Goal: Task Accomplishment & Management: Use online tool/utility

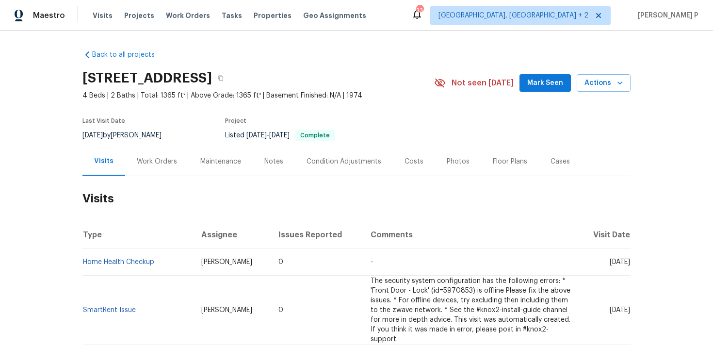
click at [161, 160] on div "Work Orders" at bounding box center [157, 162] width 40 height 10
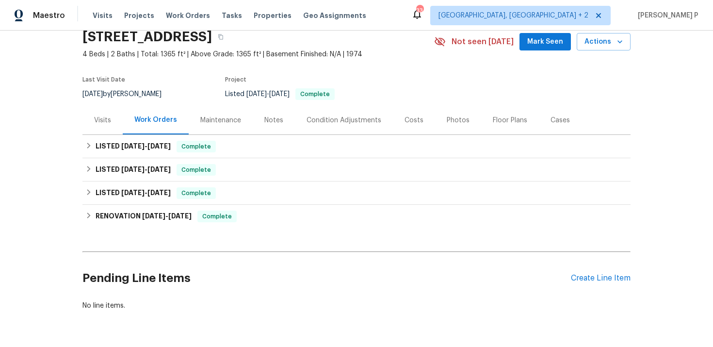
scroll to position [71, 0]
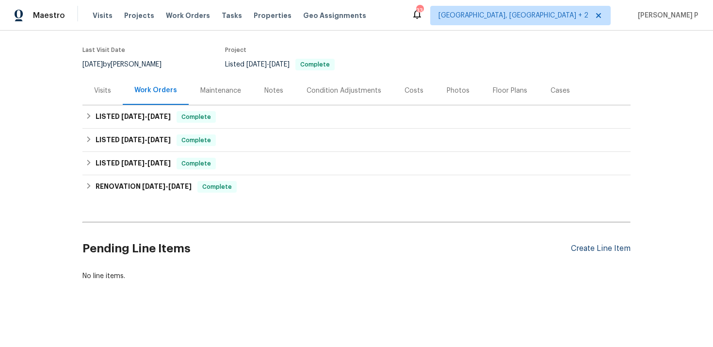
click at [589, 248] on div "Create Line Item" at bounding box center [601, 248] width 60 height 9
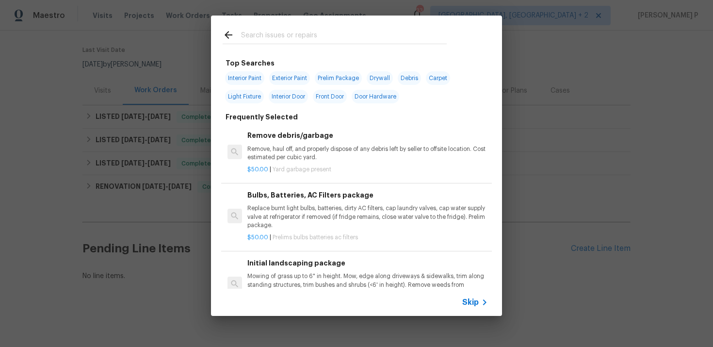
click at [481, 304] on icon at bounding box center [485, 302] width 12 height 12
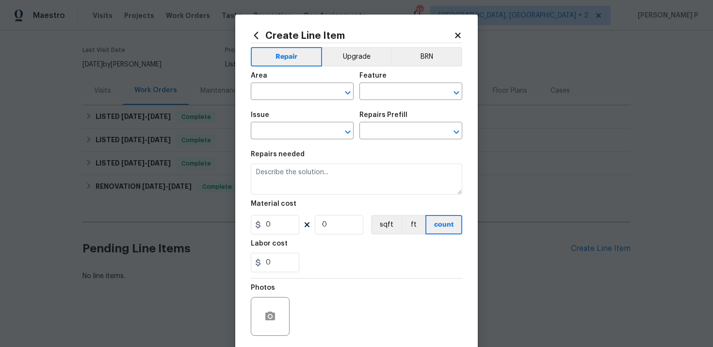
click at [305, 104] on span "Area ​" at bounding box center [302, 85] width 103 height 39
click at [305, 90] on input "text" at bounding box center [289, 92] width 76 height 15
click at [308, 113] on li "Water Heater" at bounding box center [302, 114] width 103 height 16
type input "Water Heater"
click at [371, 91] on input "text" at bounding box center [397, 92] width 76 height 15
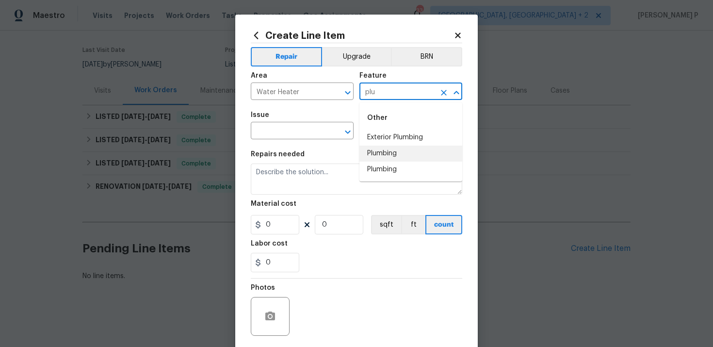
click at [402, 147] on li "Plumbing" at bounding box center [410, 153] width 103 height 16
type input "Plumbing"
click at [293, 136] on input "text" at bounding box center [289, 131] width 76 height 15
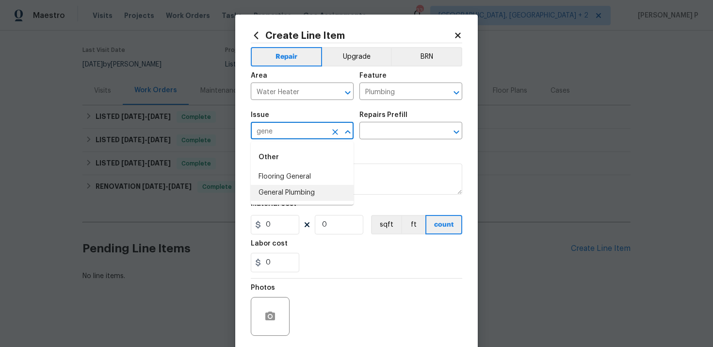
click at [287, 190] on li "General Plumbing" at bounding box center [302, 193] width 103 height 16
type input "General Plumbing"
click at [404, 129] on input "text" at bounding box center [397, 131] width 76 height 15
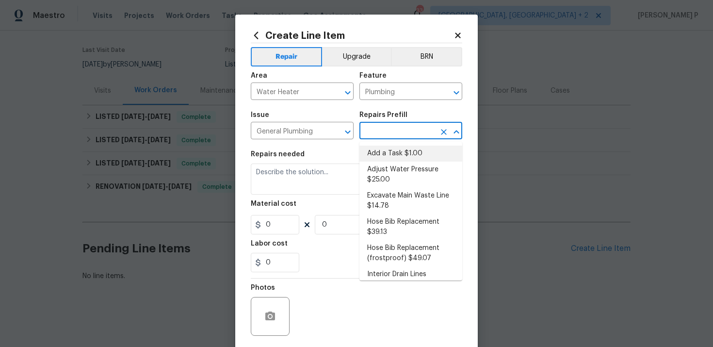
click at [402, 152] on li "Add a Task $1.00" at bounding box center [410, 153] width 103 height 16
type input "Add a Task $1.00"
type textarea "HPM to detail"
type input "1"
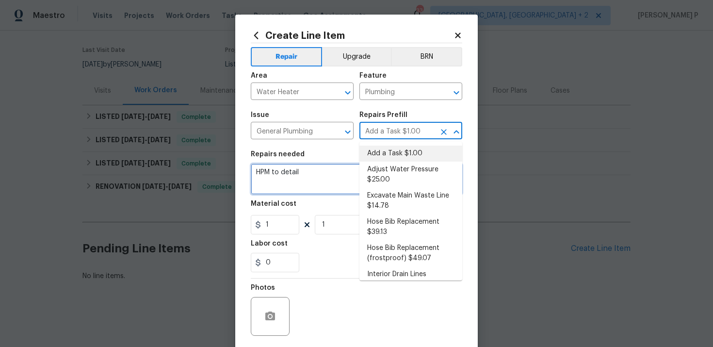
click at [291, 184] on textarea "HPM to detail" at bounding box center [356, 178] width 211 height 31
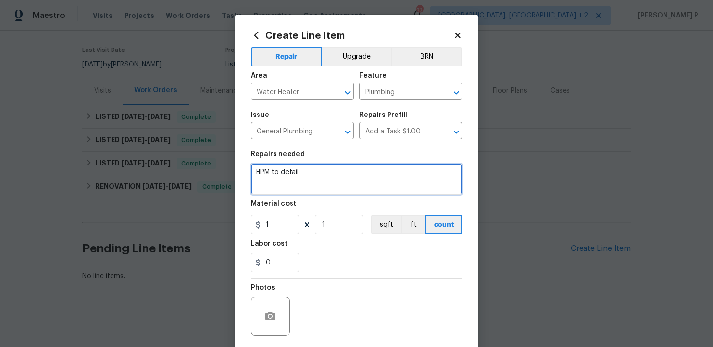
click at [291, 184] on textarea "HPM to detail" at bounding box center [356, 178] width 211 height 31
paste textarea "#lwoleak Feedback received that the water heater in the garage appears to be le…"
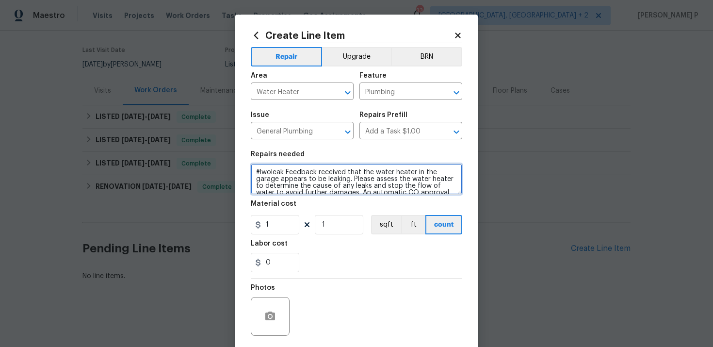
scroll to position [49, 0]
type textarea "#lwoleak Feedback received that the water heater in the garage appears to be le…"
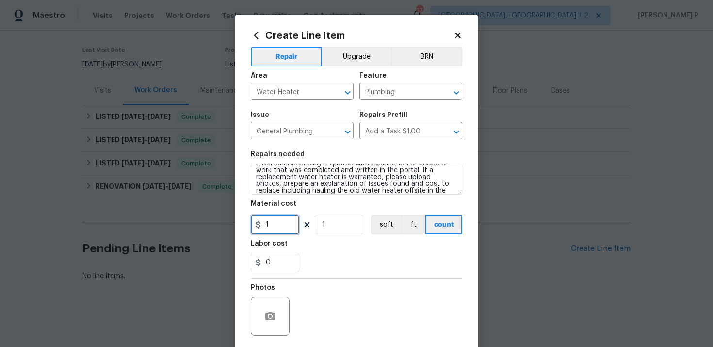
click at [274, 226] on input "1" at bounding box center [275, 224] width 48 height 19
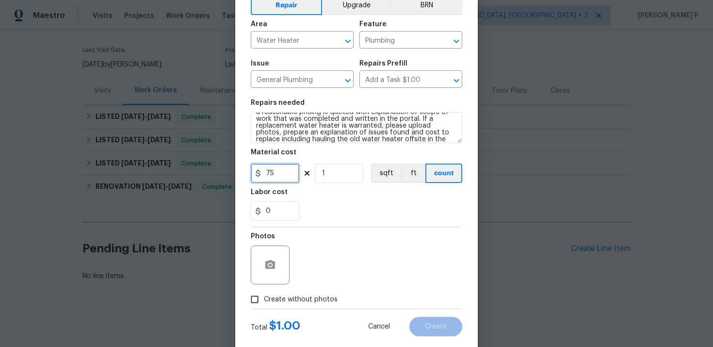
scroll to position [71, 0]
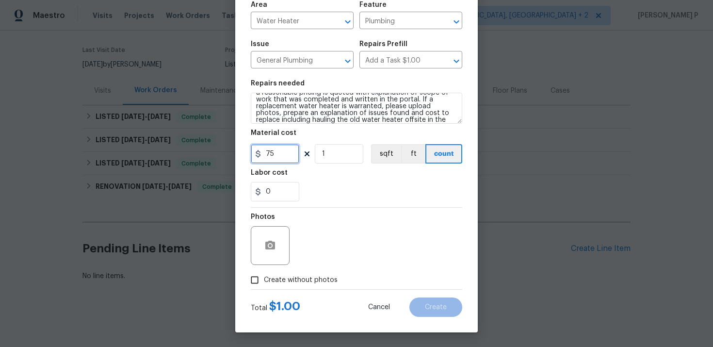
type input "75"
click at [261, 274] on input "Create without photos" at bounding box center [254, 280] width 18 height 18
checkbox input "true"
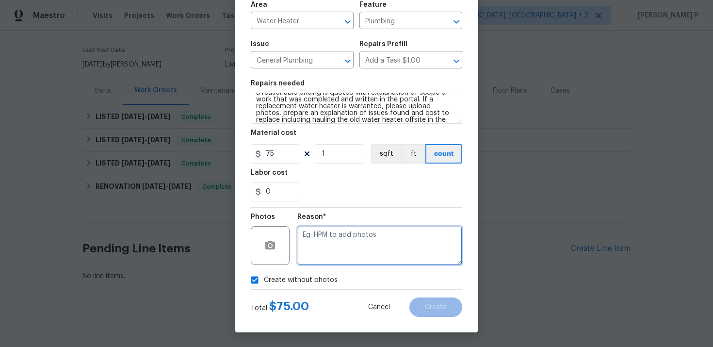
click at [322, 244] on textarea at bounding box center [379, 245] width 165 height 39
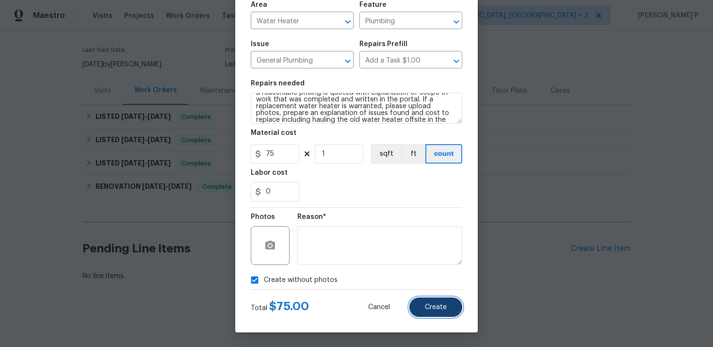
click at [429, 308] on span "Create" at bounding box center [436, 307] width 22 height 7
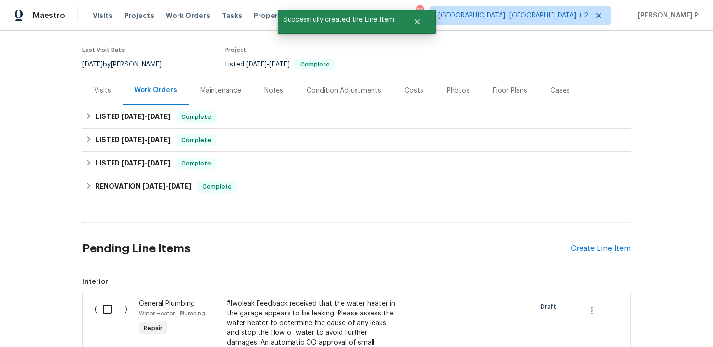
click at [108, 307] on input "checkbox" at bounding box center [111, 309] width 28 height 20
checkbox input "true"
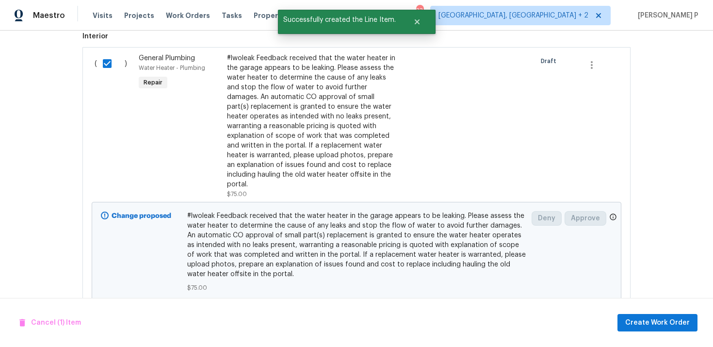
scroll to position [337, 0]
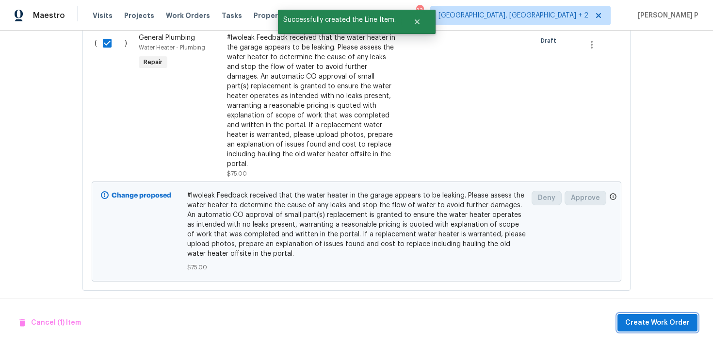
click at [657, 321] on span "Create Work Order" at bounding box center [657, 323] width 64 height 12
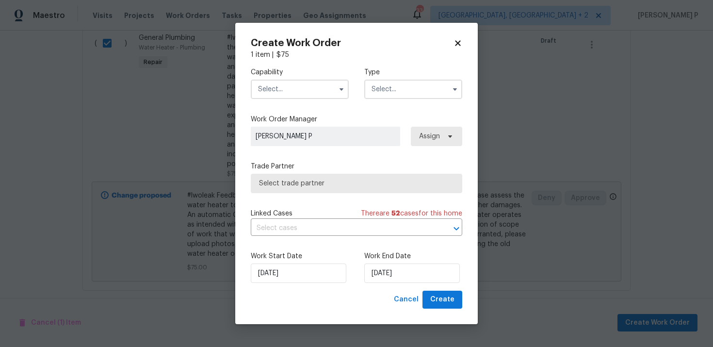
click at [392, 87] on input "text" at bounding box center [413, 89] width 98 height 19
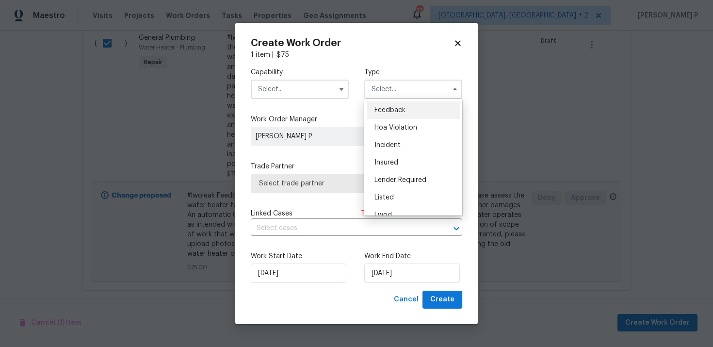
click at [392, 107] on span "Feedback" at bounding box center [389, 110] width 31 height 7
type input "Feedback"
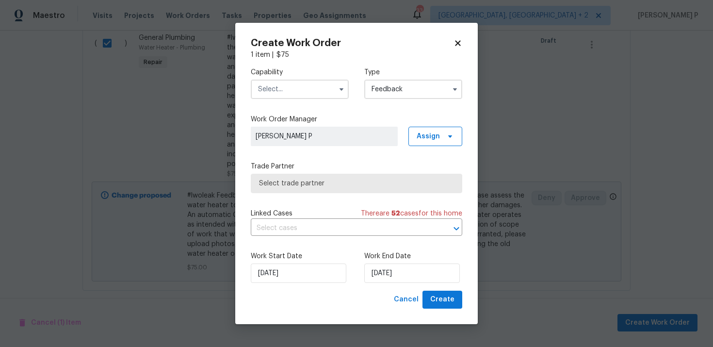
click at [297, 93] on input "text" at bounding box center [300, 89] width 98 height 19
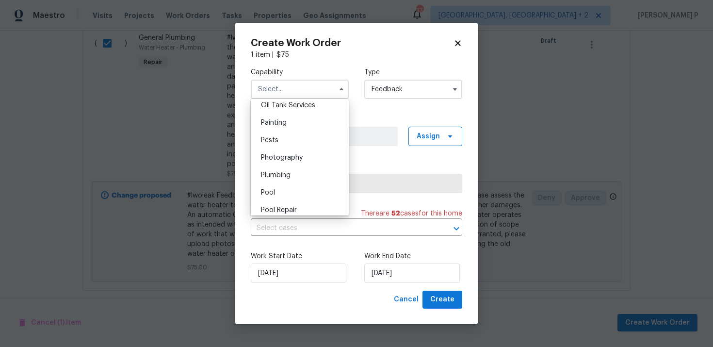
scroll to position [804, 0]
click at [277, 176] on span "Plumbing" at bounding box center [276, 173] width 30 height 7
type input "Plumbing"
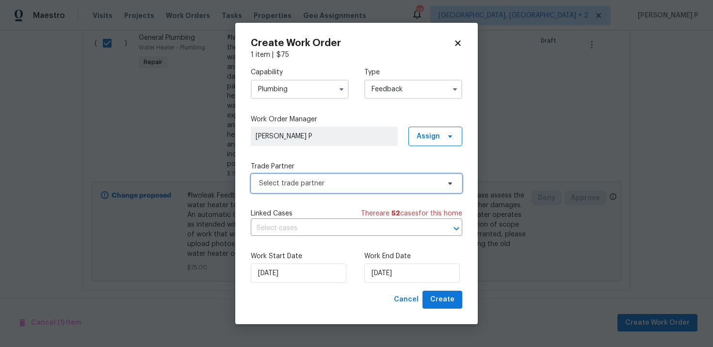
click at [318, 187] on span "Select trade partner" at bounding box center [349, 183] width 181 height 10
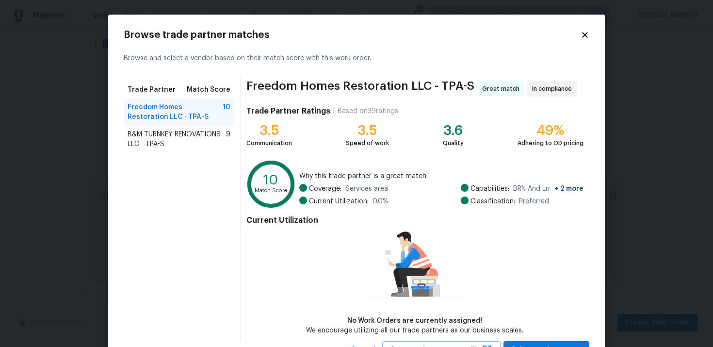
click at [178, 131] on span "B&M TURNKEY RENOVATIONS LLC - TPA-S" at bounding box center [177, 138] width 98 height 19
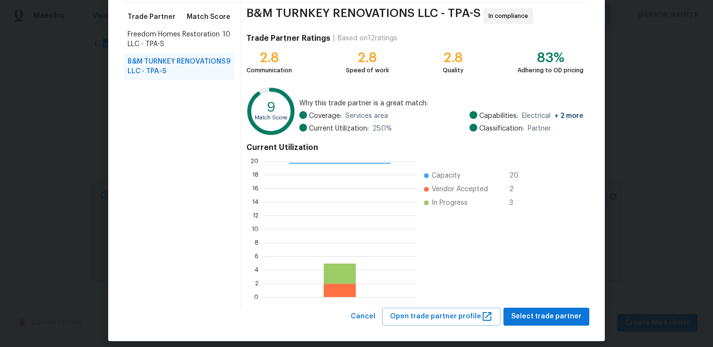
scroll to position [81, 0]
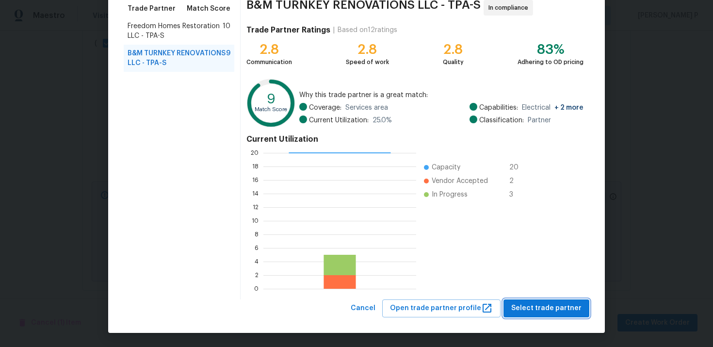
click at [535, 306] on span "Select trade partner" at bounding box center [546, 308] width 70 height 12
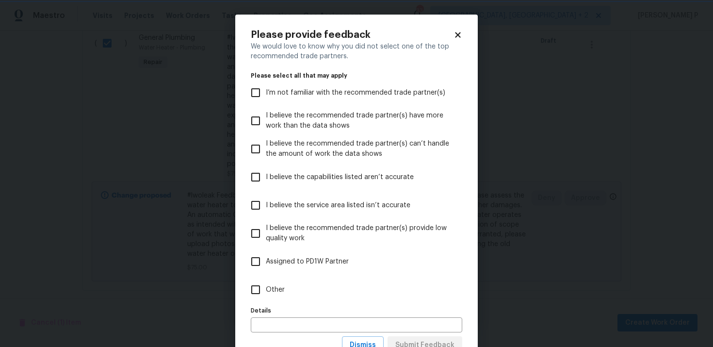
scroll to position [0, 0]
click at [258, 285] on input "Other" at bounding box center [255, 289] width 20 height 20
checkbox input "true"
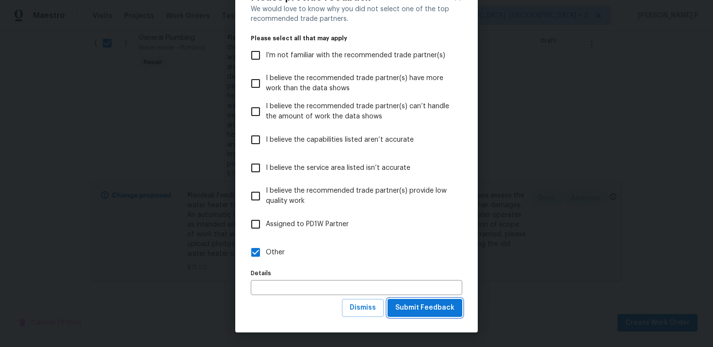
click at [442, 306] on span "Submit Feedback" at bounding box center [424, 308] width 59 height 12
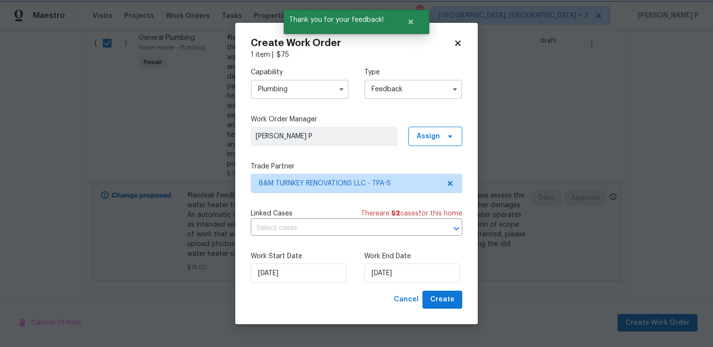
scroll to position [0, 0]
click at [384, 276] on input "[DATE]" at bounding box center [412, 272] width 96 height 19
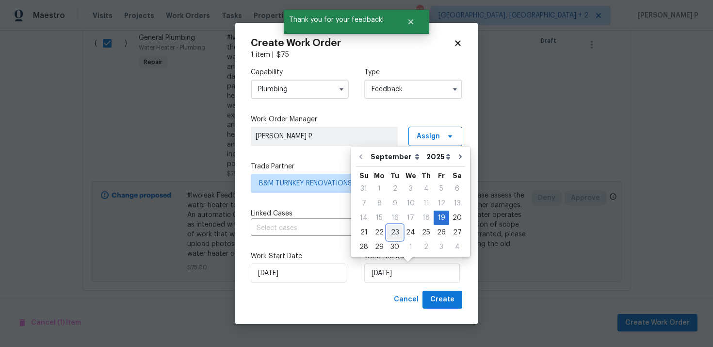
click at [392, 233] on div "23" at bounding box center [395, 233] width 16 height 14
type input "9/23/2025"
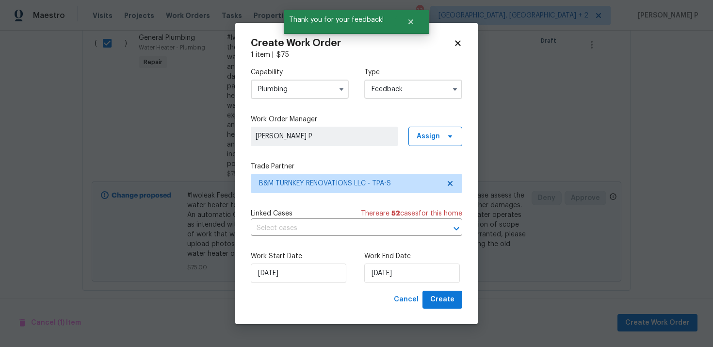
click at [444, 315] on div "Create Work Order 1 item | $ 75 Capability Plumbing Type Feedback Work Order Ma…" at bounding box center [356, 173] width 242 height 301
click at [444, 299] on span "Create" at bounding box center [442, 299] width 24 height 12
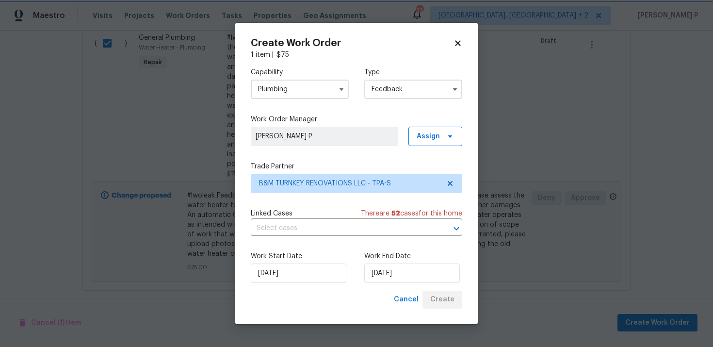
checkbox input "false"
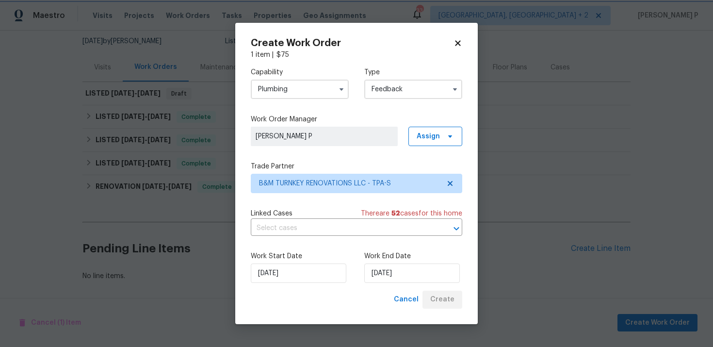
scroll to position [94, 0]
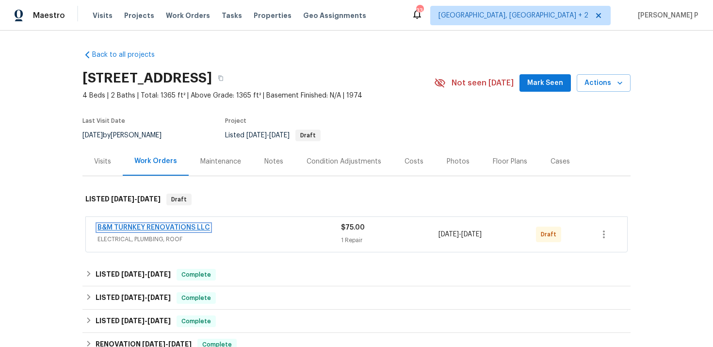
click at [177, 227] on link "B&M TURNKEY RENOVATIONS LLC" at bounding box center [153, 227] width 113 height 7
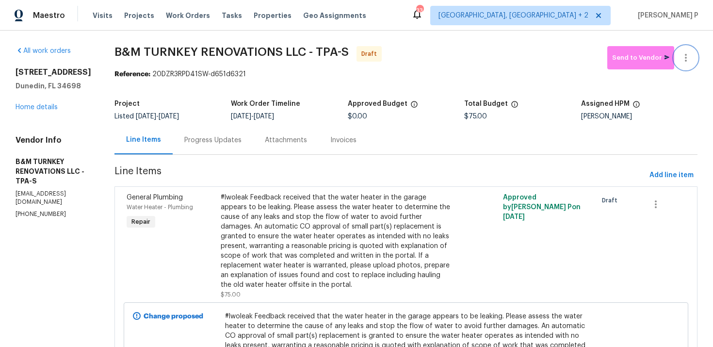
click at [688, 55] on icon "button" at bounding box center [686, 58] width 12 height 12
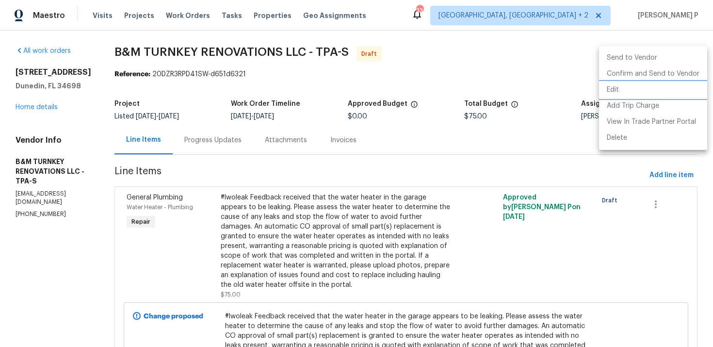
click at [634, 88] on li "Edit" at bounding box center [653, 90] width 108 height 16
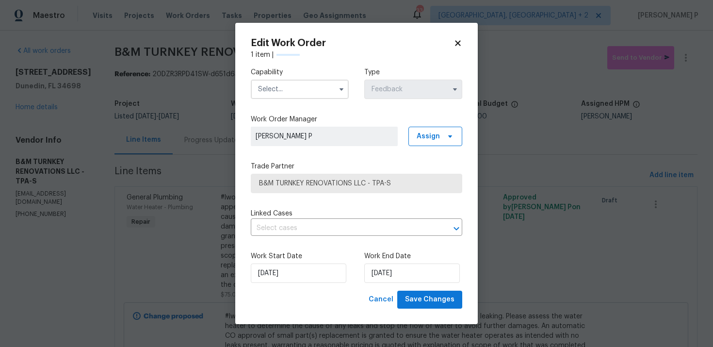
click at [330, 91] on input "text" at bounding box center [300, 89] width 98 height 19
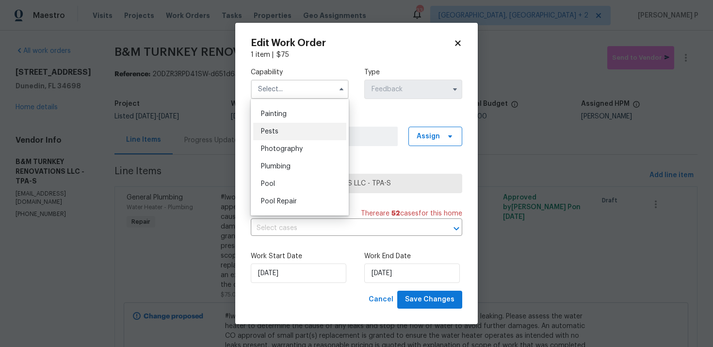
scroll to position [836, 0]
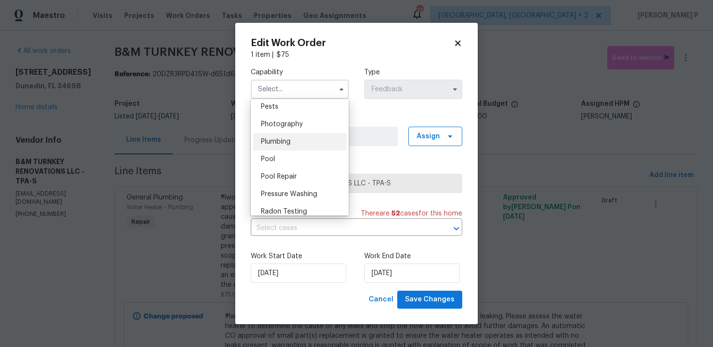
click at [275, 144] on span "Plumbing" at bounding box center [276, 141] width 30 height 7
type input "Plumbing"
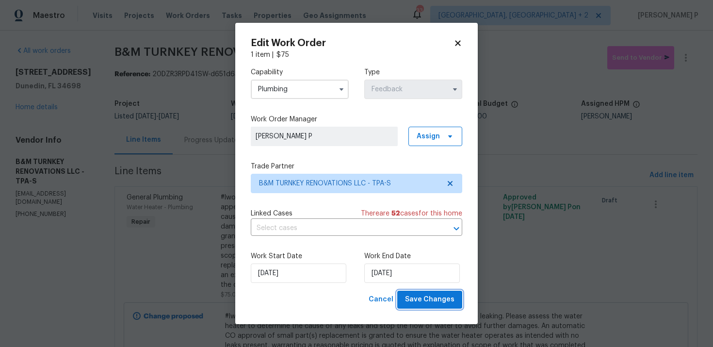
click at [413, 297] on span "Save Changes" at bounding box center [429, 299] width 49 height 12
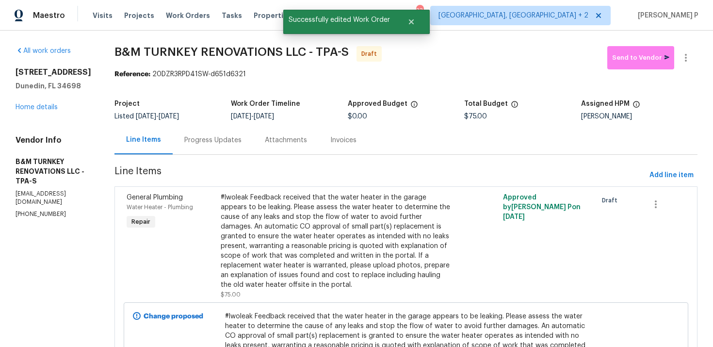
click at [242, 136] on div "Progress Updates" at bounding box center [212, 140] width 57 height 10
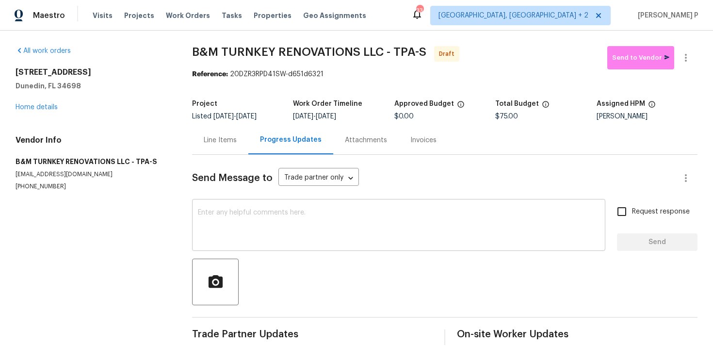
click at [296, 233] on textarea at bounding box center [399, 226] width 402 height 34
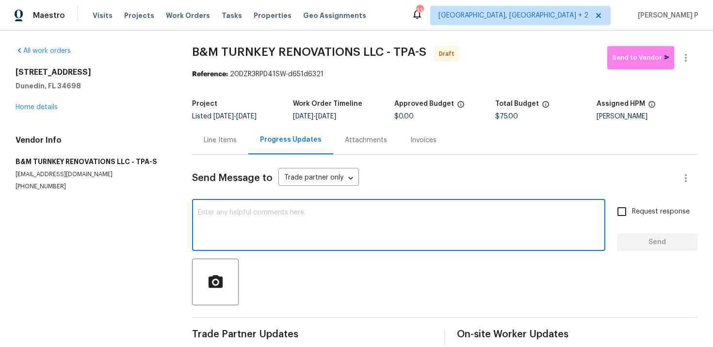
paste textarea "Hi, this is Ramyasri with Opendoor. I’m confirming you received the WO for the …"
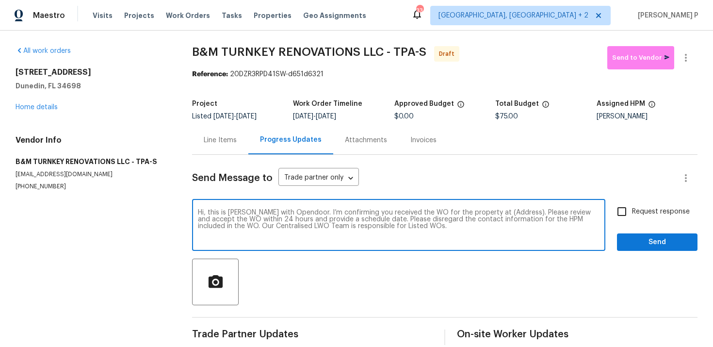
drag, startPoint x: 485, startPoint y: 212, endPoint x: 515, endPoint y: 211, distance: 29.6
click at [515, 211] on textarea "Hi, this is Ramyasri with Opendoor. I’m confirming you received the WO for the …" at bounding box center [399, 226] width 402 height 34
paste textarea "[STREET_ADDRESS]"
type textarea "Hi, this is Ramyasri with Opendoor. I’m confirming you received the WO for the …"
click at [657, 218] on label "Request response" at bounding box center [651, 211] width 78 height 20
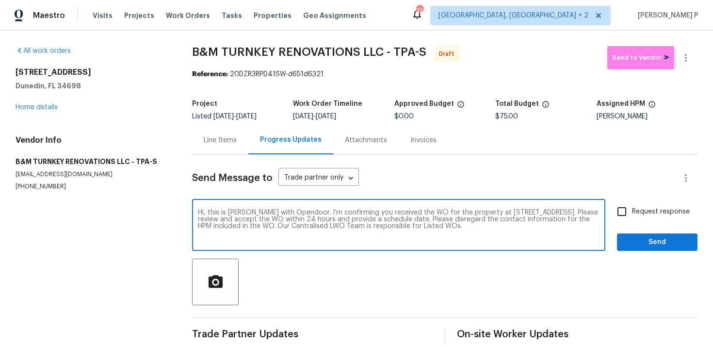
click at [632, 218] on input "Request response" at bounding box center [622, 211] width 20 height 20
checkbox input "true"
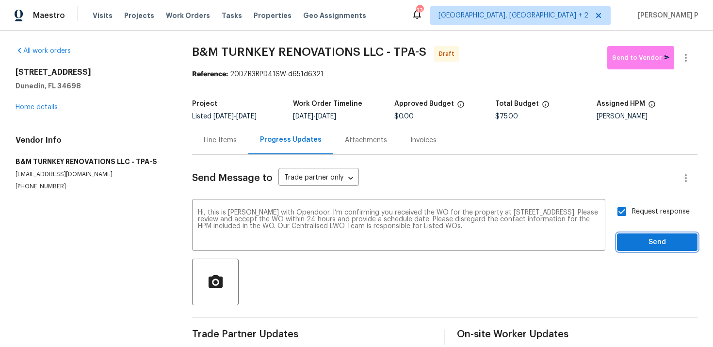
click at [654, 245] on span "Send" at bounding box center [657, 242] width 65 height 12
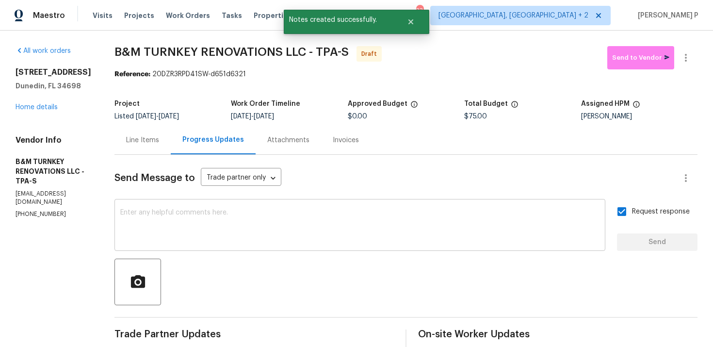
scroll to position [90, 0]
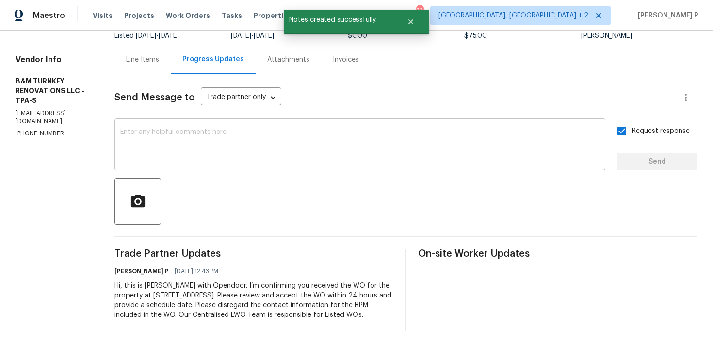
click at [284, 148] on textarea at bounding box center [359, 146] width 479 height 34
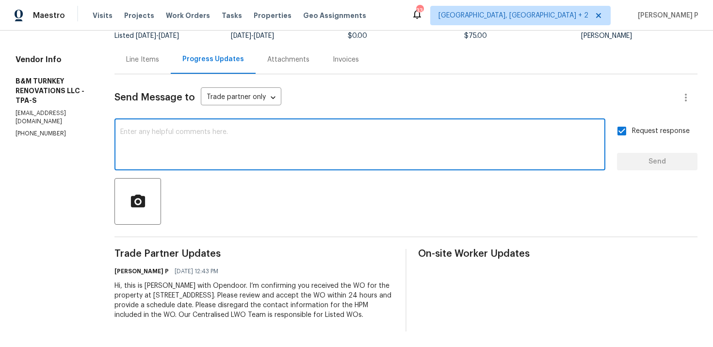
paste textarea "Attention All Work Orders must include before-photos (both close-up and wide-an…"
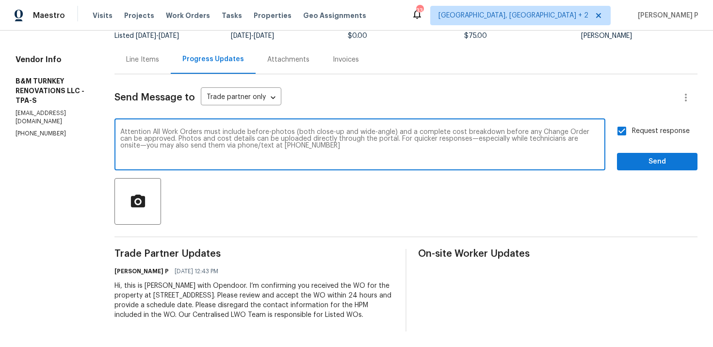
type textarea "Attention All Work Orders must include before-photos (both close-up and wide-an…"
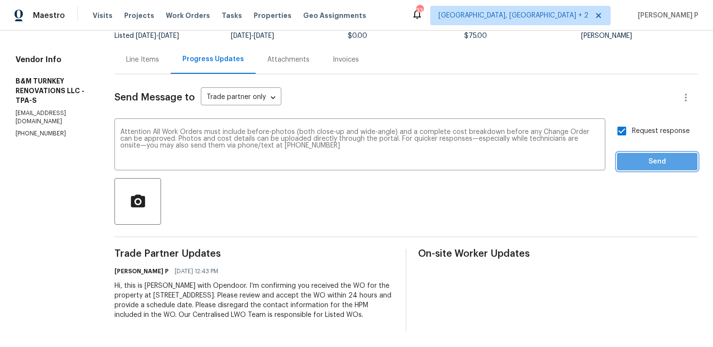
click at [664, 156] on span "Send" at bounding box center [657, 162] width 65 height 12
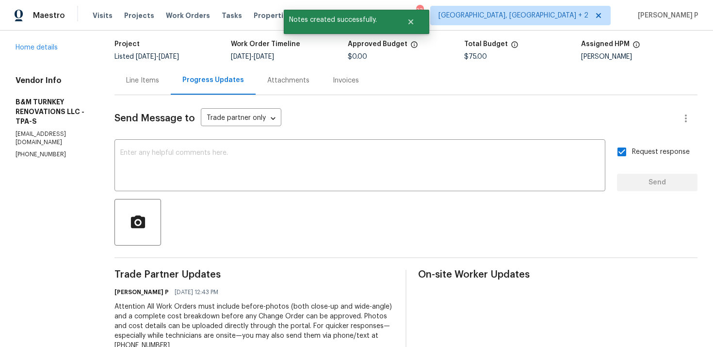
scroll to position [0, 0]
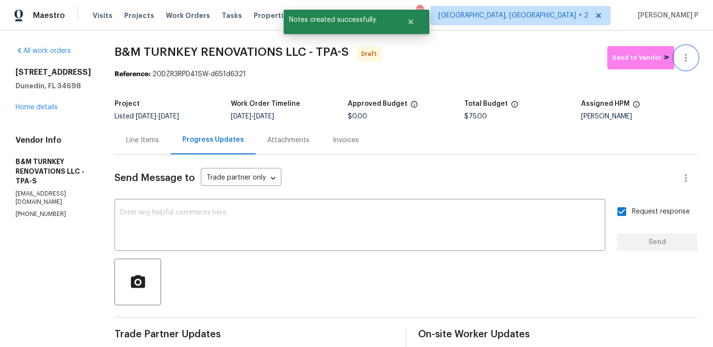
click at [688, 59] on icon "button" at bounding box center [686, 58] width 12 height 12
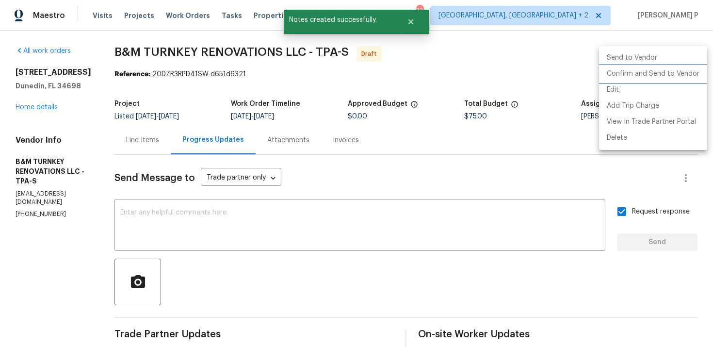
click at [638, 78] on li "Confirm and Send to Vendor" at bounding box center [653, 74] width 108 height 16
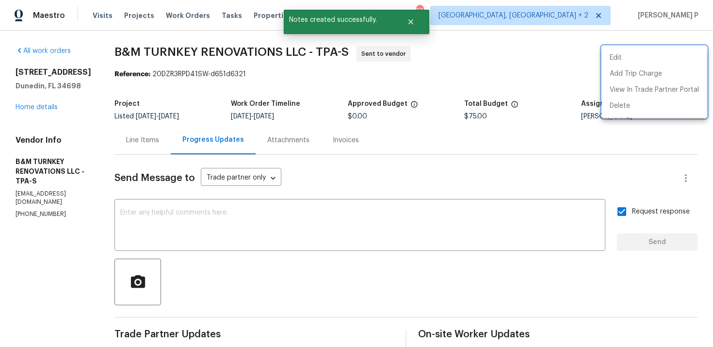
click at [317, 295] on div at bounding box center [356, 173] width 713 height 347
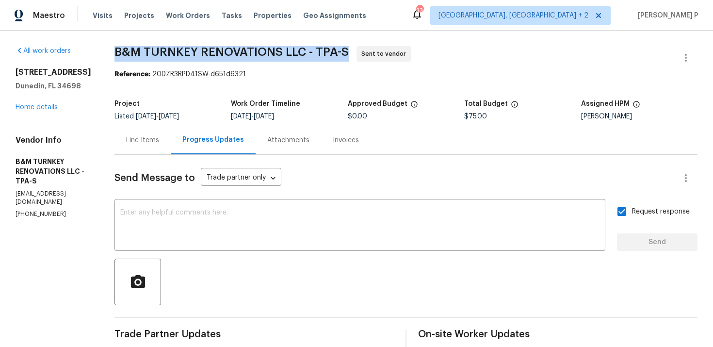
drag, startPoint x: 152, startPoint y: 50, endPoint x: 383, endPoint y: 50, distance: 230.4
click at [349, 50] on span "B&M TURNKEY RENOVATIONS LLC - TPA-S" at bounding box center [231, 52] width 234 height 12
copy span "B&M TURNKEY RENOVATIONS LLC - TPA-S"
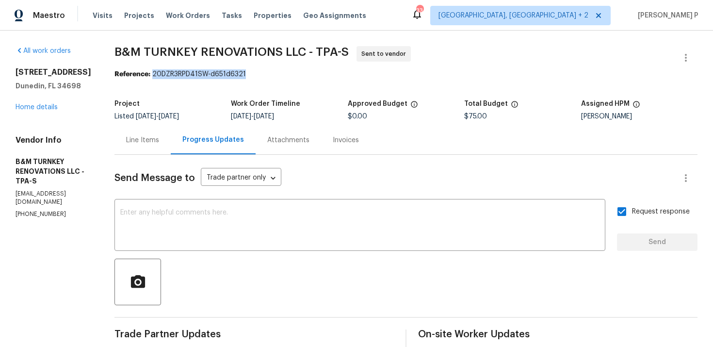
drag, startPoint x: 188, startPoint y: 74, endPoint x: 337, endPoint y: 74, distance: 148.4
click at [337, 74] on div "Reference: 20DZR3RPD41SW-d651d6321" at bounding box center [405, 74] width 583 height 10
copy div "20DZR3RPD41SW-d651d6321"
click at [159, 136] on div "Line Items" at bounding box center [142, 140] width 33 height 10
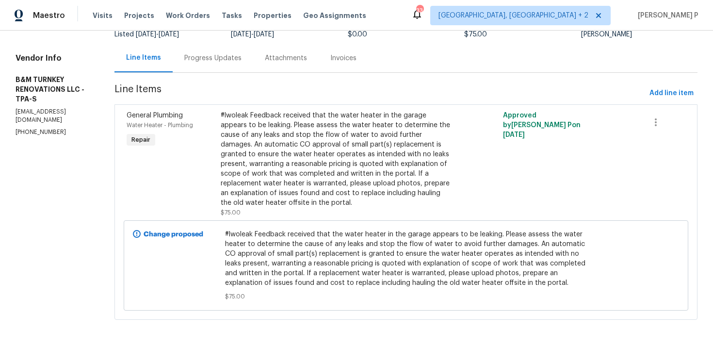
scroll to position [92, 0]
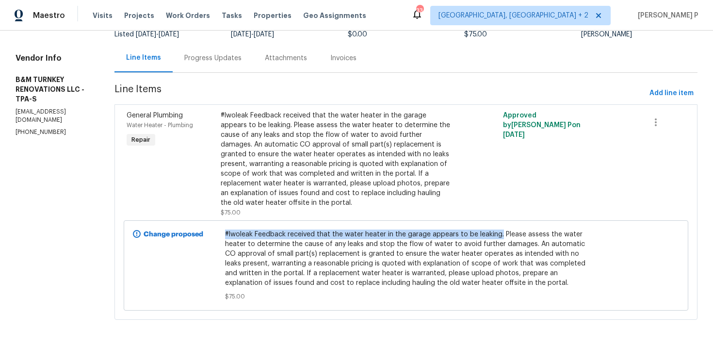
drag, startPoint x: 256, startPoint y: 224, endPoint x: 528, endPoint y: 224, distance: 272.5
click at [528, 229] on span "#lwoleak Feedback received that the water heater in the garage appears to be le…" at bounding box center [406, 258] width 362 height 58
copy span "#lwoleak Feedback received that the water heater in the garage appears to be le…"
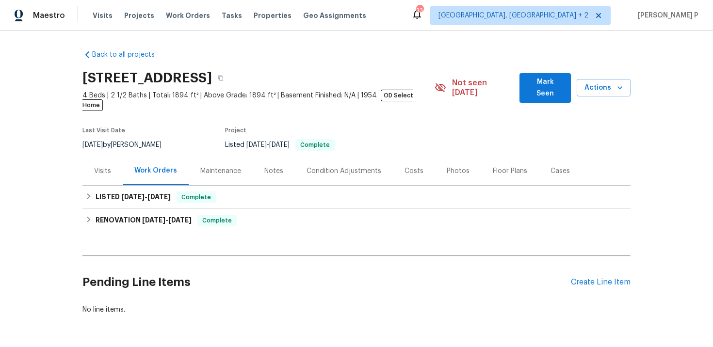
click at [101, 166] on div "Visits" at bounding box center [102, 171] width 17 height 10
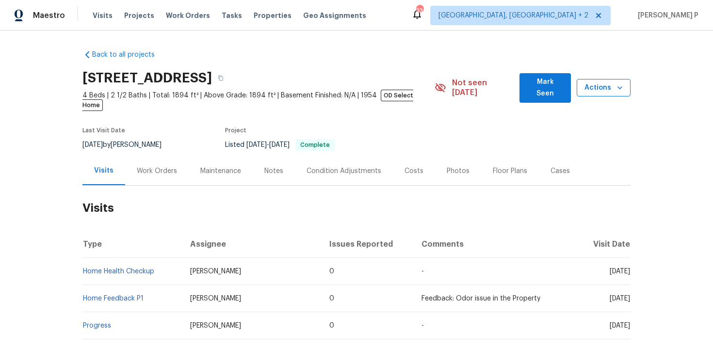
click at [596, 82] on span "Actions" at bounding box center [603, 88] width 38 height 12
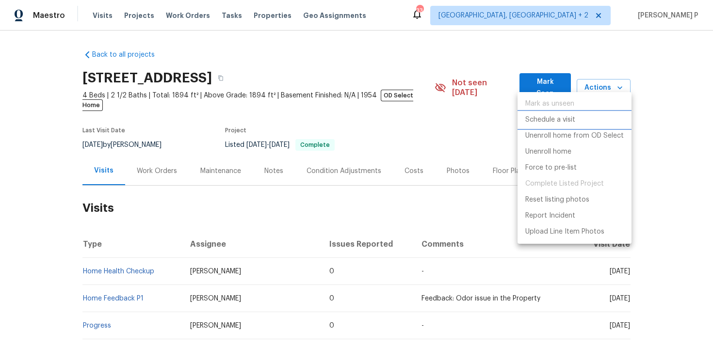
click at [554, 122] on p "Schedule a visit" at bounding box center [550, 120] width 50 height 10
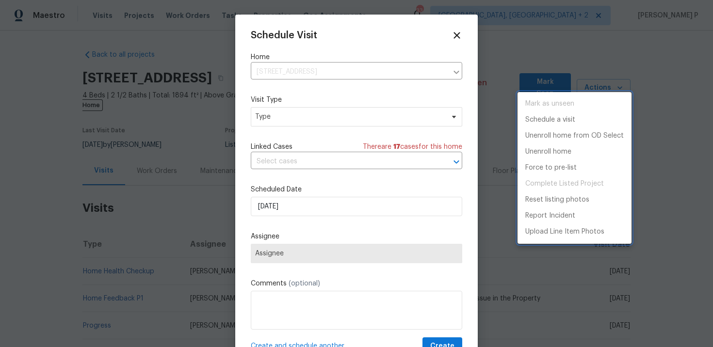
click at [312, 117] on div at bounding box center [356, 173] width 713 height 347
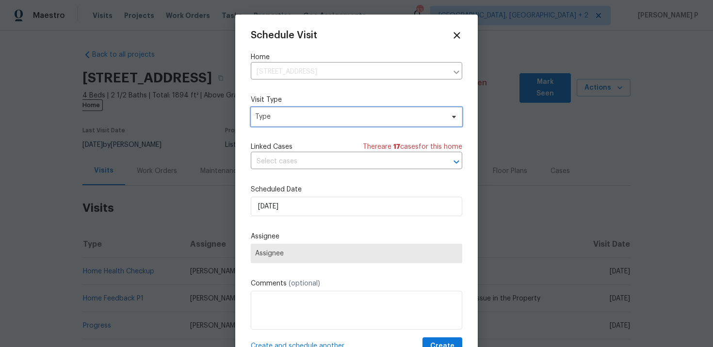
click at [312, 117] on span "Type" at bounding box center [349, 117] width 189 height 10
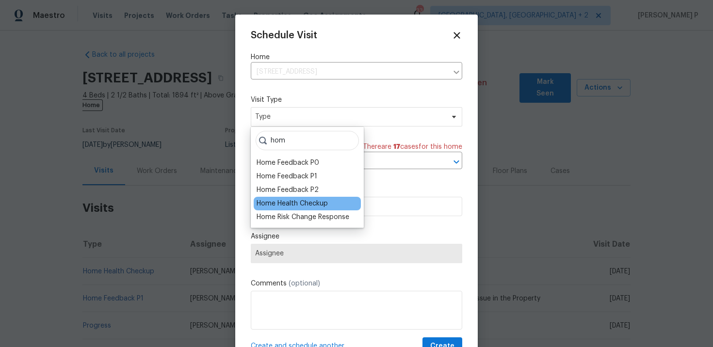
type input "hom"
click at [292, 203] on div "Home Health Checkup" at bounding box center [292, 204] width 71 height 10
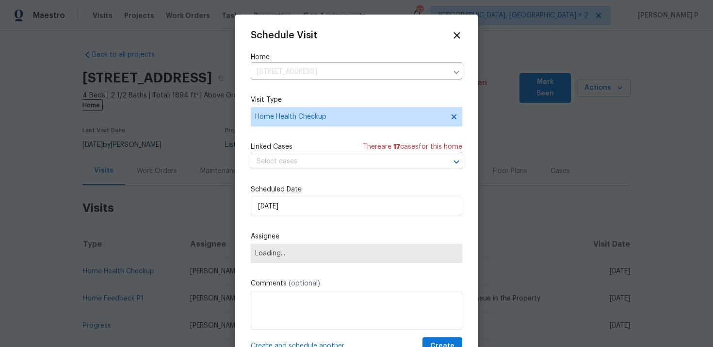
click at [296, 166] on input "text" at bounding box center [343, 161] width 184 height 15
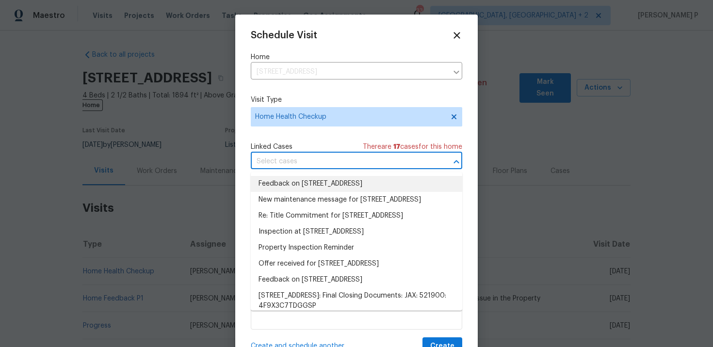
click at [301, 179] on li "Feedback on 5449 1st St, Saint Augustine, FL 32080" at bounding box center [356, 184] width 211 height 16
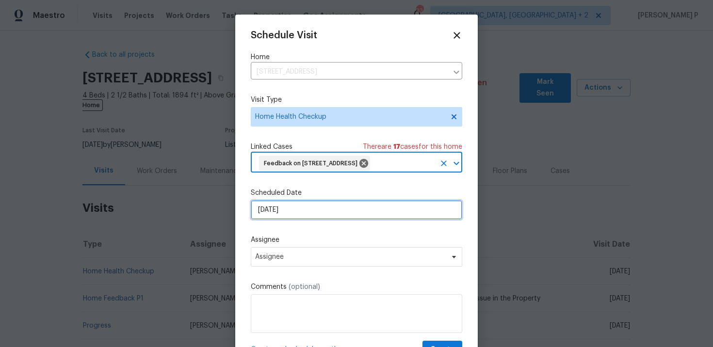
click at [306, 220] on input "[DATE]" at bounding box center [356, 209] width 211 height 19
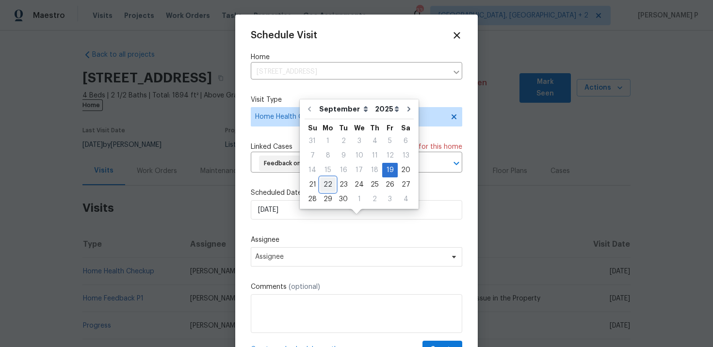
click at [326, 183] on div "22" at bounding box center [328, 185] width 16 height 14
type input "9/22/2025"
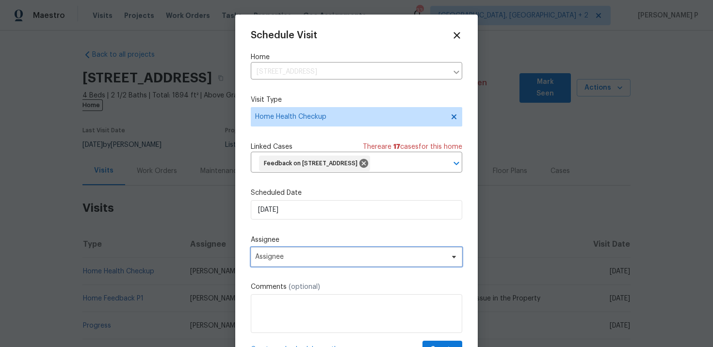
click at [330, 267] on span "Assignee" at bounding box center [356, 256] width 211 height 19
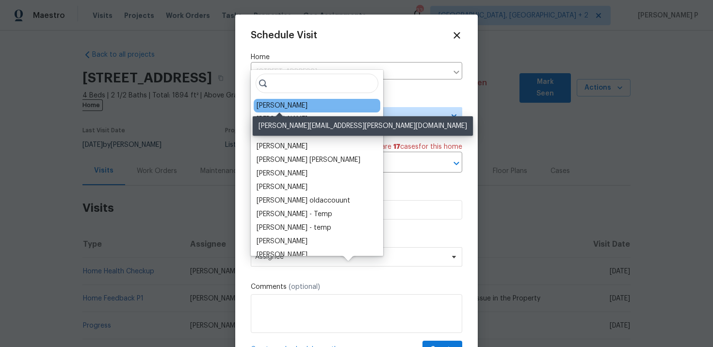
click at [279, 106] on div "William Sparks" at bounding box center [282, 106] width 51 height 10
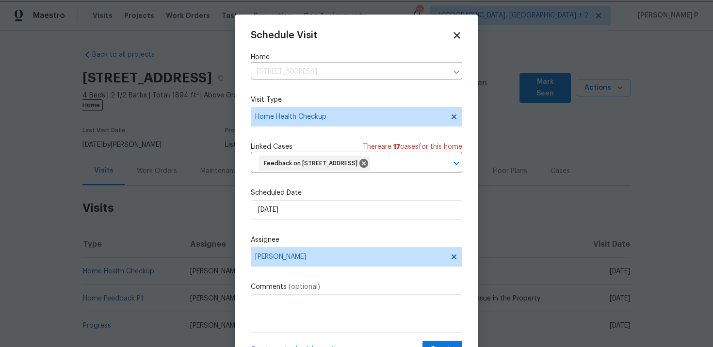
scroll to position [36, 0]
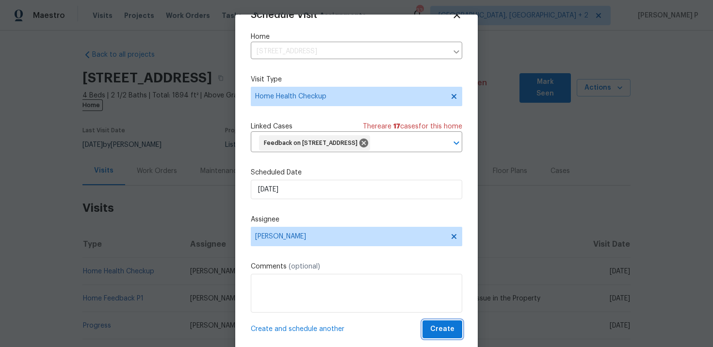
click at [442, 327] on span "Create" at bounding box center [442, 329] width 24 height 12
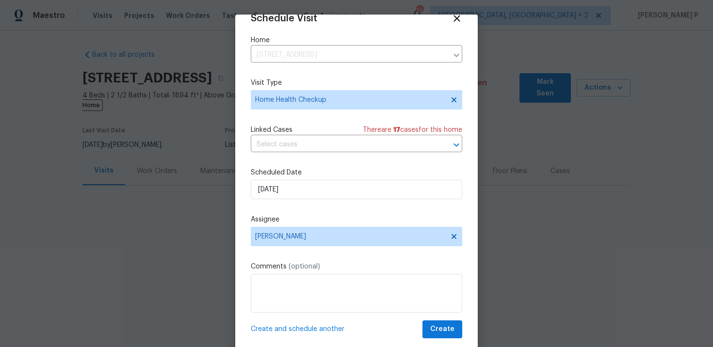
scroll to position [17, 0]
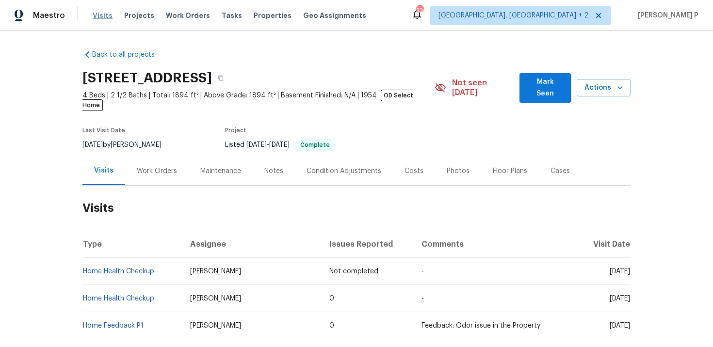
click at [101, 16] on span "Visits" at bounding box center [103, 16] width 20 height 10
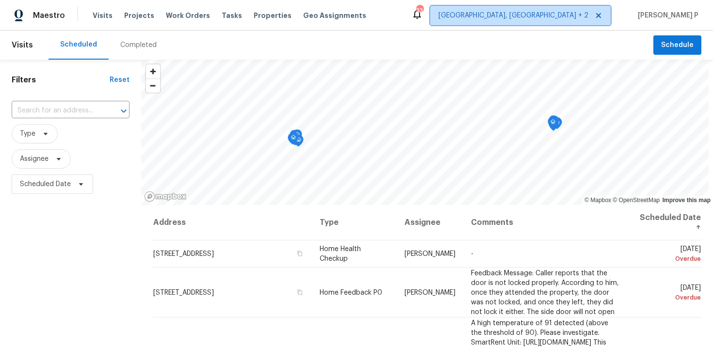
click at [602, 13] on icon at bounding box center [599, 16] width 8 height 8
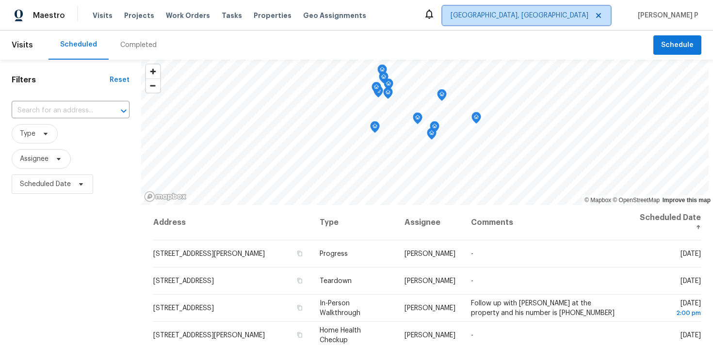
click at [588, 13] on span "Albuquerque, NM" at bounding box center [520, 16] width 138 height 10
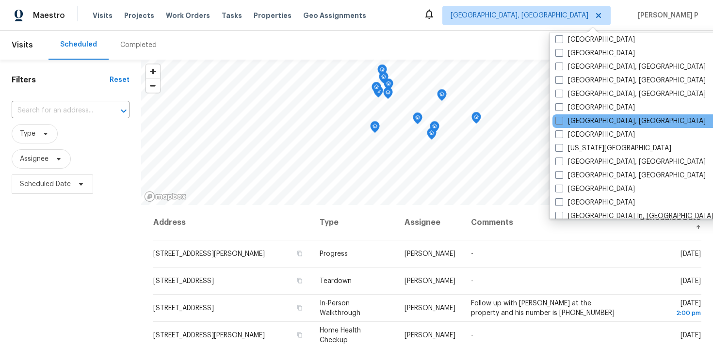
scroll to position [247, 0]
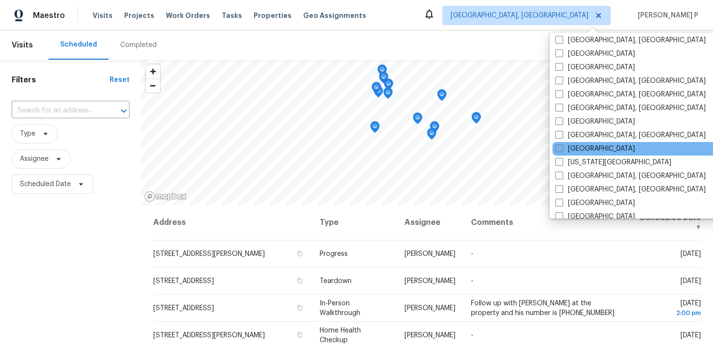
click at [578, 147] on label "[GEOGRAPHIC_DATA]" at bounding box center [595, 149] width 80 height 10
click at [562, 147] on input "[GEOGRAPHIC_DATA]" at bounding box center [558, 147] width 6 height 6
checkbox input "true"
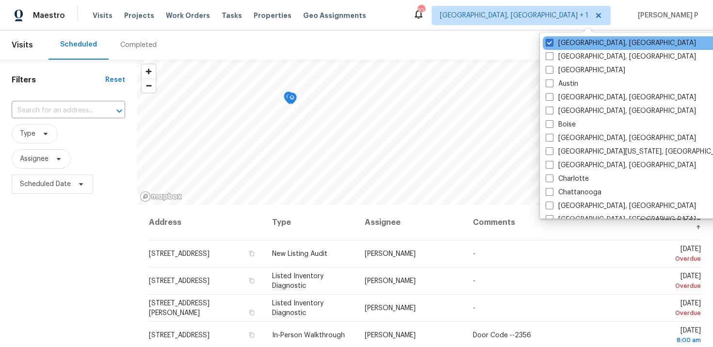
click at [548, 37] on div "[GEOGRAPHIC_DATA], [GEOGRAPHIC_DATA]" at bounding box center [640, 43] width 195 height 14
click at [550, 42] on span at bounding box center [550, 43] width 8 height 8
click at [550, 42] on input "Albuquerque, NM" at bounding box center [549, 41] width 6 height 6
checkbox input "false"
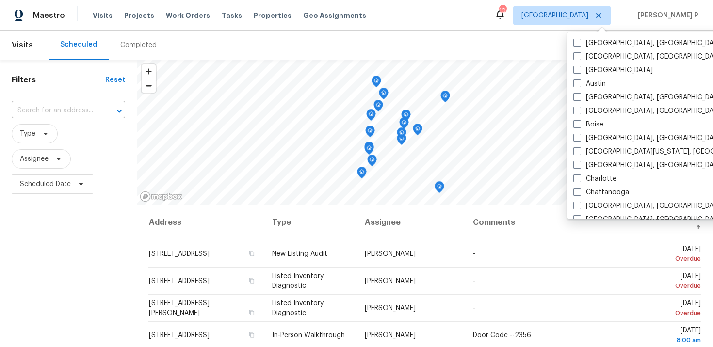
click at [80, 113] on input "text" at bounding box center [55, 110] width 86 height 15
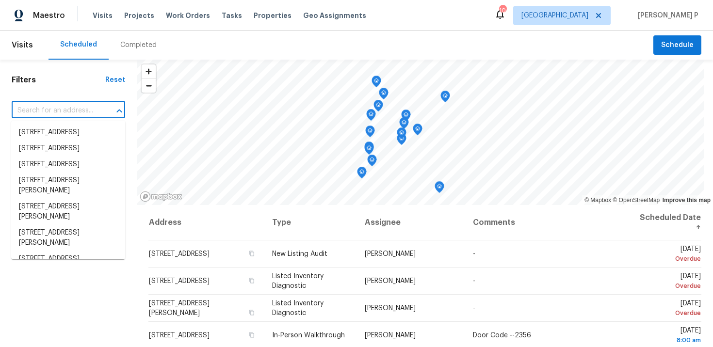
paste input "322 Chatuga Ln Loudon, TN 37774"
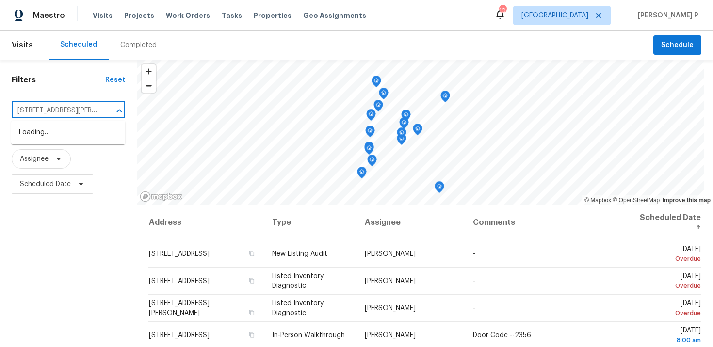
scroll to position [0, 27]
type input "322 Chatuga Ln Loudon, TN 37774"
click at [578, 20] on span "[GEOGRAPHIC_DATA]" at bounding box center [561, 15] width 97 height 19
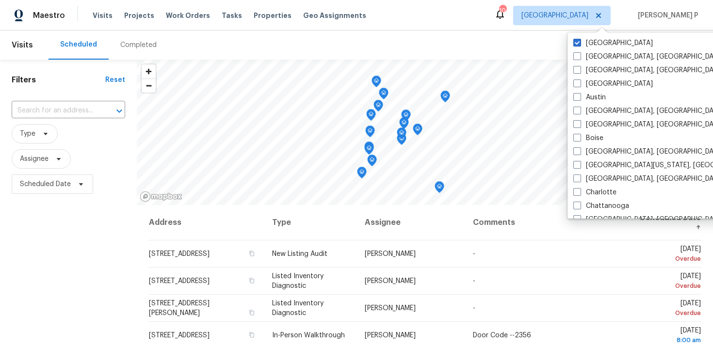
scroll to position [0, 0]
click at [594, 45] on label "[GEOGRAPHIC_DATA]" at bounding box center [613, 43] width 80 height 10
click at [580, 45] on input "[GEOGRAPHIC_DATA]" at bounding box center [576, 41] width 6 height 6
checkbox input "false"
checkbox input "true"
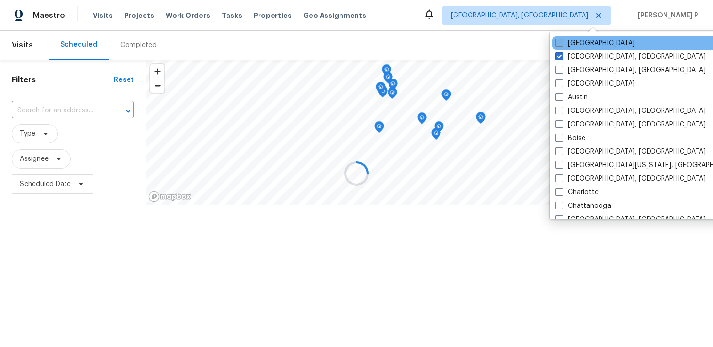
click at [583, 43] on label "[GEOGRAPHIC_DATA]" at bounding box center [595, 43] width 80 height 10
click at [562, 43] on input "[GEOGRAPHIC_DATA]" at bounding box center [558, 41] width 6 height 6
checkbox input "true"
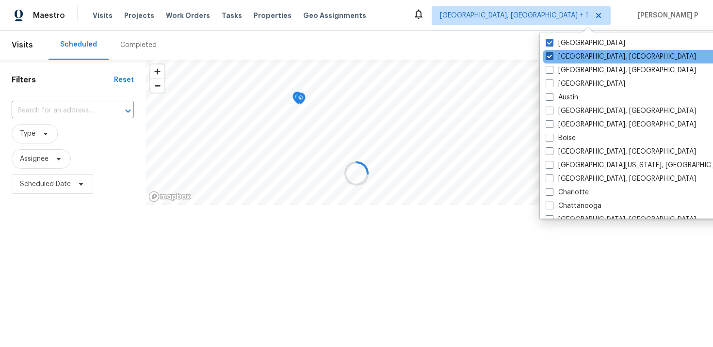
click at [583, 58] on label "Albuquerque, NM" at bounding box center [621, 57] width 150 height 10
click at [552, 58] on input "Albuquerque, NM" at bounding box center [549, 55] width 6 height 6
checkbox input "false"
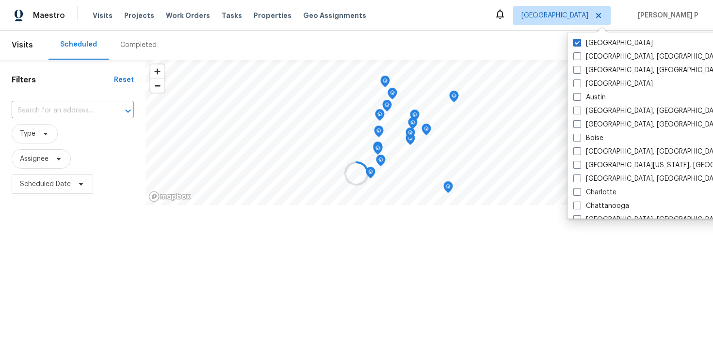
click at [59, 111] on div at bounding box center [356, 173] width 713 height 347
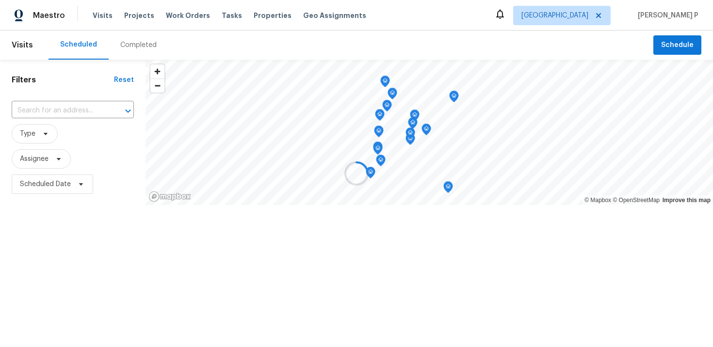
click at [59, 111] on html "Maestro Visits Projects Work Orders Tasks Properties Geo Assignments Jacksonvil…" at bounding box center [356, 133] width 713 height 267
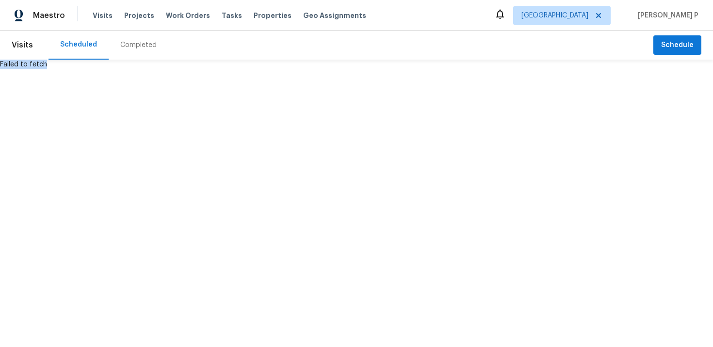
click at [59, 69] on html "Maestro Visits Projects Work Orders Tasks Properties Geo Assignments Jacksonvil…" at bounding box center [356, 34] width 713 height 69
click at [105, 14] on span "Visits" at bounding box center [103, 16] width 20 height 10
click at [99, 9] on div "Visits Projects Work Orders Tasks Properties Geo Assignments" at bounding box center [235, 15] width 285 height 19
click at [100, 19] on span "Visits" at bounding box center [103, 16] width 20 height 10
click at [99, 11] on span "Visits" at bounding box center [103, 16] width 20 height 10
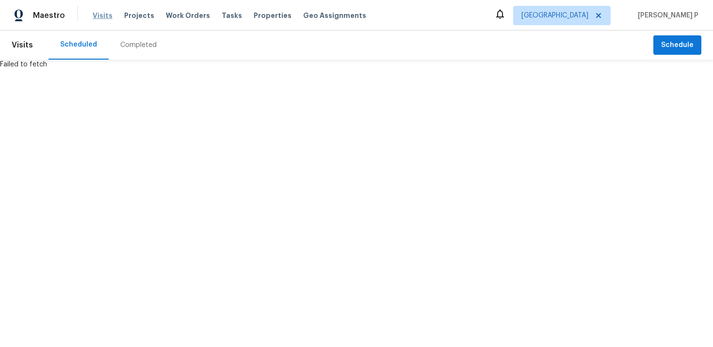
click at [99, 17] on span "Visits" at bounding box center [103, 16] width 20 height 10
click at [29, 50] on span "Visits" at bounding box center [22, 44] width 21 height 21
click at [19, 47] on span "Visits" at bounding box center [22, 44] width 21 height 21
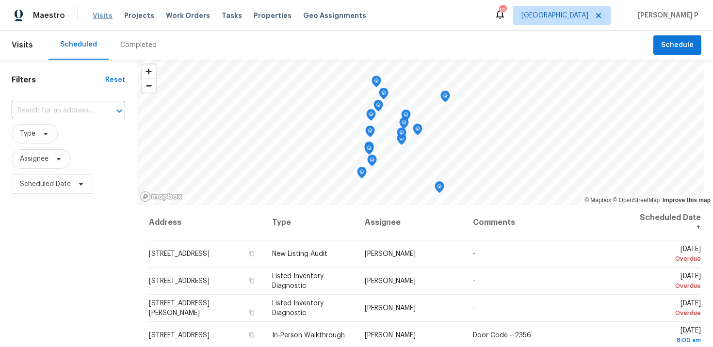
click at [99, 13] on span "Visits" at bounding box center [103, 16] width 20 height 10
click at [74, 111] on input "text" at bounding box center [55, 110] width 86 height 15
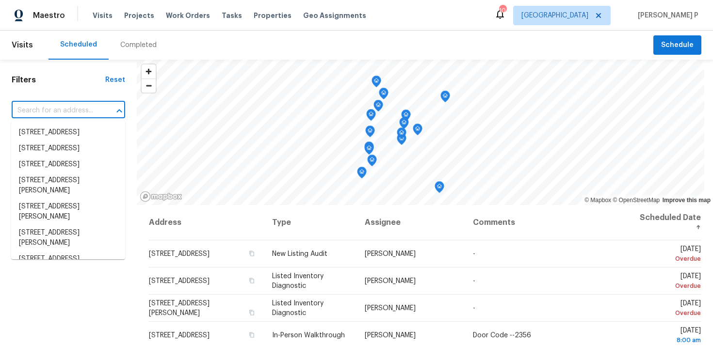
paste input "322 Chatuga Ln Loudon, TN 37774"
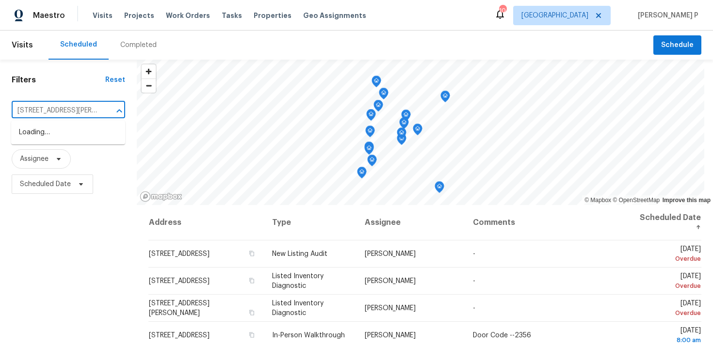
scroll to position [0, 27]
click at [70, 112] on input "322 Chatuga Ln Loudon, TN 37774" at bounding box center [55, 110] width 86 height 15
type input "322 Chatuga Ln Loudon, TN 37774"
click at [120, 83] on div "Reset" at bounding box center [115, 80] width 20 height 10
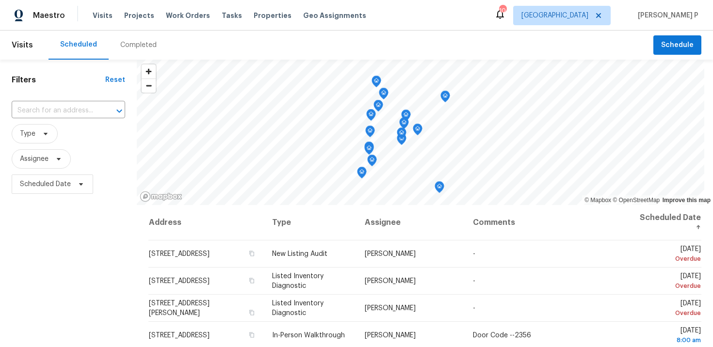
click at [116, 78] on div "Reset" at bounding box center [115, 80] width 20 height 10
click at [75, 110] on input "text" at bounding box center [55, 110] width 86 height 15
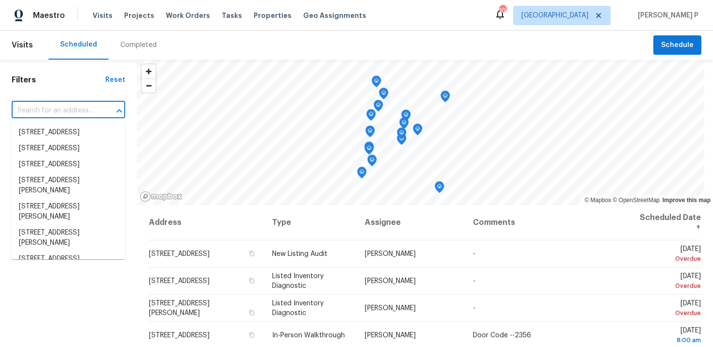
paste input "322 Chatuga Ln Loudon, TN 37774"
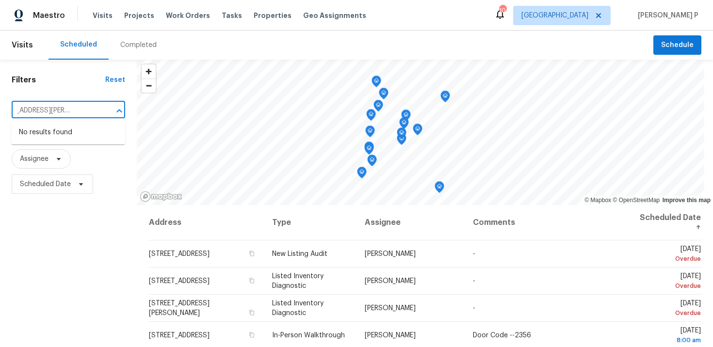
type input "322 Chatuga Ln Loudon, TN 37774"
click at [97, 16] on span "Visits" at bounding box center [103, 16] width 20 height 10
click at [22, 47] on span "Visits" at bounding box center [22, 44] width 21 height 21
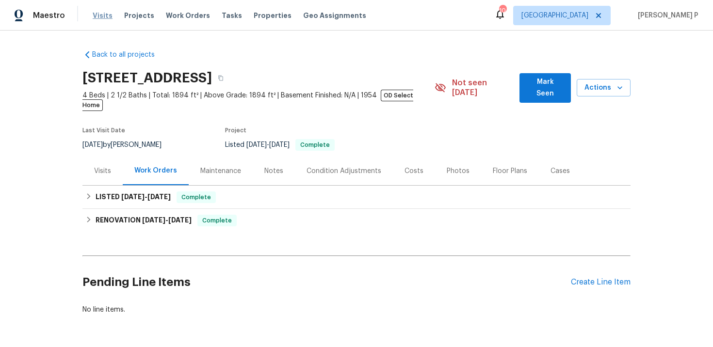
click at [101, 16] on span "Visits" at bounding box center [103, 16] width 20 height 10
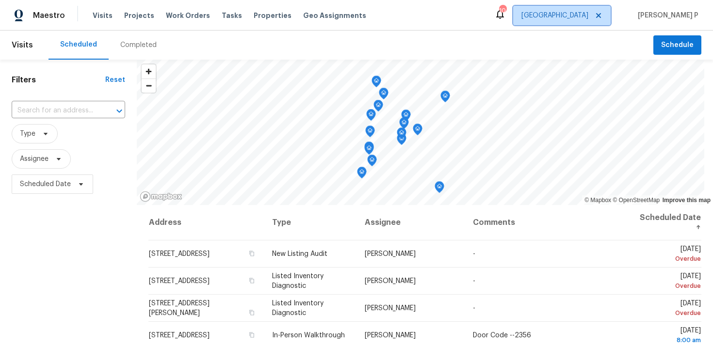
click at [588, 16] on span "[GEOGRAPHIC_DATA]" at bounding box center [554, 16] width 67 height 10
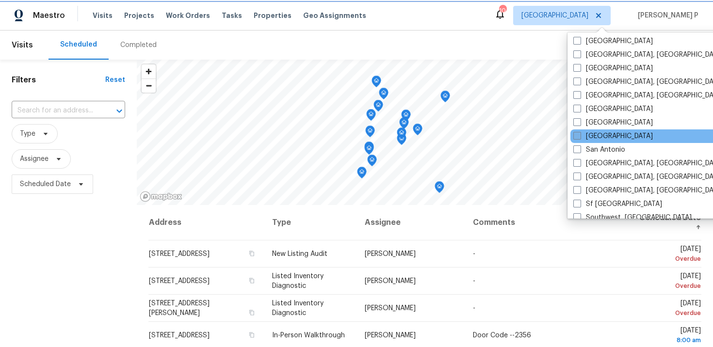
scroll to position [562, 0]
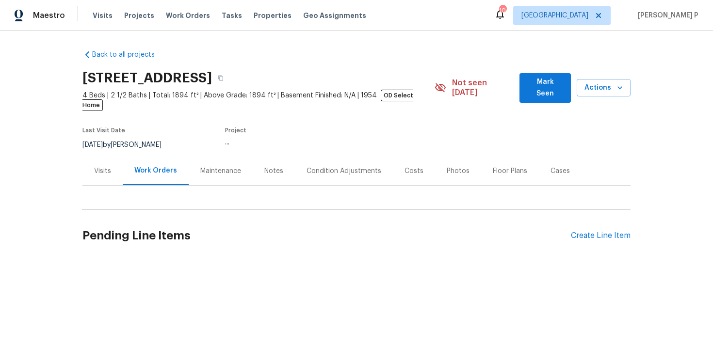
click at [101, 166] on div "Visits" at bounding box center [102, 171] width 17 height 10
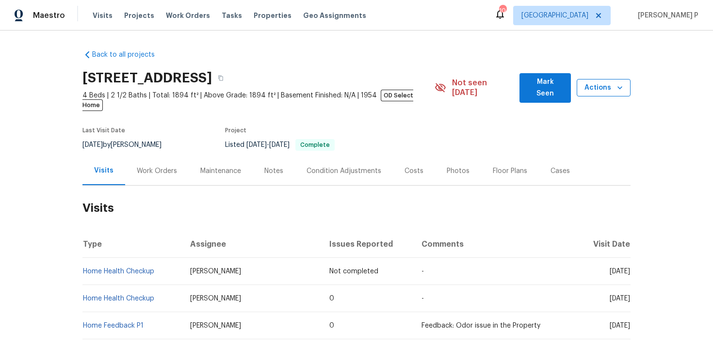
click at [611, 82] on span "Actions" at bounding box center [603, 88] width 38 height 12
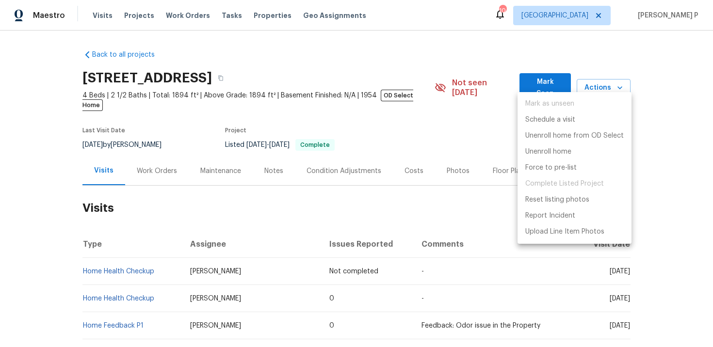
click at [111, 36] on div at bounding box center [356, 173] width 713 height 347
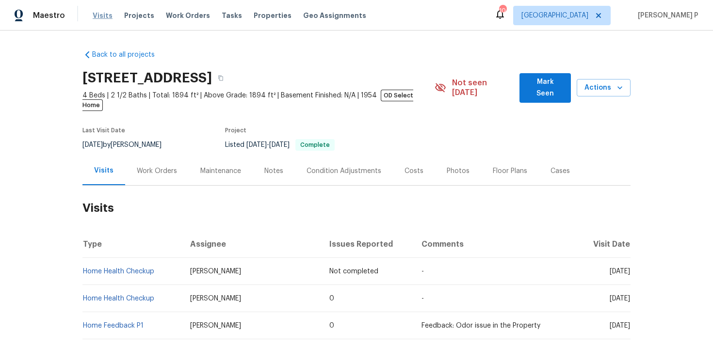
click at [102, 16] on span "Visits" at bounding box center [103, 16] width 20 height 10
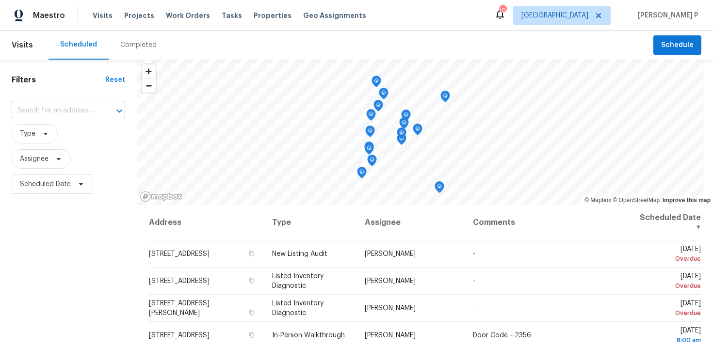
click at [91, 113] on input "text" at bounding box center [55, 110] width 86 height 15
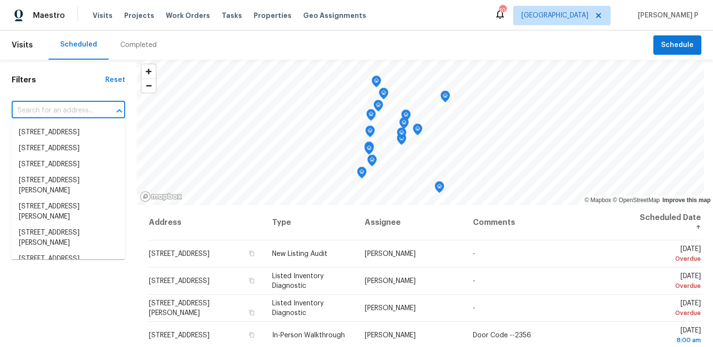
click at [91, 113] on input "text" at bounding box center [55, 110] width 86 height 15
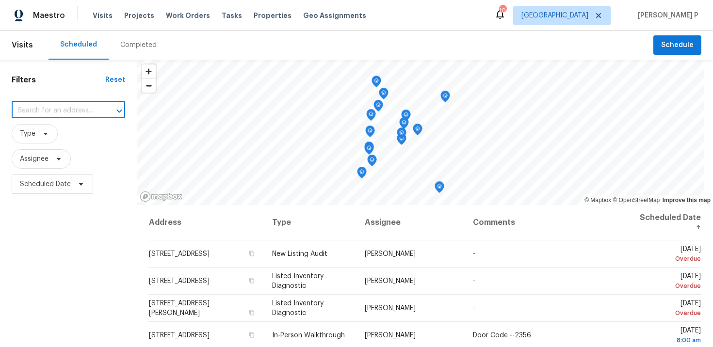
paste input "[STREET_ADDRESS]"
type input "[STREET_ADDRESS]"
click at [57, 128] on li "5449 1st St, Saint Augustine, FL 32080" at bounding box center [68, 133] width 114 height 16
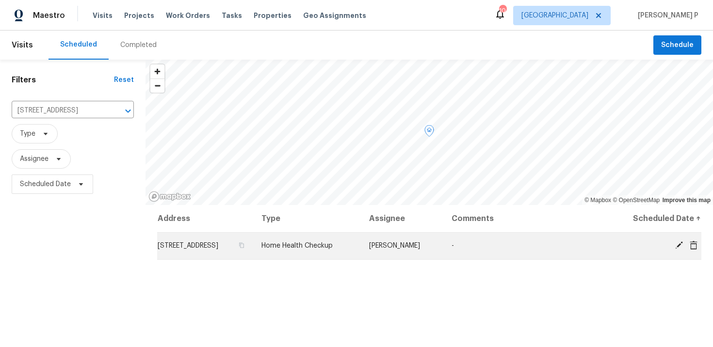
click at [692, 247] on icon at bounding box center [694, 245] width 8 height 9
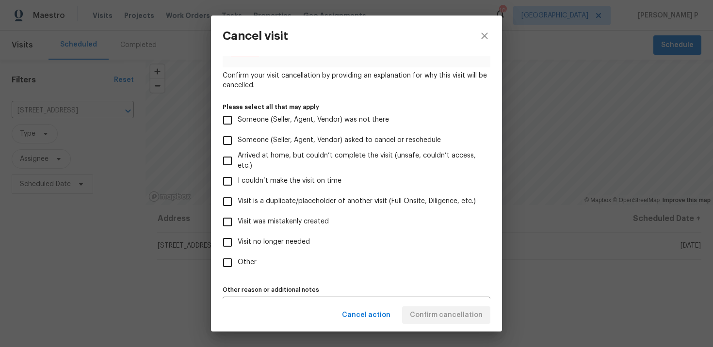
scroll to position [94, 0]
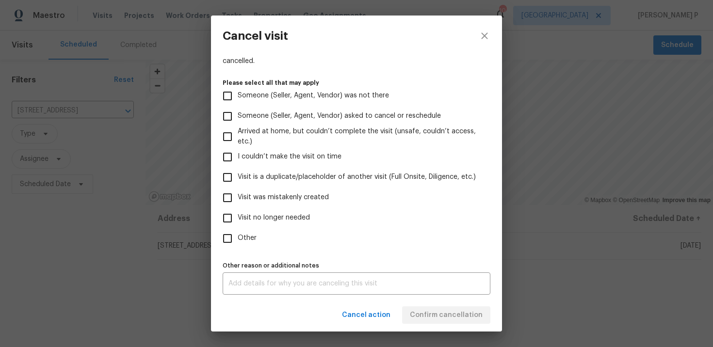
click at [230, 196] on input "Visit was mistakenly created" at bounding box center [227, 198] width 20 height 20
checkbox input "true"
click at [457, 316] on span "Confirm cancellation" at bounding box center [446, 315] width 73 height 12
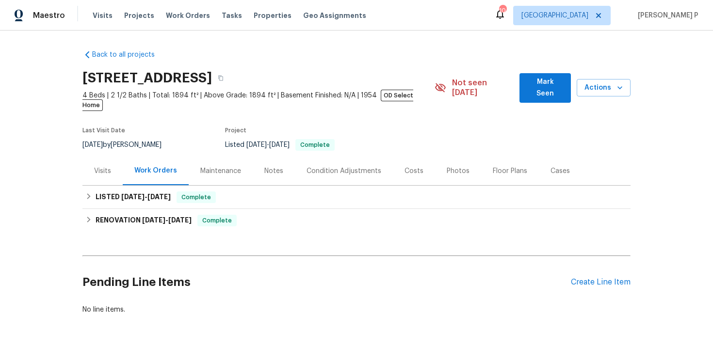
click at [93, 162] on div "Visits" at bounding box center [102, 171] width 40 height 29
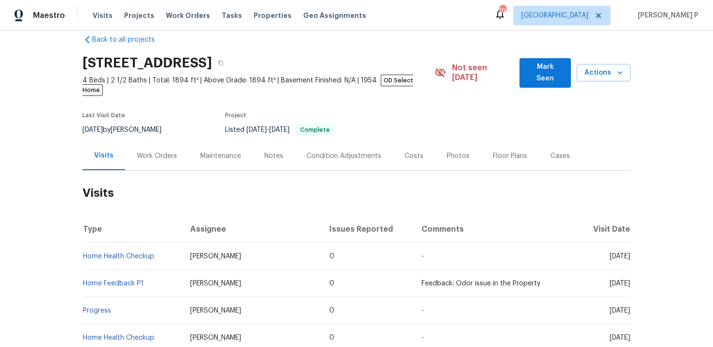
scroll to position [17, 0]
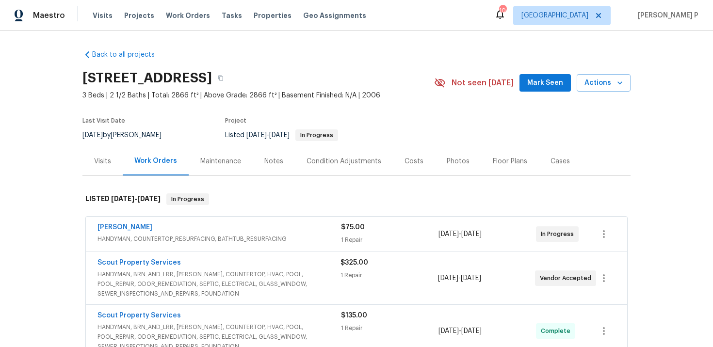
click at [103, 158] on div "Visits" at bounding box center [102, 162] width 17 height 10
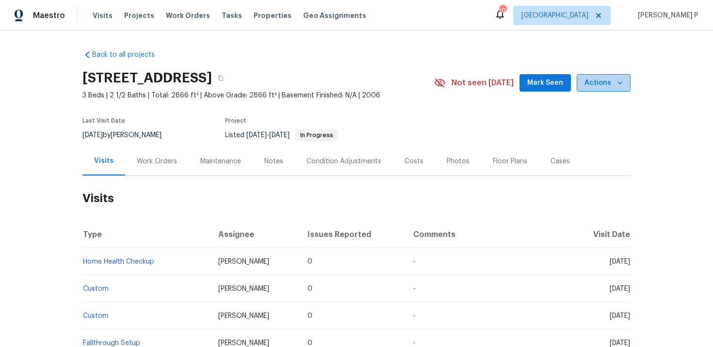
click at [608, 84] on span "Actions" at bounding box center [603, 83] width 38 height 12
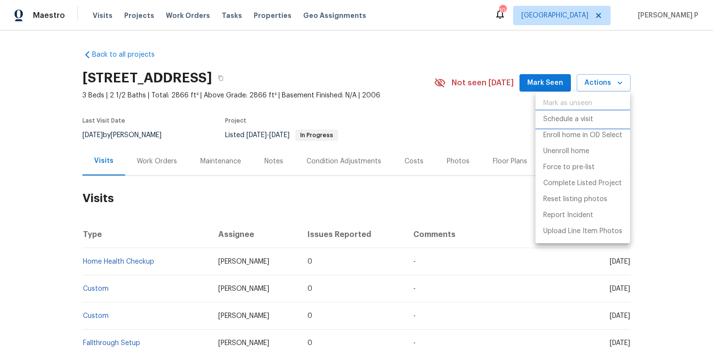
click at [558, 120] on p "Schedule a visit" at bounding box center [568, 119] width 50 height 10
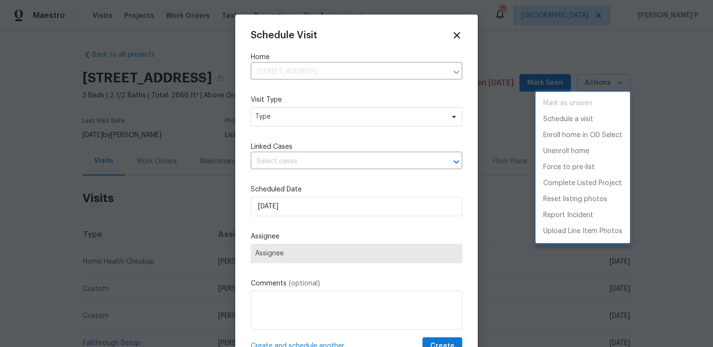
click at [291, 122] on div at bounding box center [356, 173] width 713 height 347
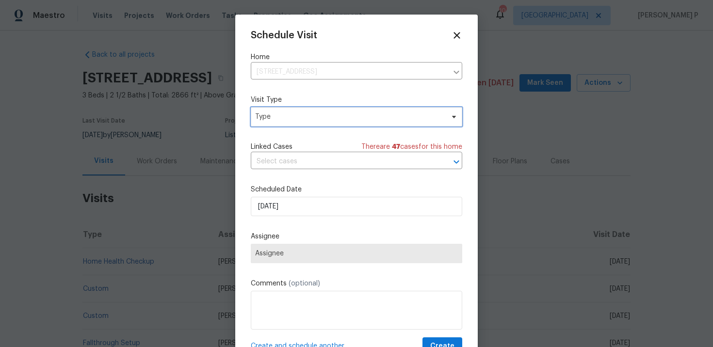
click at [306, 118] on span "Type" at bounding box center [349, 117] width 189 height 10
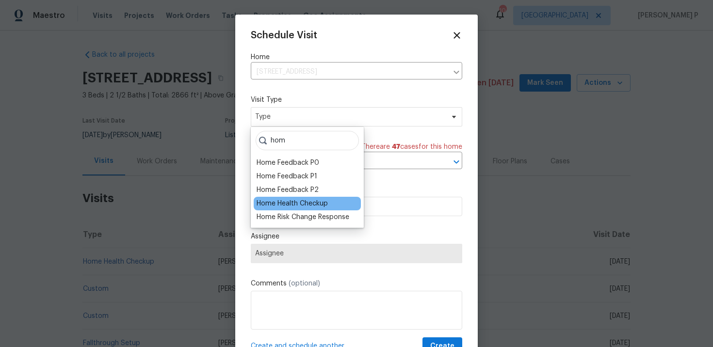
type input "hom"
click at [294, 207] on div "Home Health Checkup" at bounding box center [292, 204] width 71 height 10
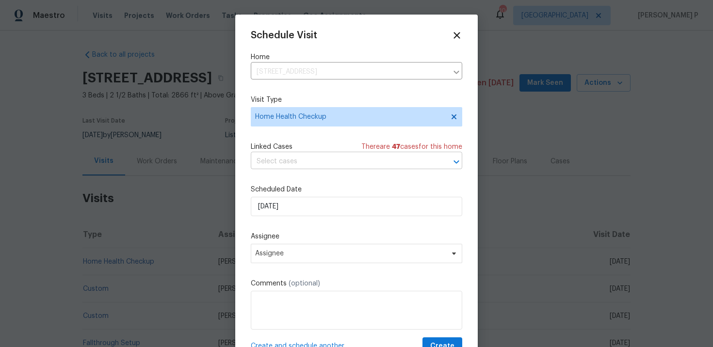
click at [303, 162] on input "text" at bounding box center [343, 161] width 184 height 15
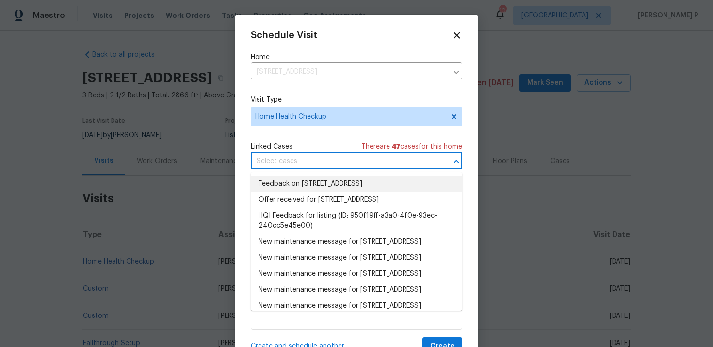
click at [305, 184] on li "Feedback on 12330 Deersong Dr, Jacksonville, FL 32218" at bounding box center [356, 184] width 211 height 16
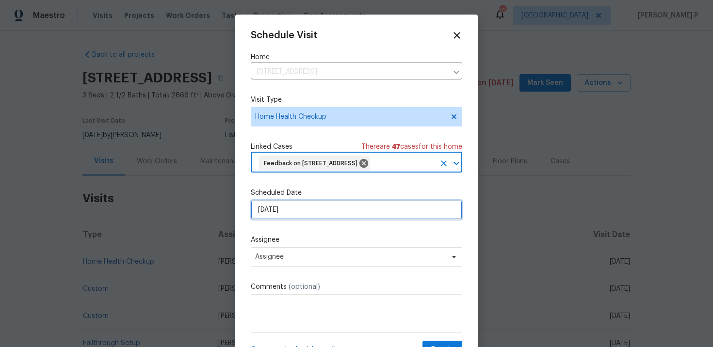
click at [302, 220] on input "[DATE]" at bounding box center [356, 209] width 211 height 19
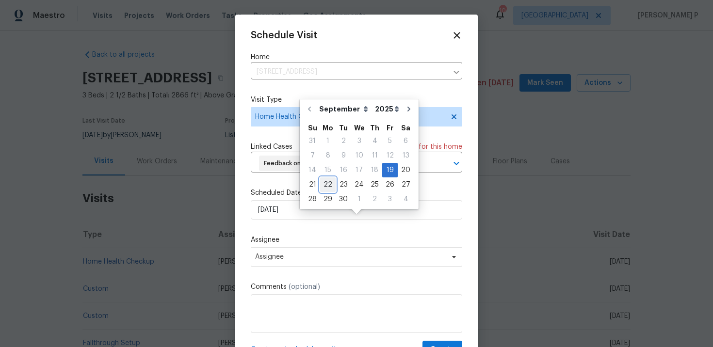
click at [329, 184] on div "22" at bounding box center [328, 185] width 16 height 14
type input "[DATE]"
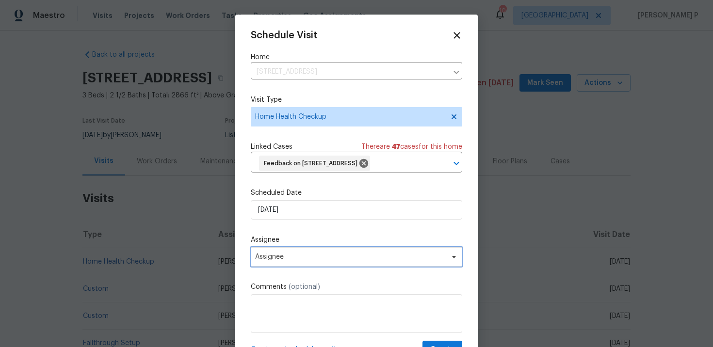
click at [303, 261] on span "Assignee" at bounding box center [350, 257] width 190 height 8
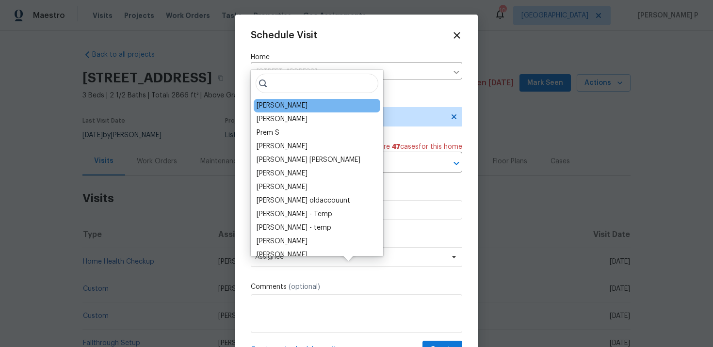
click at [294, 109] on div "Melissa Mossbrooks" at bounding box center [282, 106] width 51 height 10
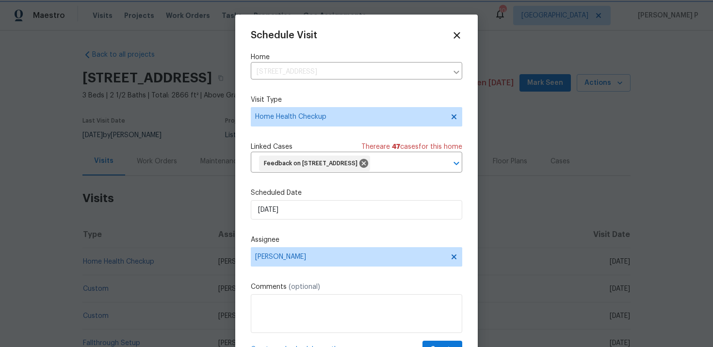
scroll to position [36, 0]
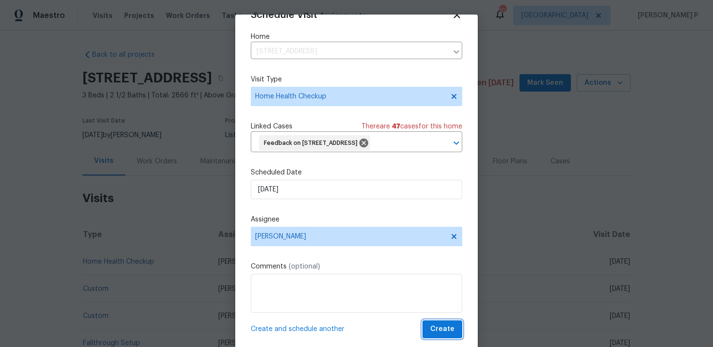
click at [448, 330] on span "Create" at bounding box center [442, 329] width 24 height 12
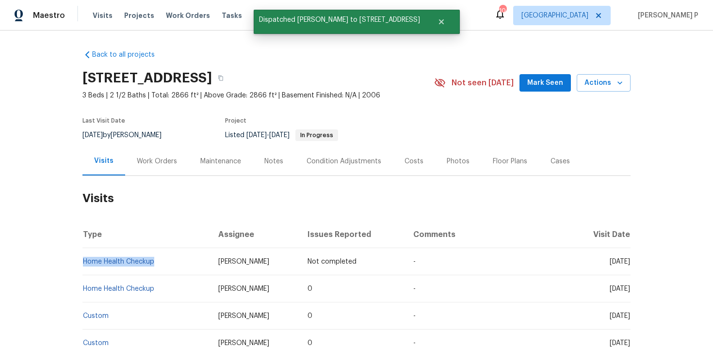
copy link "Home Health Checkup"
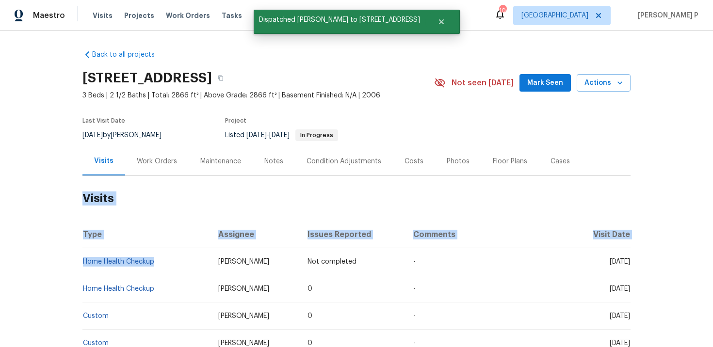
drag, startPoint x: 159, startPoint y: 264, endPoint x: 81, endPoint y: 265, distance: 78.1
click at [81, 265] on div "Back to all projects 12330 Deersong Dr, Jacksonville, FL 32218 3 Beds | 2 1/2 B…" at bounding box center [356, 189] width 713 height 317
click at [48, 224] on div "Back to all projects 12330 Deersong Dr, Jacksonville, FL 32218 3 Beds | 2 1/2 B…" at bounding box center [356, 189] width 713 height 317
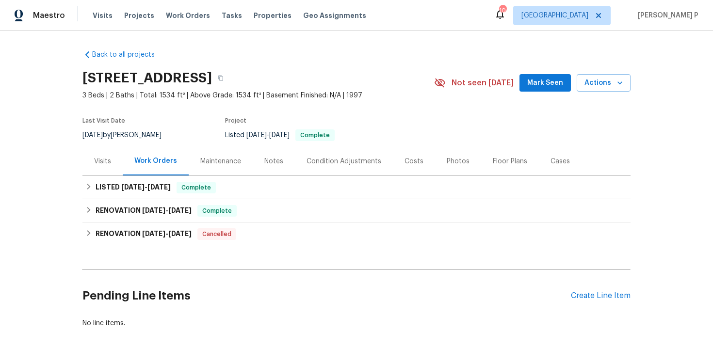
click at [103, 166] on div "Visits" at bounding box center [102, 162] width 17 height 10
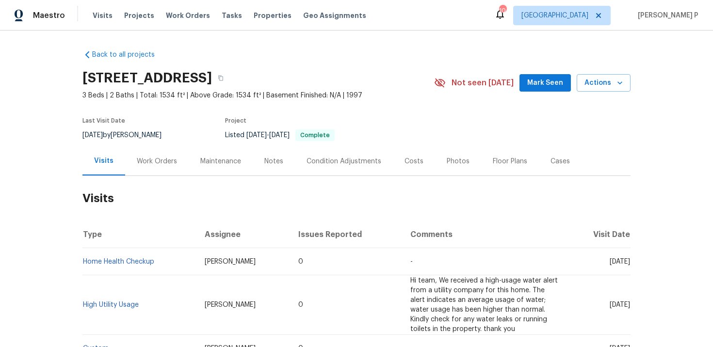
click at [601, 78] on div "Not seen [DATE] Mark Seen Actions" at bounding box center [532, 83] width 196 height 18
click at [601, 85] on span "Actions" at bounding box center [603, 83] width 38 height 12
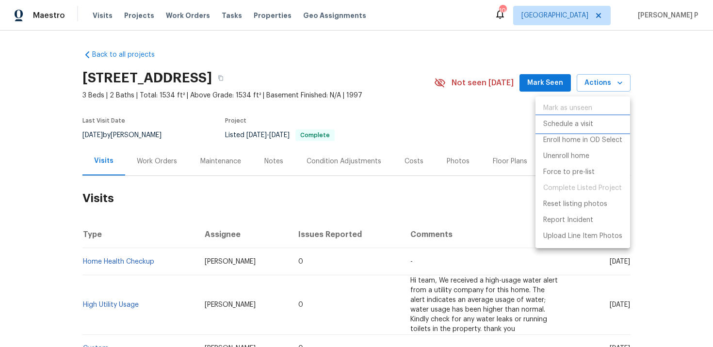
click at [567, 123] on p "Schedule a visit" at bounding box center [568, 124] width 50 height 10
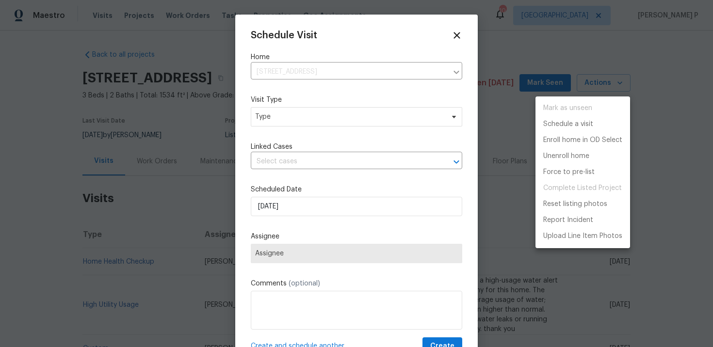
click at [322, 119] on div at bounding box center [356, 173] width 713 height 347
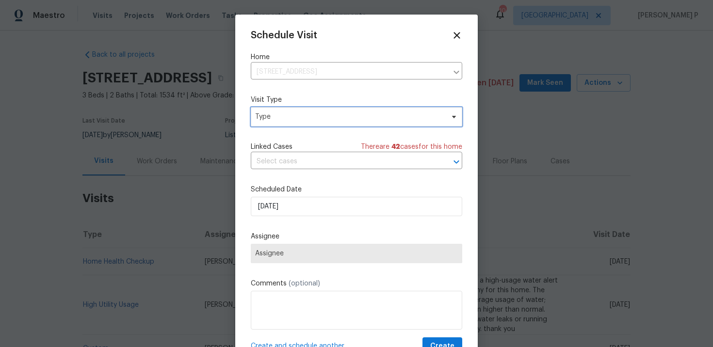
click at [322, 119] on span "Type" at bounding box center [349, 117] width 189 height 10
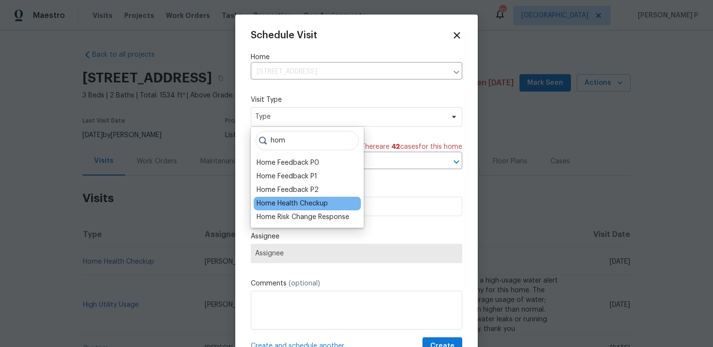
type input "hom"
click at [310, 199] on div "Home Health Checkup" at bounding box center [292, 204] width 71 height 10
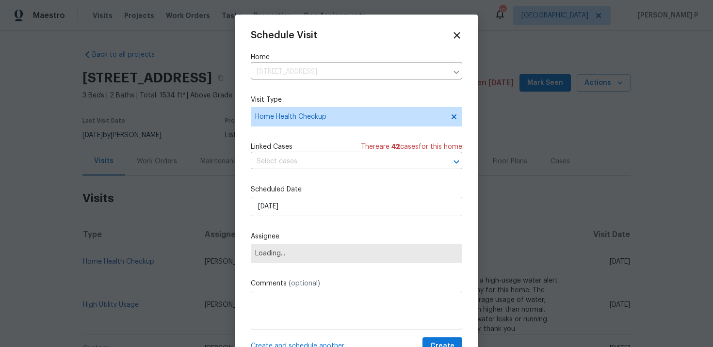
click at [302, 157] on input "text" at bounding box center [343, 161] width 184 height 15
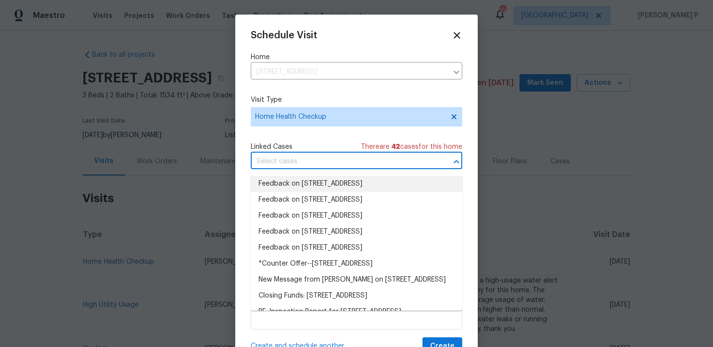
click at [301, 179] on li "Feedback on 12011 Cobblestone Forest Cir S, Jacksonville, FL 32225" at bounding box center [356, 184] width 211 height 16
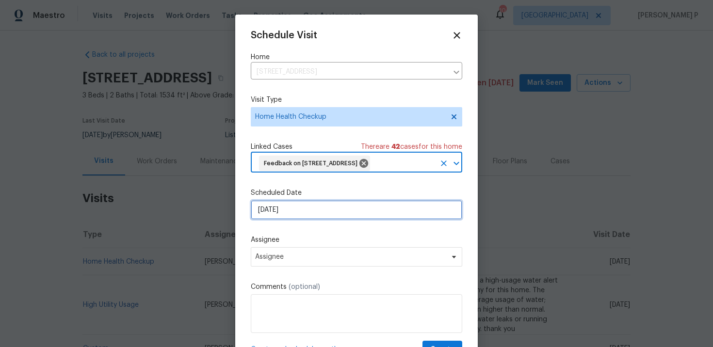
click at [300, 219] on input "[DATE]" at bounding box center [356, 209] width 211 height 19
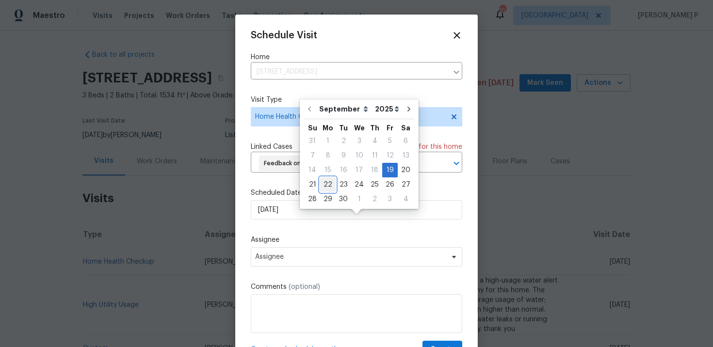
click at [326, 185] on div "22" at bounding box center [328, 185] width 16 height 14
type input "[DATE]"
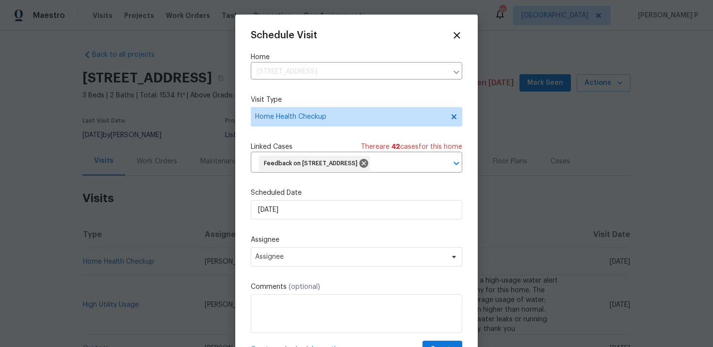
click at [351, 284] on div "Schedule Visit Home 12011 Cobblestone Forest Cir S, Jacksonville, FL 32225 ​ Vi…" at bounding box center [356, 194] width 211 height 329
click at [351, 261] on span "Assignee" at bounding box center [350, 257] width 190 height 8
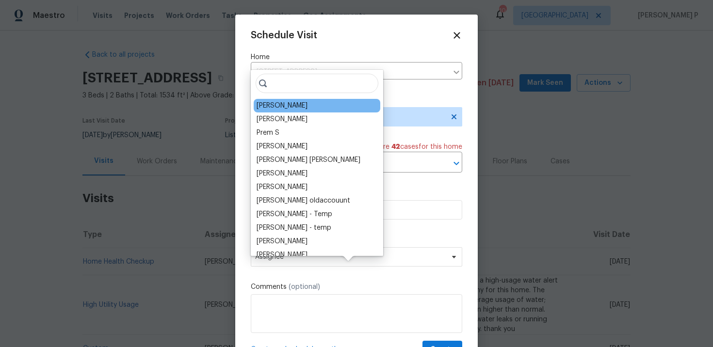
click at [324, 110] on div "Melissa Mossbrooks" at bounding box center [317, 106] width 127 height 14
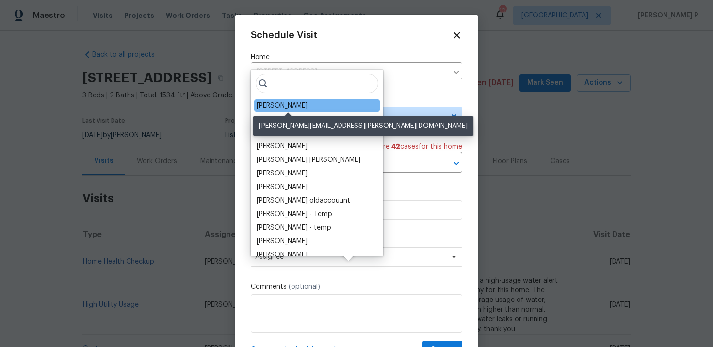
click at [307, 102] on div "Melissa Mossbrooks" at bounding box center [282, 106] width 51 height 10
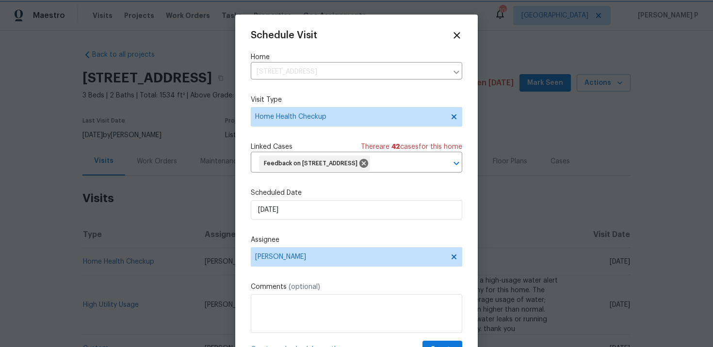
scroll to position [36, 0]
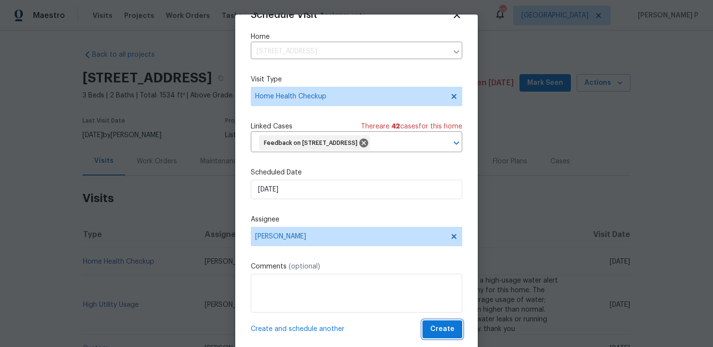
click at [439, 329] on span "Create" at bounding box center [442, 329] width 24 height 12
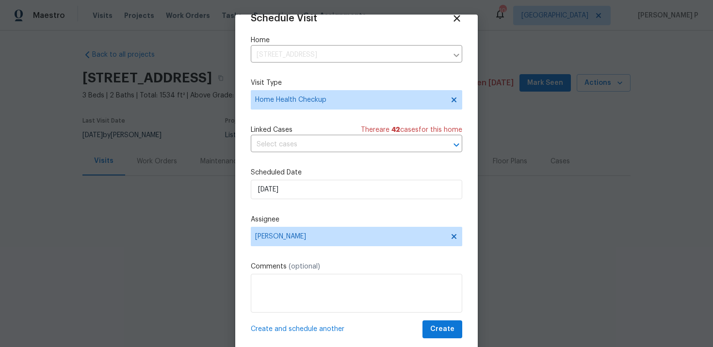
scroll to position [17, 0]
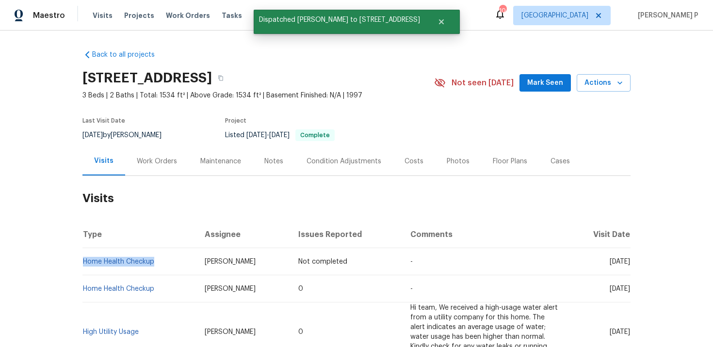
copy link "Home Health Checkup"
drag, startPoint x: 168, startPoint y: 274, endPoint x: 82, endPoint y: 274, distance: 85.4
click at [82, 274] on td "Home Health Checkup" at bounding box center [139, 261] width 114 height 27
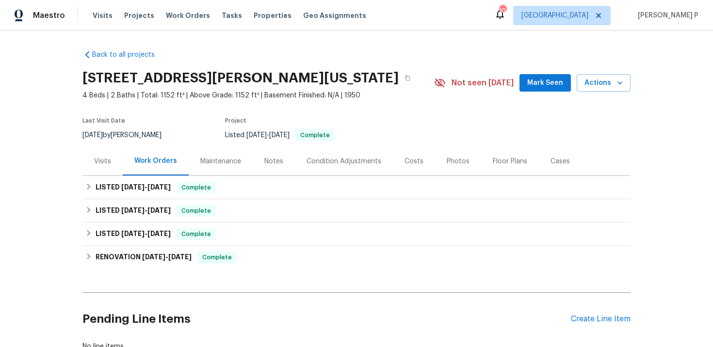
click at [98, 161] on div "Visits" at bounding box center [102, 162] width 17 height 10
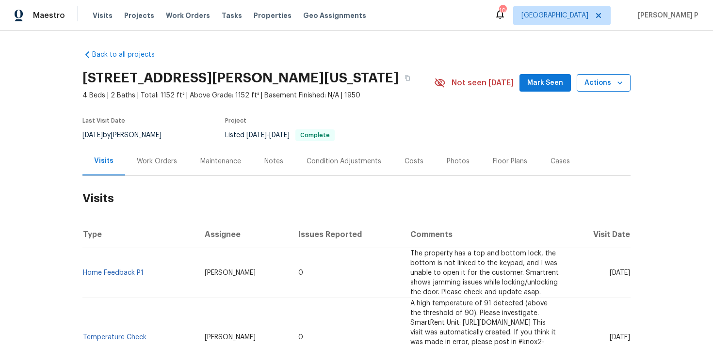
click at [599, 84] on span "Actions" at bounding box center [603, 83] width 38 height 12
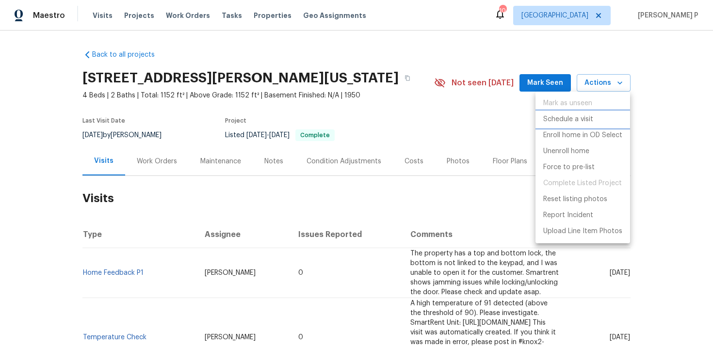
click at [577, 119] on p "Schedule a visit" at bounding box center [568, 119] width 50 height 10
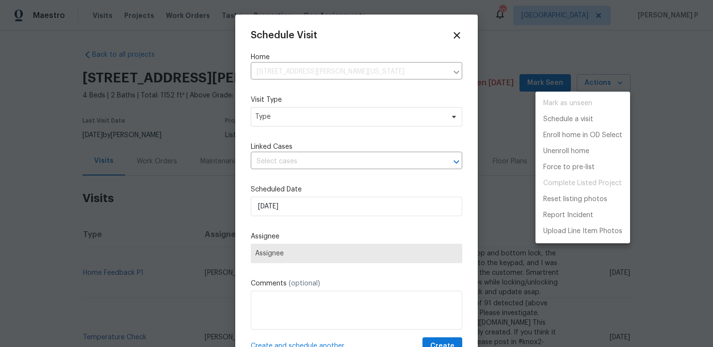
click at [302, 107] on div at bounding box center [356, 173] width 713 height 347
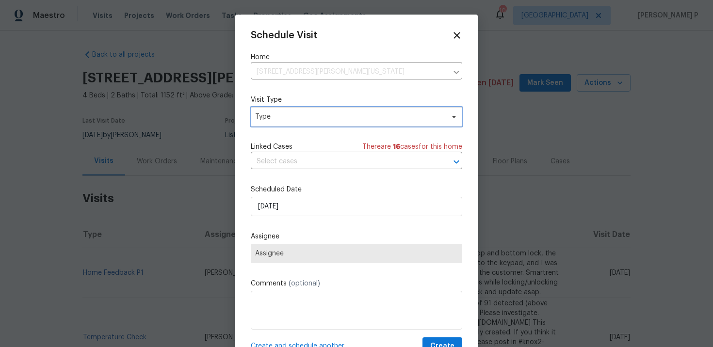
click at [304, 116] on span "Type" at bounding box center [349, 117] width 189 height 10
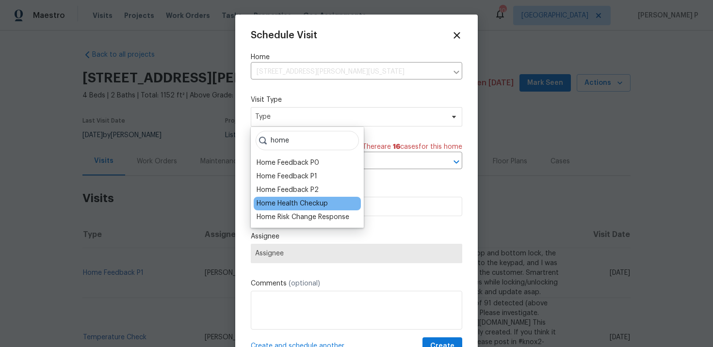
type input "home"
click at [301, 208] on div "Home Health Checkup" at bounding box center [292, 204] width 71 height 10
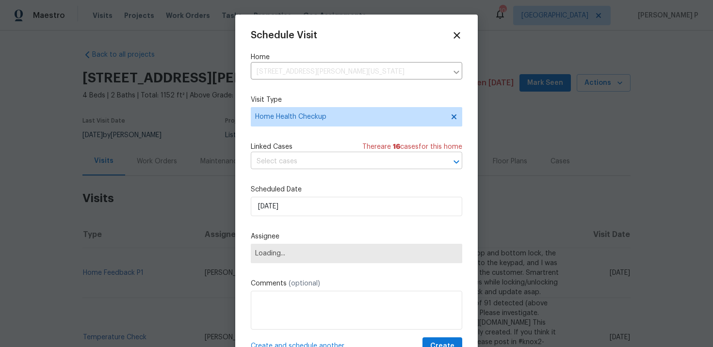
click at [312, 169] on input "text" at bounding box center [343, 161] width 184 height 15
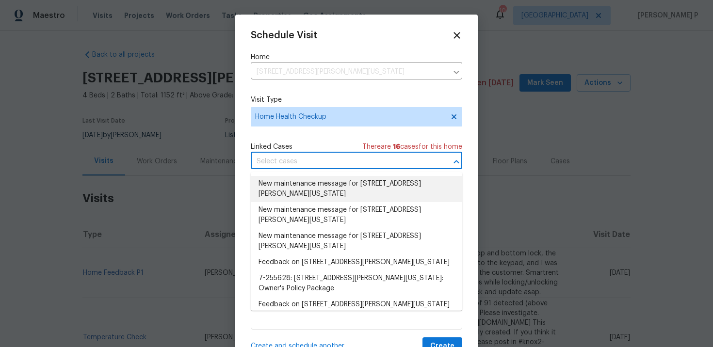
click at [314, 192] on li "New maintenance message for [STREET_ADDRESS][PERSON_NAME][US_STATE]" at bounding box center [356, 189] width 211 height 26
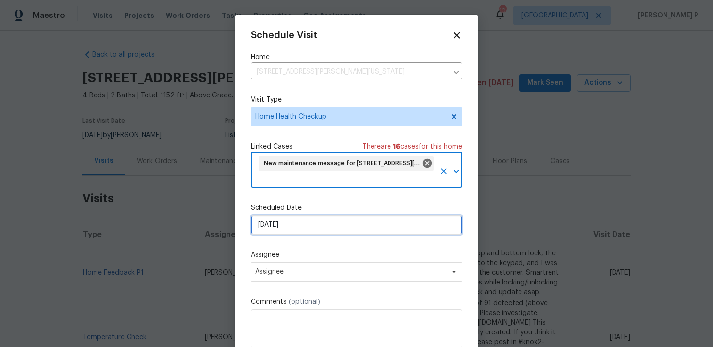
click at [308, 226] on input "[DATE]" at bounding box center [356, 224] width 211 height 19
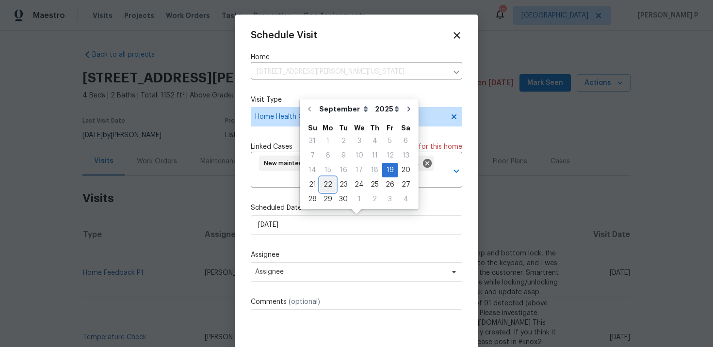
click at [327, 186] on div "22" at bounding box center [328, 185] width 16 height 14
type input "[DATE]"
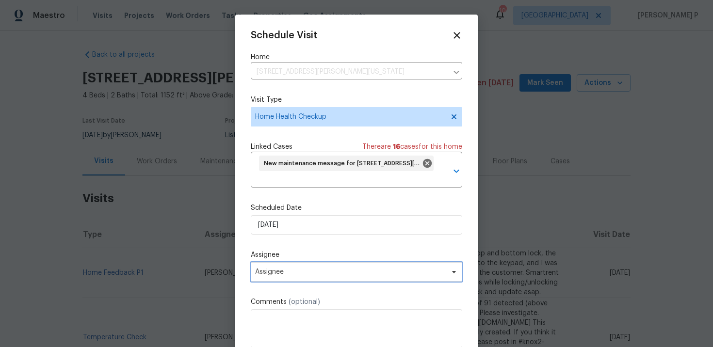
click at [324, 274] on span "Assignee" at bounding box center [350, 272] width 190 height 8
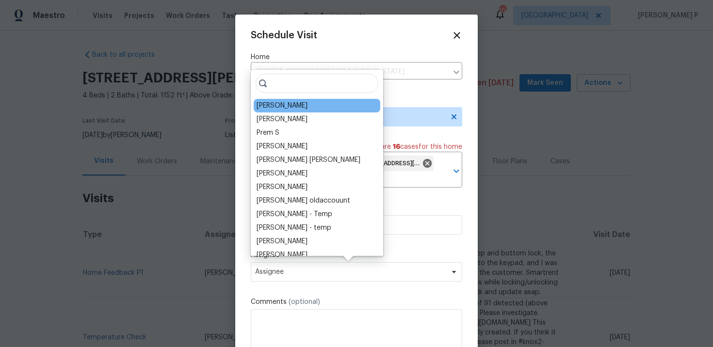
click at [291, 105] on div "[PERSON_NAME]" at bounding box center [282, 106] width 51 height 10
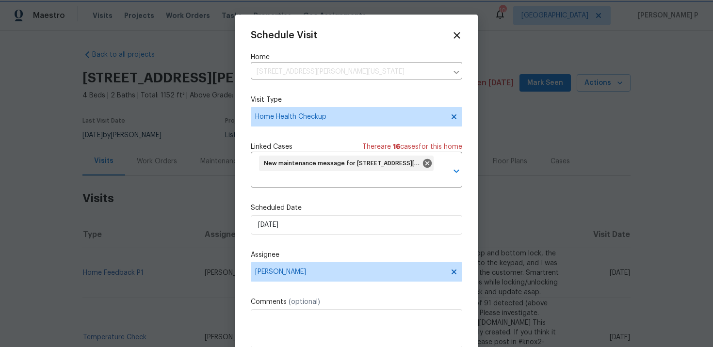
scroll to position [36, 0]
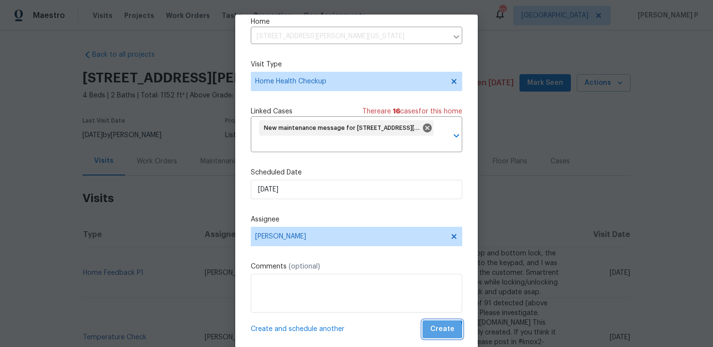
click at [440, 331] on span "Create" at bounding box center [442, 329] width 24 height 12
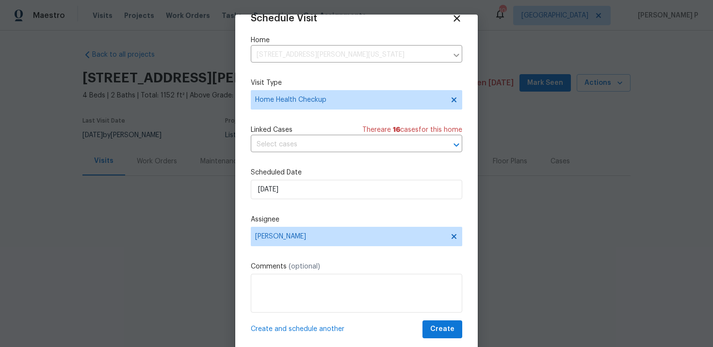
scroll to position [17, 0]
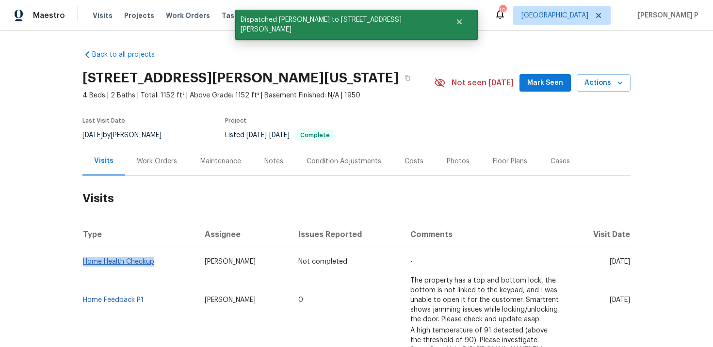
copy link "Home Health Checkup"
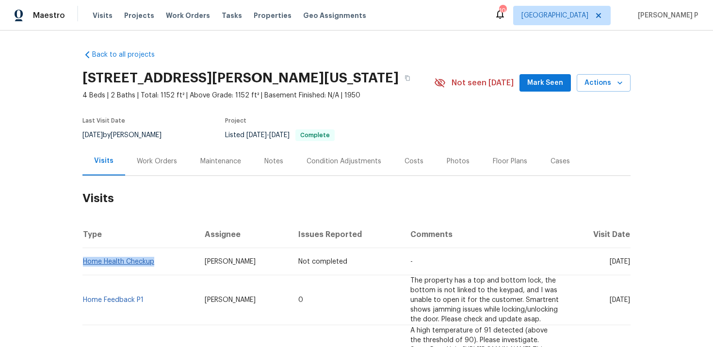
drag, startPoint x: 158, startPoint y: 265, endPoint x: 85, endPoint y: 264, distance: 72.7
click at [85, 264] on td "Home Health Checkup" at bounding box center [139, 261] width 114 height 27
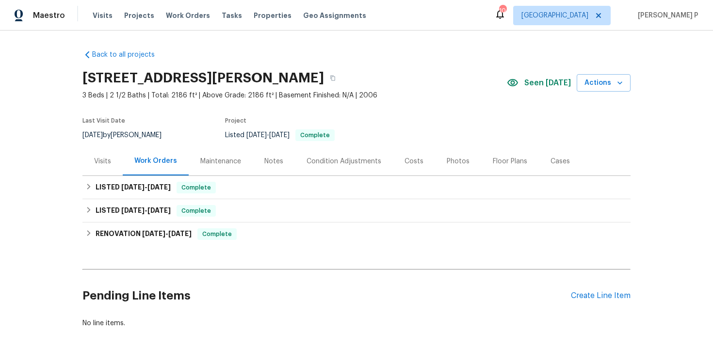
scroll to position [47, 0]
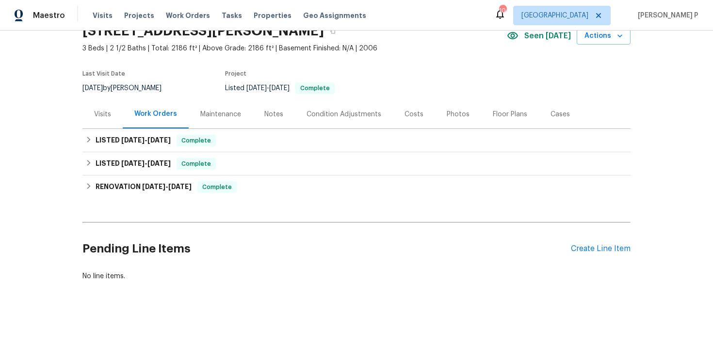
click at [109, 111] on div "Visits" at bounding box center [102, 115] width 17 height 10
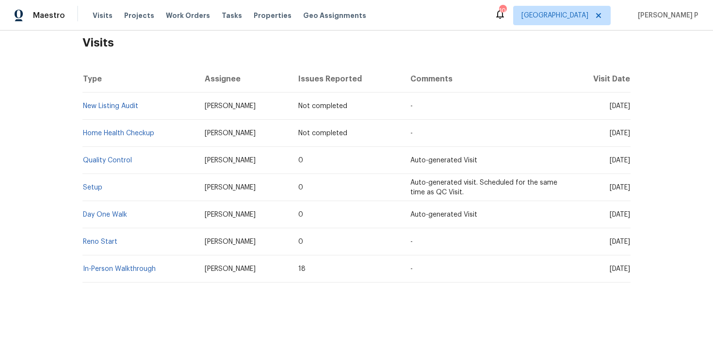
scroll to position [157, 0]
click at [128, 133] on link "Home Health Checkup" at bounding box center [118, 132] width 71 height 7
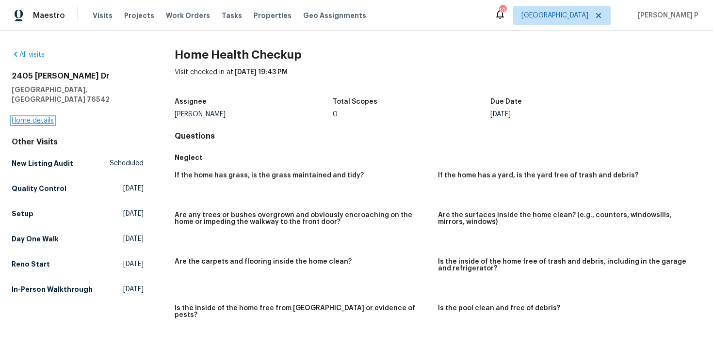
click at [34, 117] on link "Home details" at bounding box center [33, 120] width 42 height 7
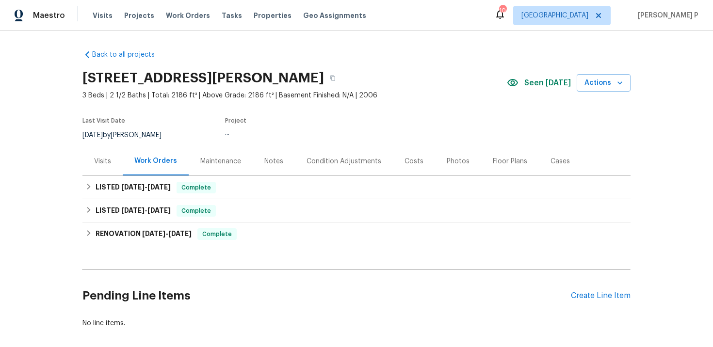
click at [109, 163] on div "Visits" at bounding box center [102, 162] width 17 height 10
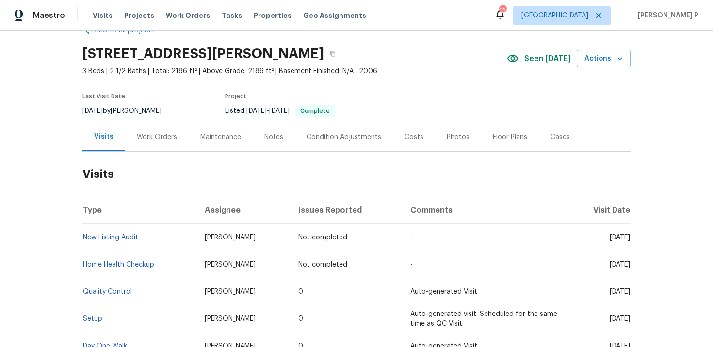
scroll to position [25, 0]
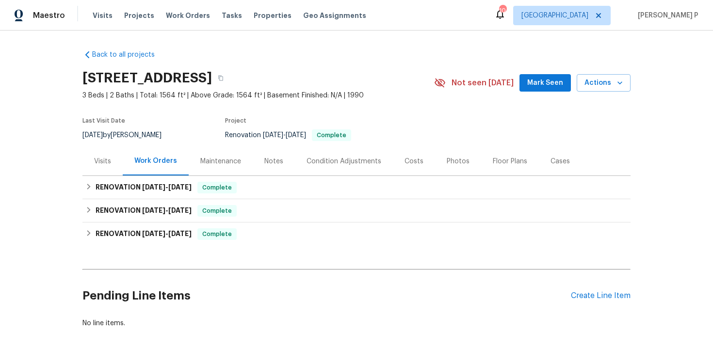
click at [104, 161] on div "Visits" at bounding box center [102, 162] width 17 height 10
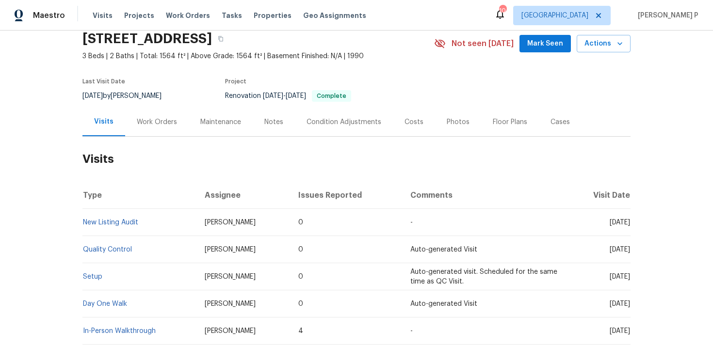
scroll to position [17, 0]
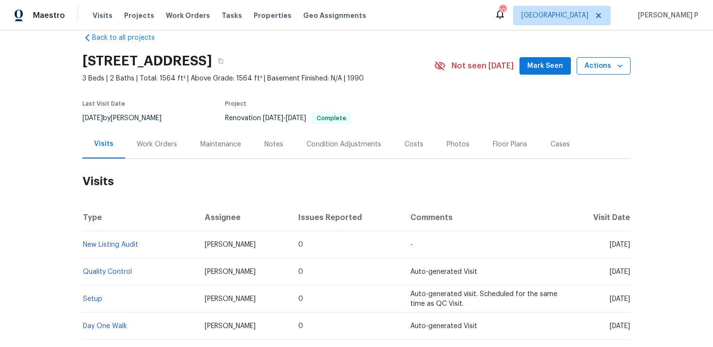
click at [596, 68] on span "Actions" at bounding box center [603, 66] width 38 height 12
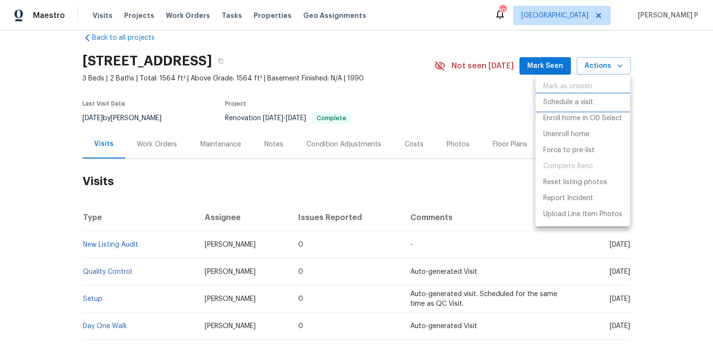
click at [579, 100] on p "Schedule a visit" at bounding box center [568, 102] width 50 height 10
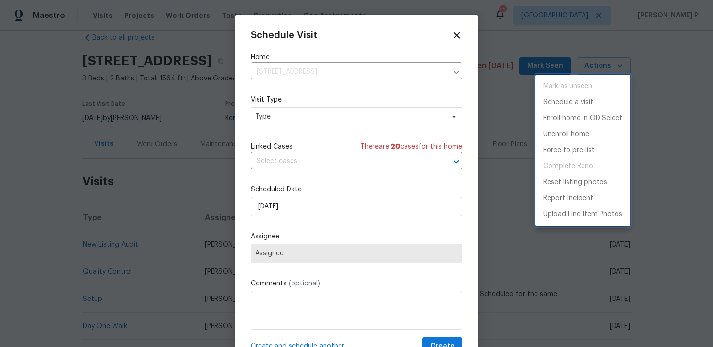
click at [335, 110] on div at bounding box center [356, 173] width 713 height 347
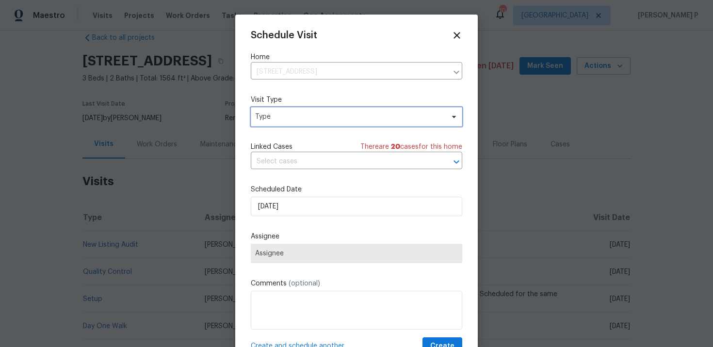
click at [333, 119] on span "Type" at bounding box center [349, 117] width 189 height 10
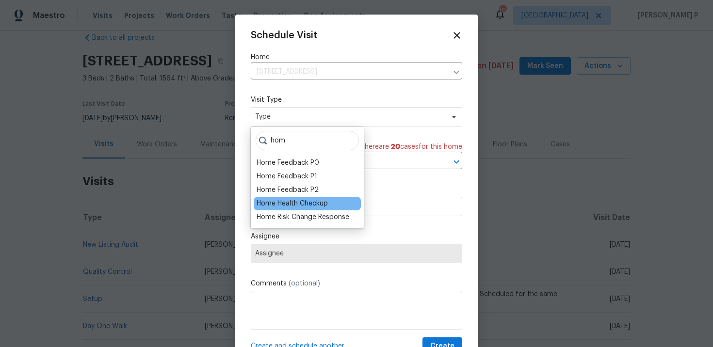
type input "hom"
click at [328, 199] on div "Home Health Checkup" at bounding box center [307, 204] width 107 height 14
click at [328, 202] on div "Home Health Checkup" at bounding box center [307, 204] width 107 height 14
click at [306, 203] on div "Home Health Checkup" at bounding box center [292, 204] width 71 height 10
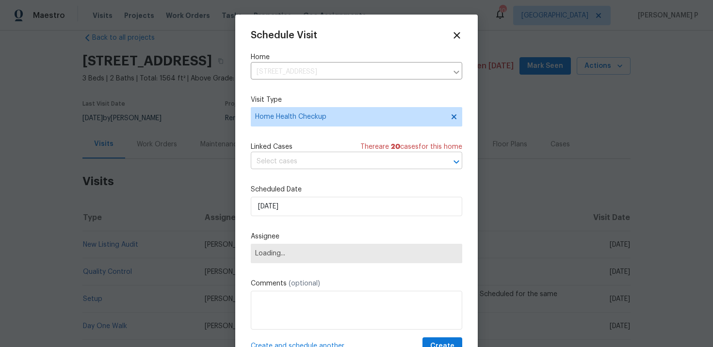
click at [306, 164] on input "text" at bounding box center [343, 161] width 184 height 15
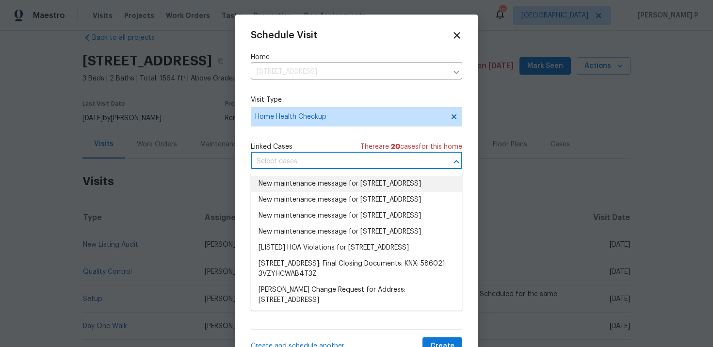
click at [305, 188] on li "New maintenance message for 322 Chatuga Ln , Loudon, TN 37774" at bounding box center [356, 184] width 211 height 16
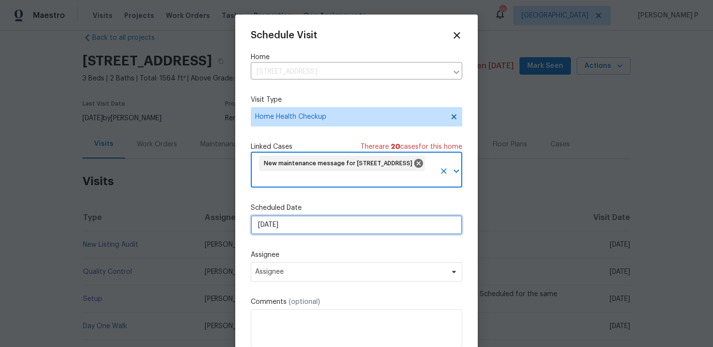
click at [303, 230] on input "[DATE]" at bounding box center [356, 224] width 211 height 19
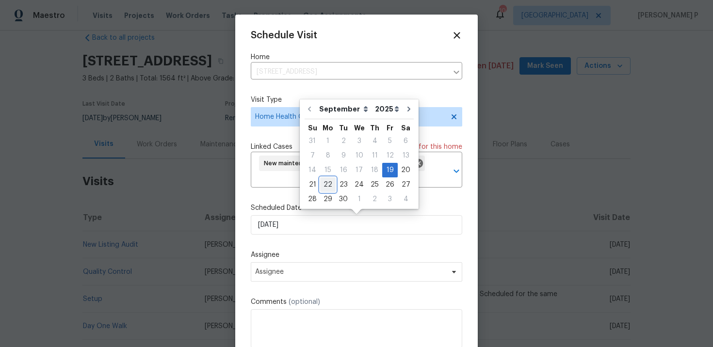
click at [330, 180] on div "22" at bounding box center [328, 185] width 16 height 14
type input "[DATE]"
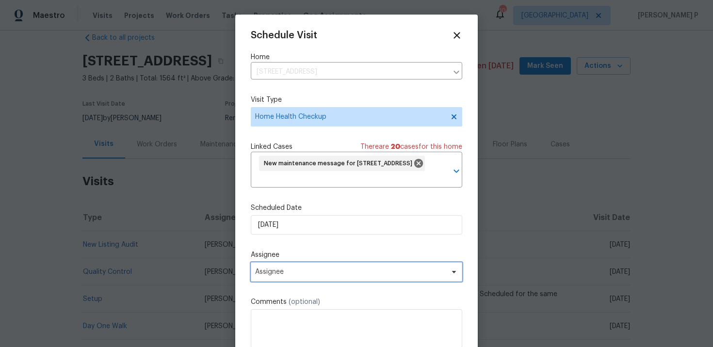
click at [378, 282] on span "Assignee" at bounding box center [356, 271] width 211 height 19
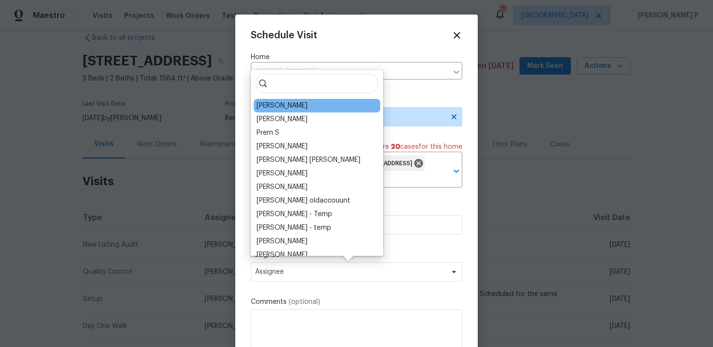
click at [302, 107] on div "[PERSON_NAME]" at bounding box center [317, 106] width 127 height 14
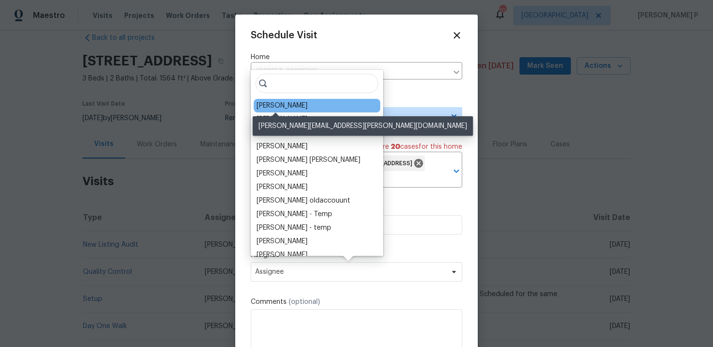
click at [276, 105] on div "[PERSON_NAME]" at bounding box center [282, 106] width 51 height 10
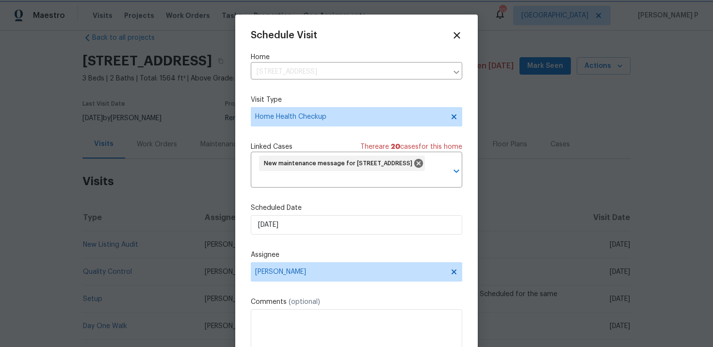
scroll to position [36, 0]
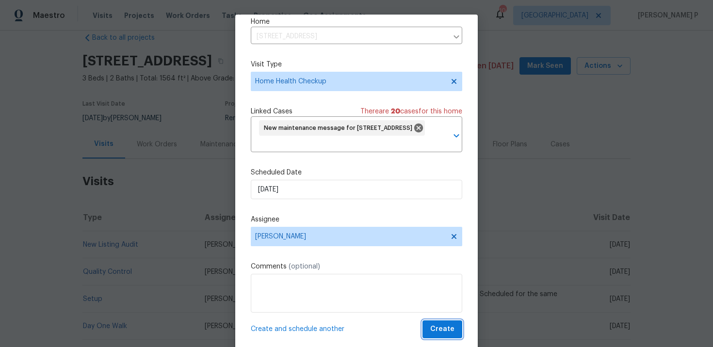
click at [440, 327] on span "Create" at bounding box center [442, 329] width 24 height 12
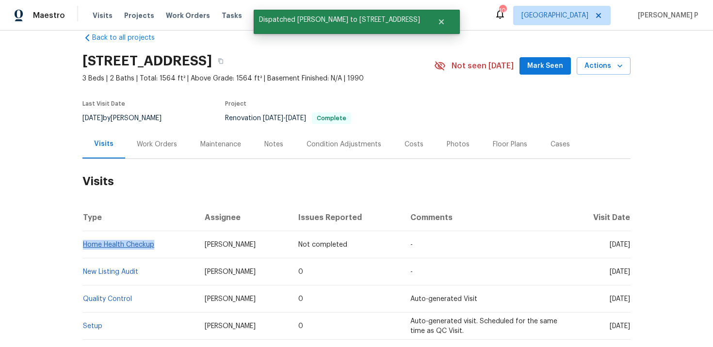
copy link "Home Health Checkup"
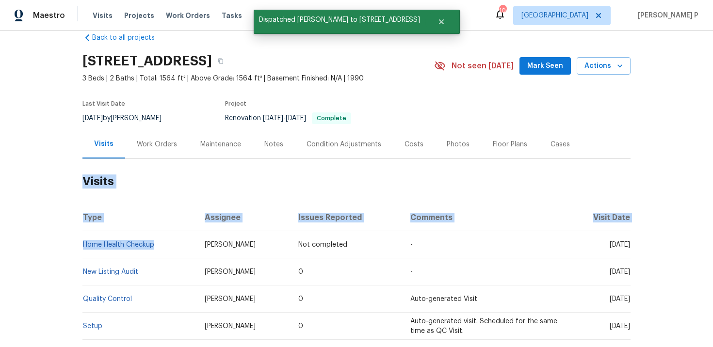
drag, startPoint x: 158, startPoint y: 249, endPoint x: 64, endPoint y: 249, distance: 94.1
click at [64, 249] on div "Back to all projects 322 Chatuga Ln, Loudon, TN 37774 3 Beds | 2 Baths | Total:…" at bounding box center [356, 189] width 713 height 317
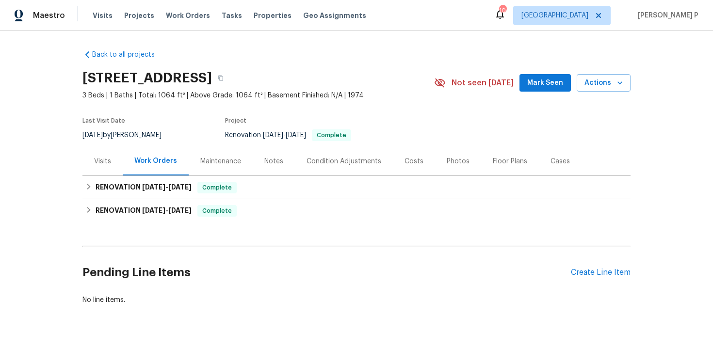
click at [100, 164] on div "Visits" at bounding box center [102, 162] width 17 height 10
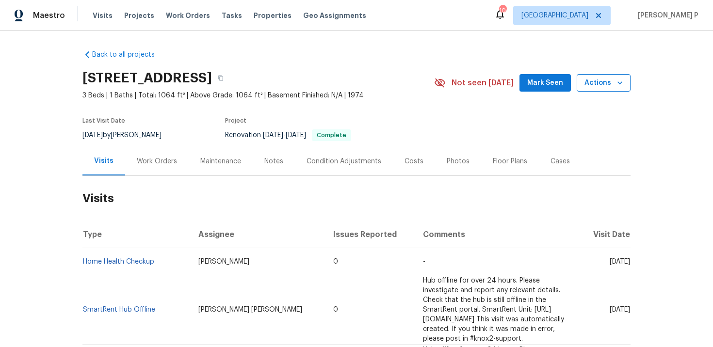
click at [607, 79] on span "Actions" at bounding box center [603, 83] width 38 height 12
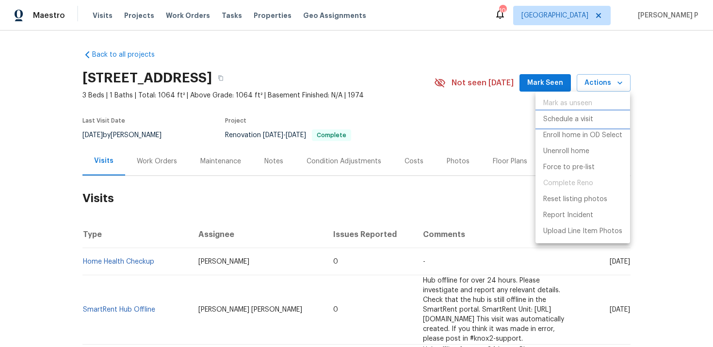
click at [581, 117] on p "Schedule a visit" at bounding box center [568, 119] width 50 height 10
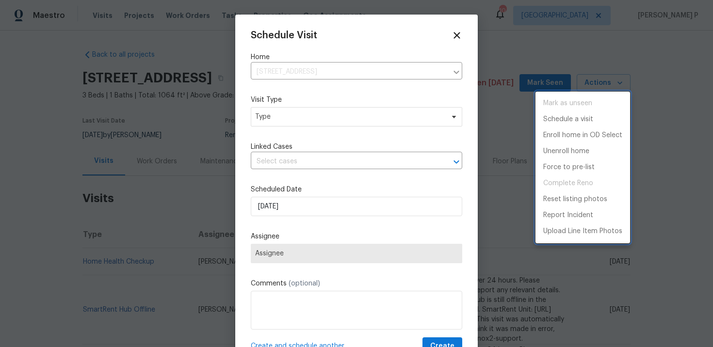
click at [343, 120] on div at bounding box center [356, 173] width 713 height 347
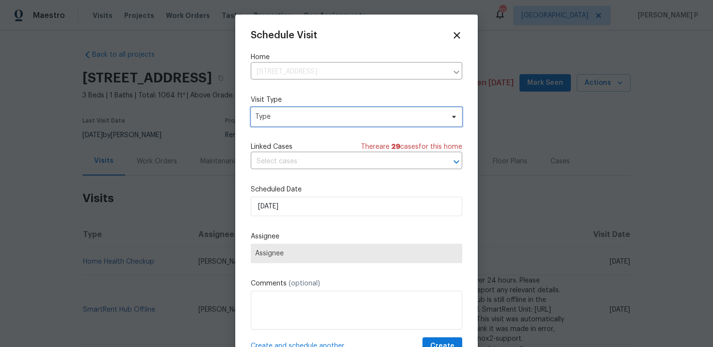
click at [305, 116] on span "Type" at bounding box center [349, 117] width 189 height 10
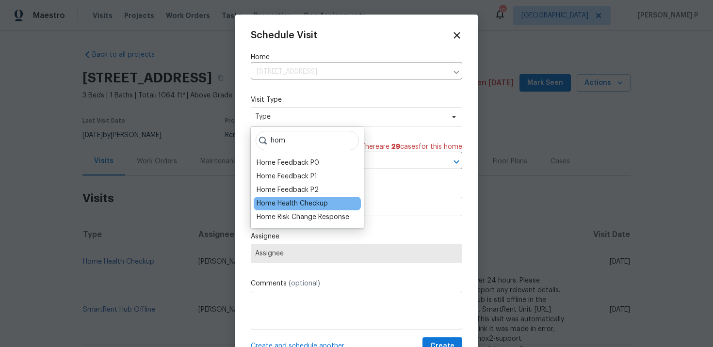
type input "hom"
click at [302, 207] on div "Home Health Checkup" at bounding box center [292, 204] width 71 height 10
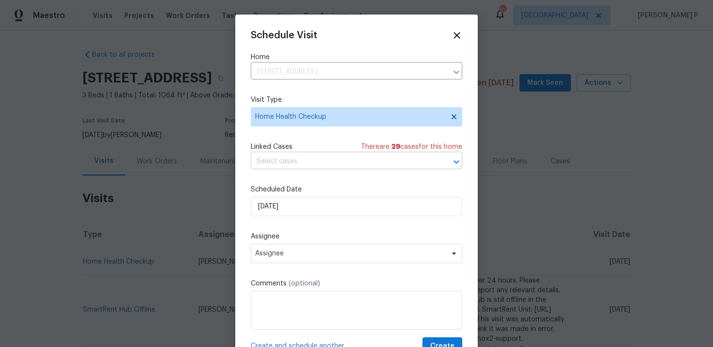
click at [326, 163] on input "text" at bounding box center [343, 161] width 184 height 15
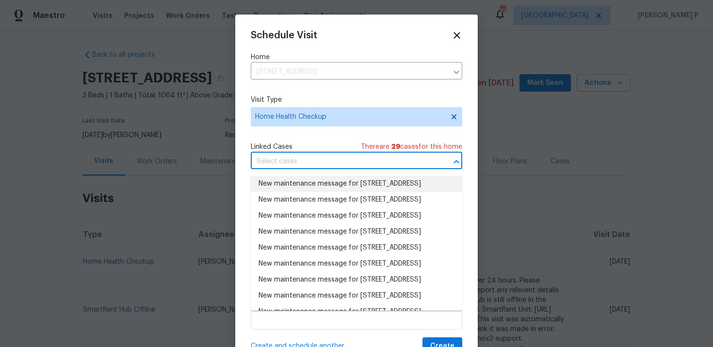
click at [325, 190] on li "New maintenance message for [STREET_ADDRESS]" at bounding box center [356, 184] width 211 height 16
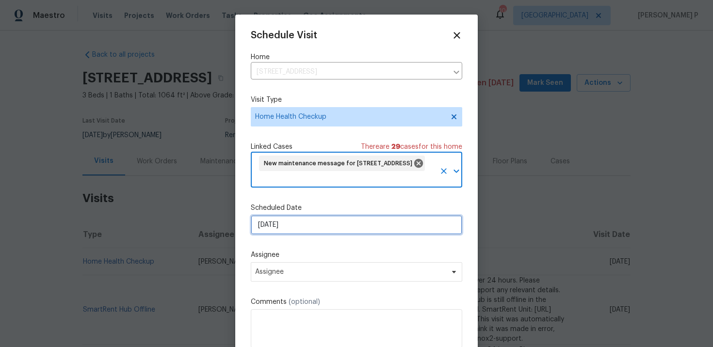
click at [322, 226] on input "[DATE]" at bounding box center [356, 224] width 211 height 19
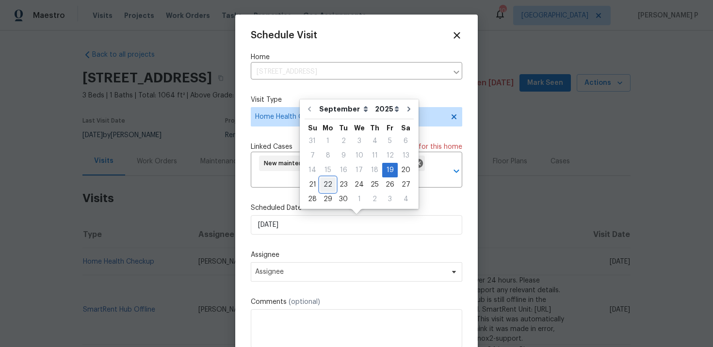
click at [328, 188] on div "22" at bounding box center [328, 185] width 16 height 14
type input "[DATE]"
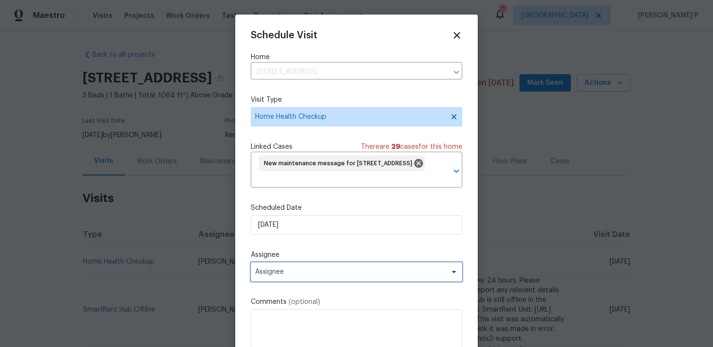
click at [336, 270] on span "Assignee" at bounding box center [350, 272] width 190 height 8
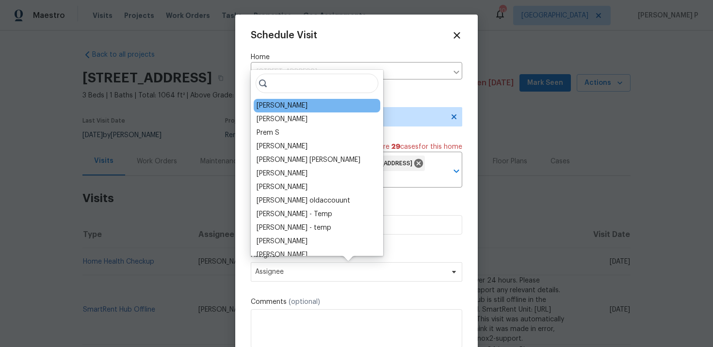
click at [299, 105] on div "[PERSON_NAME]" at bounding box center [317, 106] width 127 height 14
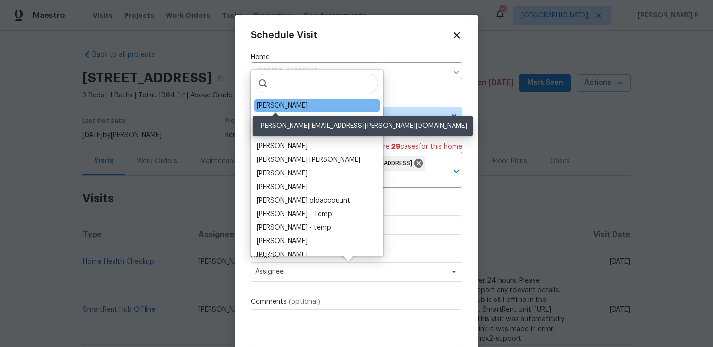
click at [290, 106] on div "[PERSON_NAME]" at bounding box center [282, 106] width 51 height 10
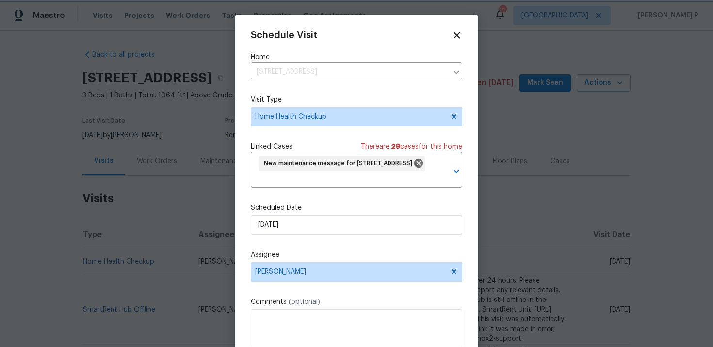
scroll to position [36, 0]
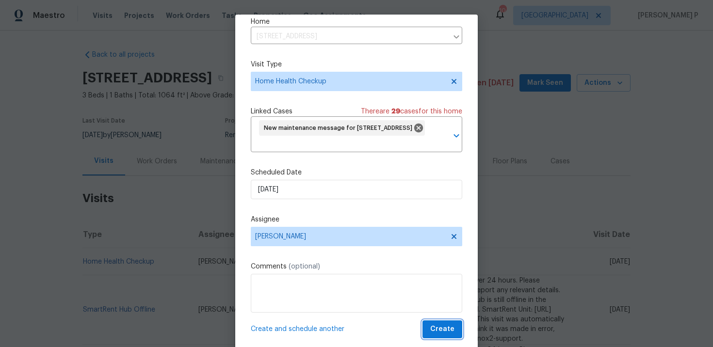
click at [445, 327] on span "Create" at bounding box center [442, 329] width 24 height 12
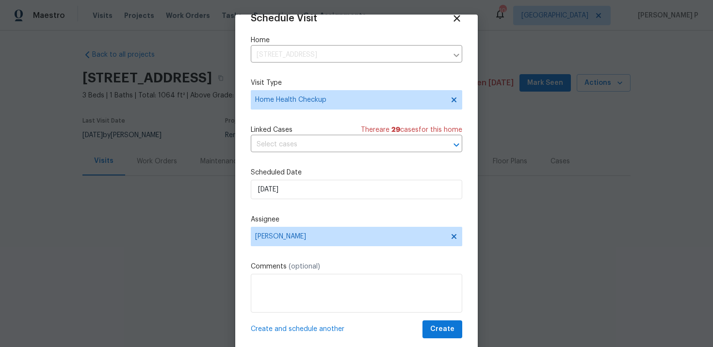
scroll to position [17, 0]
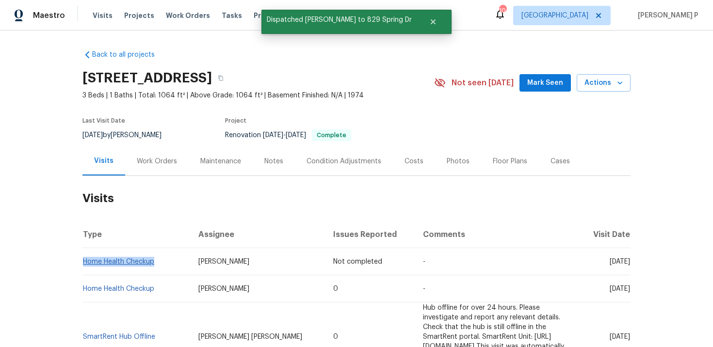
copy link "Home Health Checkup"
drag, startPoint x: 166, startPoint y: 270, endPoint x: 84, endPoint y: 271, distance: 82.0
click at [84, 271] on td "Home Health Checkup" at bounding box center [136, 261] width 108 height 27
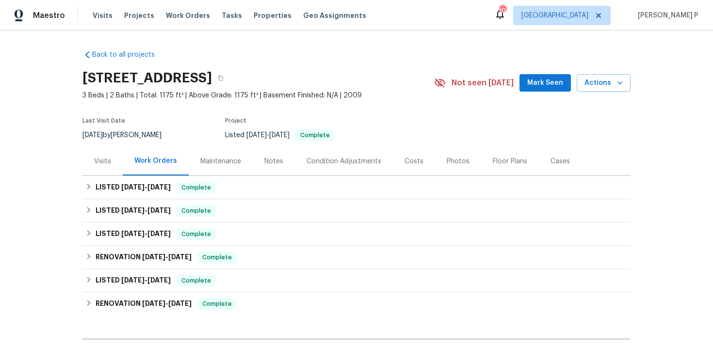
click at [91, 158] on div "Visits" at bounding box center [102, 161] width 40 height 29
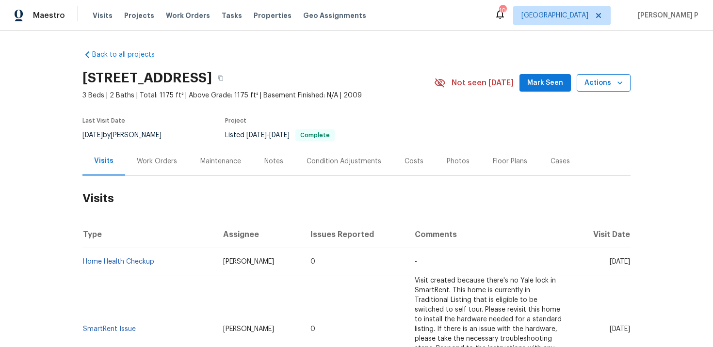
click at [607, 81] on span "Actions" at bounding box center [603, 83] width 38 height 12
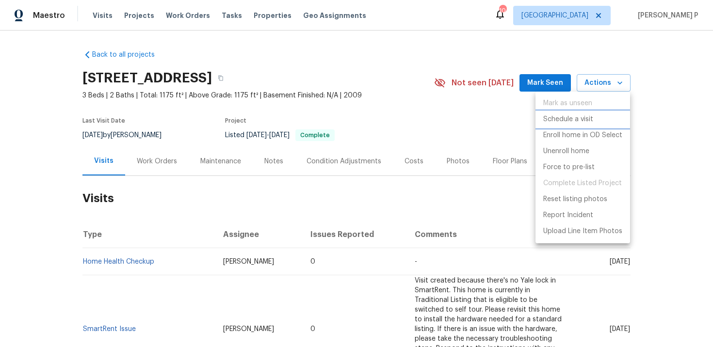
click at [574, 121] on p "Schedule a visit" at bounding box center [568, 119] width 50 height 10
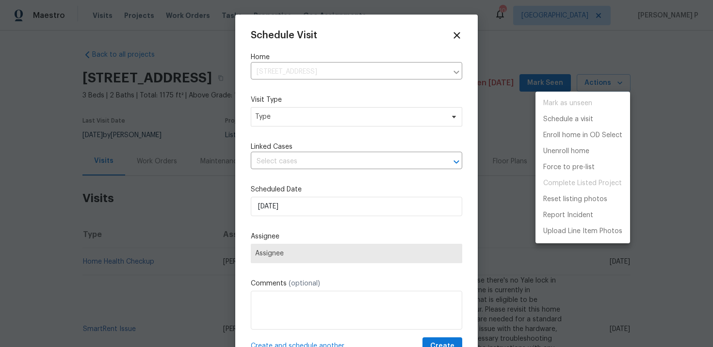
click at [296, 116] on div at bounding box center [356, 173] width 713 height 347
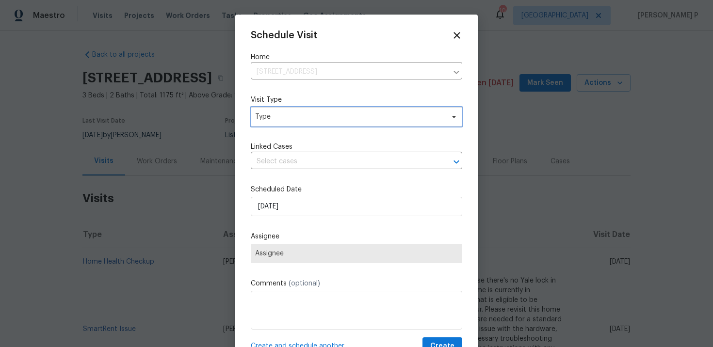
click at [304, 117] on span "Type" at bounding box center [349, 117] width 189 height 10
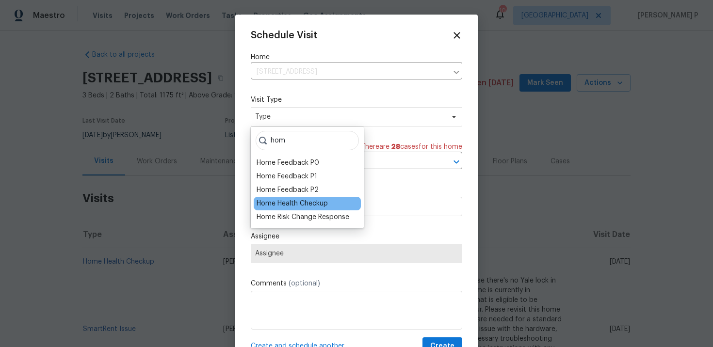
type input "hom"
click at [304, 206] on div "Home Health Checkup" at bounding box center [292, 204] width 71 height 10
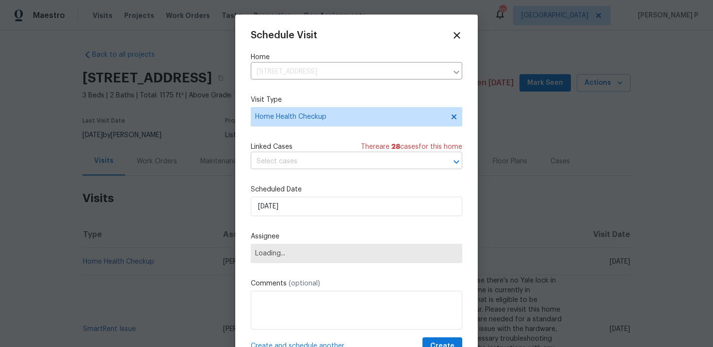
click at [303, 168] on input "text" at bounding box center [343, 161] width 184 height 15
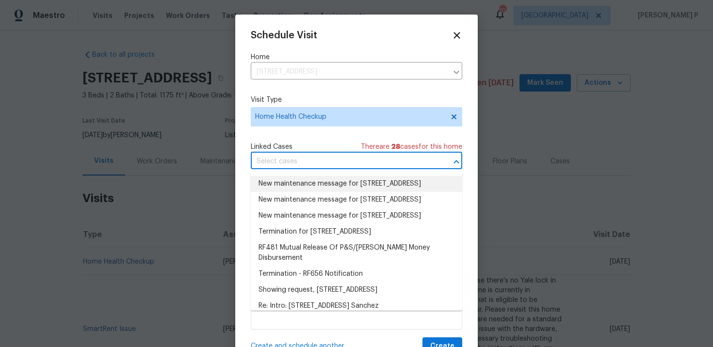
click at [303, 185] on li "New maintenance message for 2517 Parkview Ave , Knoxville, TN 37914" at bounding box center [356, 184] width 211 height 16
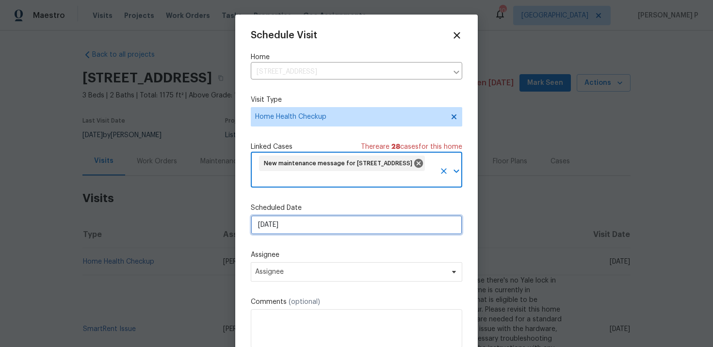
click at [300, 220] on input "[DATE]" at bounding box center [356, 224] width 211 height 19
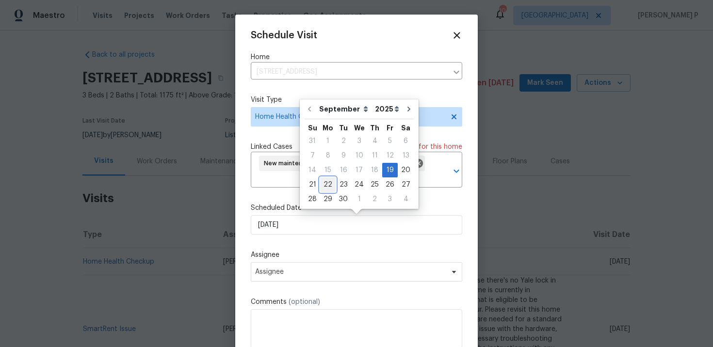
click at [330, 183] on div "22" at bounding box center [328, 185] width 16 height 14
type input "[DATE]"
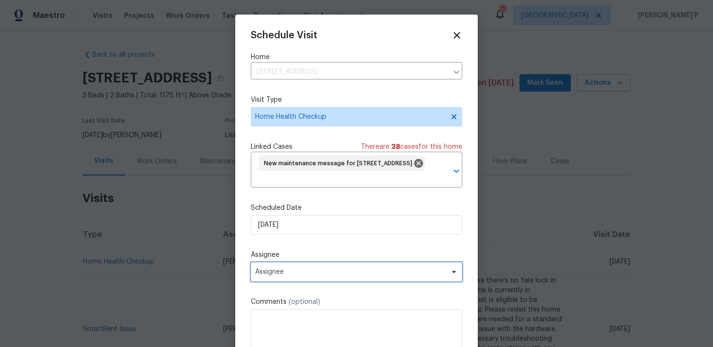
click at [326, 276] on span "Assignee" at bounding box center [350, 272] width 190 height 8
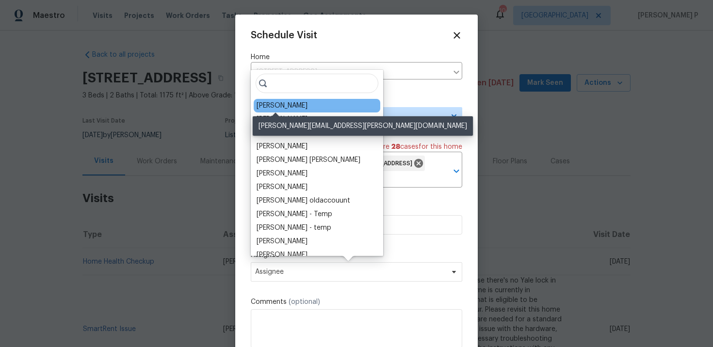
click at [272, 108] on div "Tucker Trent" at bounding box center [282, 106] width 51 height 10
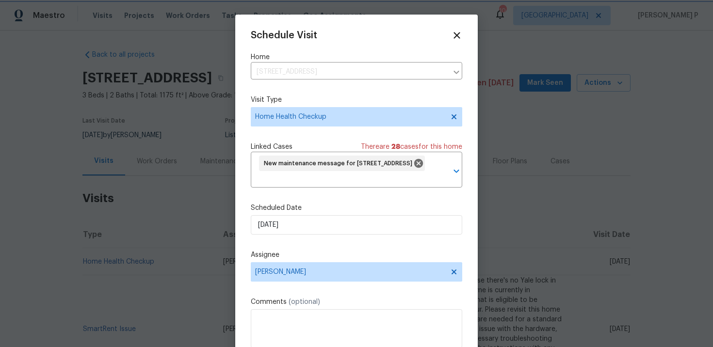
scroll to position [36, 0]
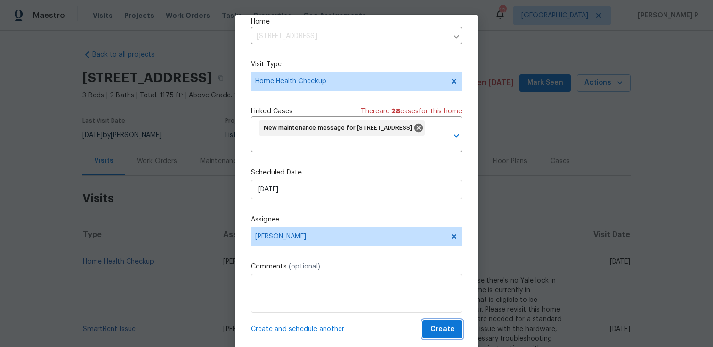
click at [444, 336] on button "Create" at bounding box center [442, 330] width 40 height 18
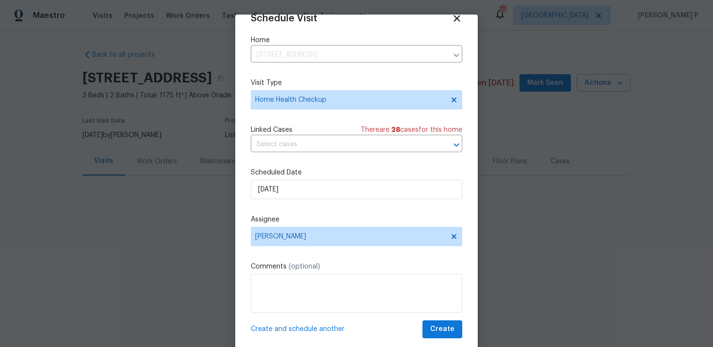
scroll to position [17, 0]
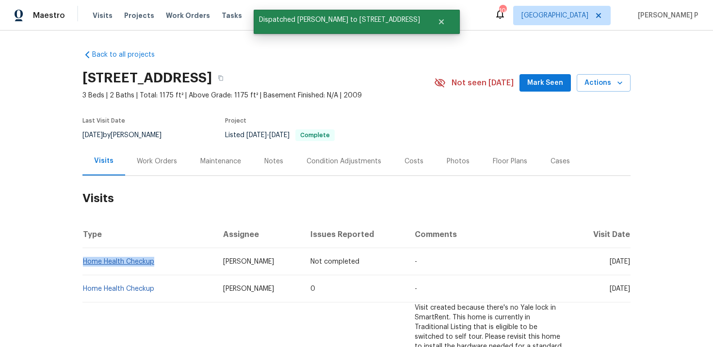
copy link "Home Health Checkup"
drag, startPoint x: 159, startPoint y: 264, endPoint x: 84, endPoint y: 262, distance: 74.7
click at [84, 262] on td "Home Health Checkup" at bounding box center [148, 261] width 133 height 27
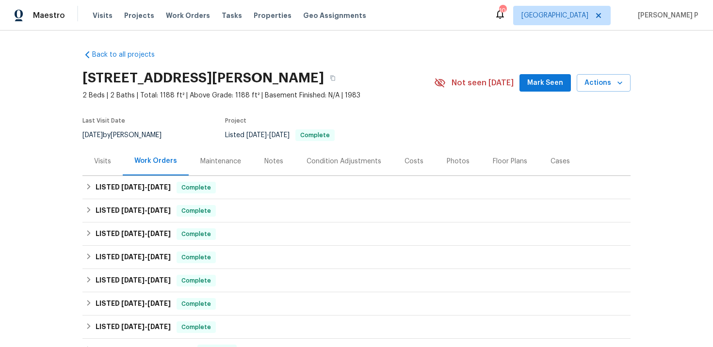
click at [106, 158] on div "Visits" at bounding box center [102, 162] width 17 height 10
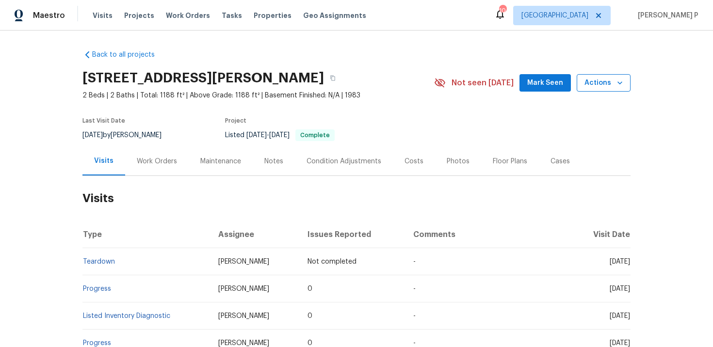
click at [603, 85] on span "Actions" at bounding box center [603, 83] width 38 height 12
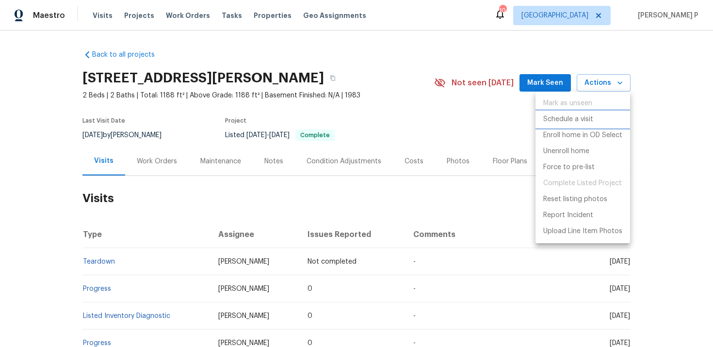
click at [573, 115] on p "Schedule a visit" at bounding box center [568, 119] width 50 height 10
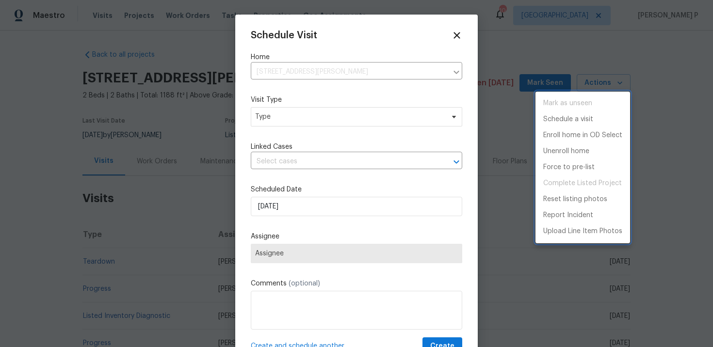
click at [328, 121] on div at bounding box center [356, 173] width 713 height 347
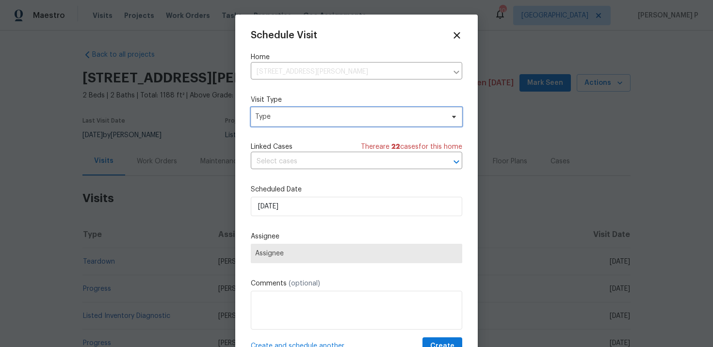
click at [342, 117] on span "Type" at bounding box center [349, 117] width 189 height 10
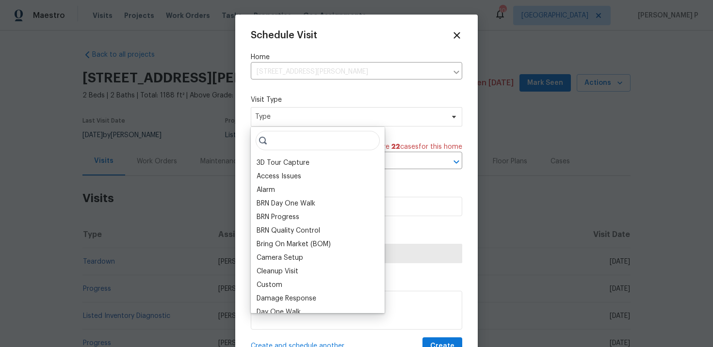
click at [293, 144] on input "search" at bounding box center [318, 140] width 124 height 19
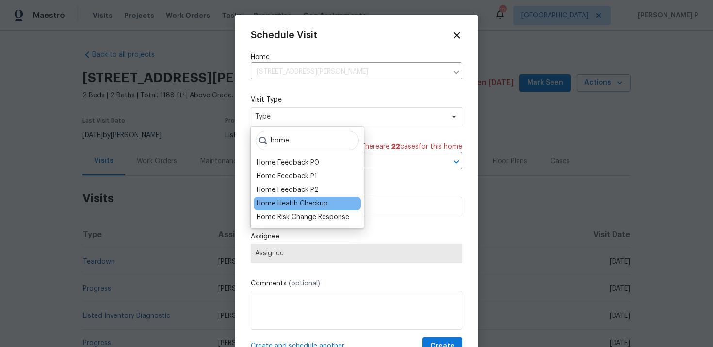
type input "home"
click at [298, 205] on div "Home Health Checkup" at bounding box center [292, 204] width 71 height 10
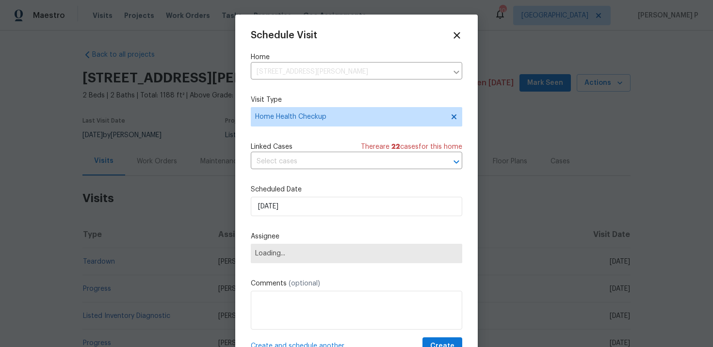
click at [291, 171] on div "Schedule Visit Home 2080 Karen Ave Unit 49, Las Vegas, NV 89169 ​ Visit Type Ho…" at bounding box center [356, 192] width 211 height 325
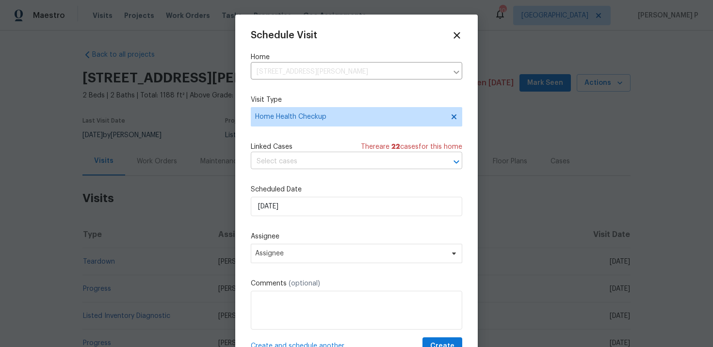
click at [291, 159] on input "text" at bounding box center [343, 161] width 184 height 15
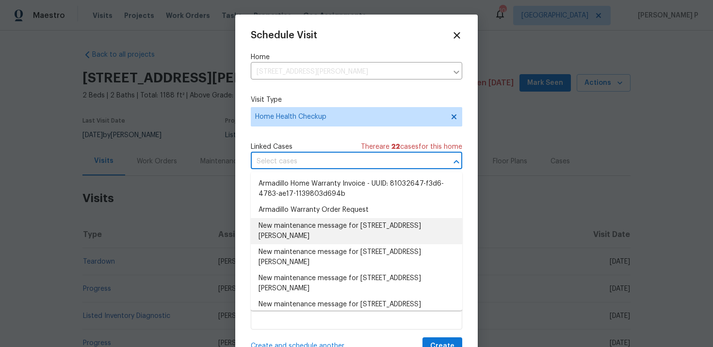
click at [304, 225] on li "New maintenance message for 2080 Karen Ave Unit 49, Las Vegas, NV 89169" at bounding box center [356, 231] width 211 height 26
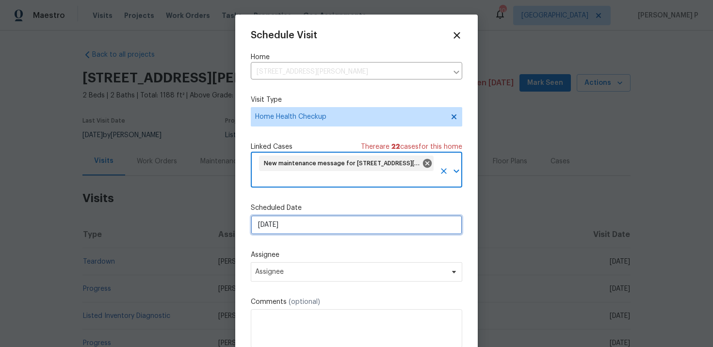
click at [295, 221] on input "[DATE]" at bounding box center [356, 224] width 211 height 19
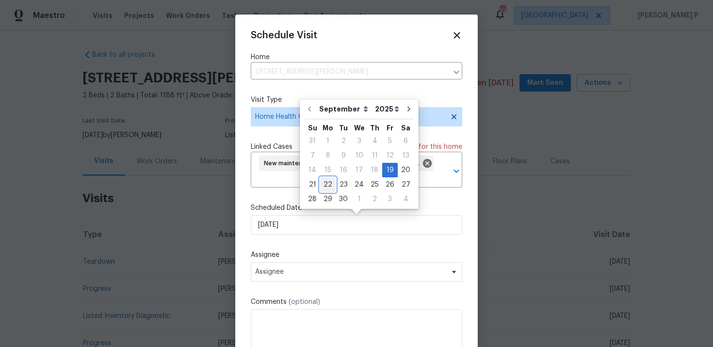
click at [327, 185] on div "22" at bounding box center [328, 185] width 16 height 14
type input "[DATE]"
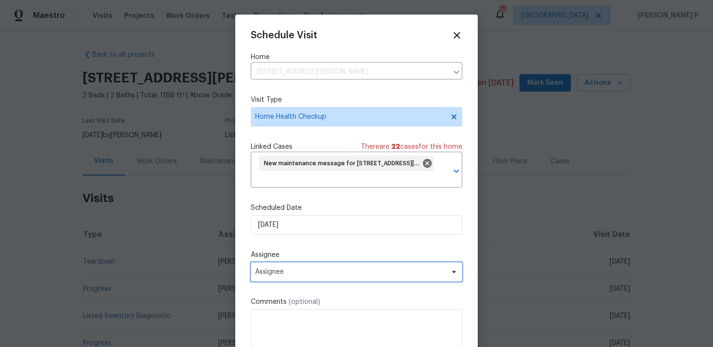
click at [333, 276] on span "Assignee" at bounding box center [350, 272] width 190 height 8
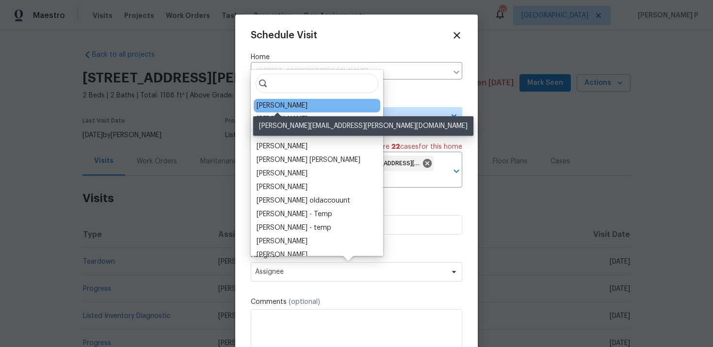
click at [291, 104] on div "[PERSON_NAME]" at bounding box center [282, 106] width 51 height 10
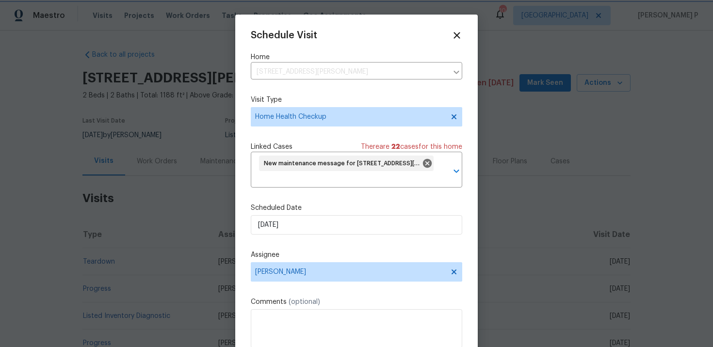
scroll to position [36, 0]
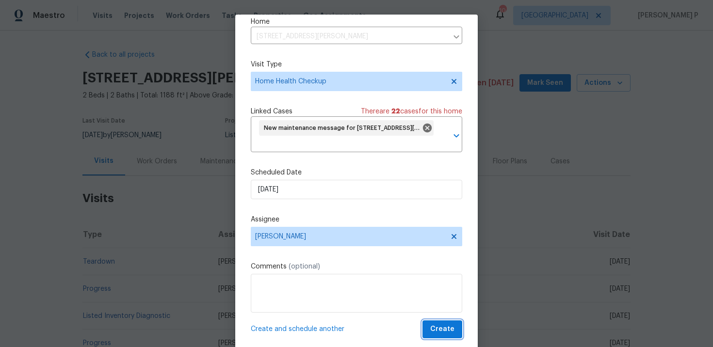
click at [441, 331] on span "Create" at bounding box center [442, 329] width 24 height 12
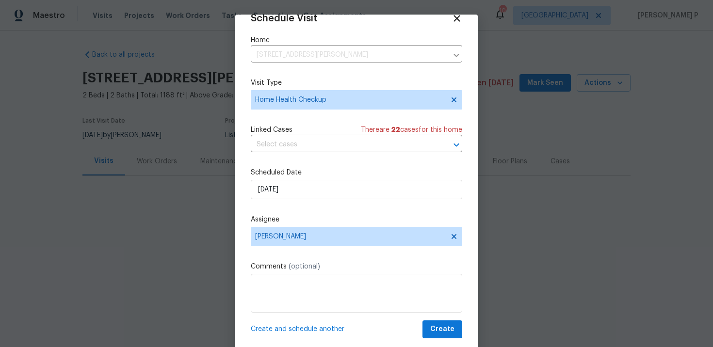
scroll to position [17, 0]
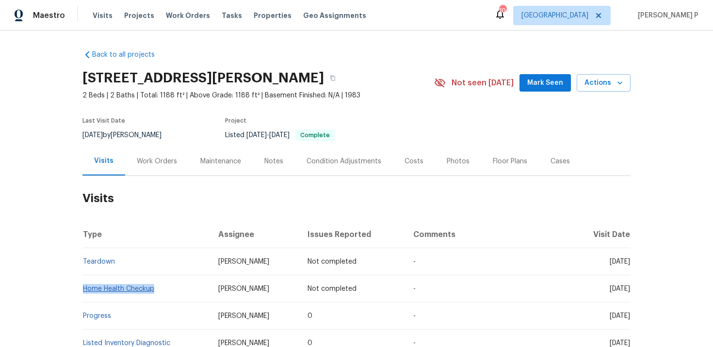
copy link "Home Health Checkup"
drag, startPoint x: 162, startPoint y: 290, endPoint x: 83, endPoint y: 291, distance: 79.1
click at [83, 291] on td "Home Health Checkup" at bounding box center [146, 288] width 128 height 27
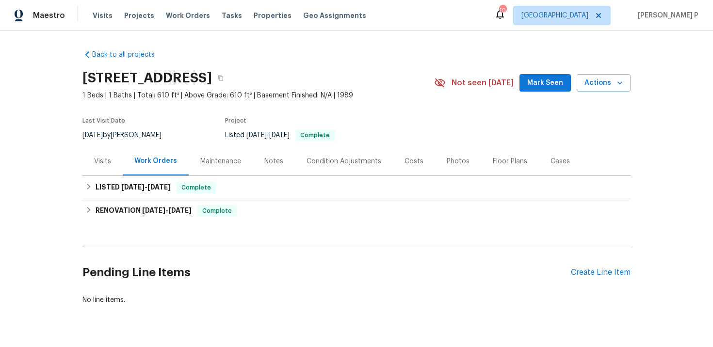
click at [104, 166] on div "Visits" at bounding box center [102, 161] width 40 height 29
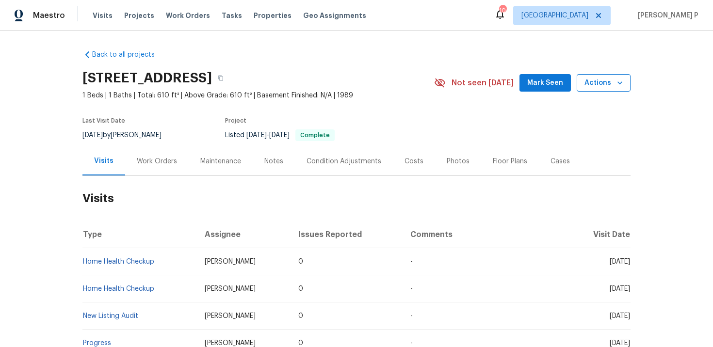
click at [594, 82] on span "Actions" at bounding box center [603, 83] width 38 height 12
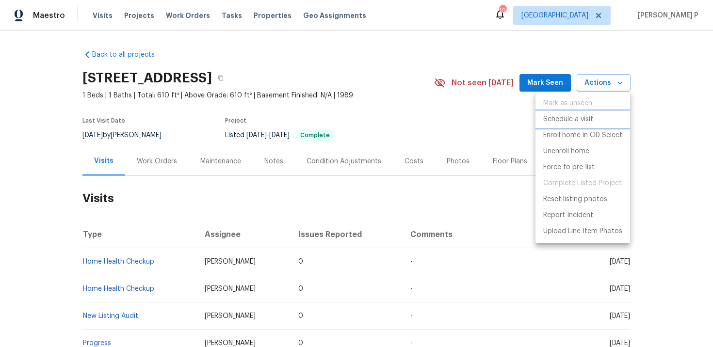
click at [574, 118] on p "Schedule a visit" at bounding box center [568, 119] width 50 height 10
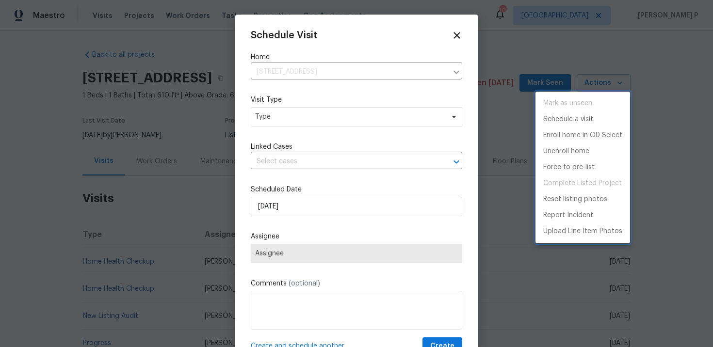
click at [283, 111] on div at bounding box center [356, 173] width 713 height 347
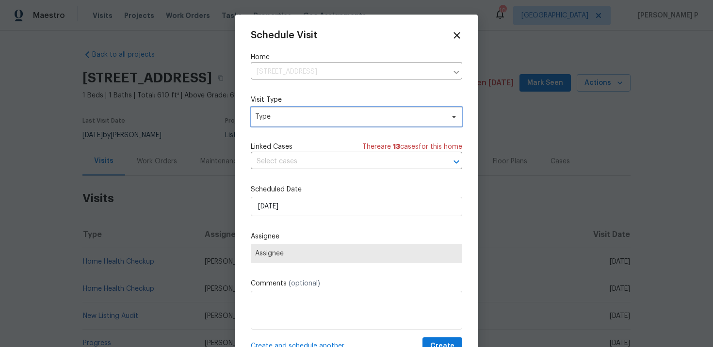
click at [290, 117] on span "Type" at bounding box center [349, 117] width 189 height 10
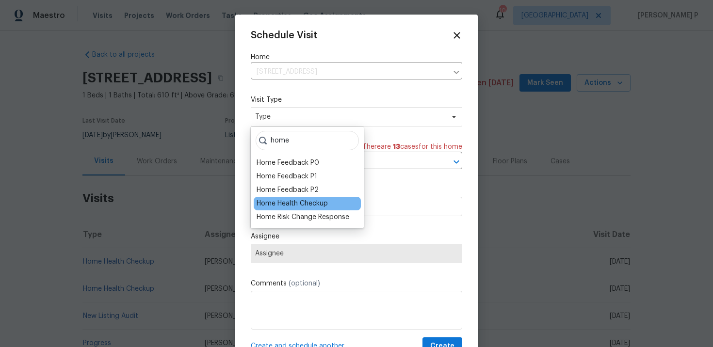
type input "home"
click at [292, 206] on div "Home Health Checkup" at bounding box center [292, 204] width 71 height 10
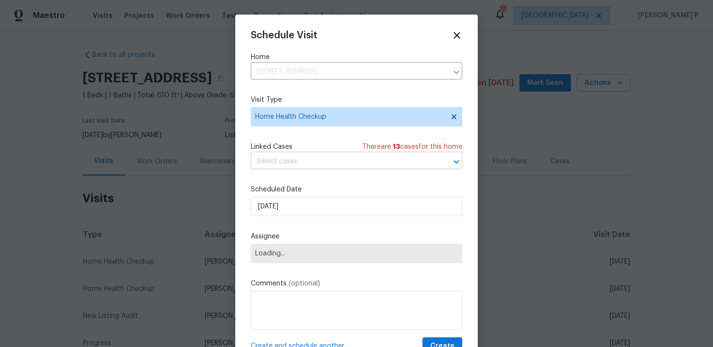
click at [333, 168] on input "text" at bounding box center [343, 161] width 184 height 15
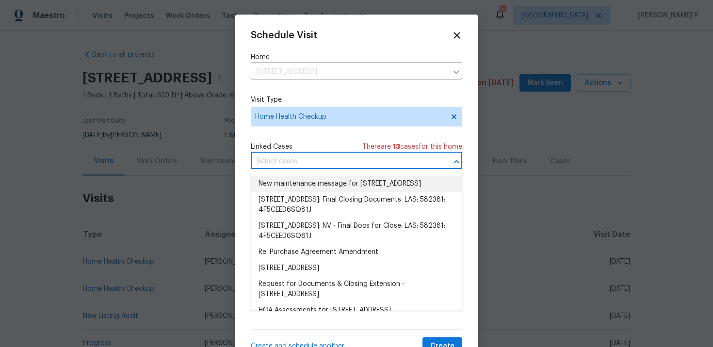
click at [332, 186] on li "New maintenance message for [STREET_ADDRESS]" at bounding box center [356, 184] width 211 height 16
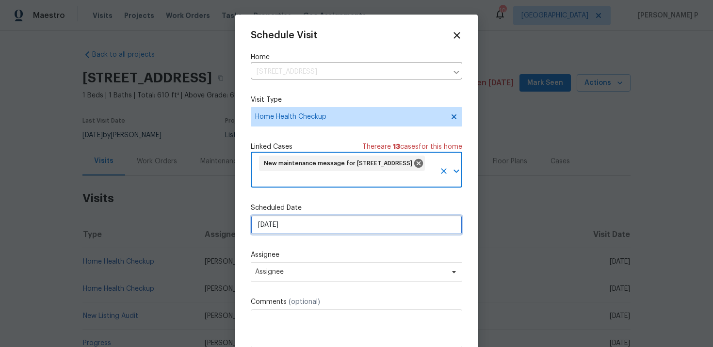
click at [328, 232] on input "[DATE]" at bounding box center [356, 224] width 211 height 19
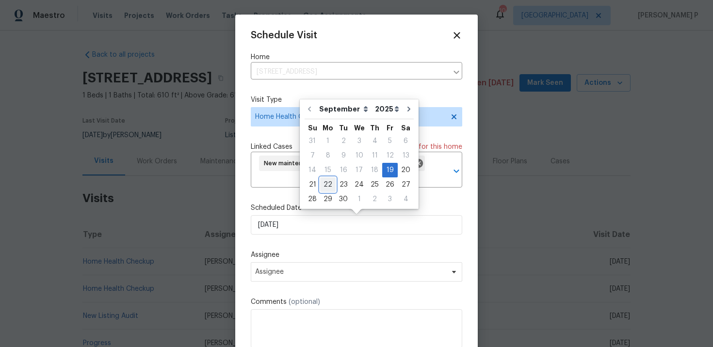
click at [329, 186] on div "22" at bounding box center [328, 185] width 16 height 14
type input "[DATE]"
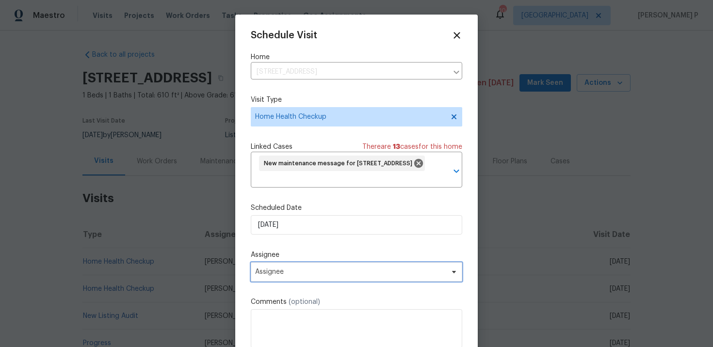
click at [326, 273] on span "Assignee" at bounding box center [350, 272] width 190 height 8
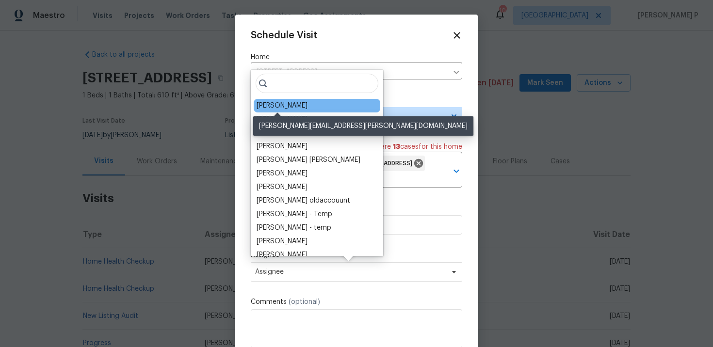
click at [294, 109] on div "[PERSON_NAME]" at bounding box center [282, 106] width 51 height 10
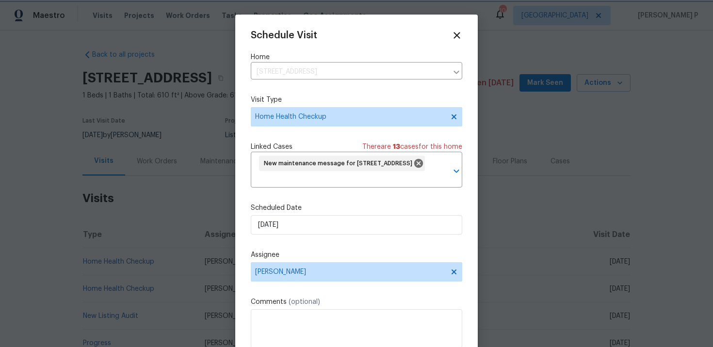
scroll to position [36, 0]
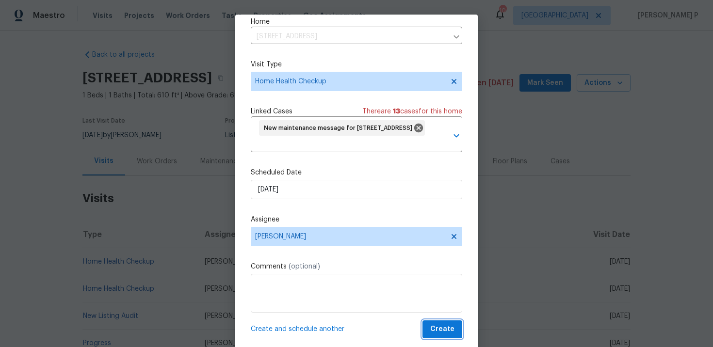
click at [446, 328] on span "Create" at bounding box center [442, 329] width 24 height 12
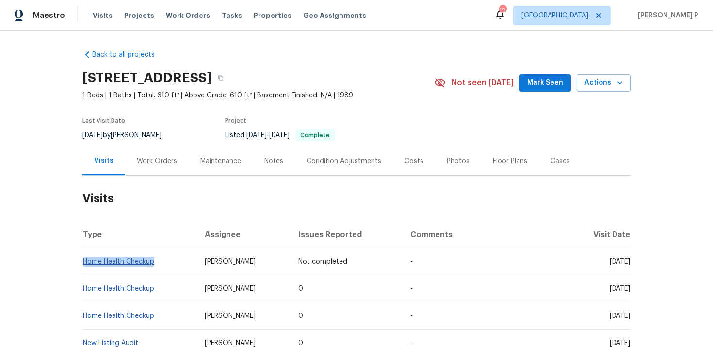
copy link "Home Health Checkup"
drag, startPoint x: 161, startPoint y: 262, endPoint x: 84, endPoint y: 261, distance: 76.6
click at [84, 261] on td "Home Health Checkup" at bounding box center [139, 261] width 114 height 27
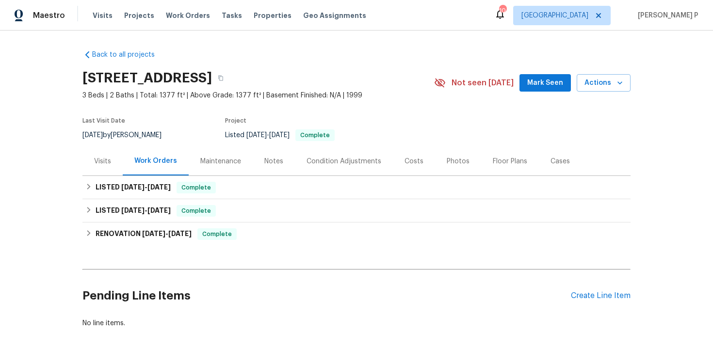
click at [103, 162] on div "Visits" at bounding box center [102, 162] width 17 height 10
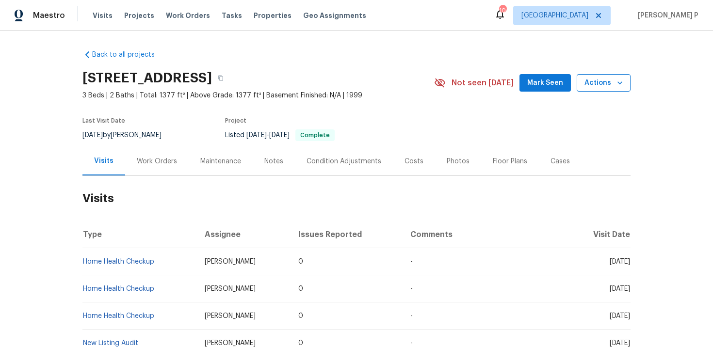
click at [601, 83] on span "Actions" at bounding box center [603, 83] width 38 height 12
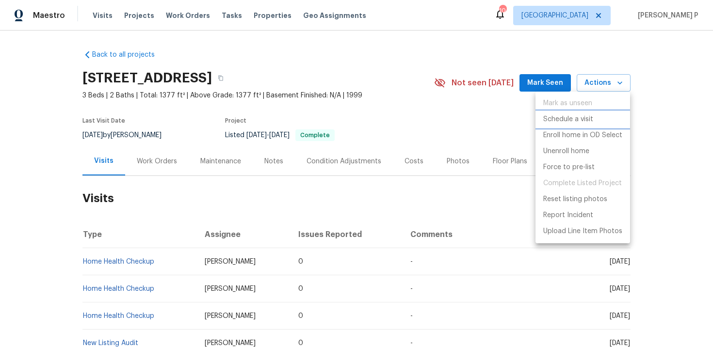
click at [564, 114] on p "Schedule a visit" at bounding box center [568, 119] width 50 height 10
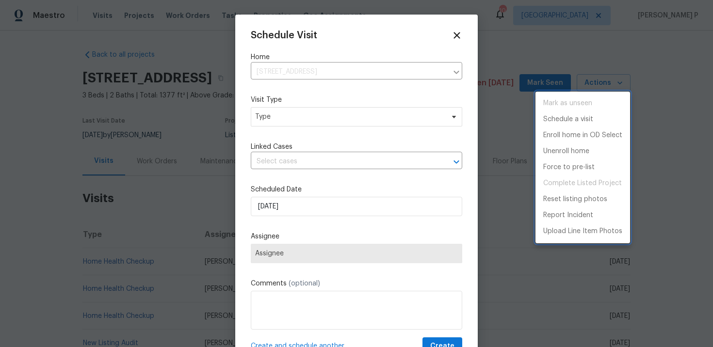
click at [266, 125] on div at bounding box center [356, 173] width 713 height 347
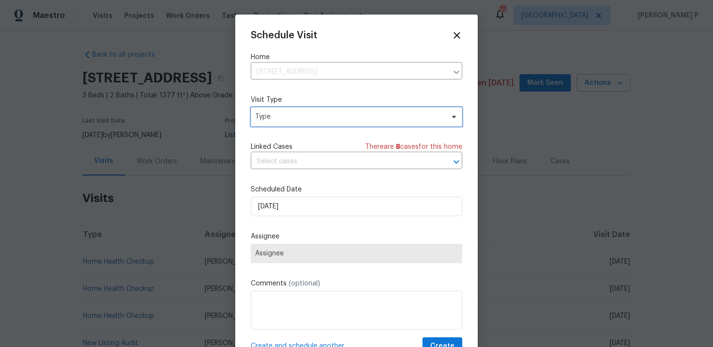
click at [294, 120] on span "Type" at bounding box center [349, 117] width 189 height 10
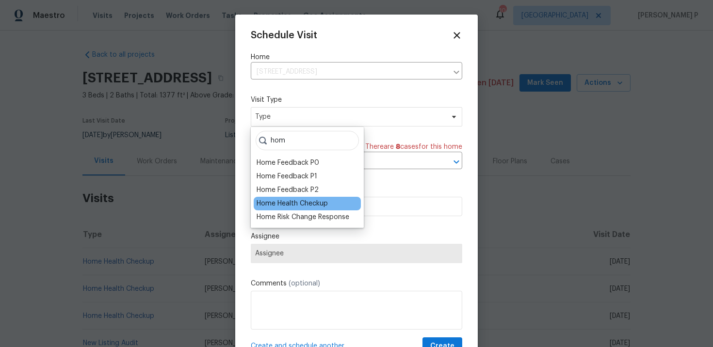
type input "hom"
click at [295, 199] on div "Home Health Checkup" at bounding box center [292, 204] width 71 height 10
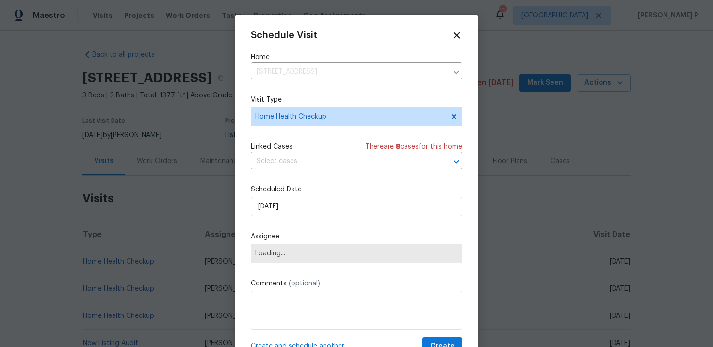
click at [303, 163] on input "text" at bounding box center [343, 161] width 184 height 15
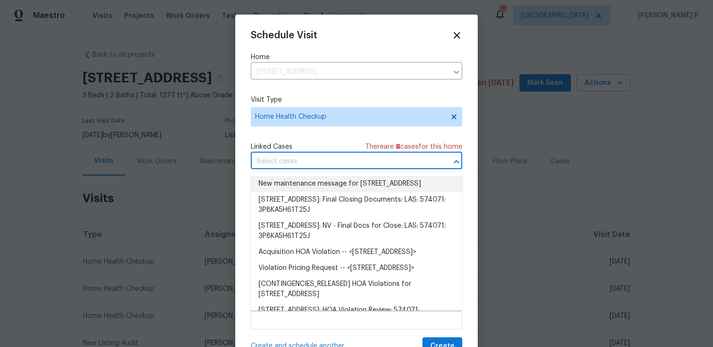
click at [304, 184] on li "New maintenance message for 6659 Diamond Care Dr , Las Vegas, NV 89122" at bounding box center [356, 184] width 211 height 16
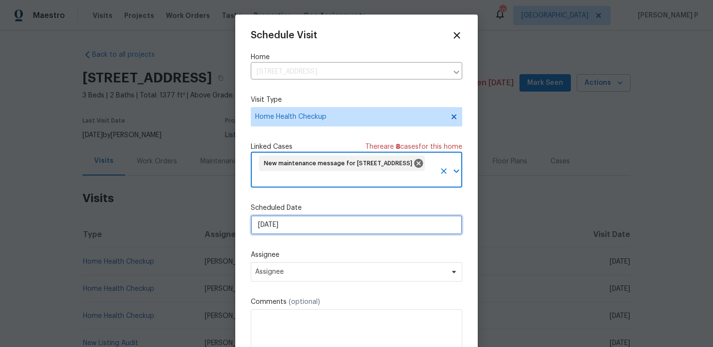
click at [297, 228] on input "9/19/2025" at bounding box center [356, 224] width 211 height 19
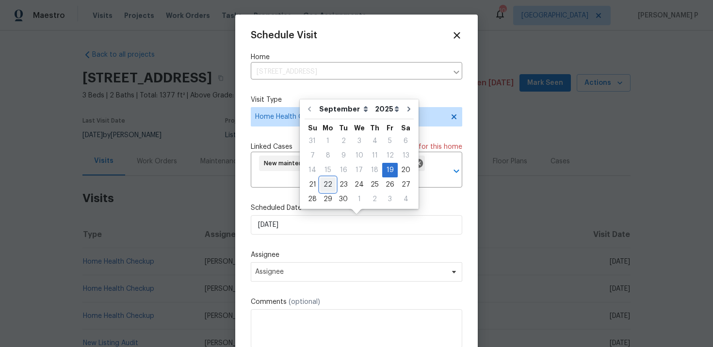
click at [331, 186] on div "22" at bounding box center [328, 185] width 16 height 14
type input "9/22/2025"
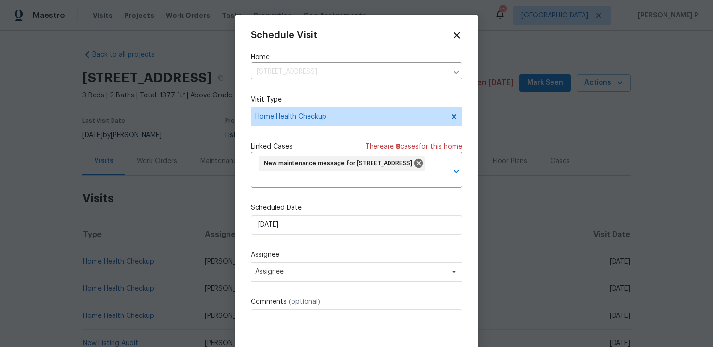
click at [335, 262] on div "Assignee Assignee" at bounding box center [356, 266] width 211 height 32
click at [334, 274] on span "Assignee" at bounding box center [350, 272] width 190 height 8
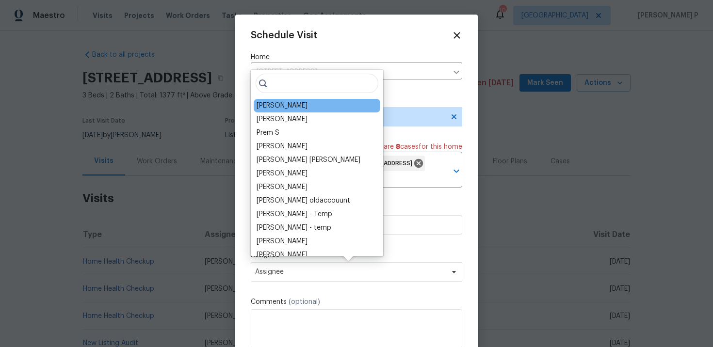
click at [306, 106] on div "Julian Murray" at bounding box center [317, 106] width 127 height 14
click at [290, 100] on div "Julian Murray" at bounding box center [317, 106] width 127 height 14
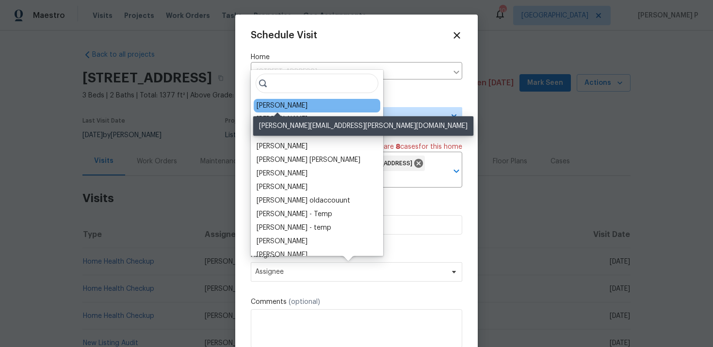
click at [283, 105] on div "Julian Murray" at bounding box center [282, 106] width 51 height 10
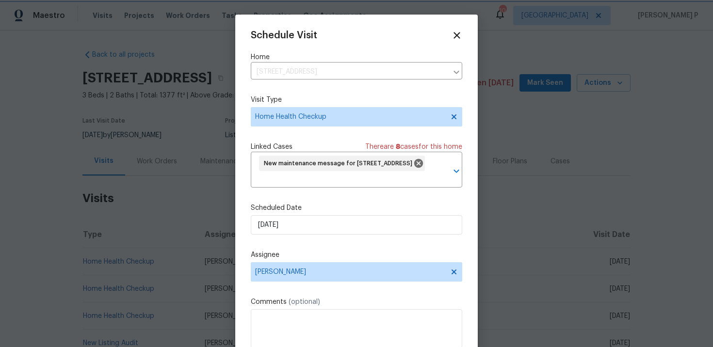
scroll to position [36, 0]
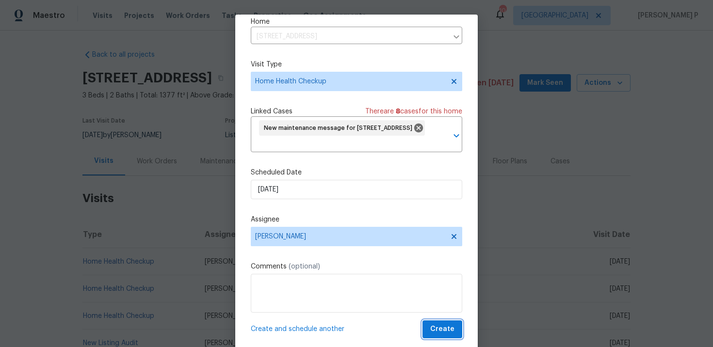
click at [445, 326] on span "Create" at bounding box center [442, 329] width 24 height 12
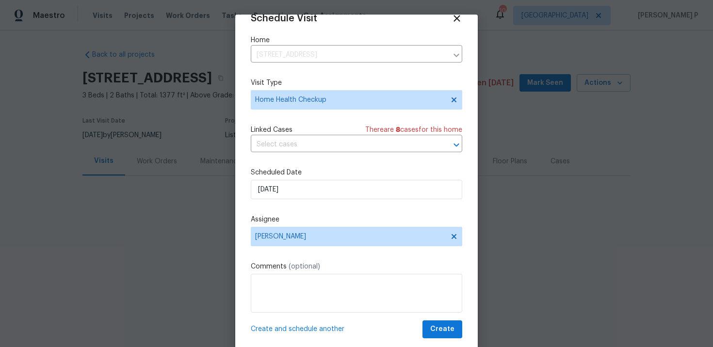
scroll to position [17, 0]
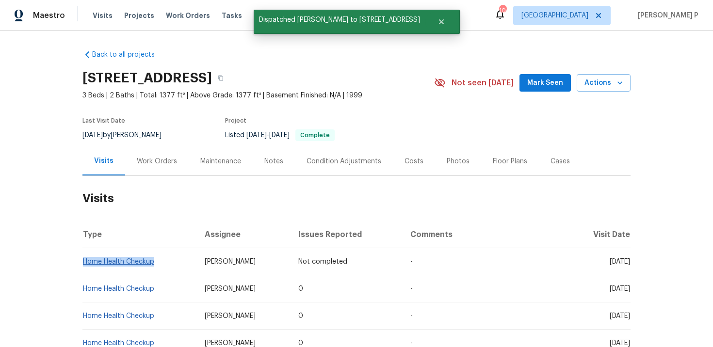
drag, startPoint x: 156, startPoint y: 261, endPoint x: 83, endPoint y: 264, distance: 72.8
click at [83, 264] on td "Home Health Checkup" at bounding box center [139, 261] width 114 height 27
copy link "Home Health Checkup"
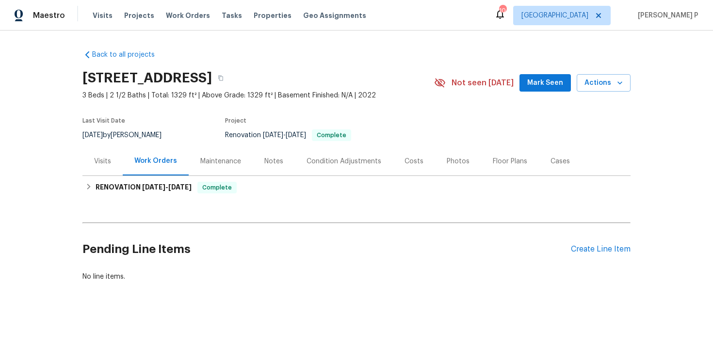
click at [95, 155] on div "Visits" at bounding box center [102, 161] width 40 height 29
click at [107, 163] on div "Visits" at bounding box center [102, 162] width 17 height 10
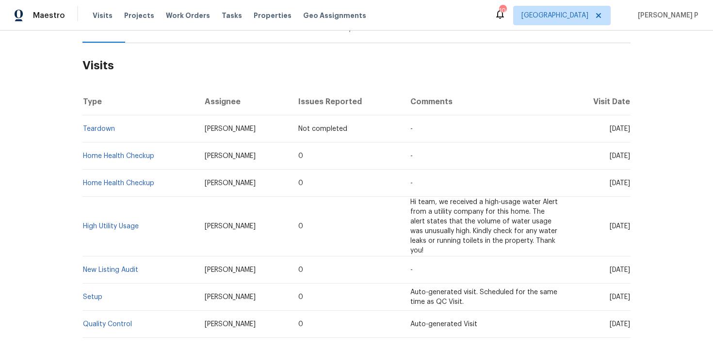
scroll to position [135, 0]
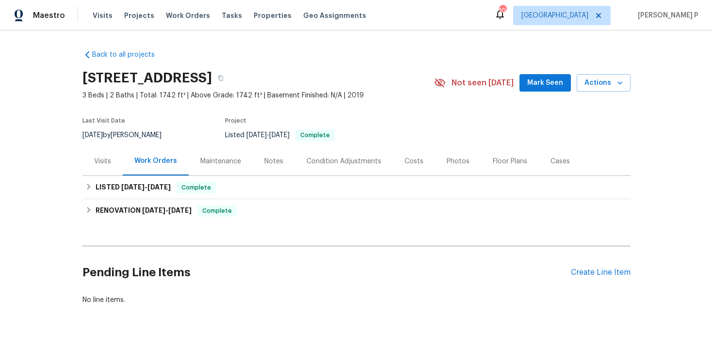
click at [101, 160] on div "Visits" at bounding box center [102, 162] width 17 height 10
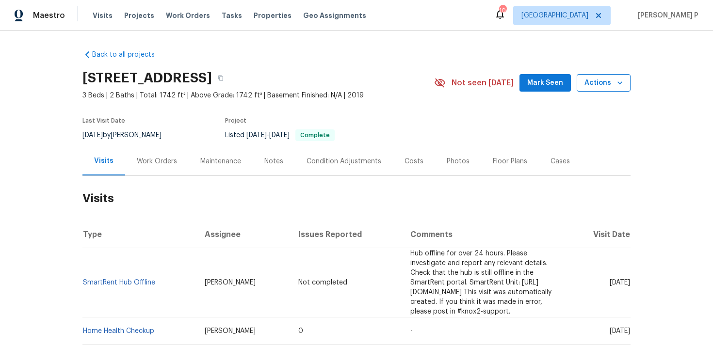
click at [601, 80] on span "Actions" at bounding box center [603, 83] width 38 height 12
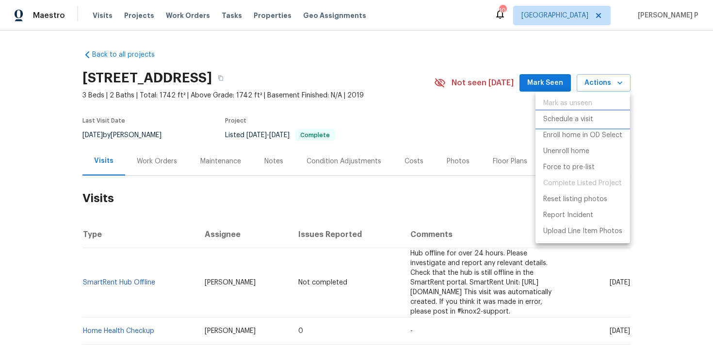
click at [570, 118] on p "Schedule a visit" at bounding box center [568, 119] width 50 height 10
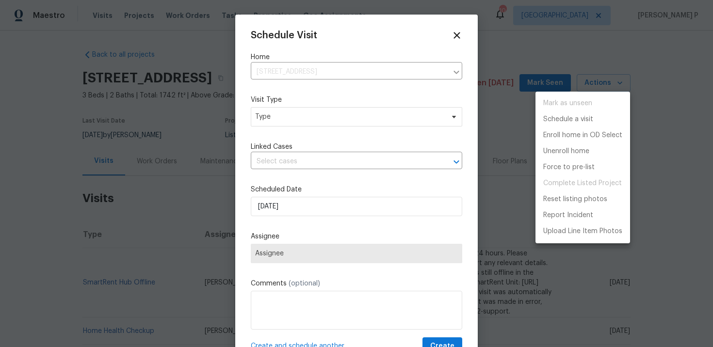
click at [310, 118] on div at bounding box center [356, 173] width 713 height 347
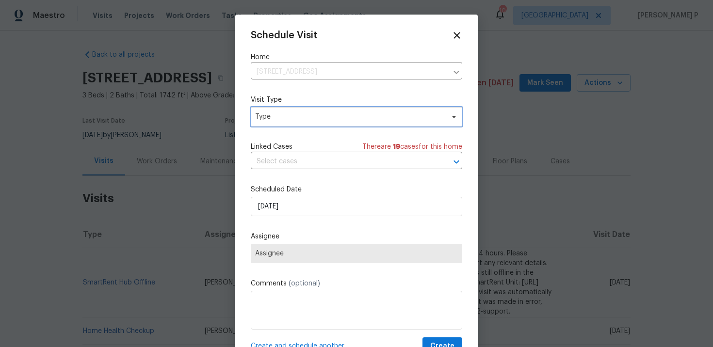
click at [310, 118] on span "Type" at bounding box center [349, 117] width 189 height 10
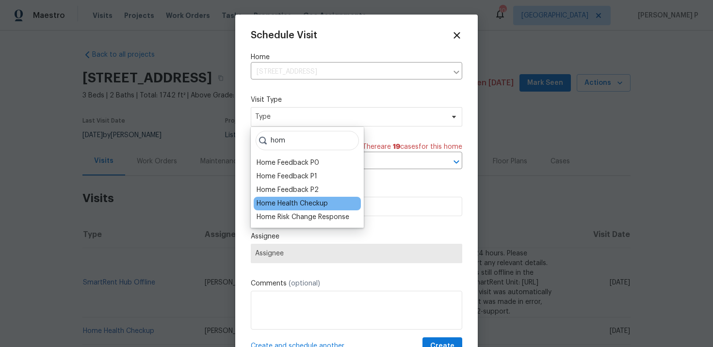
type input "hom"
click at [302, 203] on div "Home Health Checkup" at bounding box center [292, 204] width 71 height 10
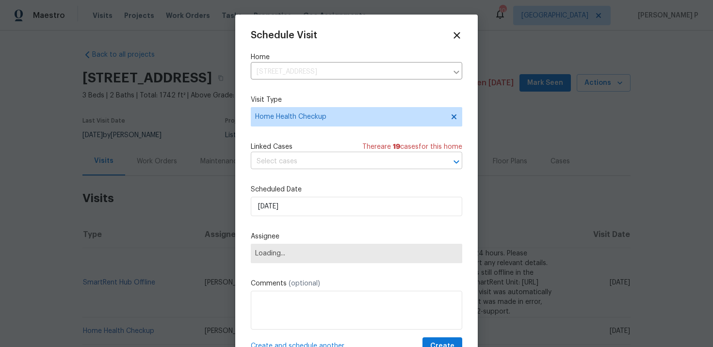
click at [288, 165] on input "text" at bounding box center [343, 161] width 184 height 15
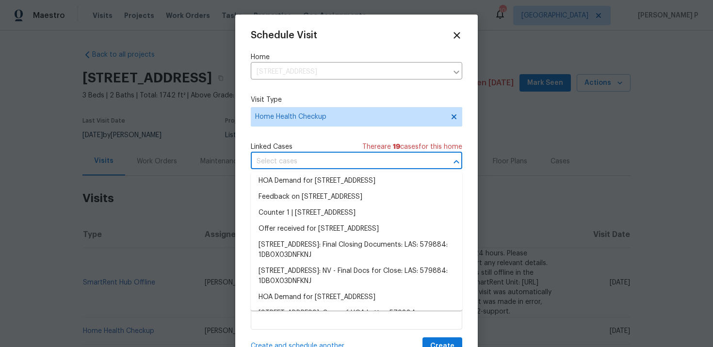
scroll to position [131, 0]
click at [309, 204] on li "Feedback on 138 Scarlett View Ave, North Las Vegas, NV 89031" at bounding box center [356, 196] width 211 height 16
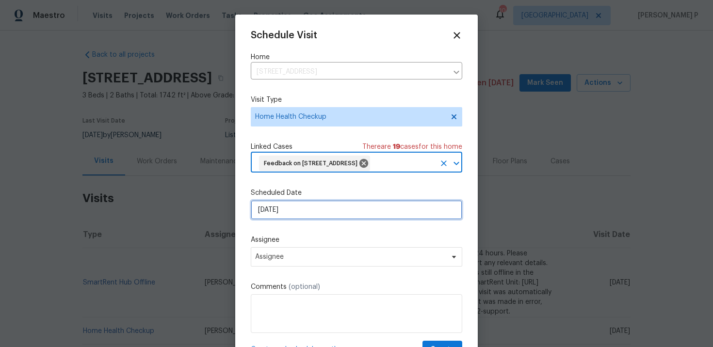
click at [298, 218] on input "[DATE]" at bounding box center [356, 209] width 211 height 19
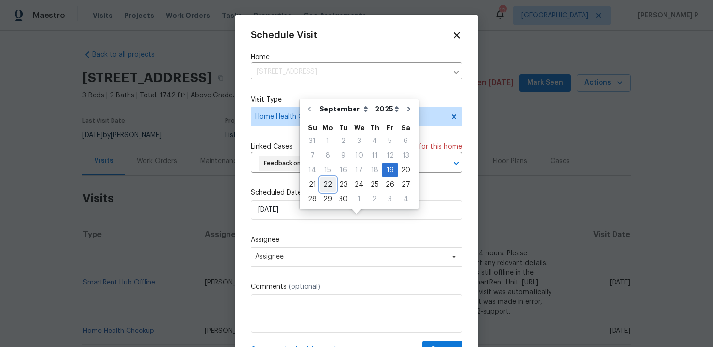
click at [329, 179] on div "22" at bounding box center [328, 185] width 16 height 14
type input "[DATE]"
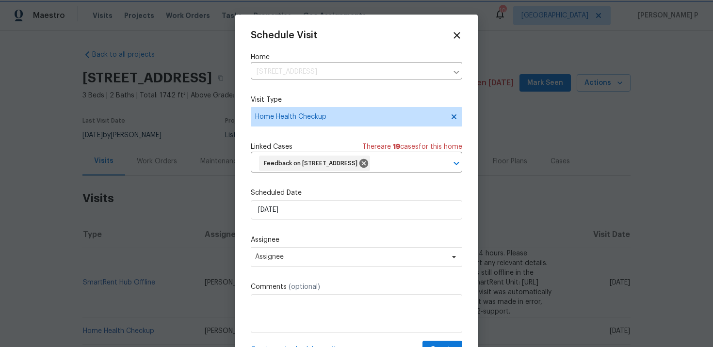
scroll to position [36, 0]
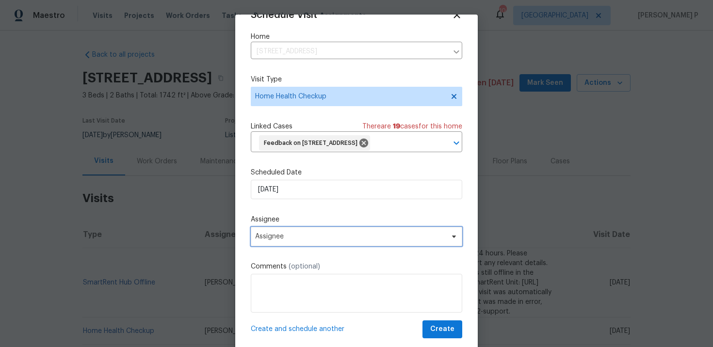
click at [335, 237] on span "Assignee" at bounding box center [350, 237] width 190 height 8
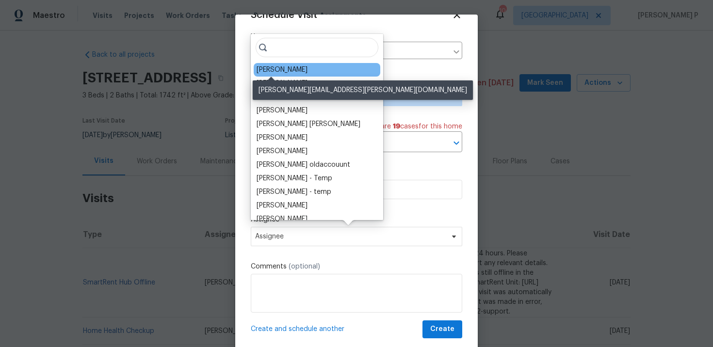
click at [283, 74] on div "[PERSON_NAME]" at bounding box center [282, 70] width 51 height 10
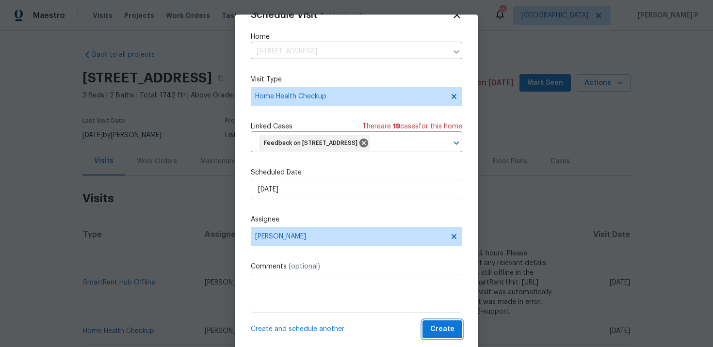
click at [445, 328] on span "Create" at bounding box center [442, 329] width 24 height 12
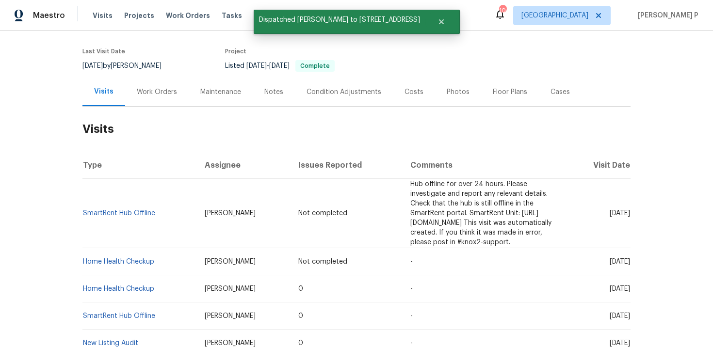
scroll to position [108, 0]
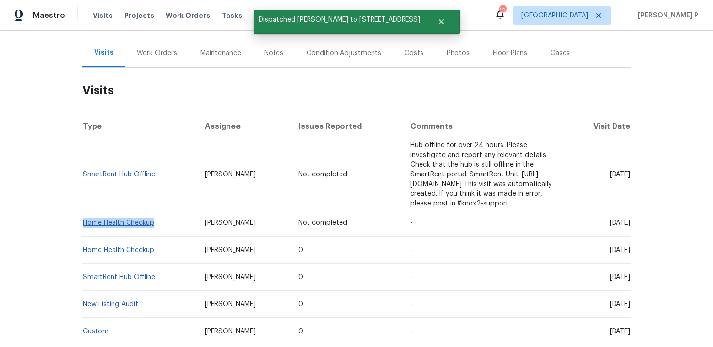
copy link "Home Health Checkup"
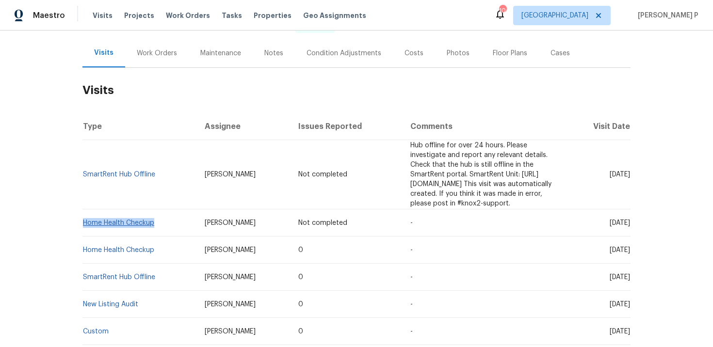
drag, startPoint x: 156, startPoint y: 214, endPoint x: 85, endPoint y: 213, distance: 71.3
click at [85, 213] on td "Home Health Checkup" at bounding box center [139, 223] width 114 height 27
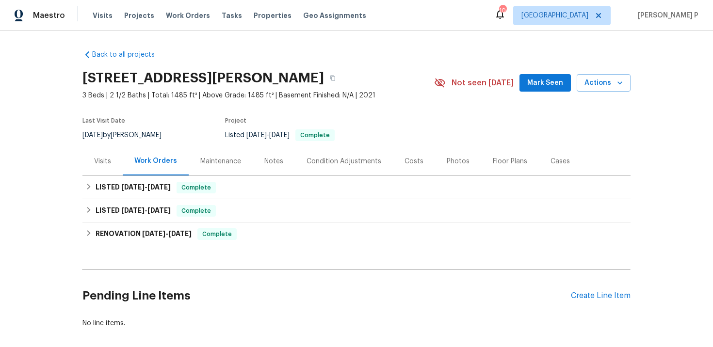
click at [103, 165] on div "Visits" at bounding box center [102, 162] width 17 height 10
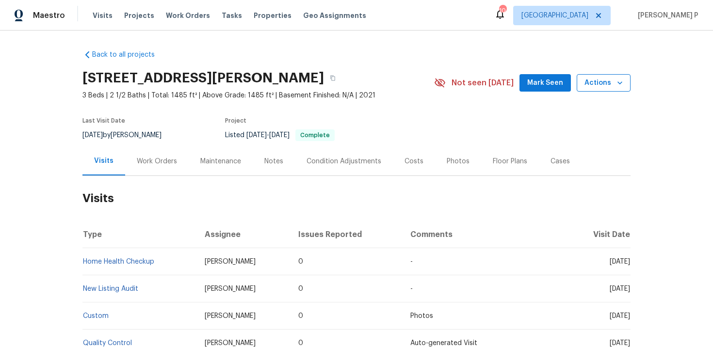
click at [602, 81] on span "Actions" at bounding box center [603, 83] width 38 height 12
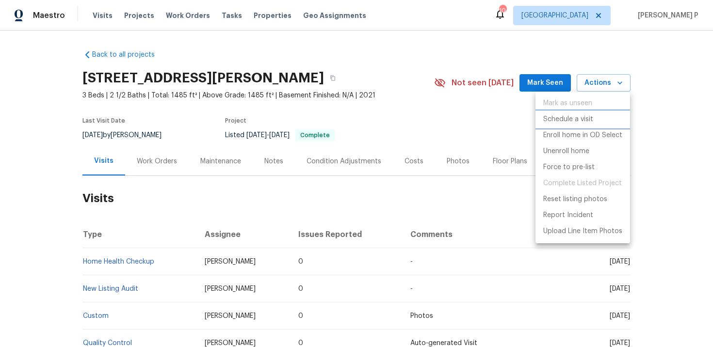
click at [569, 118] on p "Schedule a visit" at bounding box center [568, 119] width 50 height 10
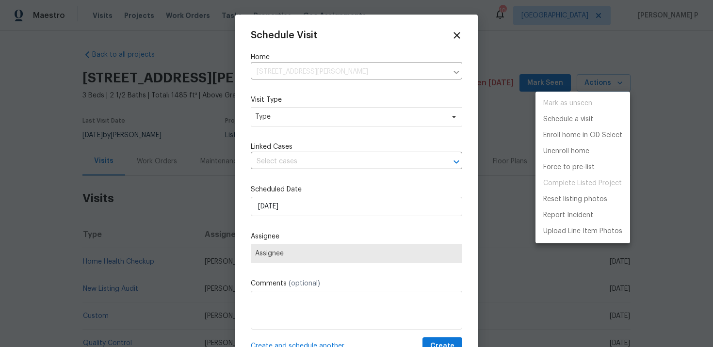
click at [322, 119] on div at bounding box center [356, 173] width 713 height 347
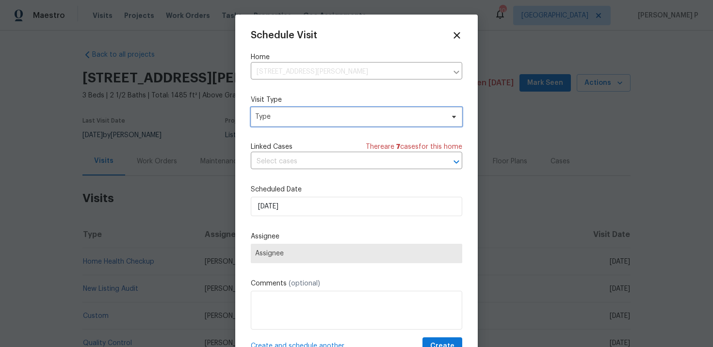
click at [322, 119] on span "Type" at bounding box center [349, 117] width 189 height 10
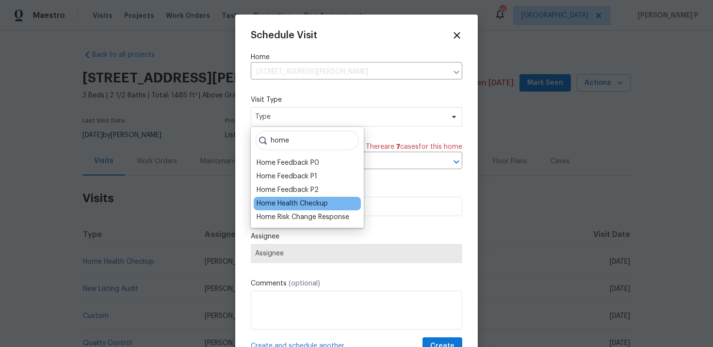
type input "home"
click at [300, 207] on div "Home Health Checkup" at bounding box center [292, 204] width 71 height 10
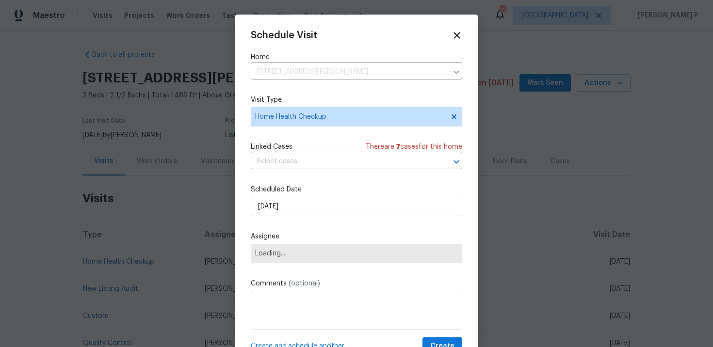
click at [291, 167] on input "text" at bounding box center [343, 161] width 184 height 15
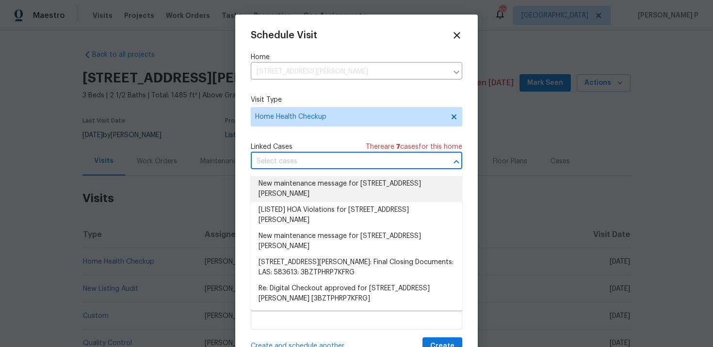
click at [319, 190] on li "New maintenance message for 5709 Jaysin Douglas St , North Las Vegas, NV 89031" at bounding box center [356, 189] width 211 height 26
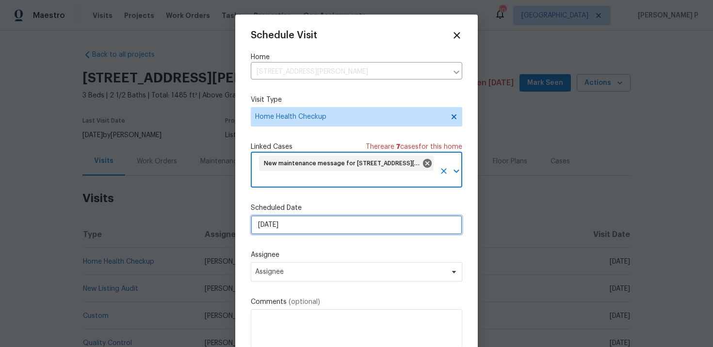
click at [315, 221] on input "[DATE]" at bounding box center [356, 224] width 211 height 19
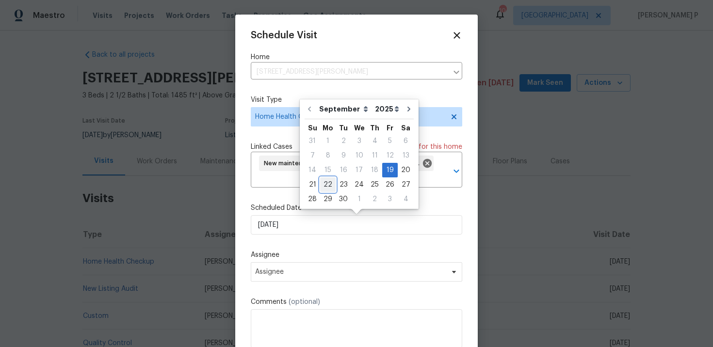
click at [328, 187] on div "22" at bounding box center [328, 185] width 16 height 14
type input "[DATE]"
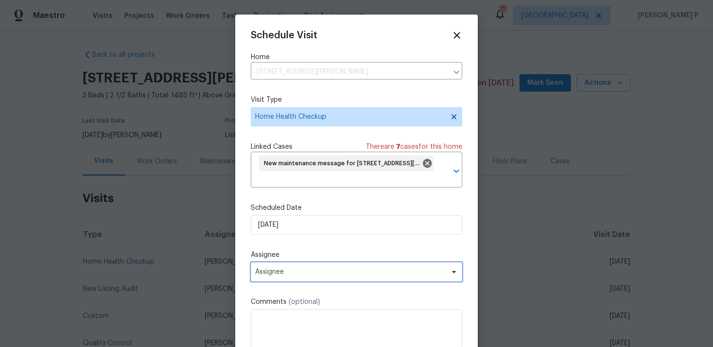
click at [328, 275] on span "Assignee" at bounding box center [350, 272] width 190 height 8
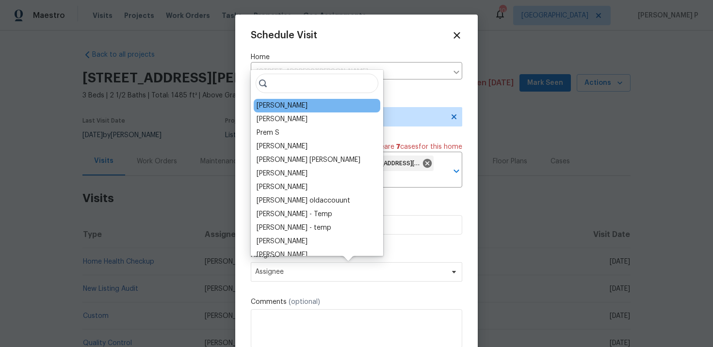
click at [283, 108] on div "Ana Ortiz" at bounding box center [282, 106] width 51 height 10
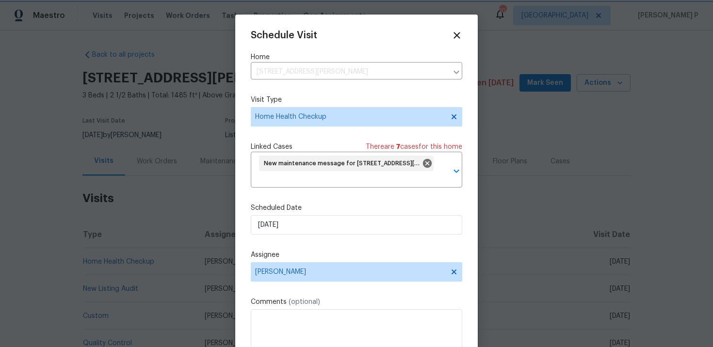
scroll to position [36, 0]
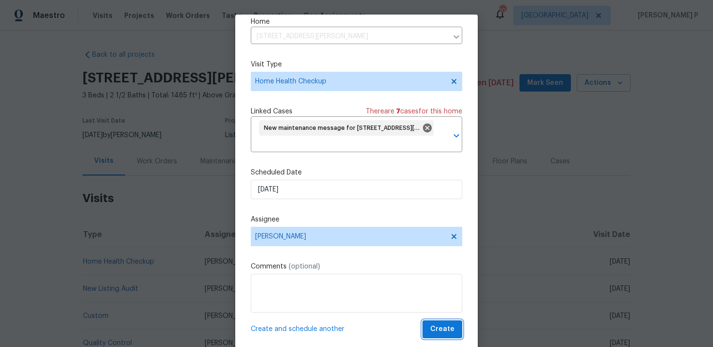
click at [446, 329] on span "Create" at bounding box center [442, 329] width 24 height 12
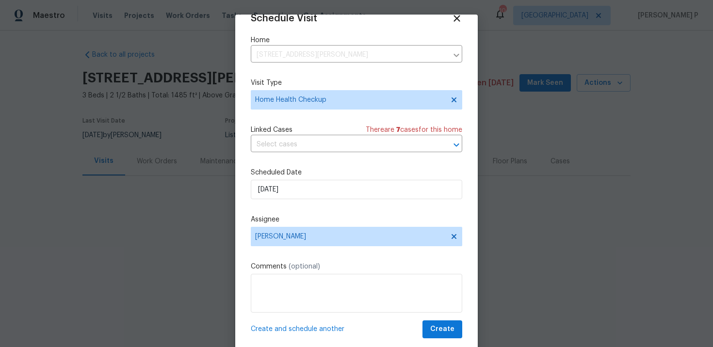
scroll to position [17, 0]
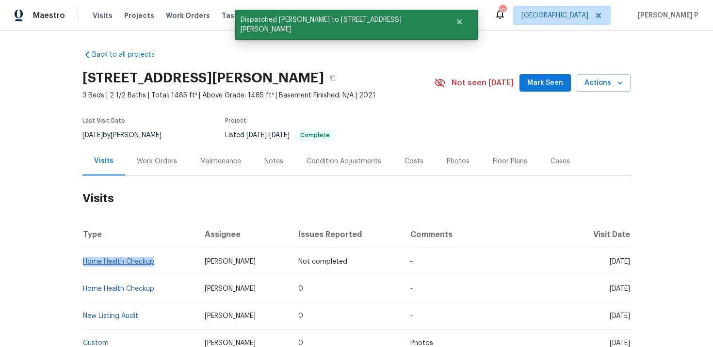
copy link "Home Health Checkup"
drag, startPoint x: 160, startPoint y: 263, endPoint x: 84, endPoint y: 263, distance: 76.1
click at [84, 263] on td "Home Health Checkup" at bounding box center [139, 261] width 114 height 27
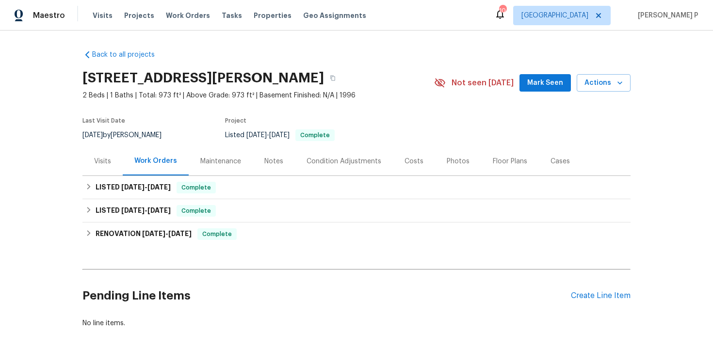
click at [105, 163] on div "Visits" at bounding box center [102, 162] width 17 height 10
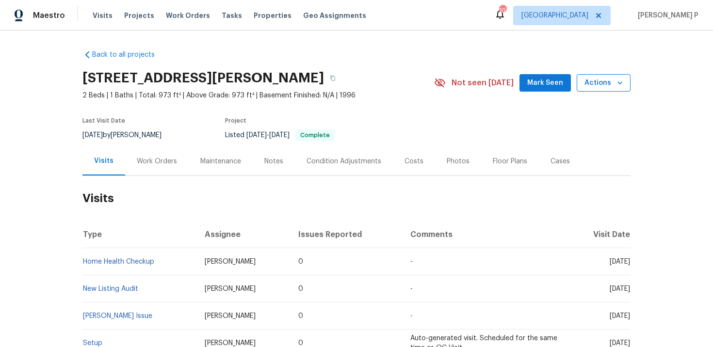
click at [596, 82] on span "Actions" at bounding box center [603, 83] width 38 height 12
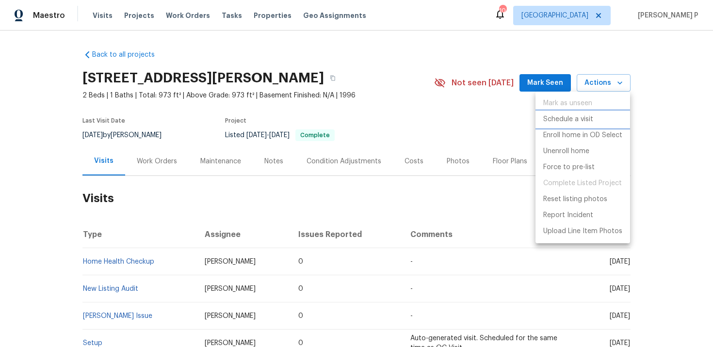
click at [563, 117] on p "Schedule a visit" at bounding box center [568, 119] width 50 height 10
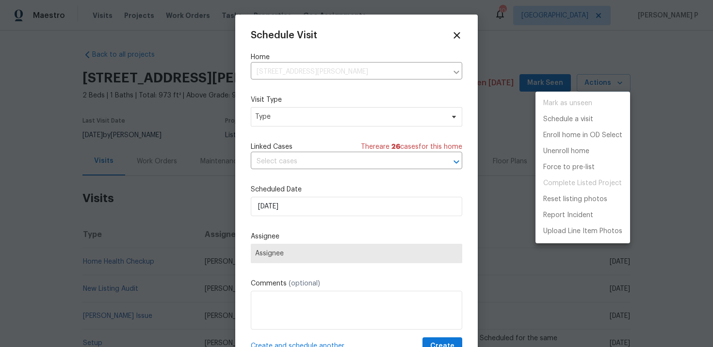
click at [288, 107] on div at bounding box center [356, 173] width 713 height 347
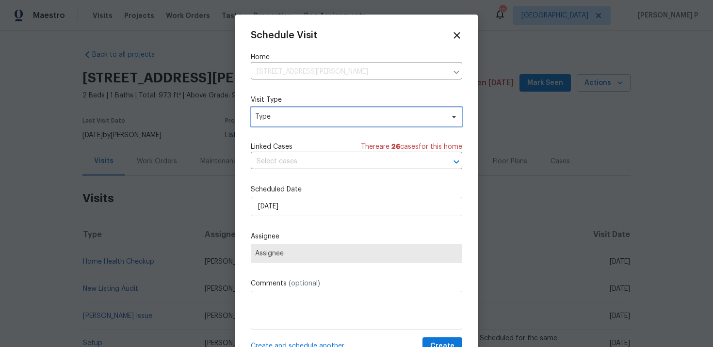
click at [292, 118] on span "Type" at bounding box center [349, 117] width 189 height 10
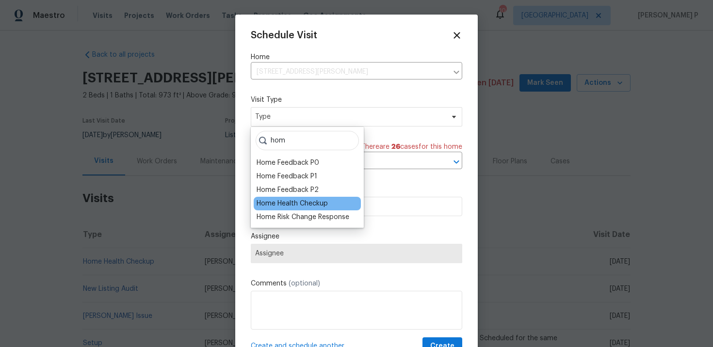
type input "hom"
click at [304, 207] on div "Home Health Checkup" at bounding box center [292, 204] width 71 height 10
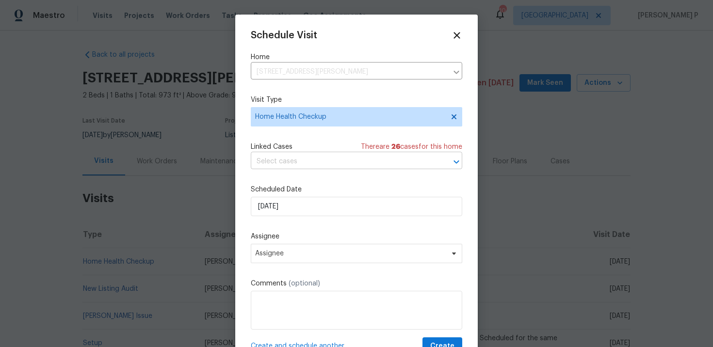
click at [326, 161] on input "text" at bounding box center [343, 161] width 184 height 15
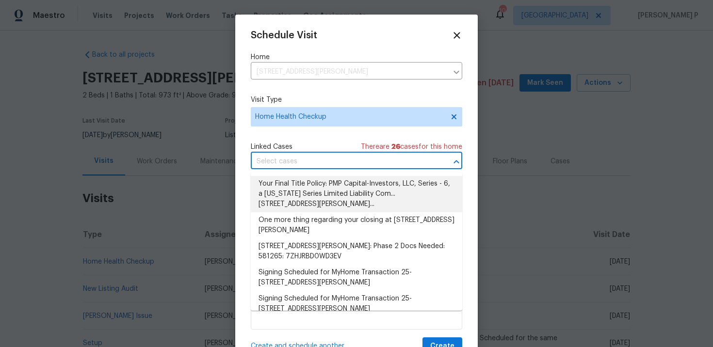
click at [339, 165] on input "text" at bounding box center [343, 161] width 184 height 15
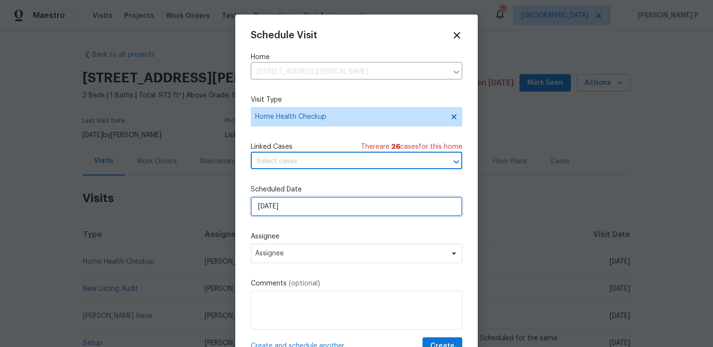
click at [331, 197] on input "[DATE]" at bounding box center [356, 206] width 211 height 19
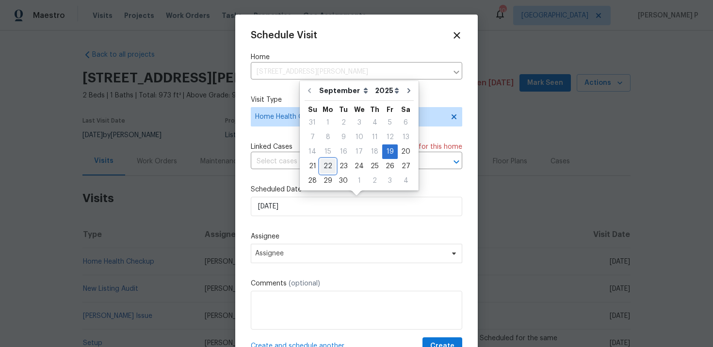
click at [326, 165] on div "22" at bounding box center [328, 167] width 16 height 14
type input "[DATE]"
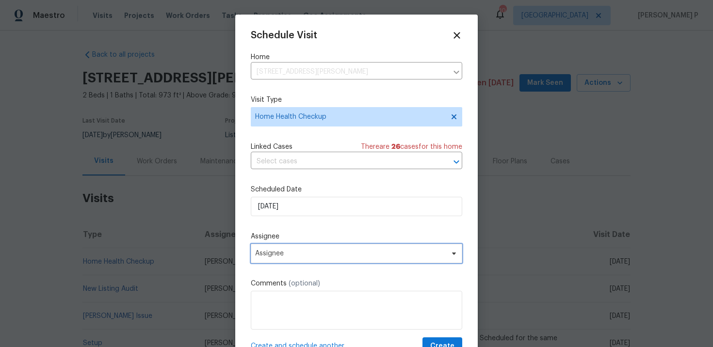
click at [321, 250] on span "Assignee" at bounding box center [350, 254] width 190 height 8
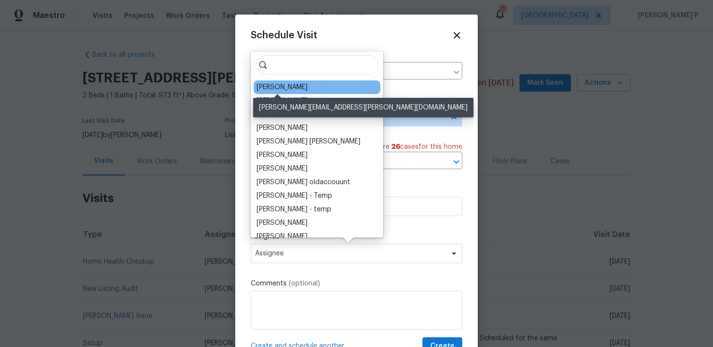
click at [284, 83] on div "[PERSON_NAME]" at bounding box center [282, 87] width 51 height 10
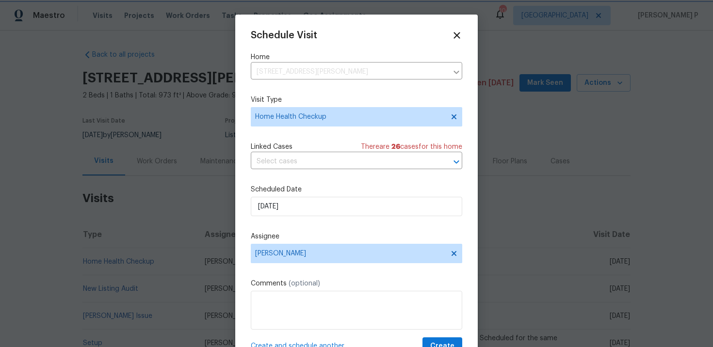
scroll to position [17, 0]
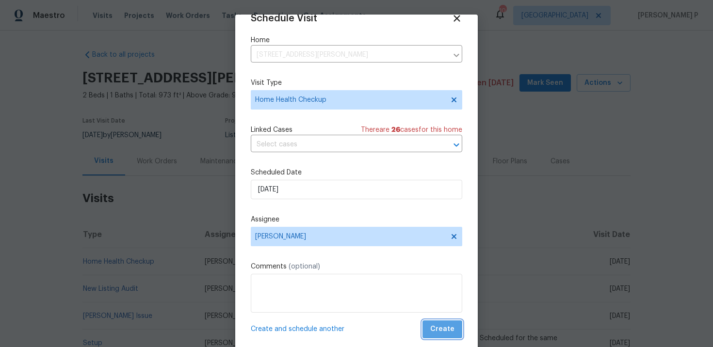
click at [450, 325] on span "Create" at bounding box center [442, 329] width 24 height 12
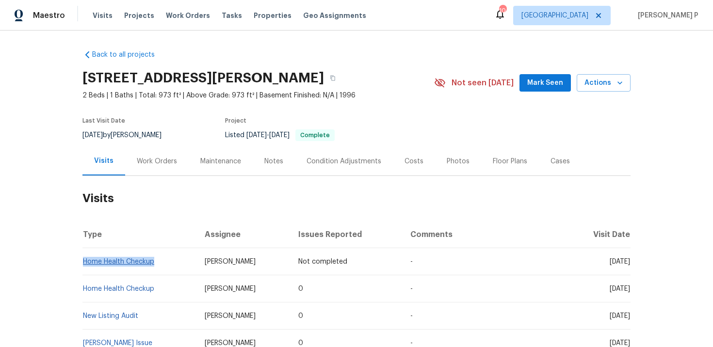
copy link "Home Health Checkup"
drag, startPoint x: 156, startPoint y: 263, endPoint x: 82, endPoint y: 262, distance: 73.7
click at [82, 261] on td "Home Health Checkup" at bounding box center [139, 261] width 114 height 27
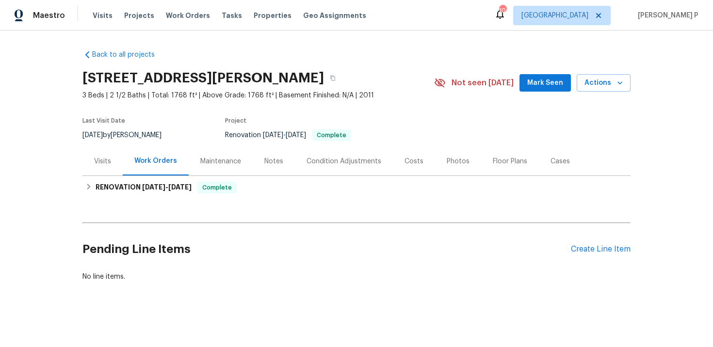
click at [103, 161] on div "Visits" at bounding box center [102, 162] width 17 height 10
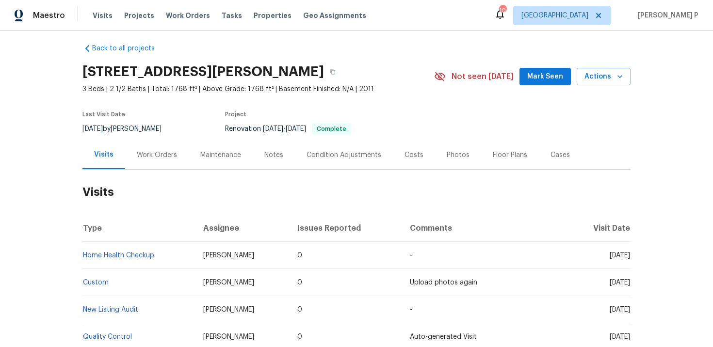
scroll to position [5, 0]
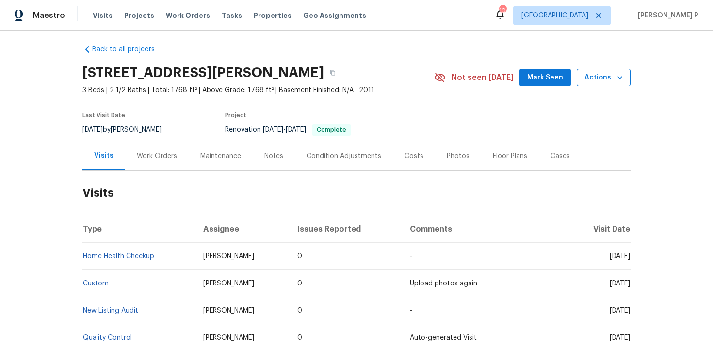
click at [602, 81] on span "Actions" at bounding box center [603, 78] width 38 height 12
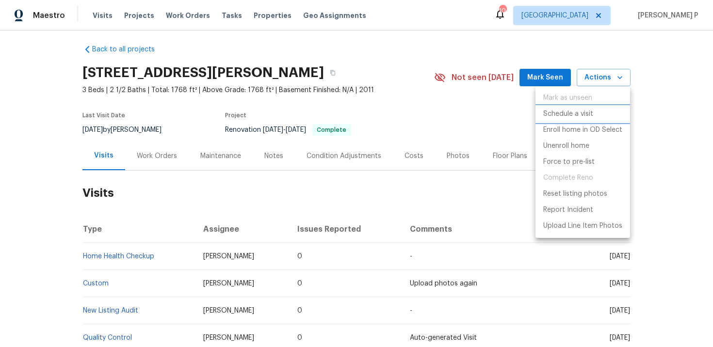
click at [566, 118] on p "Schedule a visit" at bounding box center [568, 114] width 50 height 10
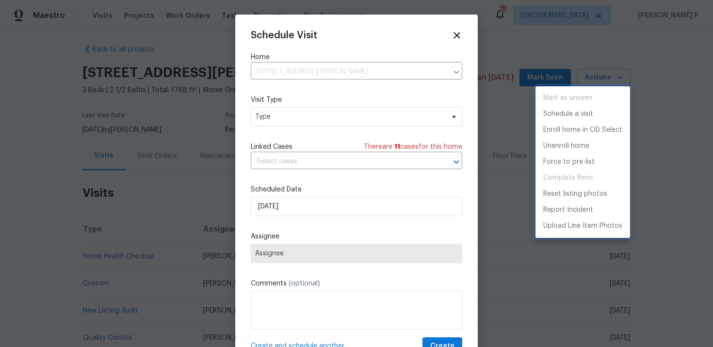
click at [295, 118] on div at bounding box center [356, 173] width 713 height 347
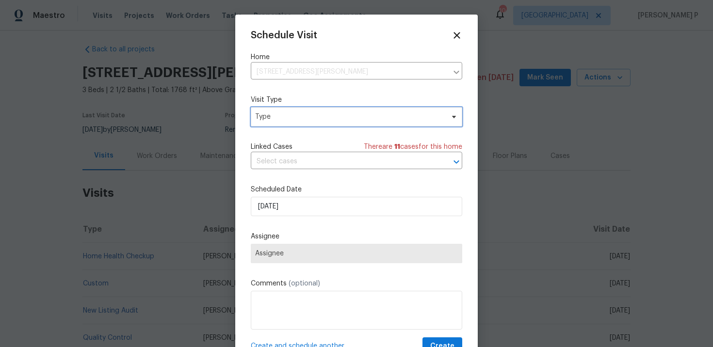
click at [295, 118] on span "Type" at bounding box center [349, 117] width 189 height 10
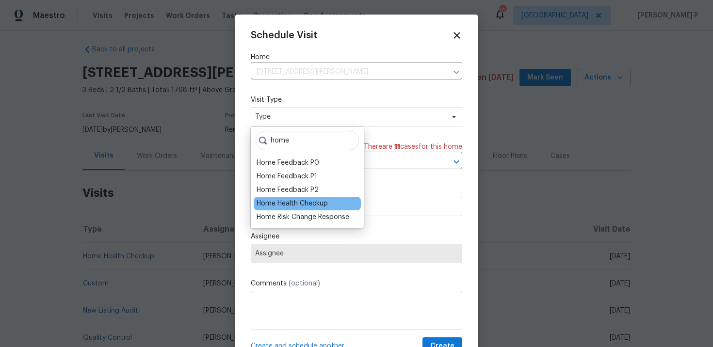
type input "home"
click at [295, 201] on div "Home Health Checkup" at bounding box center [292, 204] width 71 height 10
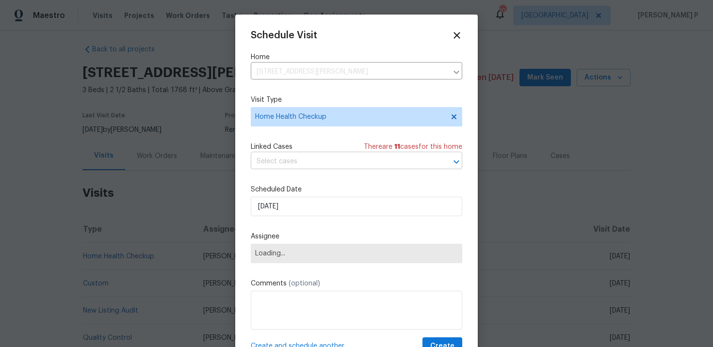
click at [309, 159] on input "text" at bounding box center [343, 161] width 184 height 15
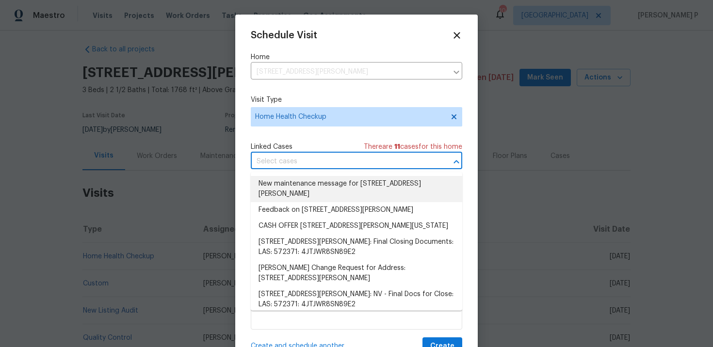
click at [309, 186] on li "New maintenance message for [STREET_ADDRESS][PERSON_NAME]" at bounding box center [356, 189] width 211 height 26
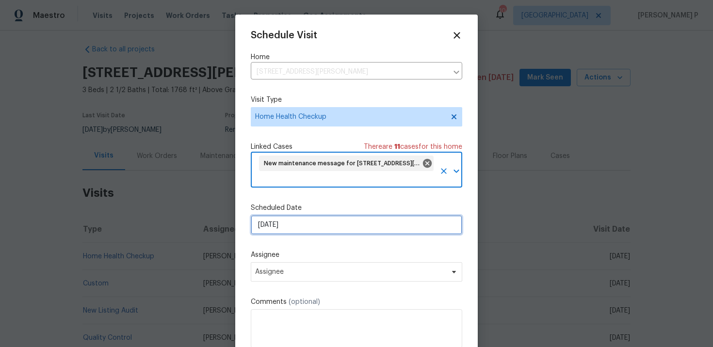
click at [303, 231] on input "[DATE]" at bounding box center [356, 224] width 211 height 19
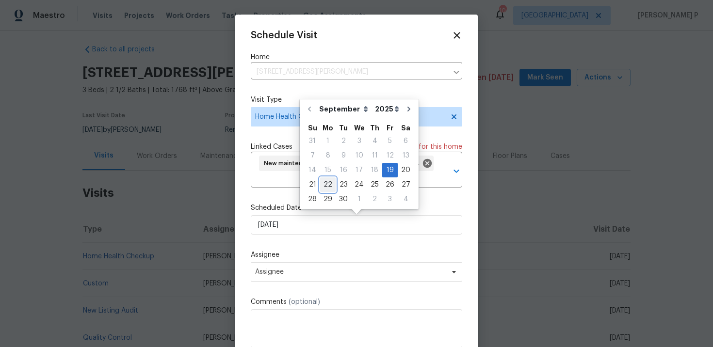
click at [332, 185] on div "22" at bounding box center [328, 185] width 16 height 14
type input "[DATE]"
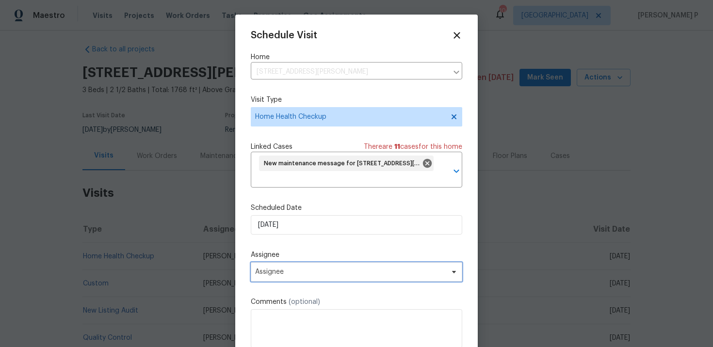
click at [327, 273] on span "Assignee" at bounding box center [350, 272] width 190 height 8
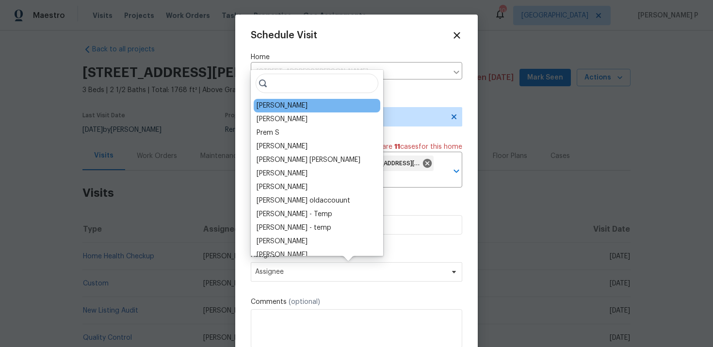
click at [301, 108] on div "[PERSON_NAME]" at bounding box center [317, 106] width 127 height 14
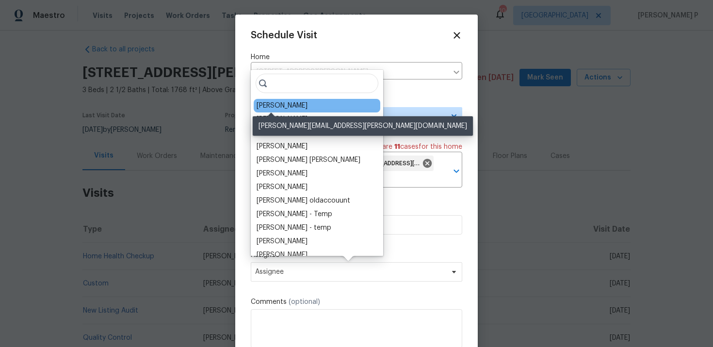
click at [276, 103] on div "[PERSON_NAME]" at bounding box center [282, 106] width 51 height 10
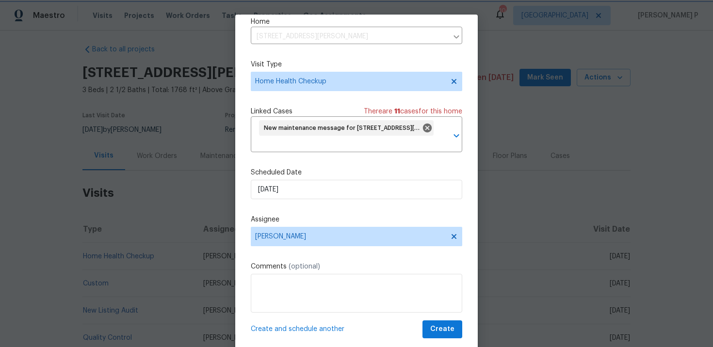
scroll to position [21, 0]
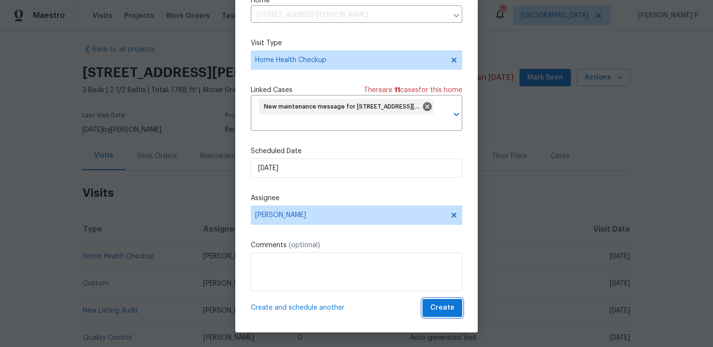
click at [443, 309] on span "Create" at bounding box center [442, 308] width 24 height 12
click at [443, 309] on div "Create and schedule another Create" at bounding box center [356, 308] width 211 height 18
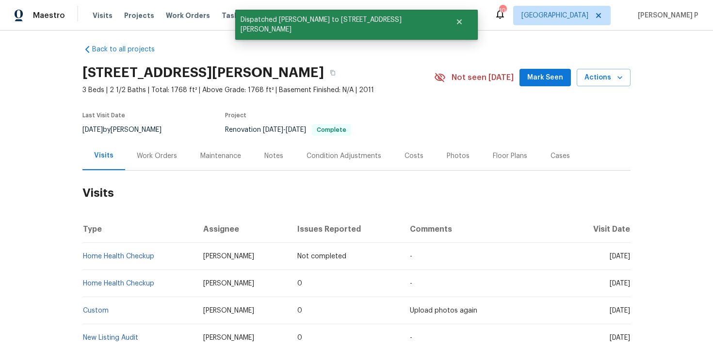
scroll to position [0, 0]
drag, startPoint x: 161, startPoint y: 259, endPoint x: 84, endPoint y: 258, distance: 77.1
click at [84, 258] on td "Home Health Checkup" at bounding box center [138, 256] width 113 height 27
copy link "Home Health Checkup"
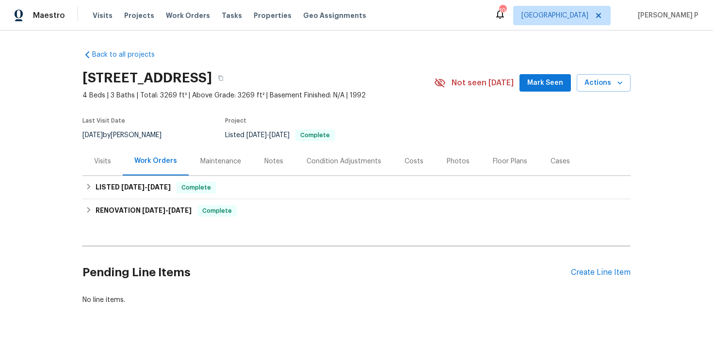
click at [99, 166] on div "Visits" at bounding box center [102, 162] width 17 height 10
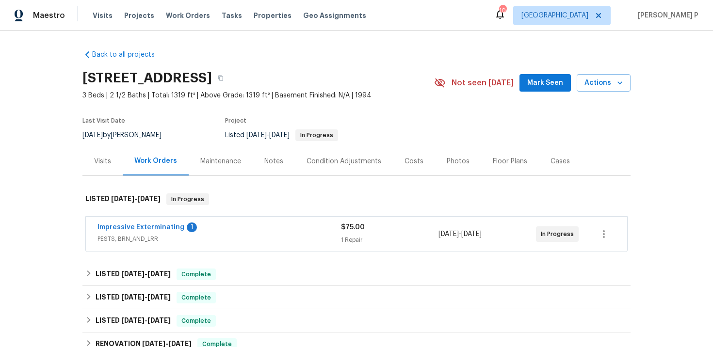
click at [105, 163] on div "Visits" at bounding box center [102, 162] width 17 height 10
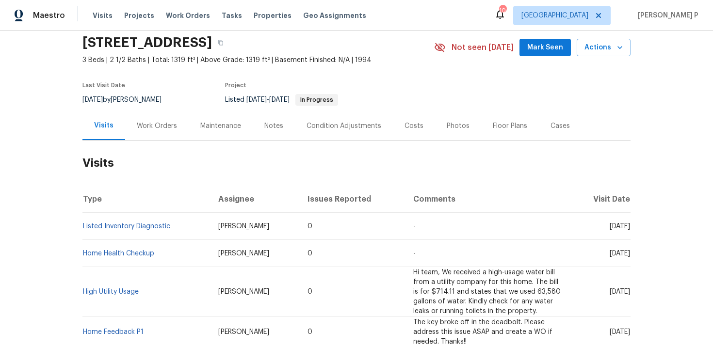
scroll to position [40, 0]
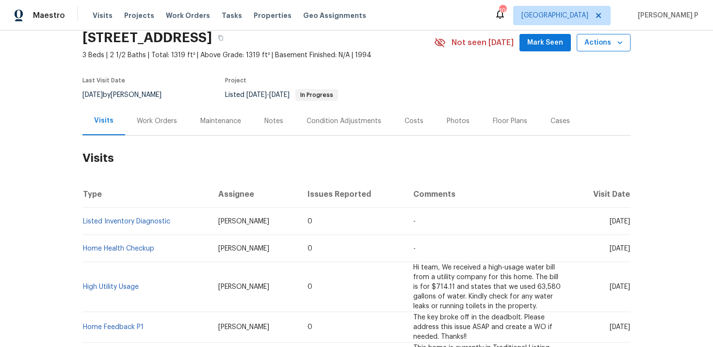
click at [599, 45] on span "Actions" at bounding box center [603, 43] width 38 height 12
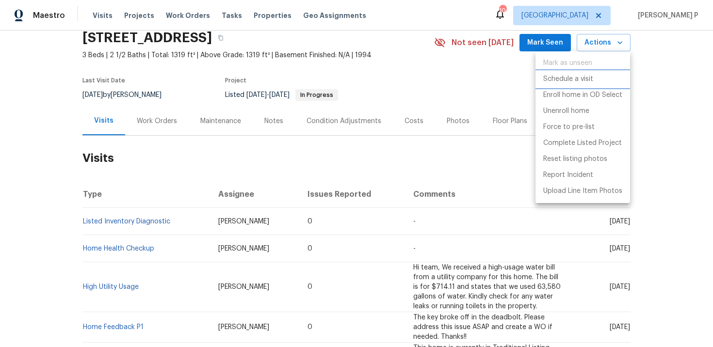
click at [558, 78] on p "Schedule a visit" at bounding box center [568, 79] width 50 height 10
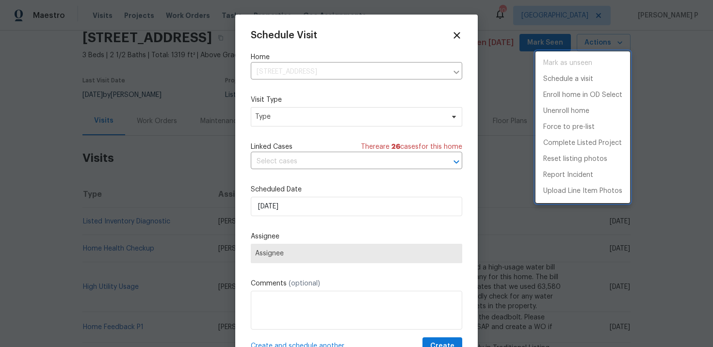
click at [283, 121] on div at bounding box center [356, 173] width 713 height 347
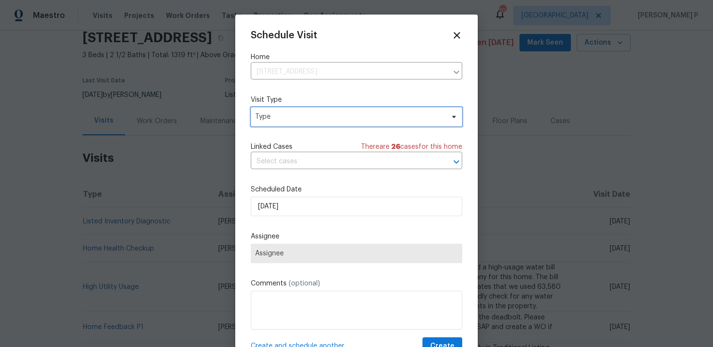
click at [294, 116] on span "Type" at bounding box center [349, 117] width 189 height 10
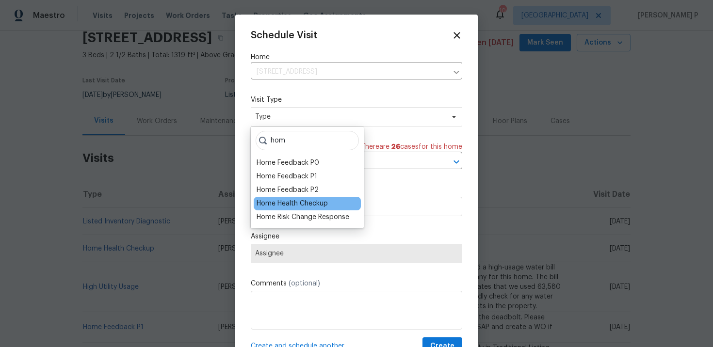
type input "hom"
click at [298, 204] on div "Home Health Checkup" at bounding box center [292, 204] width 71 height 10
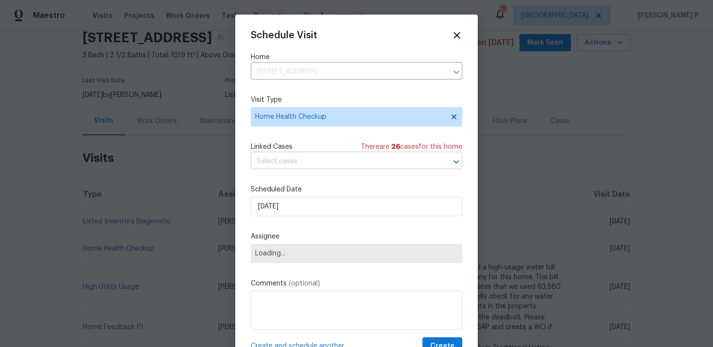
click at [294, 166] on input "text" at bounding box center [343, 161] width 184 height 15
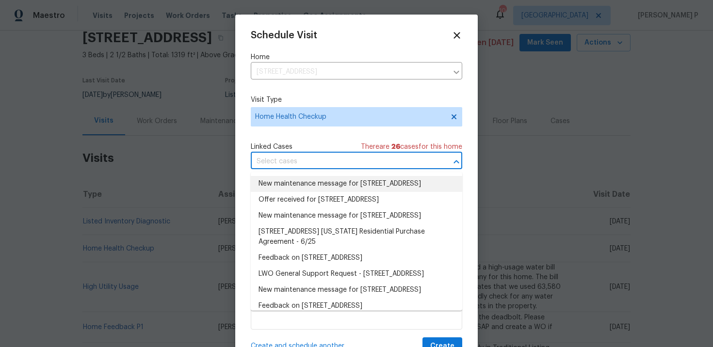
click at [298, 186] on li "New maintenance message for 1534 Pyramid Ave , Ventura, CA 93004" at bounding box center [356, 184] width 211 height 16
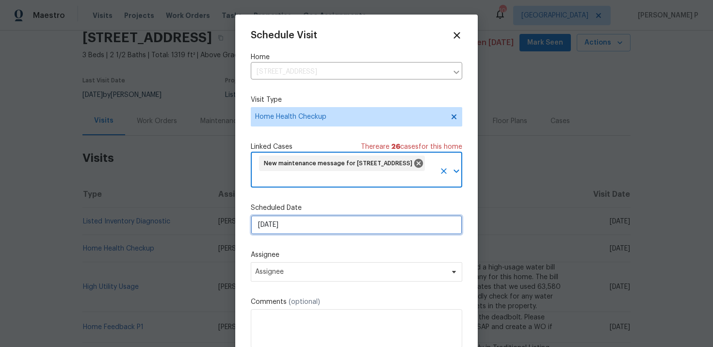
click at [294, 231] on input "[DATE]" at bounding box center [356, 224] width 211 height 19
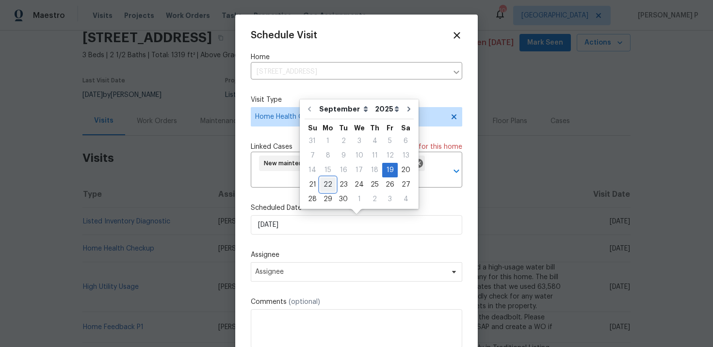
click at [329, 187] on div "22" at bounding box center [328, 185] width 16 height 14
type input "[DATE]"
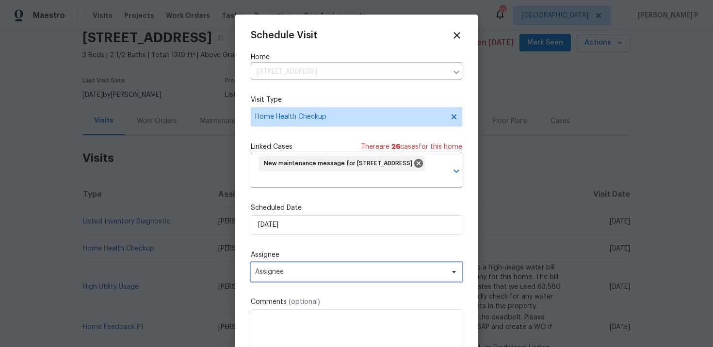
click at [321, 271] on span "Assignee" at bounding box center [350, 272] width 190 height 8
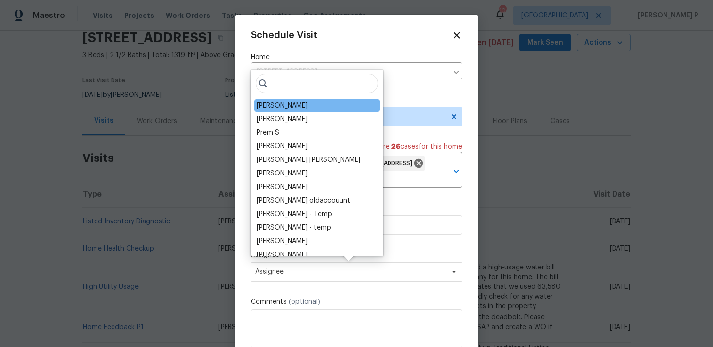
click at [293, 107] on div "[PERSON_NAME]" at bounding box center [282, 106] width 51 height 10
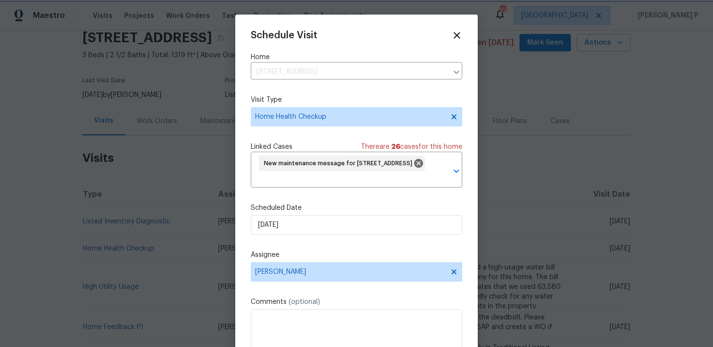
scroll to position [36, 0]
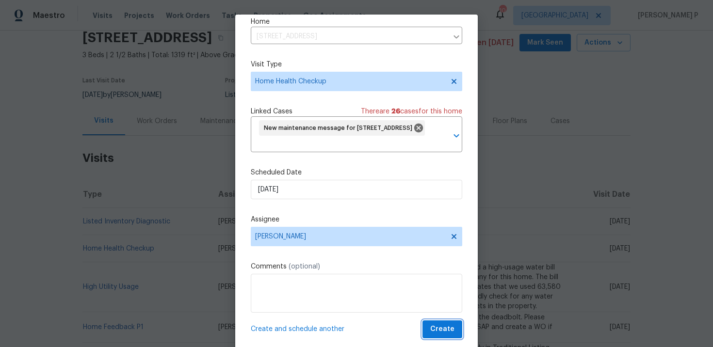
click at [446, 327] on span "Create" at bounding box center [442, 329] width 24 height 12
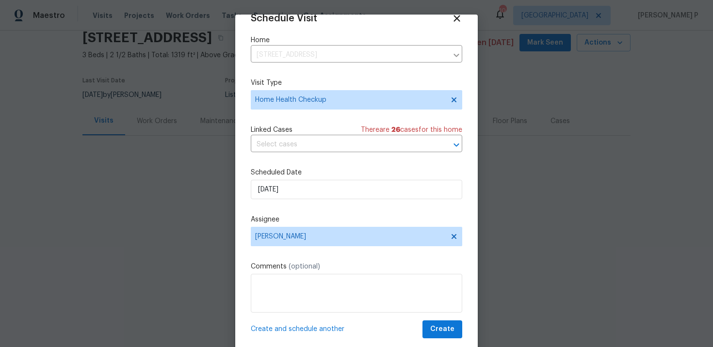
scroll to position [17, 0]
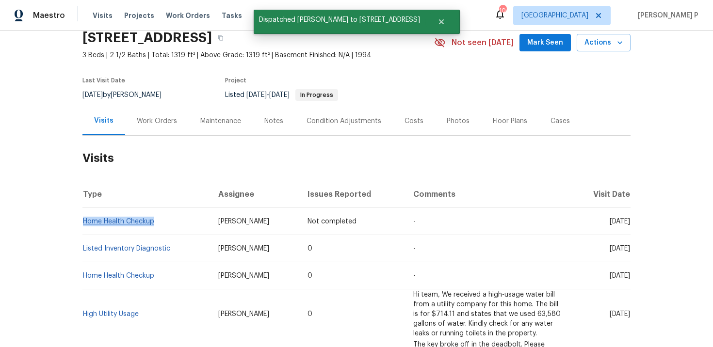
drag, startPoint x: 160, startPoint y: 228, endPoint x: 83, endPoint y: 228, distance: 76.6
click at [83, 228] on td "Home Health Checkup" at bounding box center [146, 221] width 128 height 27
copy link "Home Health Checkup"
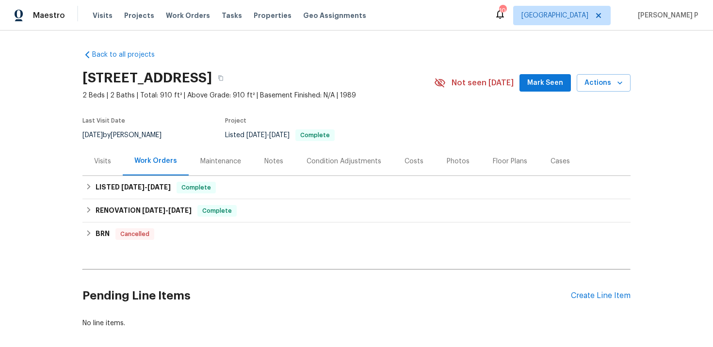
click at [105, 161] on div "Visits" at bounding box center [102, 162] width 17 height 10
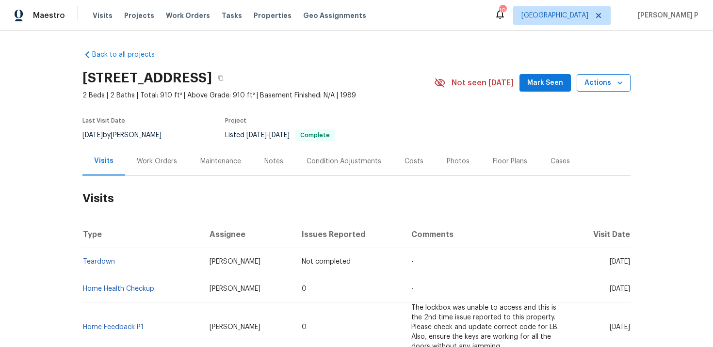
click at [605, 81] on span "Actions" at bounding box center [603, 83] width 38 height 12
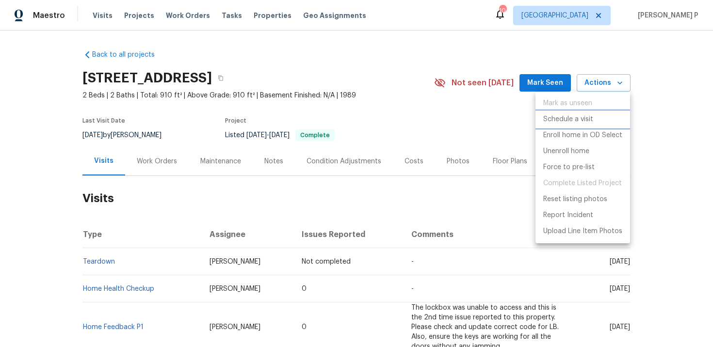
click at [574, 122] on p "Schedule a visit" at bounding box center [568, 119] width 50 height 10
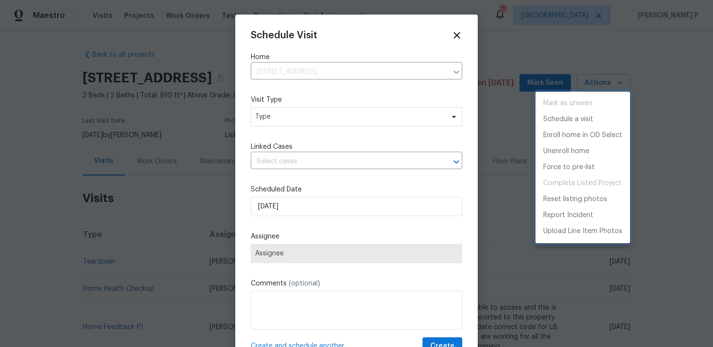
click at [277, 112] on div at bounding box center [356, 173] width 713 height 347
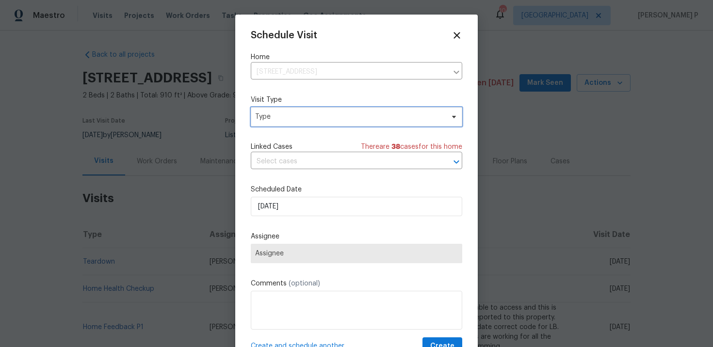
click at [307, 113] on span "Type" at bounding box center [349, 117] width 189 height 10
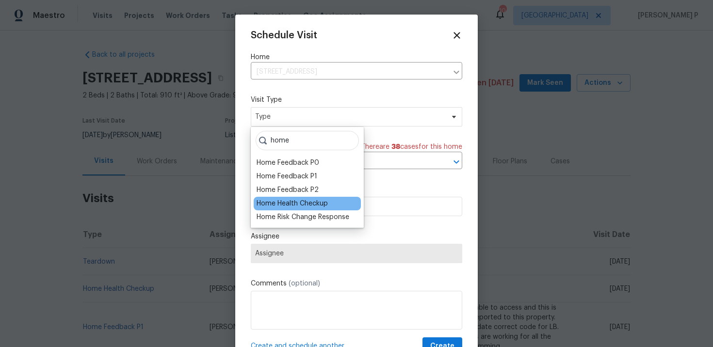
type input "home"
click at [306, 202] on div "Home Health Checkup" at bounding box center [292, 204] width 71 height 10
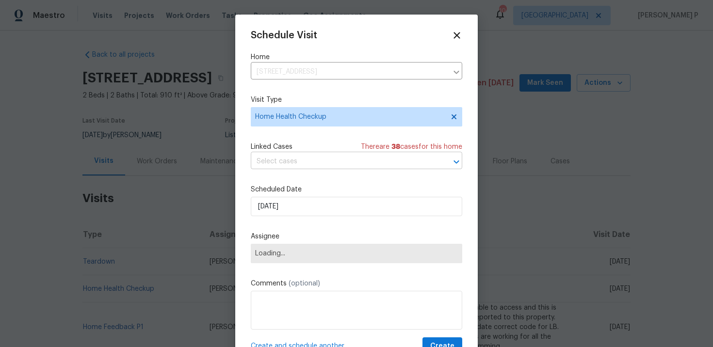
click at [312, 166] on input "text" at bounding box center [343, 161] width 184 height 15
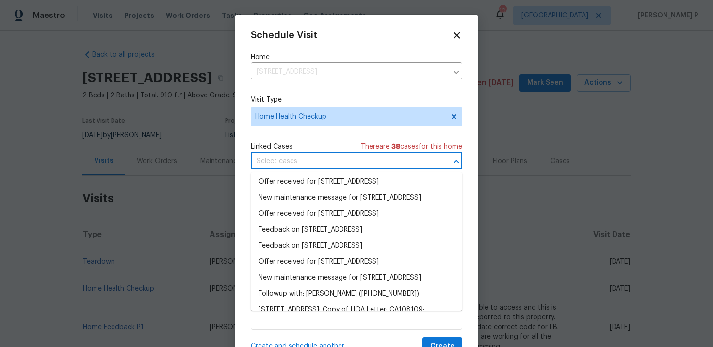
scroll to position [135, 0]
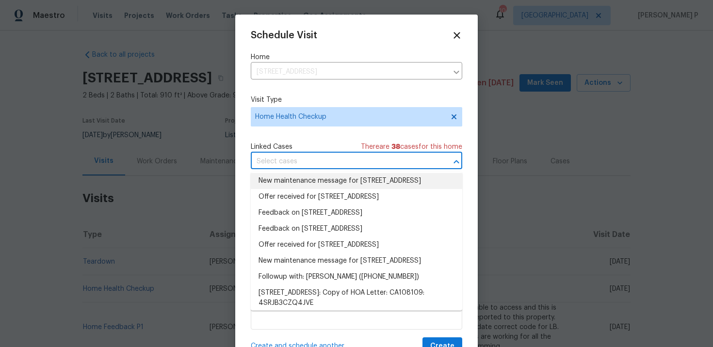
click at [333, 189] on li "New maintenance message for [STREET_ADDRESS]" at bounding box center [356, 181] width 211 height 16
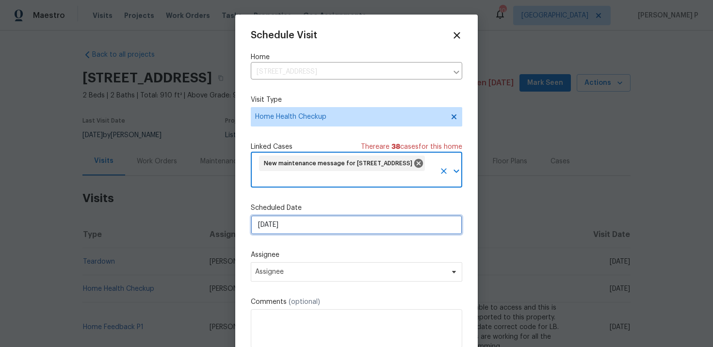
click at [308, 225] on input "[DATE]" at bounding box center [356, 224] width 211 height 19
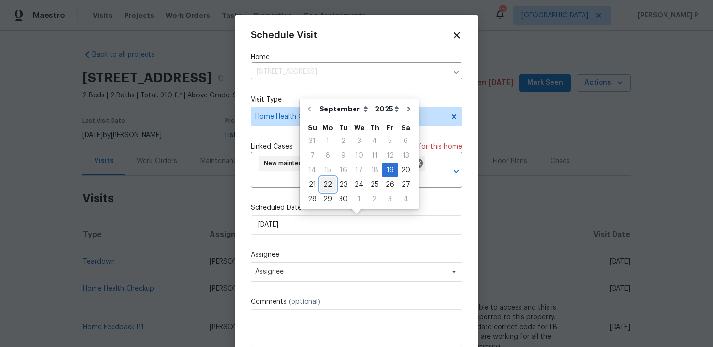
click at [328, 181] on div "22" at bounding box center [328, 185] width 16 height 14
type input "[DATE]"
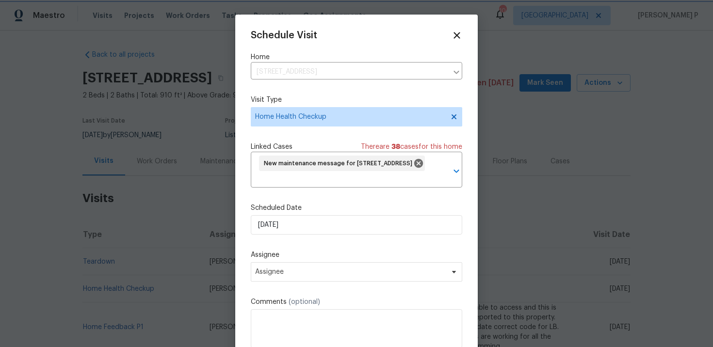
scroll to position [36, 0]
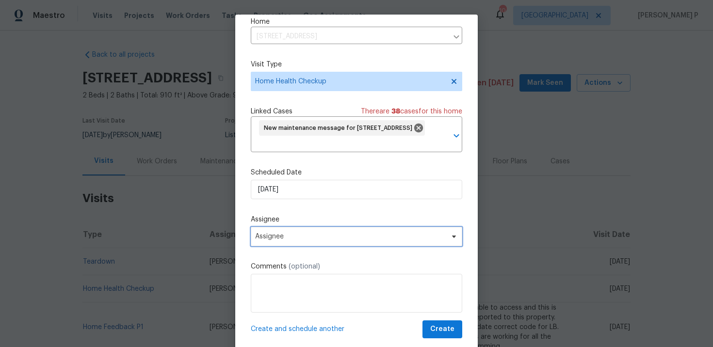
click at [327, 236] on span "Assignee" at bounding box center [350, 237] width 190 height 8
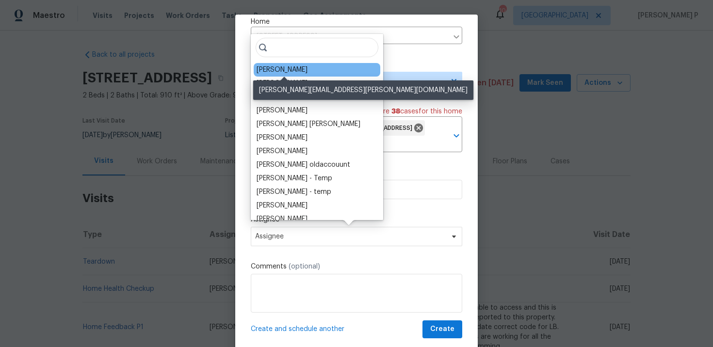
click at [287, 71] on div "[PERSON_NAME]" at bounding box center [282, 70] width 51 height 10
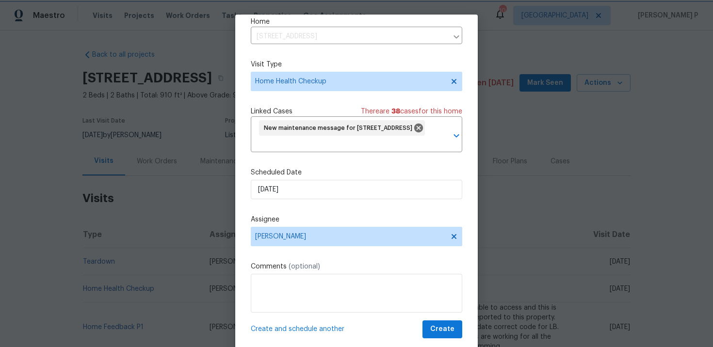
scroll to position [21, 0]
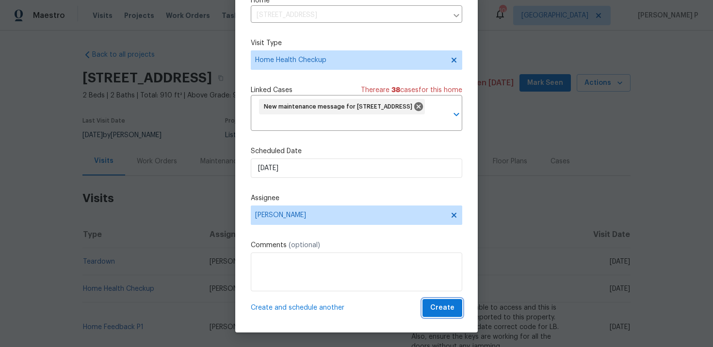
click at [444, 310] on span "Create" at bounding box center [442, 308] width 24 height 12
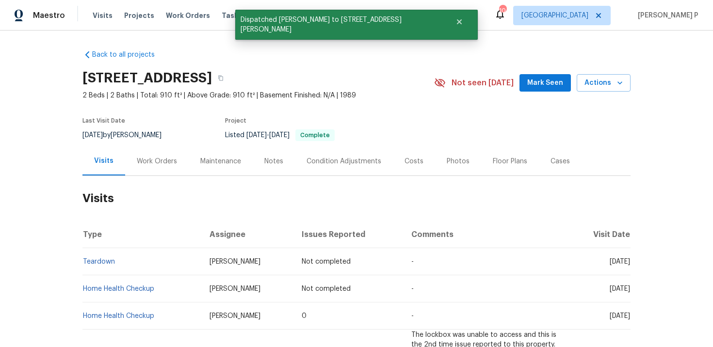
scroll to position [0, 0]
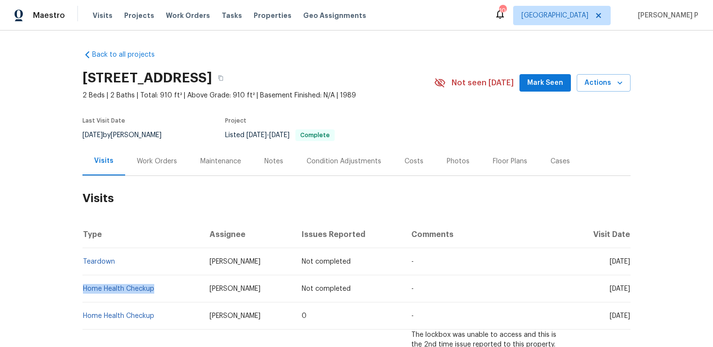
copy link "Home Health Checkup"
drag, startPoint x: 161, startPoint y: 291, endPoint x: 82, endPoint y: 291, distance: 79.0
click at [82, 291] on td "Home Health Checkup" at bounding box center [141, 288] width 119 height 27
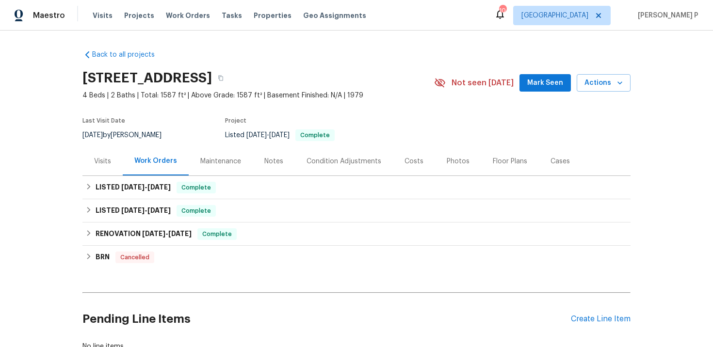
click at [101, 161] on div "Visits" at bounding box center [102, 162] width 17 height 10
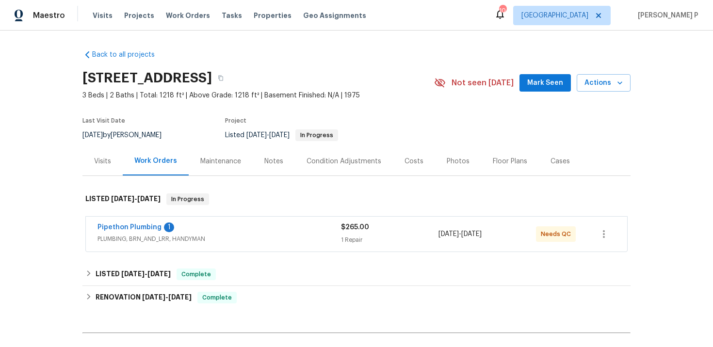
click at [99, 158] on div "Visits" at bounding box center [102, 162] width 17 height 10
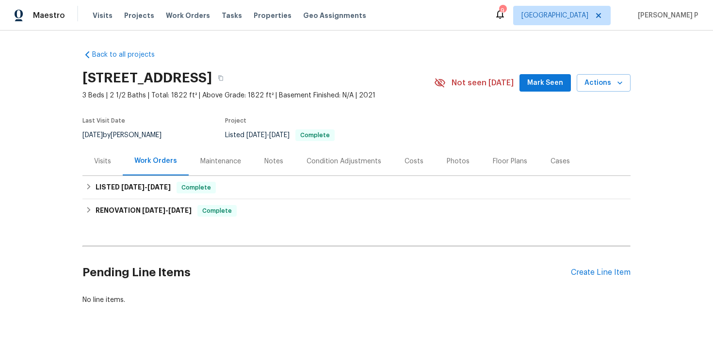
click at [106, 161] on div "Visits" at bounding box center [102, 162] width 17 height 10
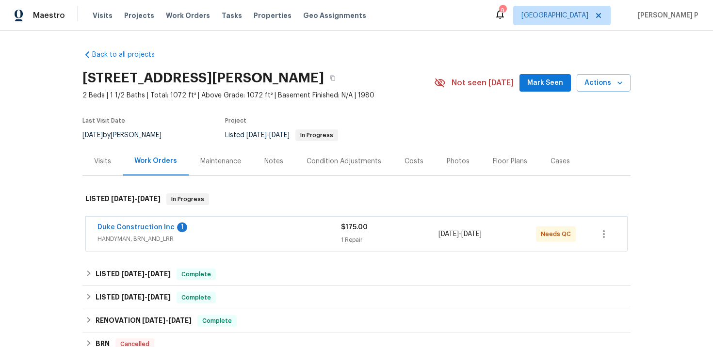
click at [105, 165] on div "Visits" at bounding box center [102, 162] width 17 height 10
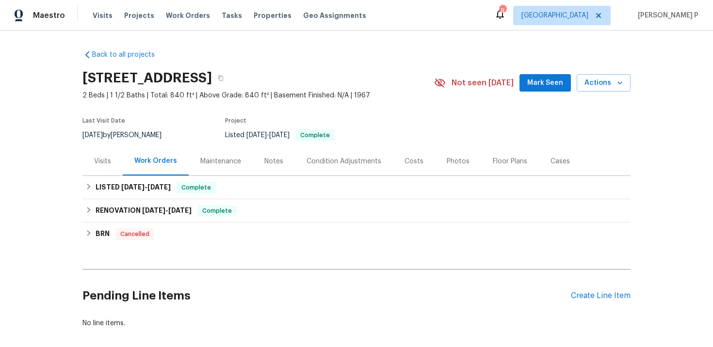
click at [92, 171] on div "Visits" at bounding box center [102, 161] width 40 height 29
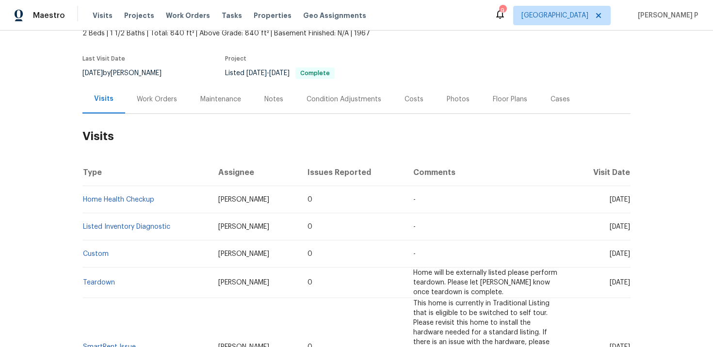
scroll to position [69, 0]
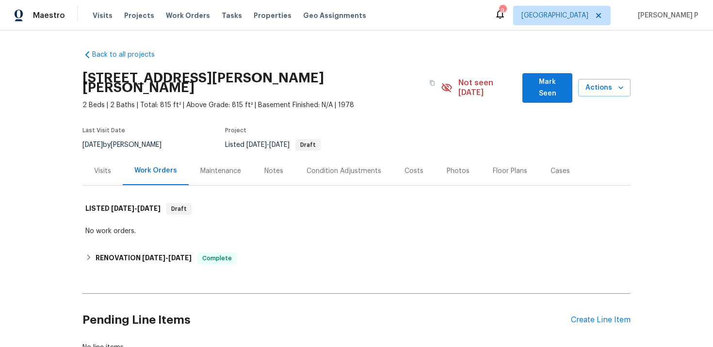
click at [93, 163] on div "Visits" at bounding box center [102, 171] width 40 height 29
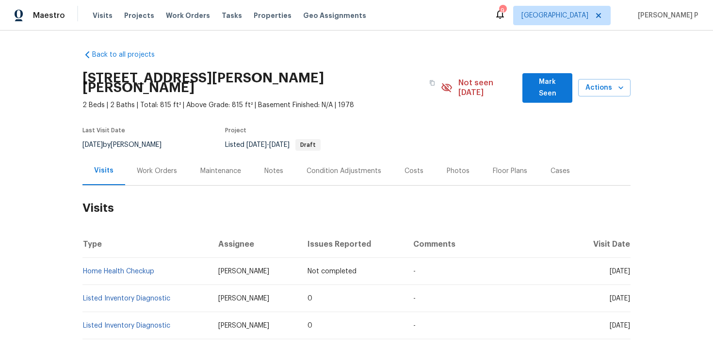
click at [82, 76] on h2 "[STREET_ADDRESS][PERSON_NAME][PERSON_NAME]" at bounding box center [252, 82] width 341 height 19
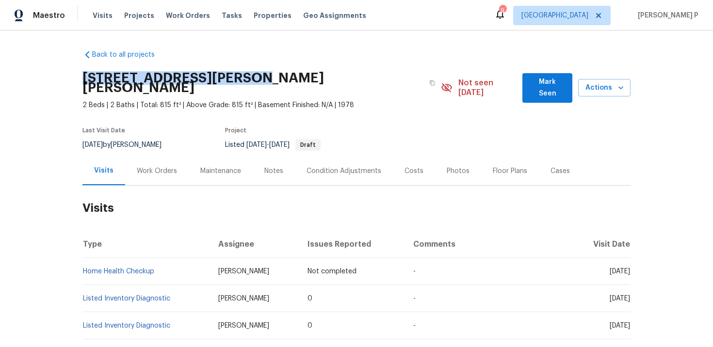
drag, startPoint x: 82, startPoint y: 75, endPoint x: 237, endPoint y: 77, distance: 154.2
click at [237, 77] on h2 "14560 Clark St Unit 202, Sherman Oaks, CA 91411" at bounding box center [252, 82] width 341 height 19
copy h2 "14560 Clark St Unit 202"
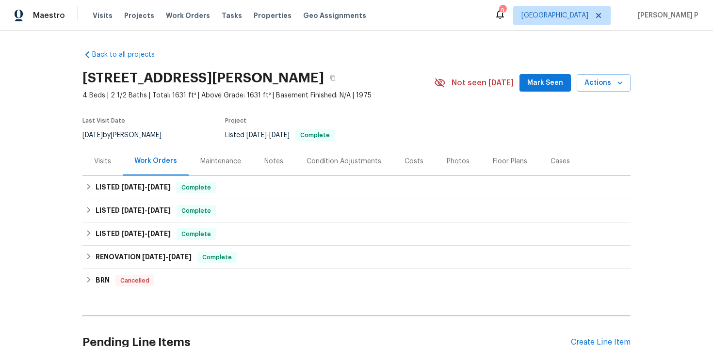
click at [98, 164] on div "Visits" at bounding box center [102, 162] width 17 height 10
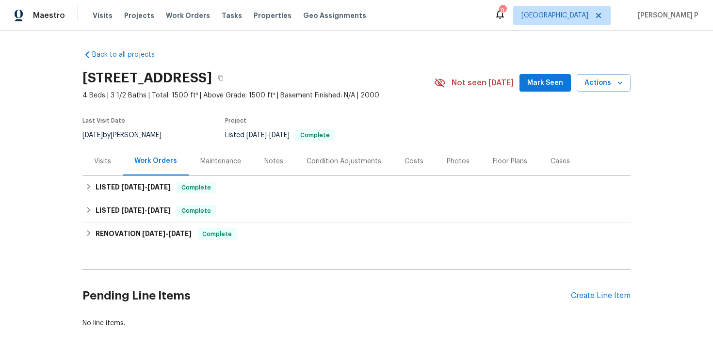
click at [105, 166] on div "Visits" at bounding box center [102, 162] width 17 height 10
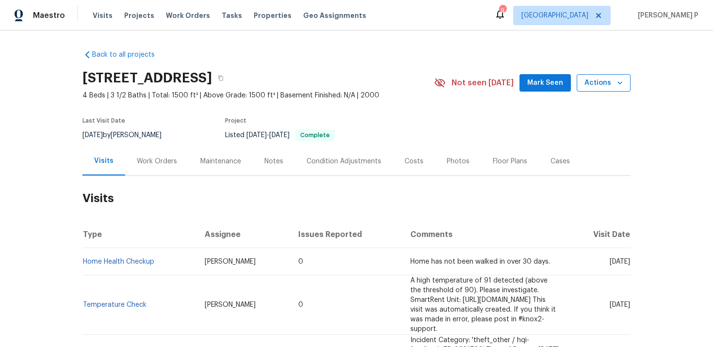
click at [601, 82] on span "Actions" at bounding box center [603, 83] width 38 height 12
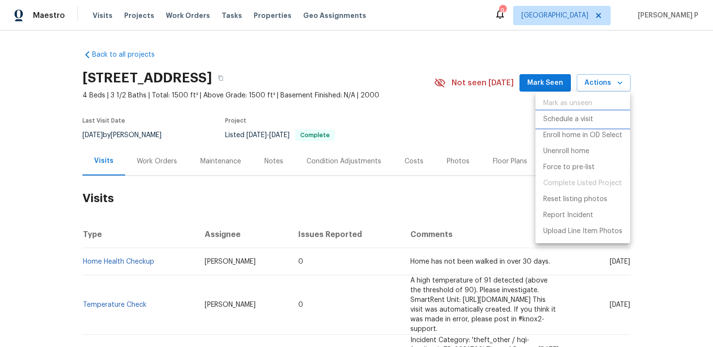
click at [568, 122] on p "Schedule a visit" at bounding box center [568, 119] width 50 height 10
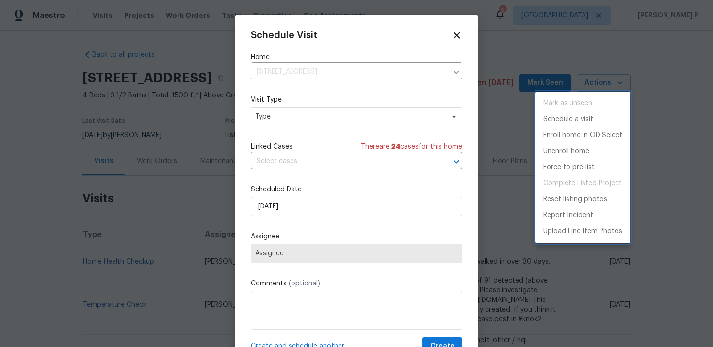
click at [328, 117] on div at bounding box center [356, 173] width 713 height 347
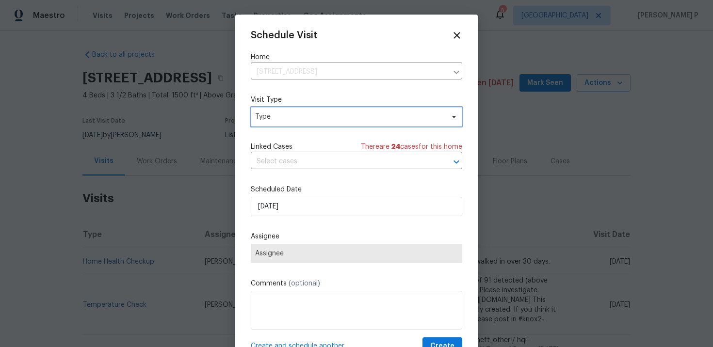
click at [328, 117] on span "Type" at bounding box center [349, 117] width 189 height 10
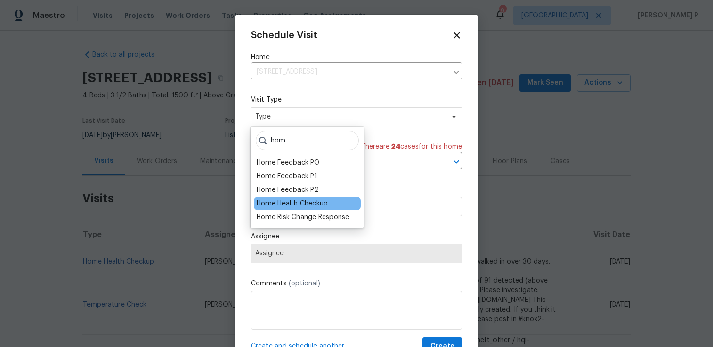
type input "hom"
click at [306, 207] on div "Home Health Checkup" at bounding box center [292, 204] width 71 height 10
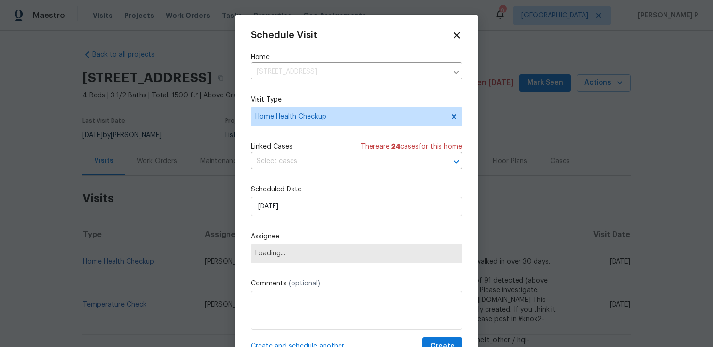
click at [280, 167] on input "text" at bounding box center [343, 161] width 184 height 15
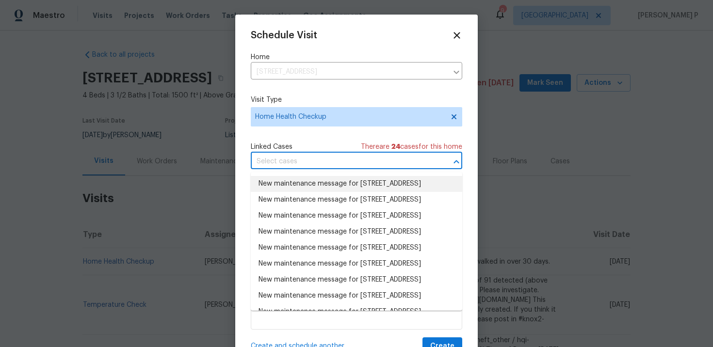
click at [289, 183] on li "New maintenance message for 15232 Foothill Blvd Unit 111, Sylmar, CA 91342" at bounding box center [356, 184] width 211 height 16
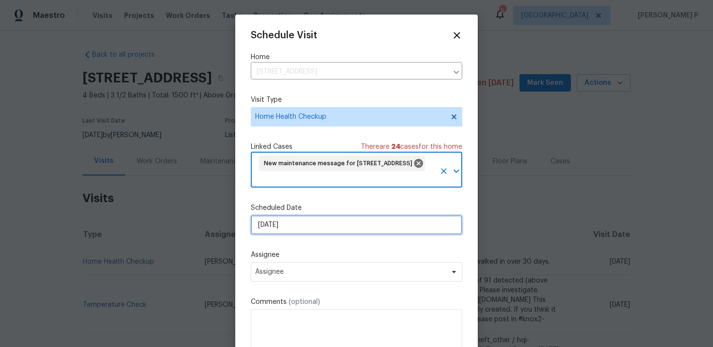
click at [285, 223] on input "[DATE]" at bounding box center [356, 224] width 211 height 19
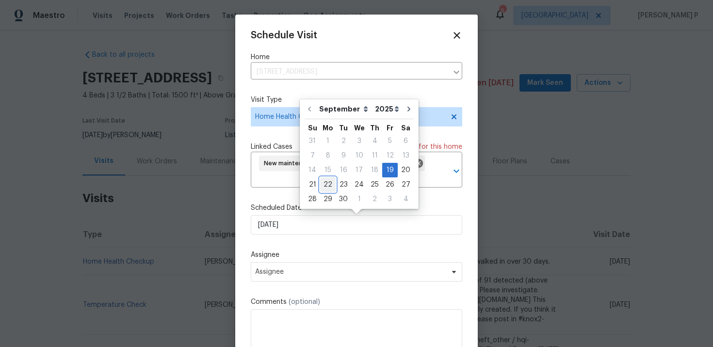
click at [327, 187] on div "22" at bounding box center [328, 185] width 16 height 14
type input "[DATE]"
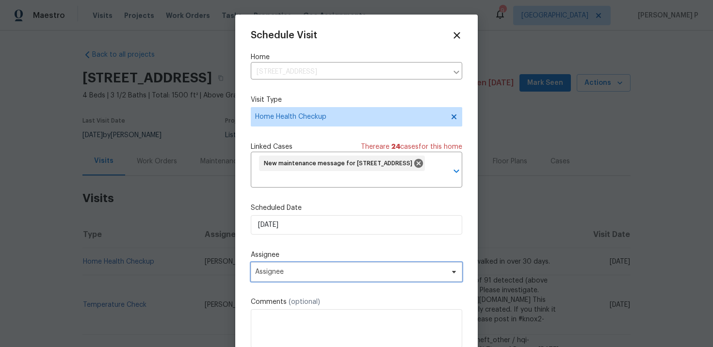
click at [317, 269] on span "Assignee" at bounding box center [350, 272] width 190 height 8
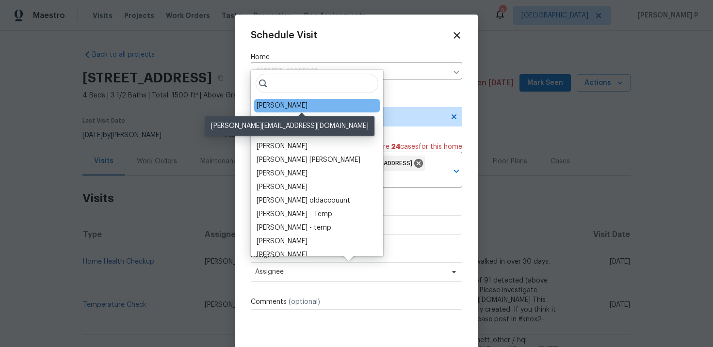
click at [298, 106] on div "[PERSON_NAME]" at bounding box center [282, 106] width 51 height 10
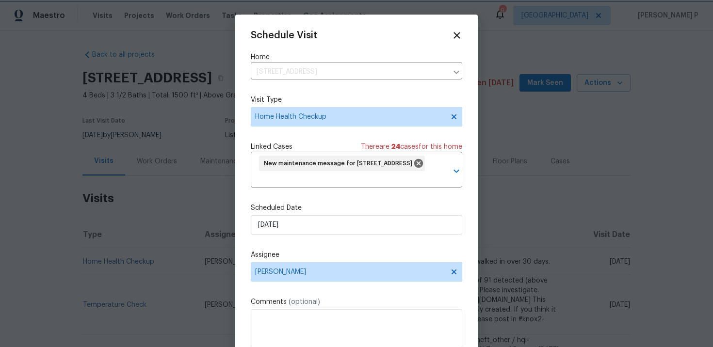
scroll to position [36, 0]
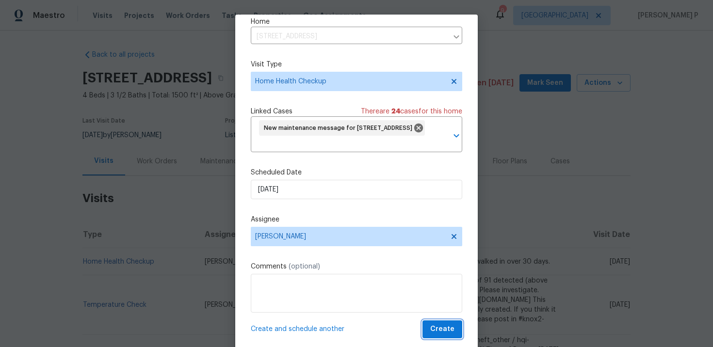
click at [442, 327] on span "Create" at bounding box center [442, 329] width 24 height 12
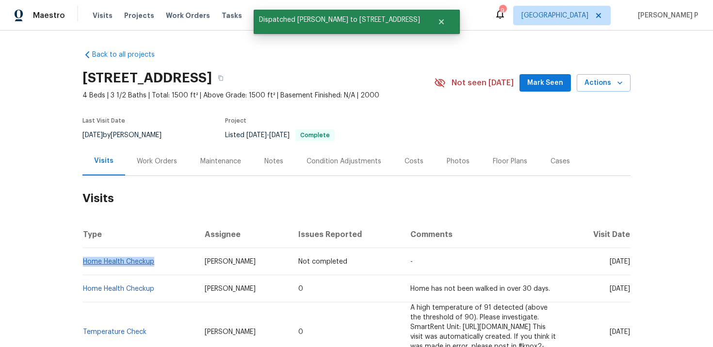
drag, startPoint x: 156, startPoint y: 271, endPoint x: 85, endPoint y: 270, distance: 70.8
click at [85, 270] on td "Home Health Checkup" at bounding box center [139, 261] width 114 height 27
copy link "Home Health Checkup"
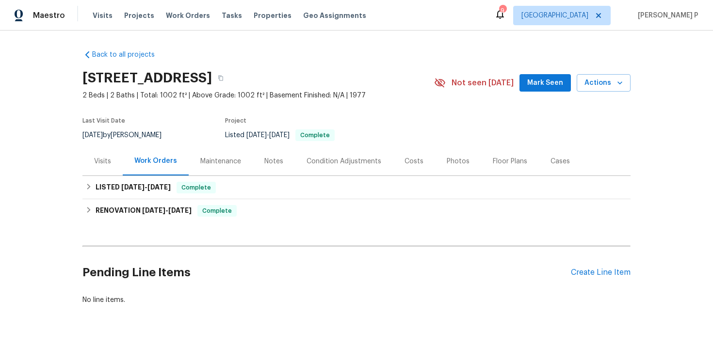
click at [103, 166] on div "Visits" at bounding box center [102, 162] width 17 height 10
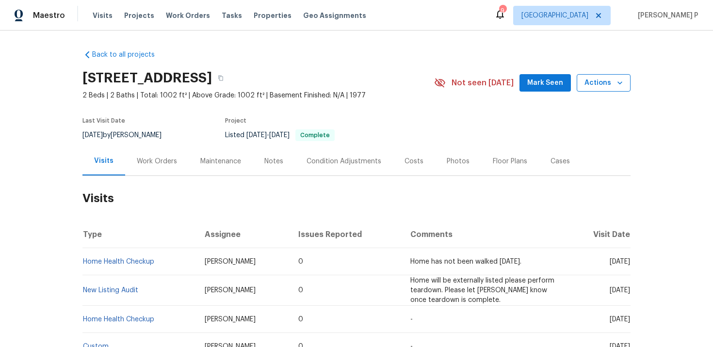
click at [597, 83] on span "Actions" at bounding box center [603, 83] width 38 height 12
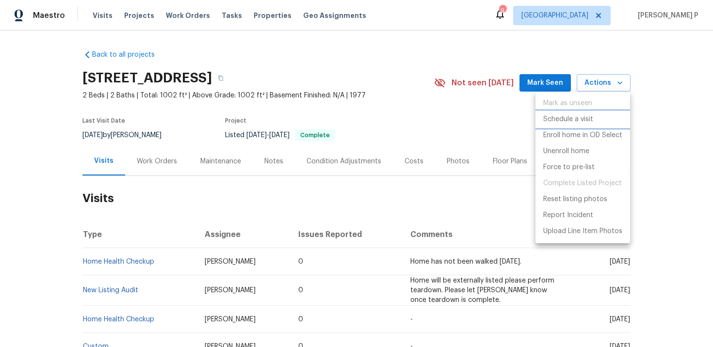
click at [558, 117] on p "Schedule a visit" at bounding box center [568, 119] width 50 height 10
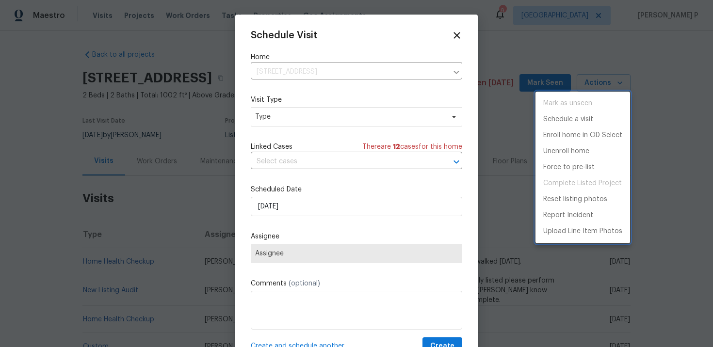
click at [312, 115] on div at bounding box center [356, 173] width 713 height 347
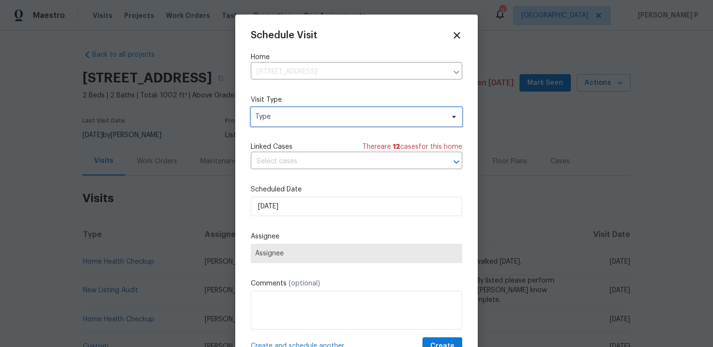
click at [312, 115] on span "Type" at bounding box center [349, 117] width 189 height 10
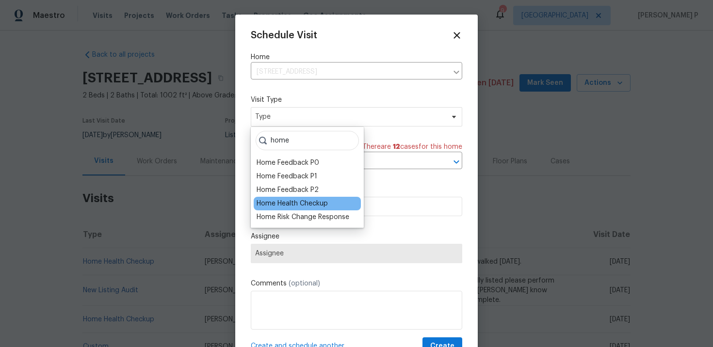
type input "home"
click at [312, 200] on div "Home Health Checkup" at bounding box center [292, 204] width 71 height 10
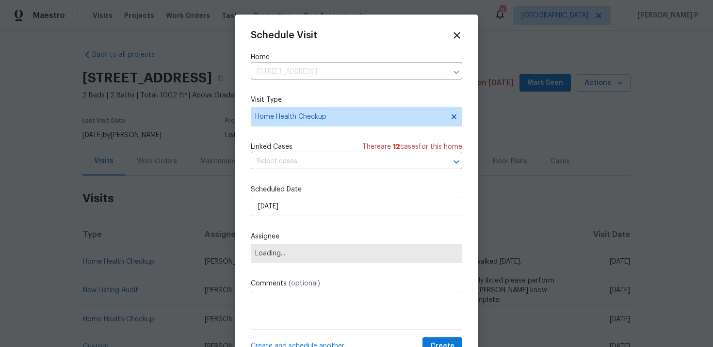
click at [300, 164] on input "text" at bounding box center [343, 161] width 184 height 15
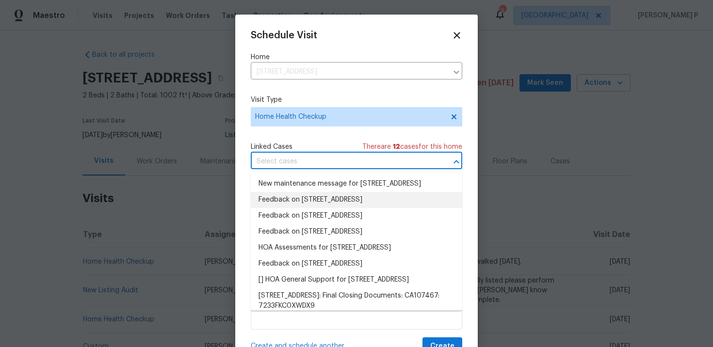
click at [323, 207] on li "Feedback on [STREET_ADDRESS]" at bounding box center [356, 200] width 211 height 16
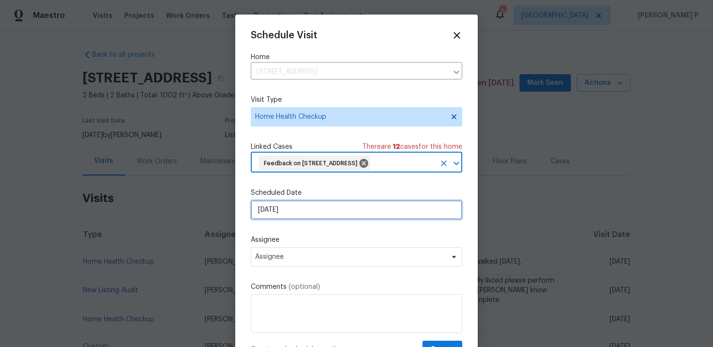
click at [303, 220] on input "[DATE]" at bounding box center [356, 209] width 211 height 19
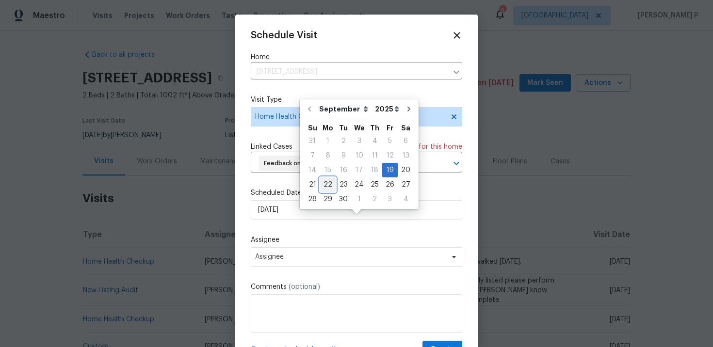
click at [324, 188] on div "22" at bounding box center [328, 185] width 16 height 14
type input "[DATE]"
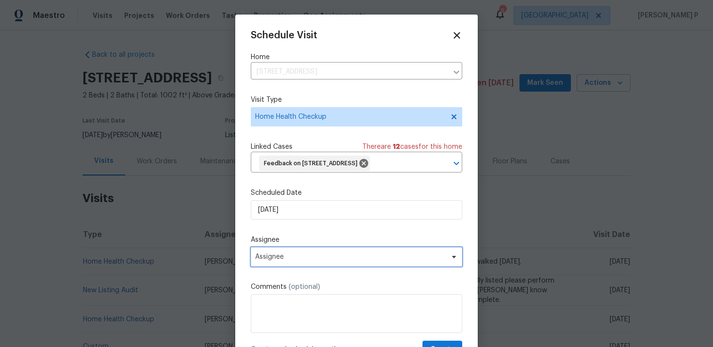
click at [326, 261] on span "Assignee" at bounding box center [350, 257] width 190 height 8
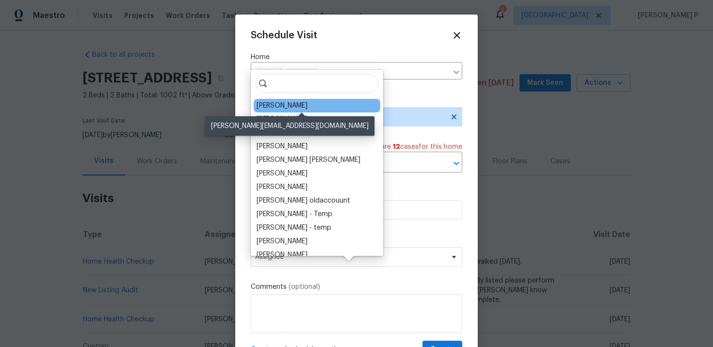
click at [287, 104] on div "Luis Pedro Ocampo Alvizuris" at bounding box center [282, 106] width 51 height 10
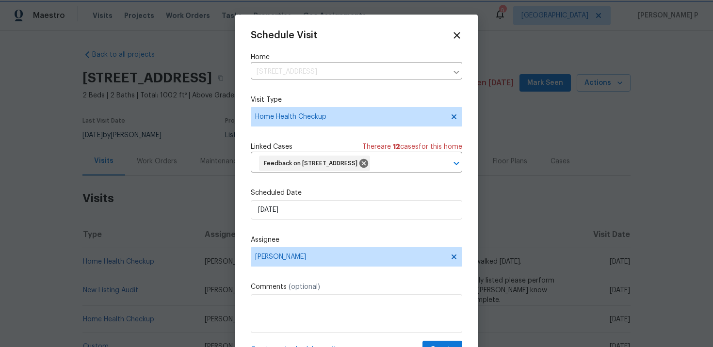
scroll to position [36, 0]
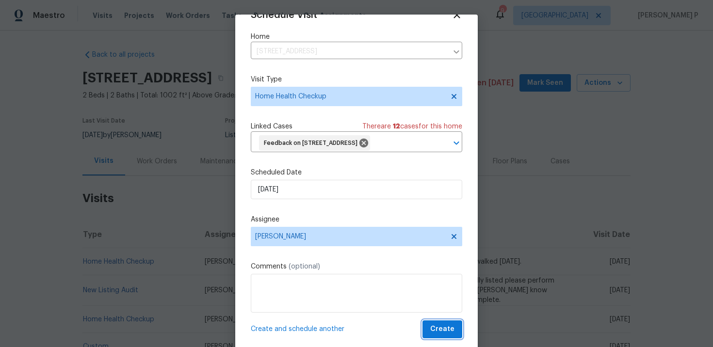
click at [446, 336] on button "Create" at bounding box center [442, 330] width 40 height 18
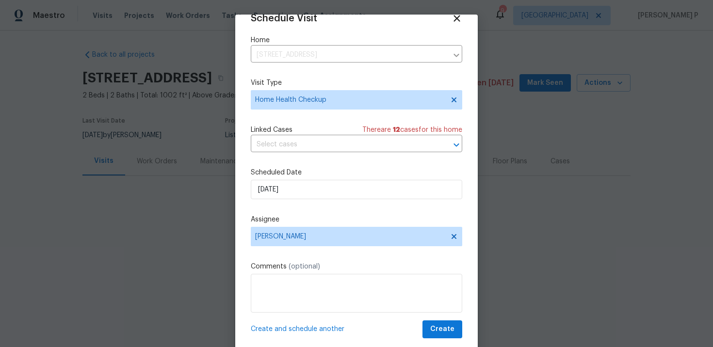
scroll to position [17, 0]
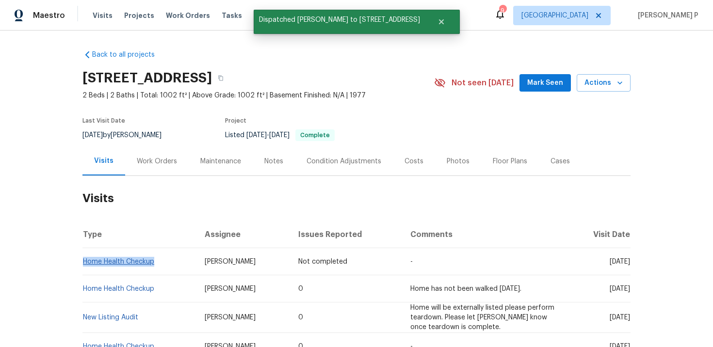
drag, startPoint x: 160, startPoint y: 269, endPoint x: 83, endPoint y: 270, distance: 77.1
click at [83, 270] on td "Home Health Checkup" at bounding box center [139, 261] width 114 height 27
copy link "Home Health Checkup"
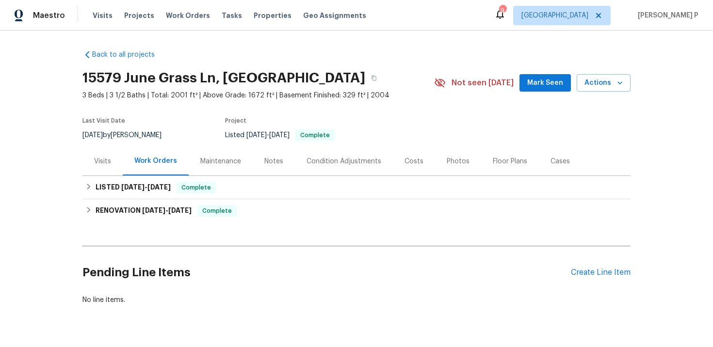
click at [102, 161] on div "Visits" at bounding box center [102, 162] width 17 height 10
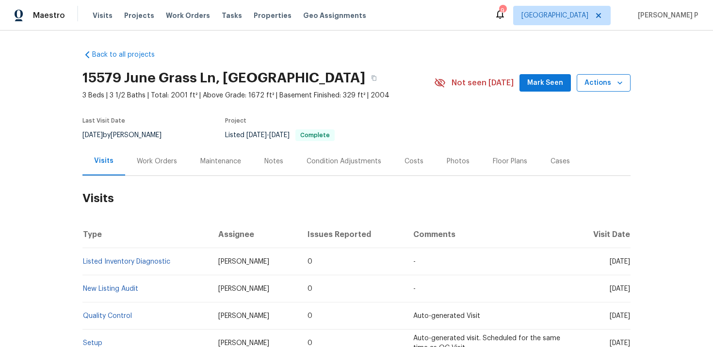
click at [600, 78] on span "Actions" at bounding box center [603, 83] width 38 height 12
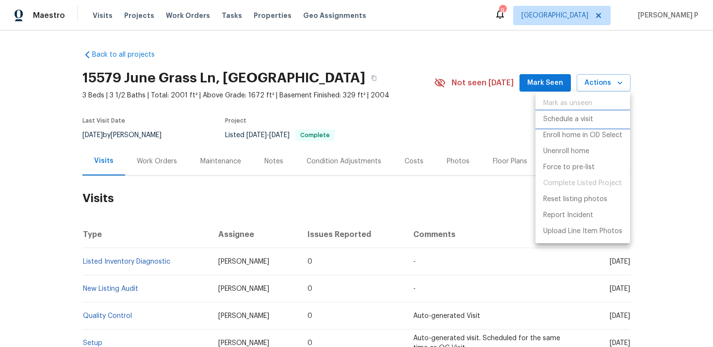
click at [584, 117] on p "Schedule a visit" at bounding box center [568, 119] width 50 height 10
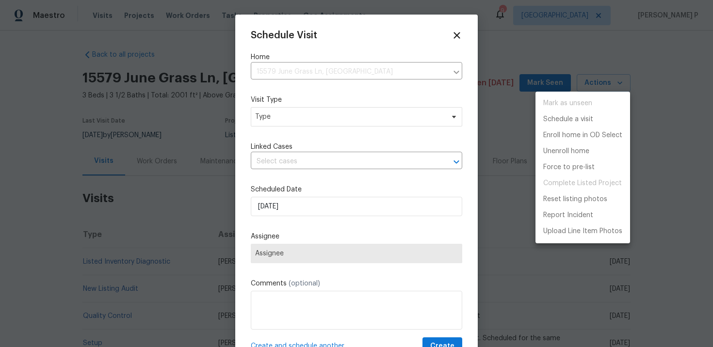
click at [290, 119] on div at bounding box center [356, 173] width 713 height 347
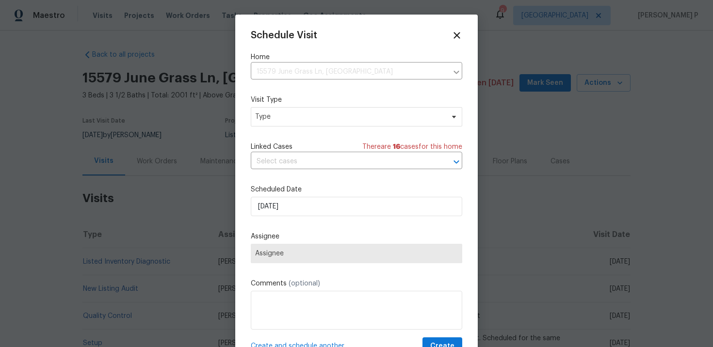
click at [290, 119] on div "Mark as unseen Schedule a visit Enroll home in OD Select Unenroll home Force to…" at bounding box center [356, 173] width 713 height 347
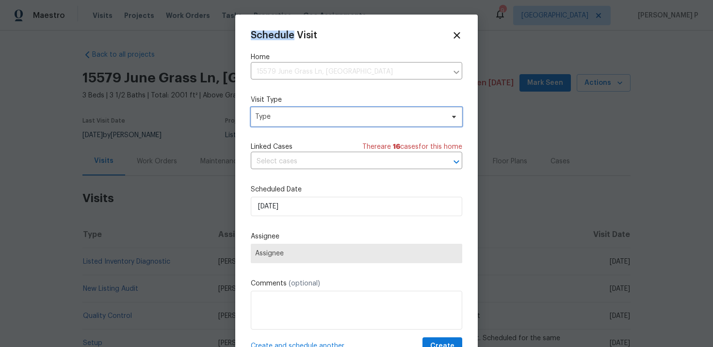
click at [290, 119] on span "Type" at bounding box center [349, 117] width 189 height 10
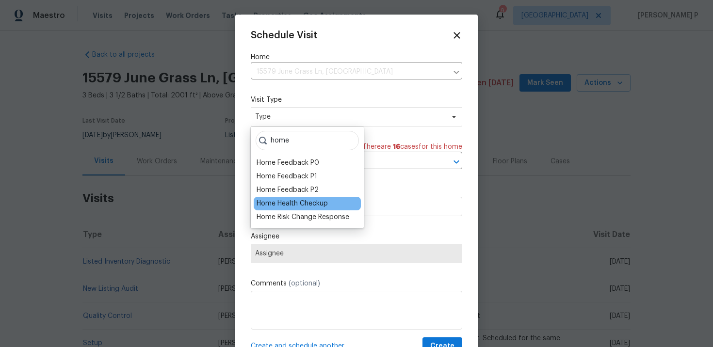
type input "home"
click at [294, 203] on div "Home Health Checkup" at bounding box center [292, 204] width 71 height 10
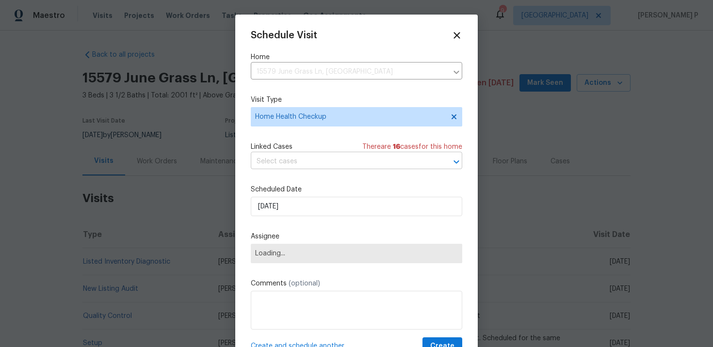
click at [307, 163] on input "text" at bounding box center [343, 161] width 184 height 15
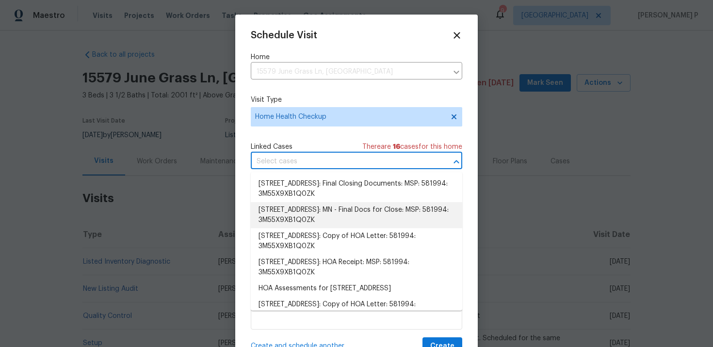
click at [291, 142] on span "Linked Cases" at bounding box center [272, 147] width 42 height 10
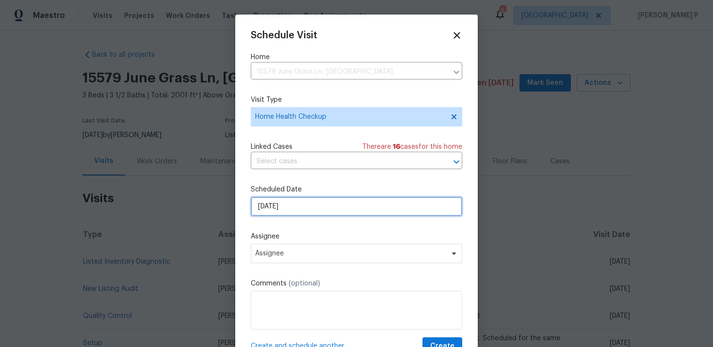
click at [296, 204] on input "9/19/2025" at bounding box center [356, 206] width 211 height 19
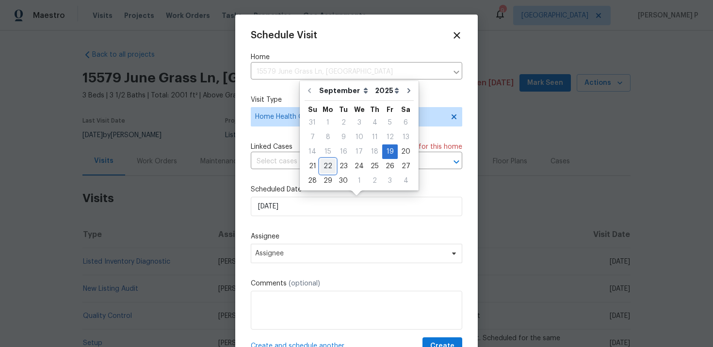
click at [329, 165] on div "22" at bounding box center [328, 167] width 16 height 14
type input "9/22/2025"
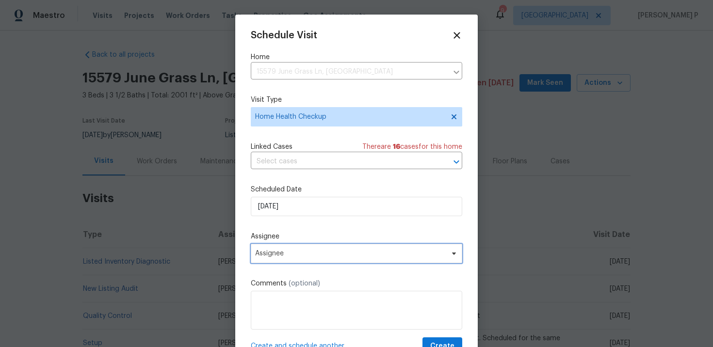
click at [327, 254] on span "Assignee" at bounding box center [350, 254] width 190 height 8
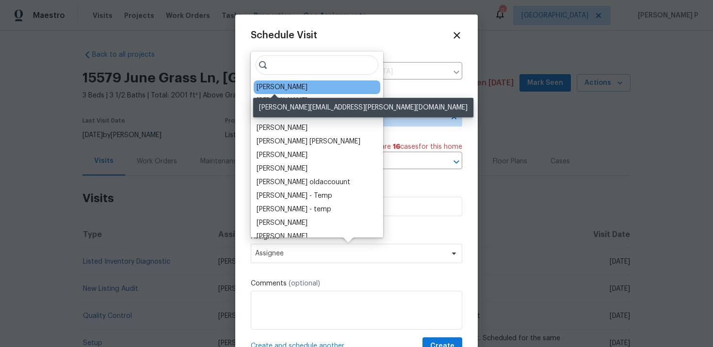
click at [290, 90] on div "Ken Nelson" at bounding box center [282, 87] width 51 height 10
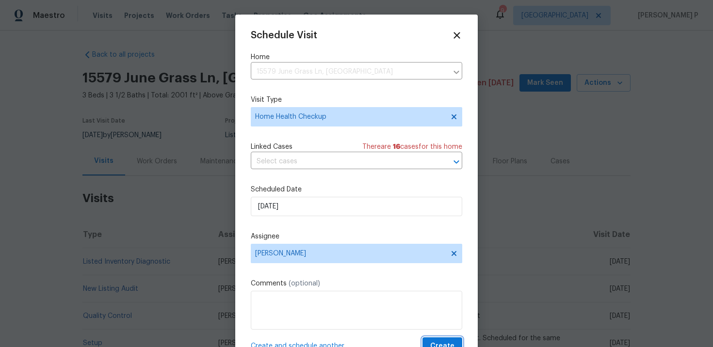
click at [447, 341] on span "Create" at bounding box center [442, 346] width 24 height 12
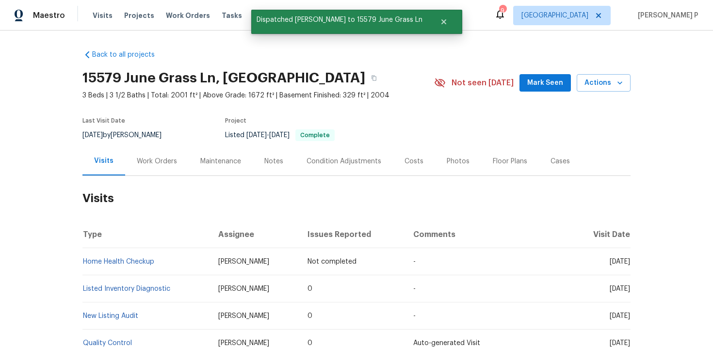
click at [79, 264] on div "Back to all projects 15579 June Grass Ln, Eden Prairie, MN 55347 3 Beds | 3 1/2…" at bounding box center [356, 189] width 713 height 317
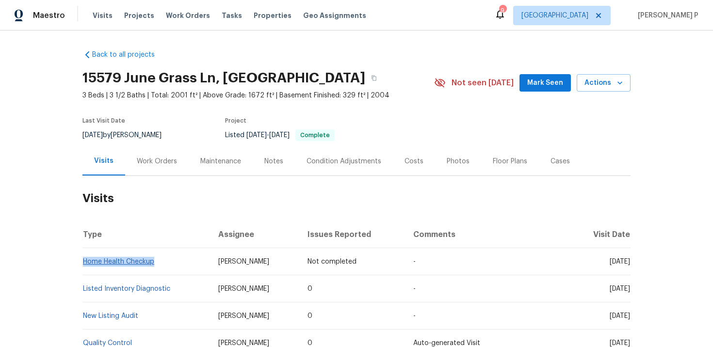
drag, startPoint x: 156, startPoint y: 263, endPoint x: 82, endPoint y: 263, distance: 73.2
click at [82, 263] on td "Home Health Checkup" at bounding box center [146, 261] width 128 height 27
copy link "Home Health Checkup"
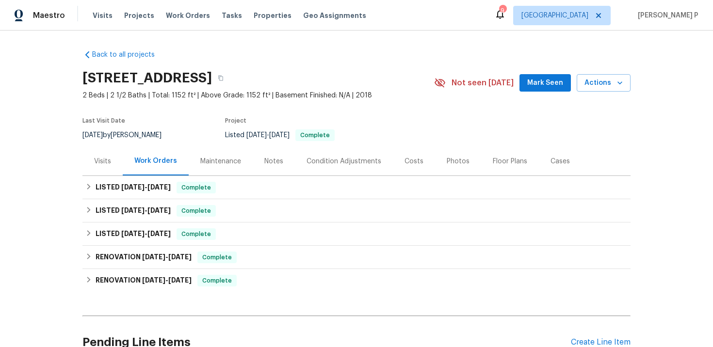
click at [103, 161] on div "Visits" at bounding box center [102, 162] width 17 height 10
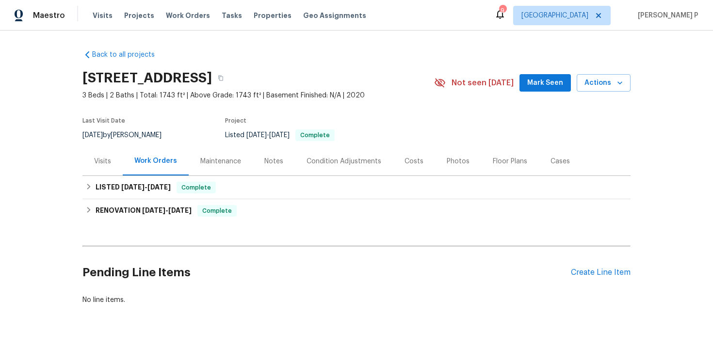
click at [99, 156] on div "Visits" at bounding box center [102, 161] width 40 height 29
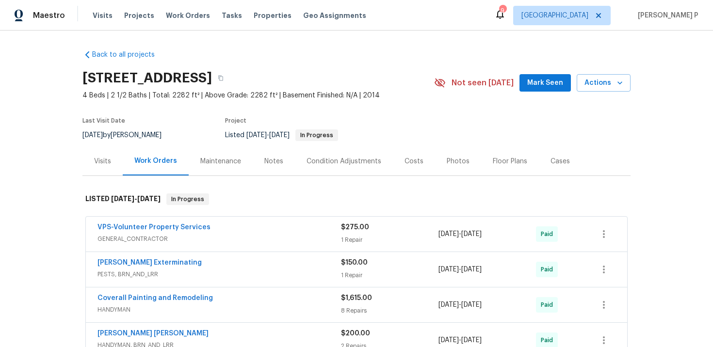
click at [104, 167] on div "Visits" at bounding box center [102, 161] width 40 height 29
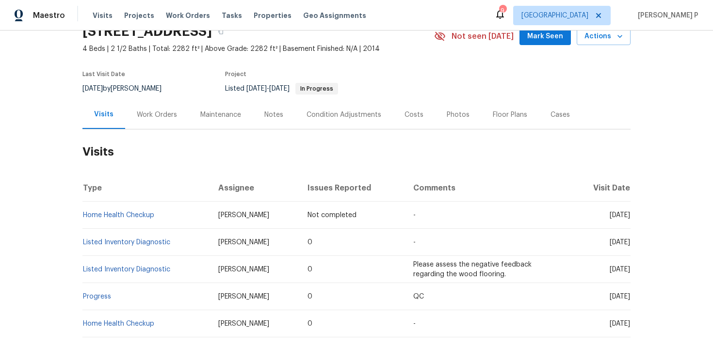
scroll to position [48, 0]
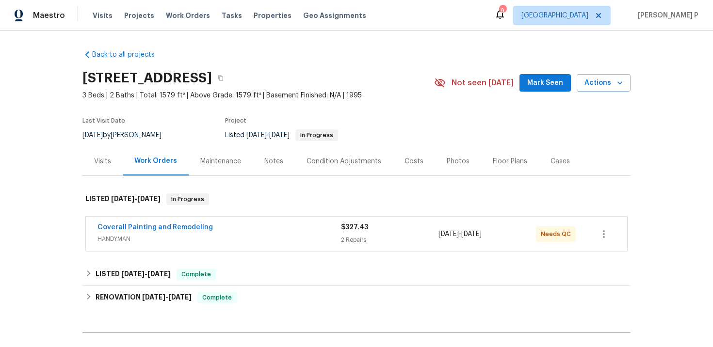
click at [105, 164] on div "Visits" at bounding box center [102, 162] width 17 height 10
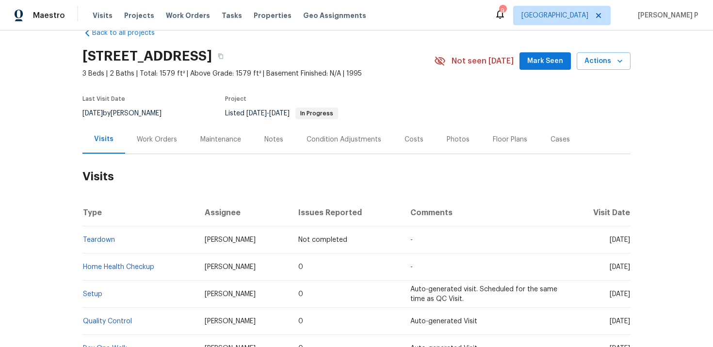
scroll to position [23, 0]
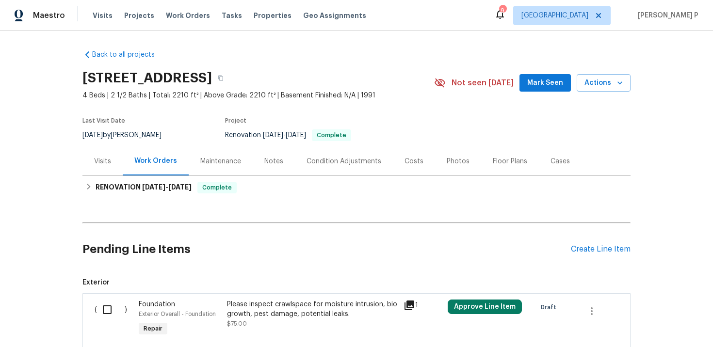
click at [109, 161] on div "Visits" at bounding box center [102, 162] width 17 height 10
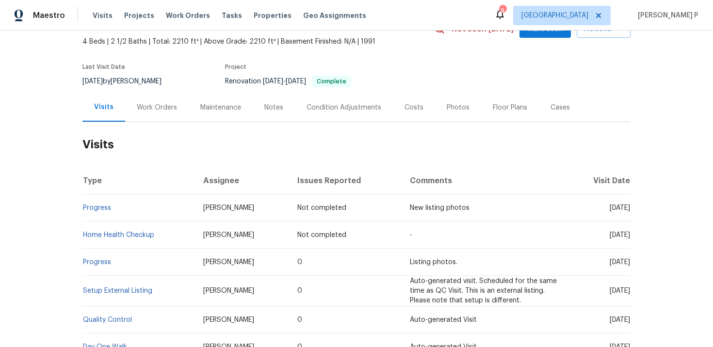
scroll to position [59, 0]
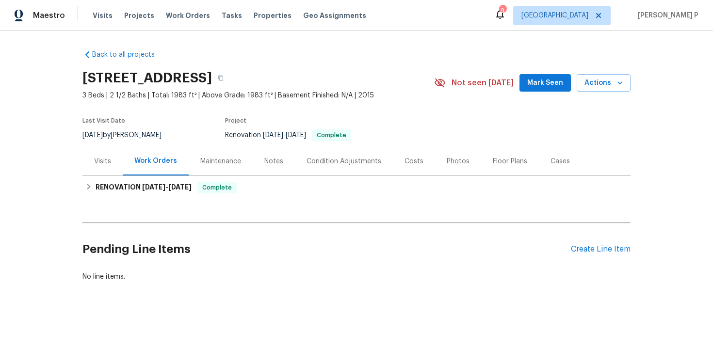
click at [103, 160] on div "Visits" at bounding box center [102, 162] width 17 height 10
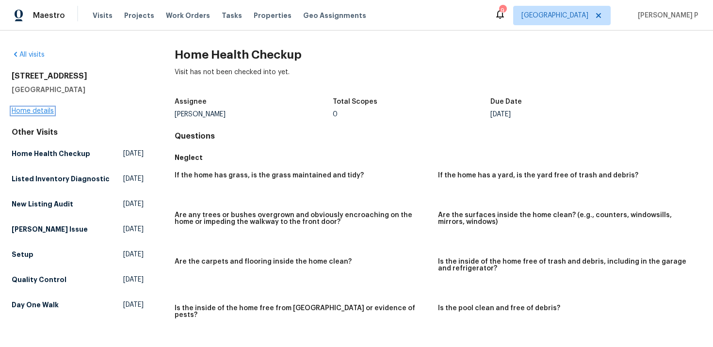
click at [33, 112] on link "Home details" at bounding box center [33, 111] width 42 height 7
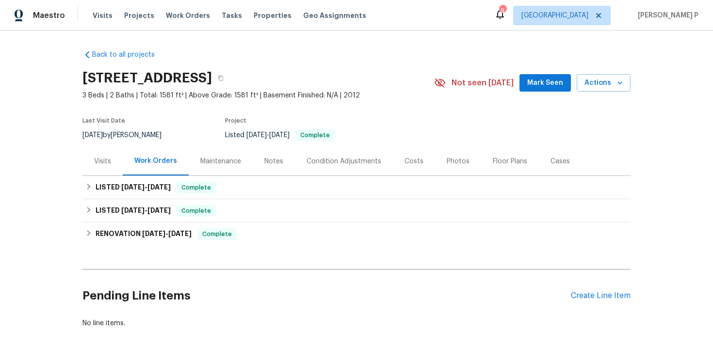
click at [106, 161] on div "Visits" at bounding box center [102, 162] width 17 height 10
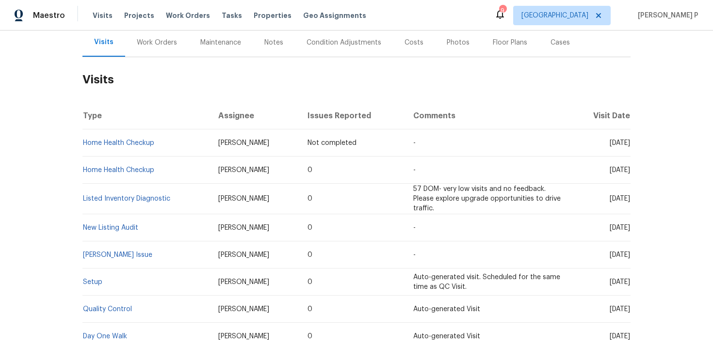
scroll to position [121, 0]
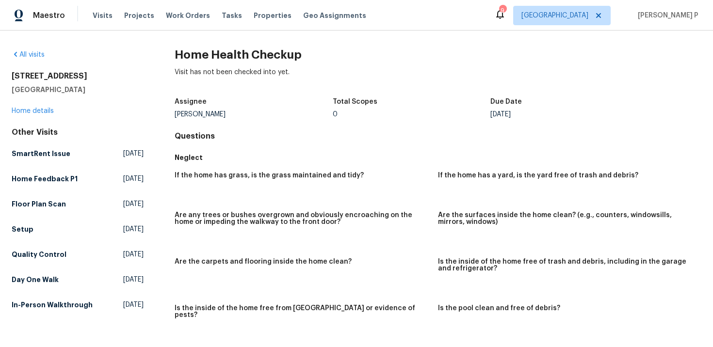
click at [41, 106] on div "[STREET_ADDRESS] Home details" at bounding box center [78, 93] width 132 height 45
click at [41, 106] on div "3201 Veranda Cir Clarksville, TN 37042 Home details" at bounding box center [78, 93] width 132 height 45
click at [41, 108] on link "Home details" at bounding box center [33, 111] width 42 height 7
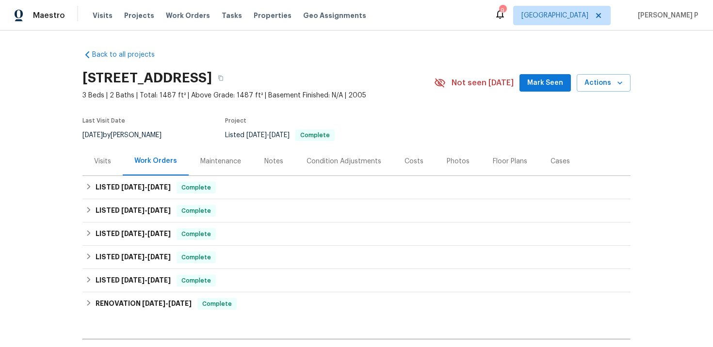
click at [97, 166] on div "Visits" at bounding box center [102, 162] width 17 height 10
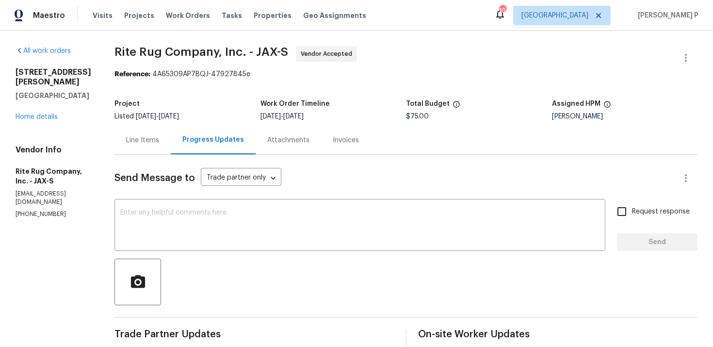
click at [159, 140] on div "Line Items" at bounding box center [142, 140] width 33 height 10
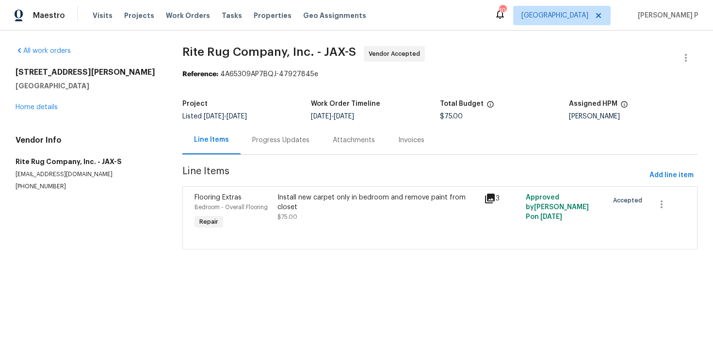
click at [270, 143] on div "Progress Updates" at bounding box center [280, 140] width 57 height 10
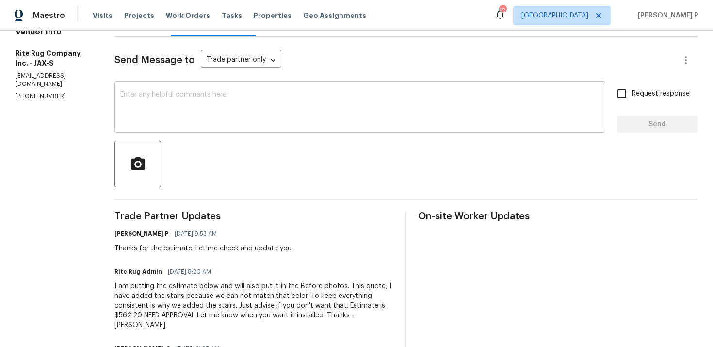
scroll to position [45, 0]
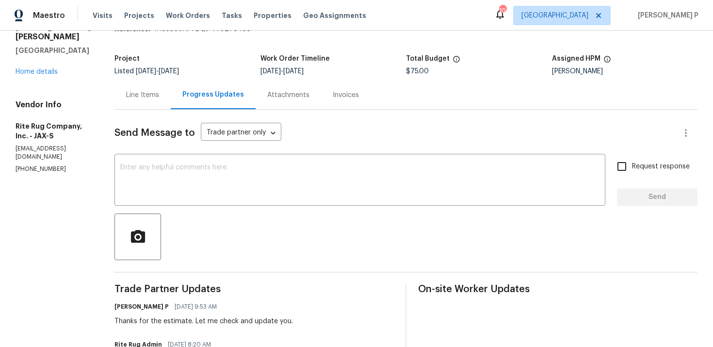
click at [158, 99] on div "Line Items" at bounding box center [142, 95] width 33 height 10
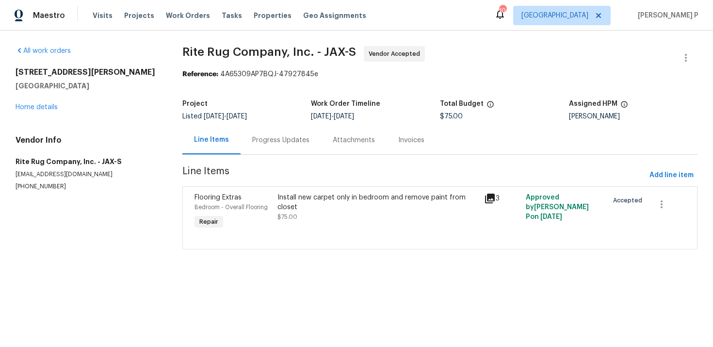
click at [303, 197] on div "Install new carpet only in bedroom and remove paint from closet" at bounding box center [377, 202] width 201 height 19
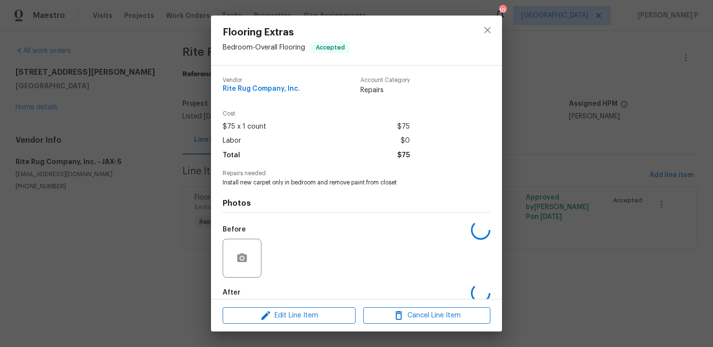
scroll to position [51, 0]
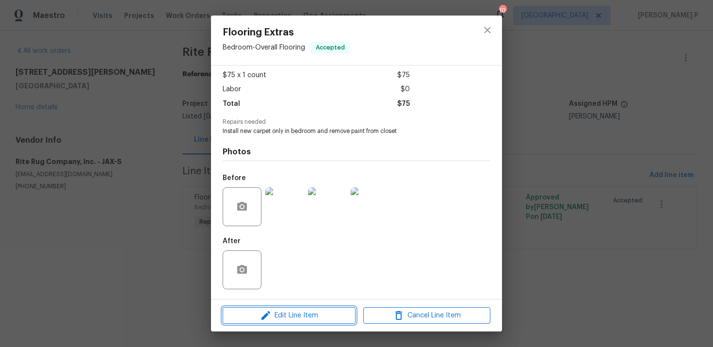
click at [284, 312] on span "Edit Line Item" at bounding box center [289, 315] width 127 height 12
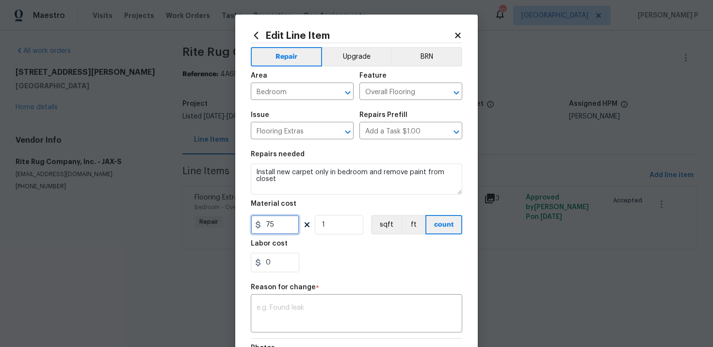
click at [278, 225] on input "75" at bounding box center [275, 224] width 48 height 19
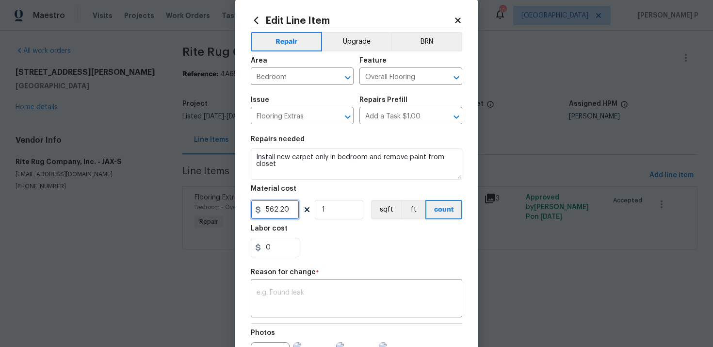
scroll to position [32, 0]
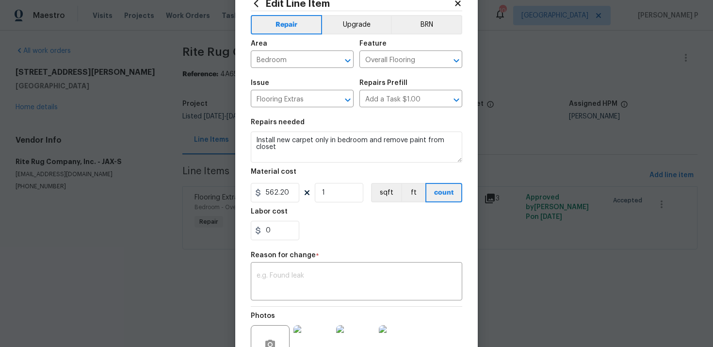
type input "562.2"
click at [311, 287] on textarea at bounding box center [357, 282] width 200 height 20
paste textarea "(RP) Updated per vendor’s final cost."
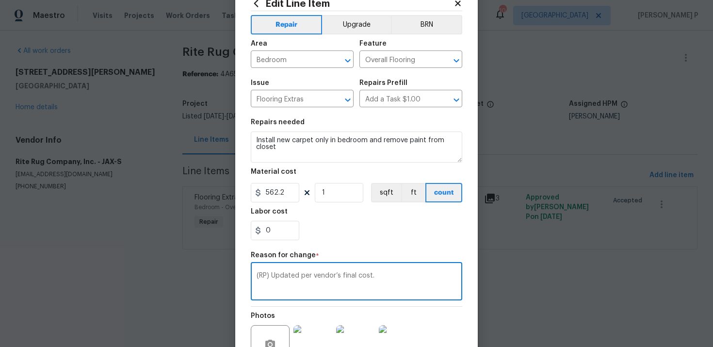
scroll to position [131, 0]
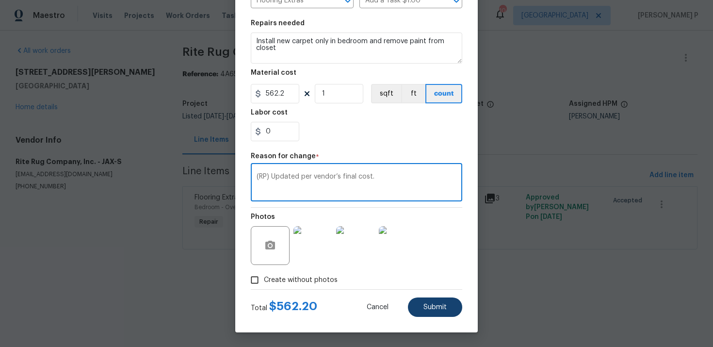
type textarea "(RP) Updated per vendor’s final cost."
click at [441, 307] on span "Submit" at bounding box center [434, 307] width 23 height 7
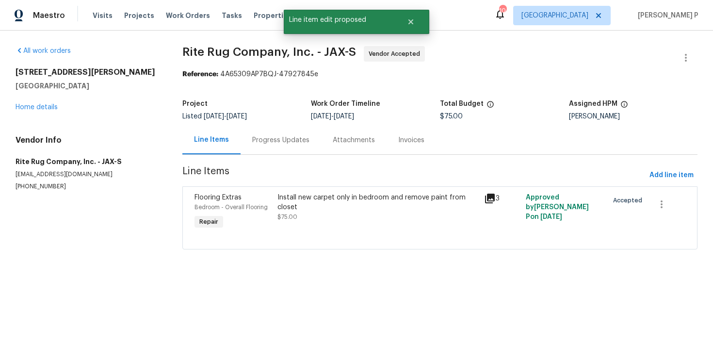
scroll to position [0, 0]
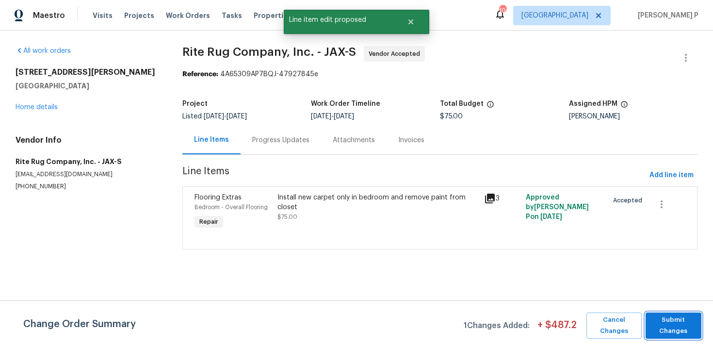
click at [660, 328] on span "Submit Changes" at bounding box center [673, 325] width 46 height 22
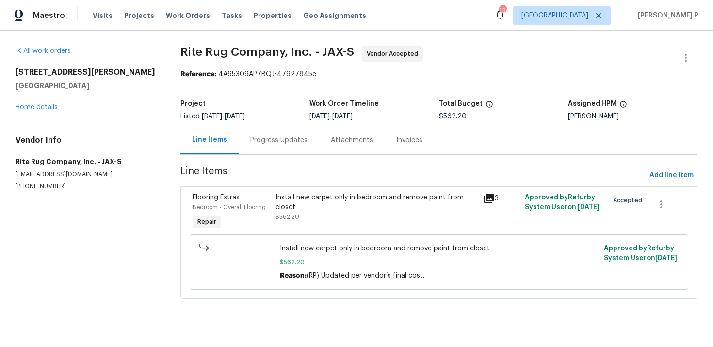
click at [276, 143] on div "Progress Updates" at bounding box center [278, 140] width 57 height 10
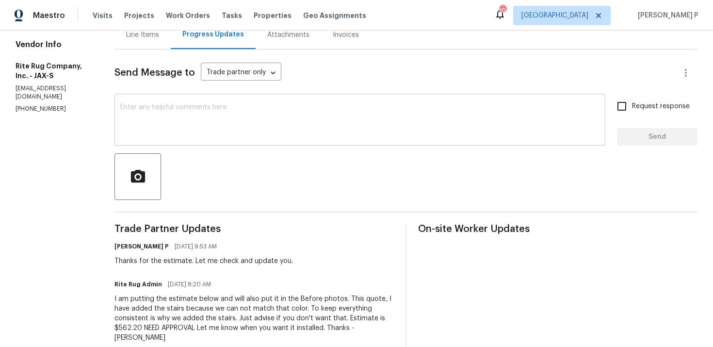
scroll to position [95, 0]
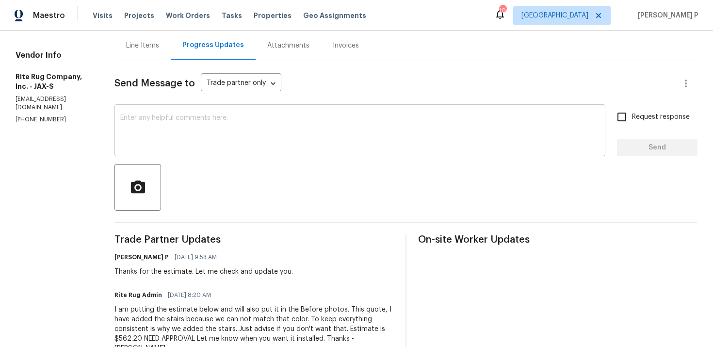
click at [255, 122] on textarea at bounding box center [359, 131] width 479 height 34
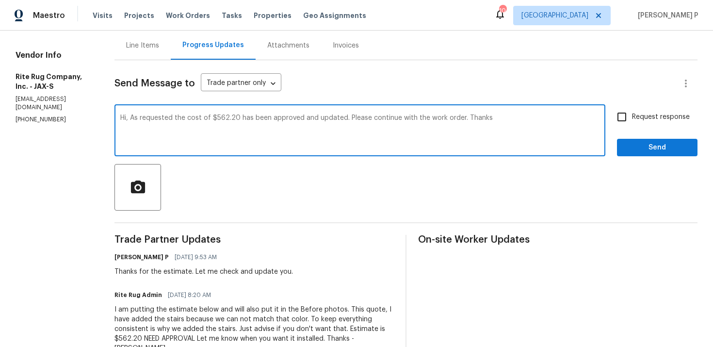
type textarea "Hi, As requested the cost of $562.20 has been approved and updated. Please cont…"
click at [628, 120] on input "Request response" at bounding box center [622, 117] width 20 height 20
checkbox input "true"
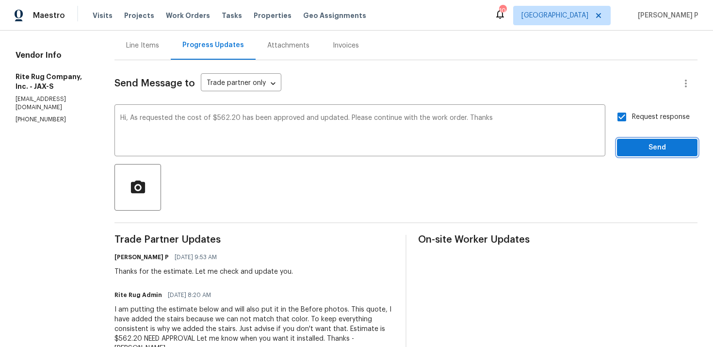
click at [632, 145] on span "Send" at bounding box center [657, 148] width 65 height 12
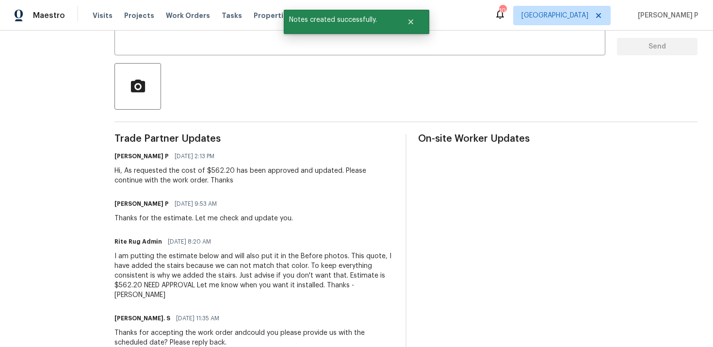
scroll to position [207, 0]
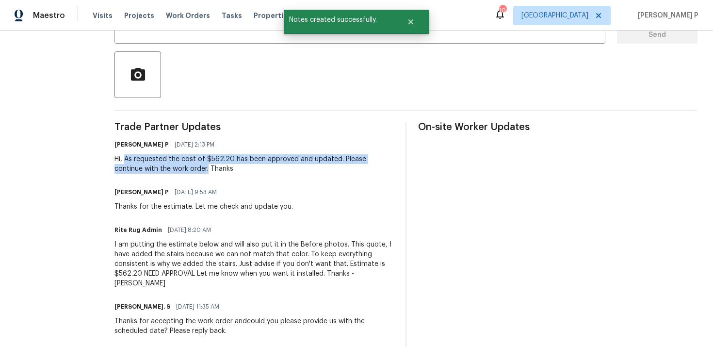
drag, startPoint x: 147, startPoint y: 160, endPoint x: 229, endPoint y: 168, distance: 82.4
click at [229, 168] on div "Hi, As requested the cost of $562.20 has been approved and updated. Please cont…" at bounding box center [253, 163] width 279 height 19
copy div "As requested the cost of $562.20 has been approved and updated. Please continue…"
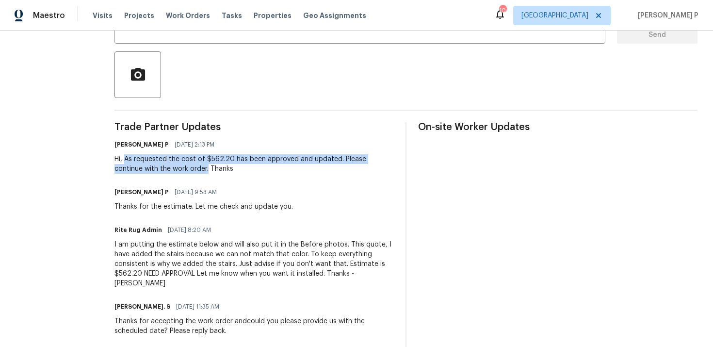
copy div "As requested the cost of $562.20 has been approved and updated. Please continue…"
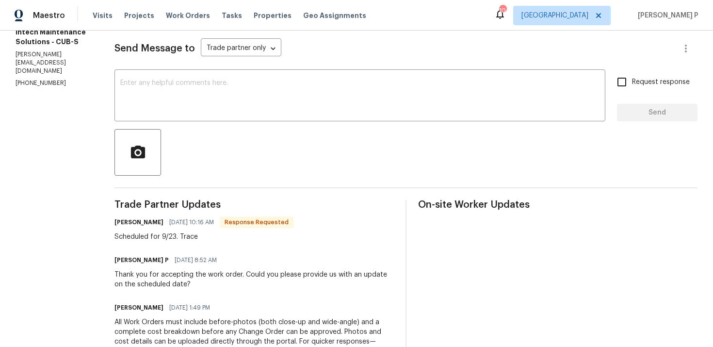
scroll to position [115, 0]
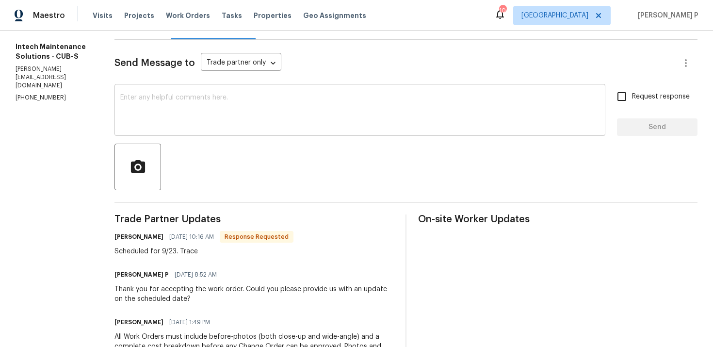
click at [265, 120] on textarea at bounding box center [359, 111] width 479 height 34
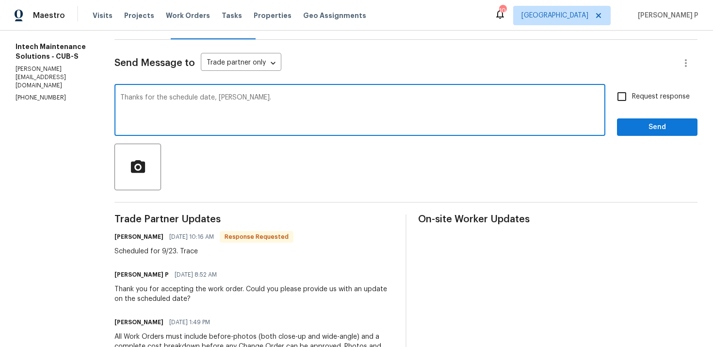
click at [219, 98] on textarea "Thanks for the schedule date, ELlen." at bounding box center [359, 111] width 479 height 34
type textarea "Thanks for the schedule date, Ellen."
click at [638, 122] on span "Send" at bounding box center [657, 127] width 65 height 12
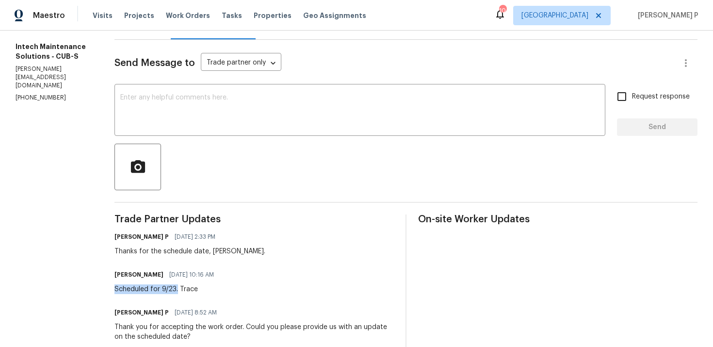
drag, startPoint x: 112, startPoint y: 288, endPoint x: 175, endPoint y: 287, distance: 62.6
click at [175, 287] on div "Scheduled for 9/23. Trace" at bounding box center [166, 289] width 105 height 10
copy div "Scheduled for 9/23."
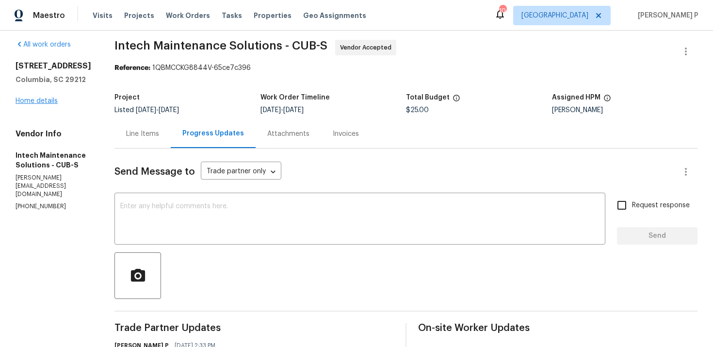
scroll to position [0, 0]
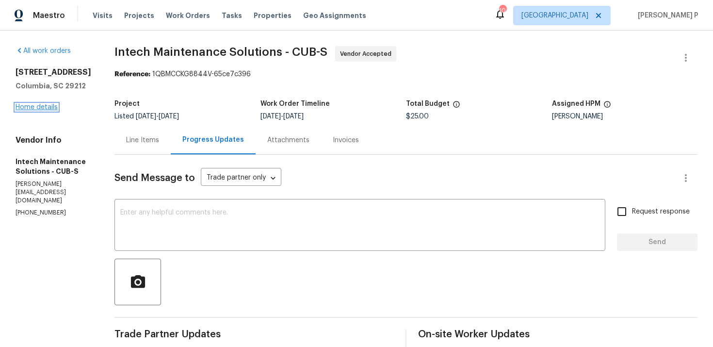
click at [45, 105] on link "Home details" at bounding box center [37, 107] width 42 height 7
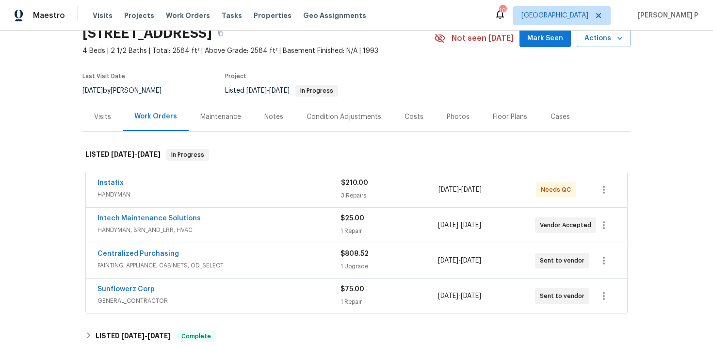
scroll to position [46, 0]
click at [113, 179] on link "Instafix" at bounding box center [110, 181] width 26 height 7
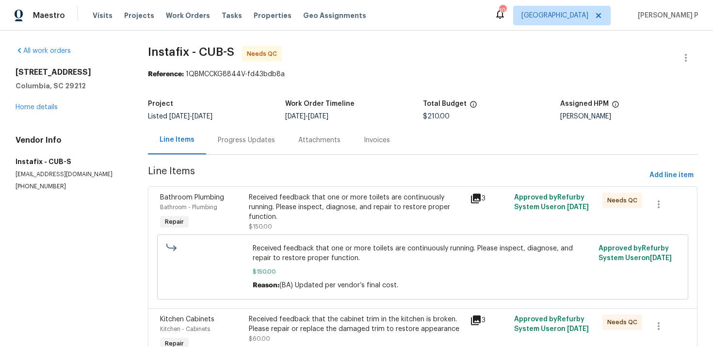
click at [251, 146] on div "Progress Updates" at bounding box center [246, 140] width 81 height 29
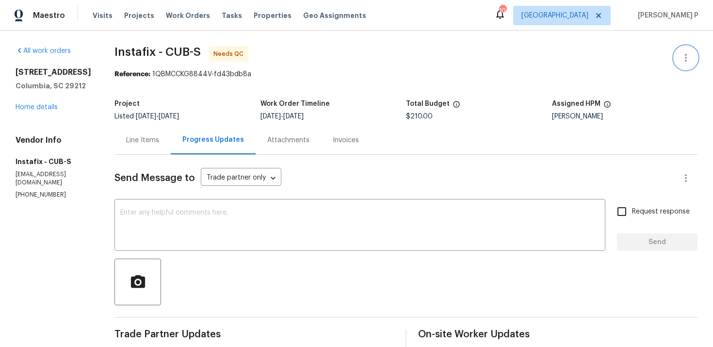
click at [686, 57] on icon "button" at bounding box center [686, 58] width 12 height 12
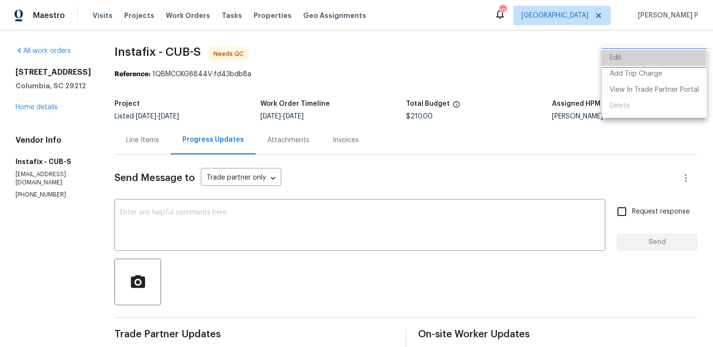
click at [613, 58] on li "Edit" at bounding box center [654, 58] width 105 height 16
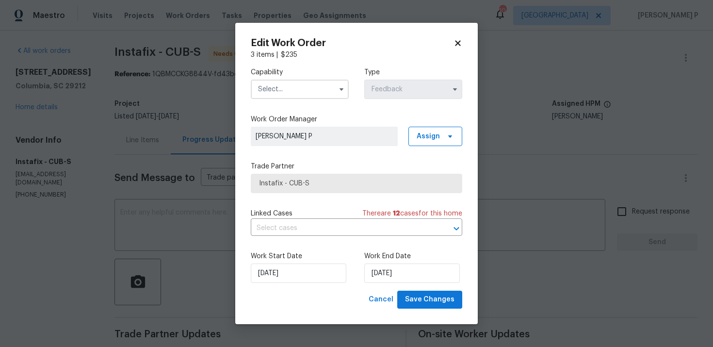
click at [302, 87] on input "text" at bounding box center [300, 89] width 98 height 19
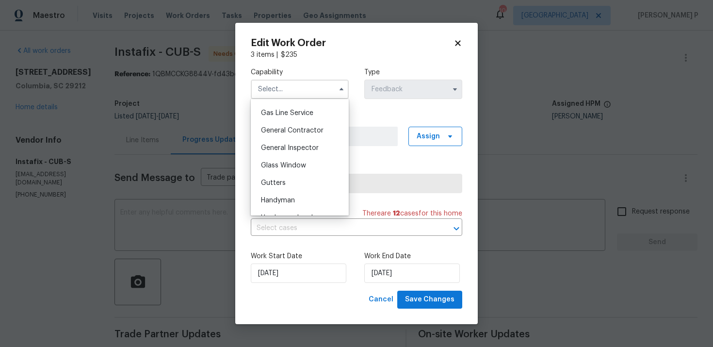
scroll to position [453, 0]
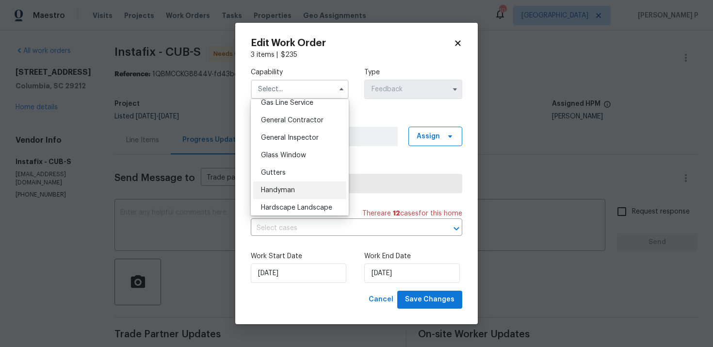
click at [289, 184] on div "Handyman" at bounding box center [299, 189] width 93 height 17
type input "Handyman"
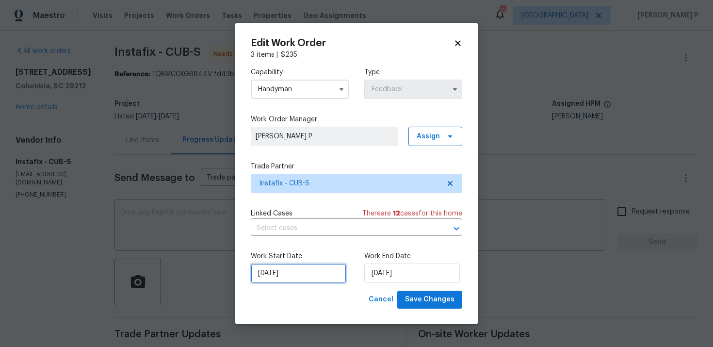
click at [299, 276] on input "[DATE]" at bounding box center [299, 272] width 96 height 19
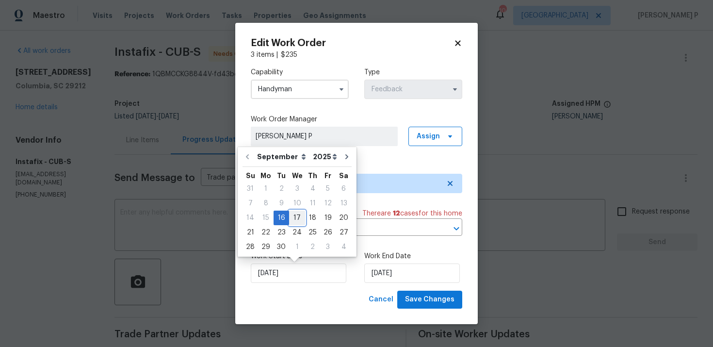
click at [295, 217] on div "17" at bounding box center [297, 218] width 16 height 14
type input "[DATE]"
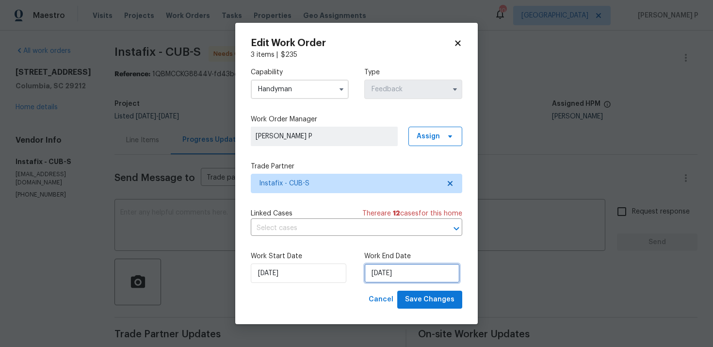
click at [387, 277] on input "[DATE]" at bounding box center [412, 272] width 96 height 19
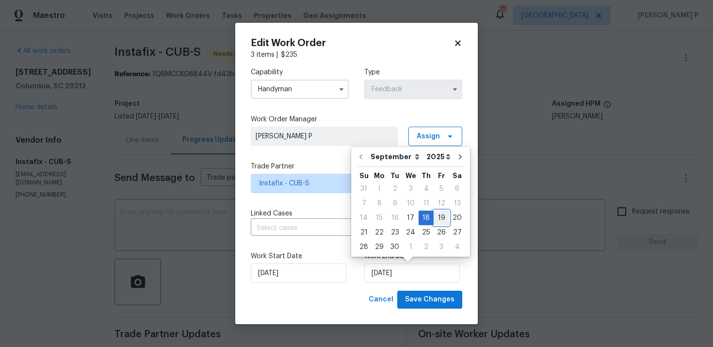
click at [440, 217] on div "19" at bounding box center [442, 218] width 16 height 14
type input "[DATE]"
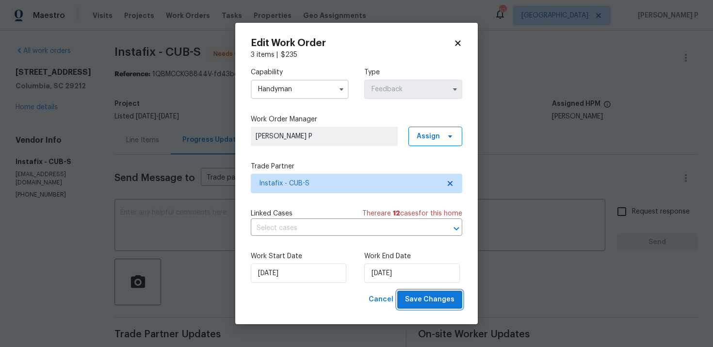
click at [431, 306] on button "Save Changes" at bounding box center [429, 299] width 65 height 18
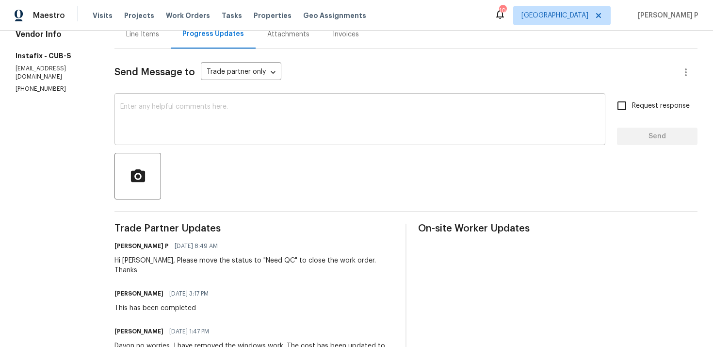
scroll to position [119, 0]
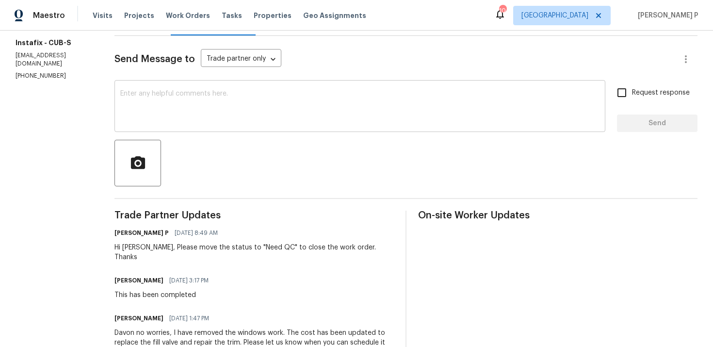
click at [223, 106] on textarea at bounding box center [359, 107] width 479 height 34
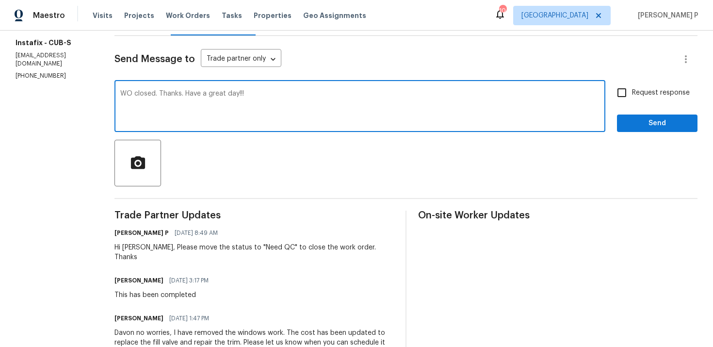
type textarea "WO closed. Thanks. Have a great day!!!"
click at [664, 127] on span "Send" at bounding box center [657, 123] width 65 height 12
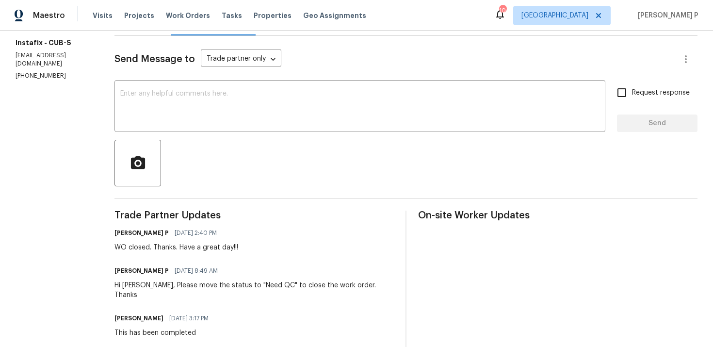
click at [402, 182] on div at bounding box center [405, 163] width 583 height 47
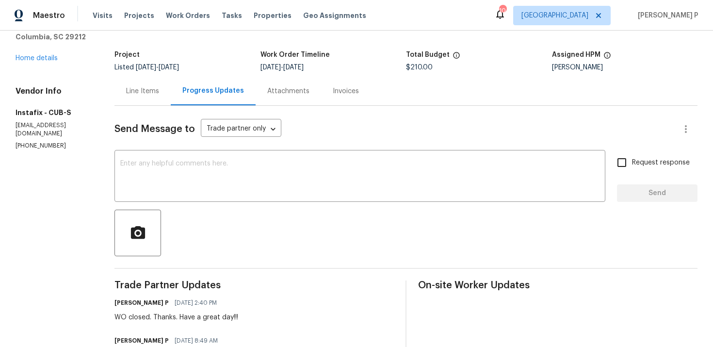
scroll to position [0, 0]
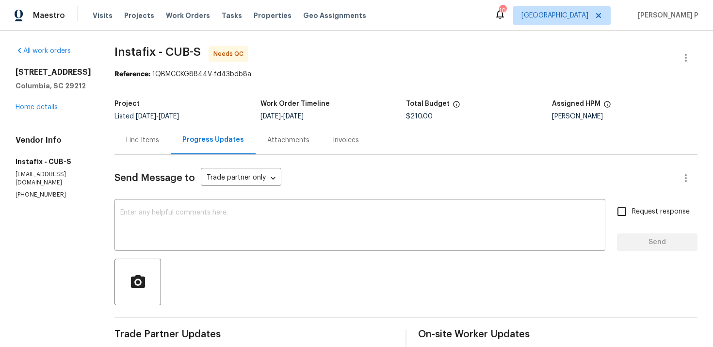
click at [146, 141] on div "Line Items" at bounding box center [142, 140] width 33 height 10
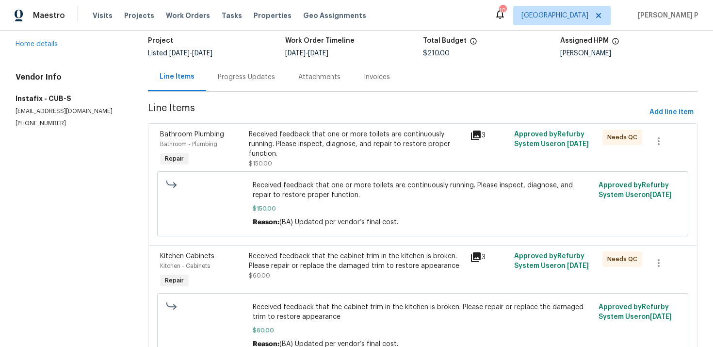
scroll to position [85, 0]
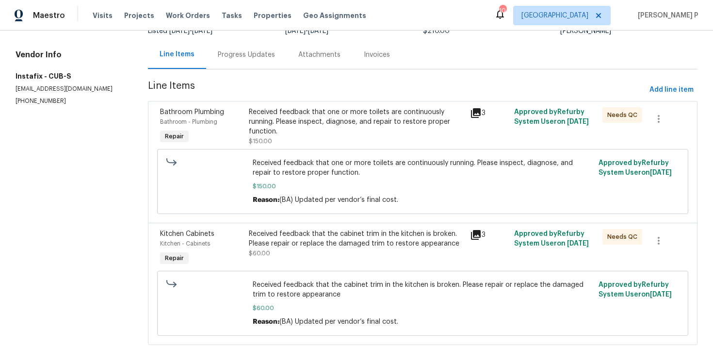
click at [331, 125] on div "Received feedback that one or more toilets are continuously running. Please ins…" at bounding box center [356, 121] width 215 height 29
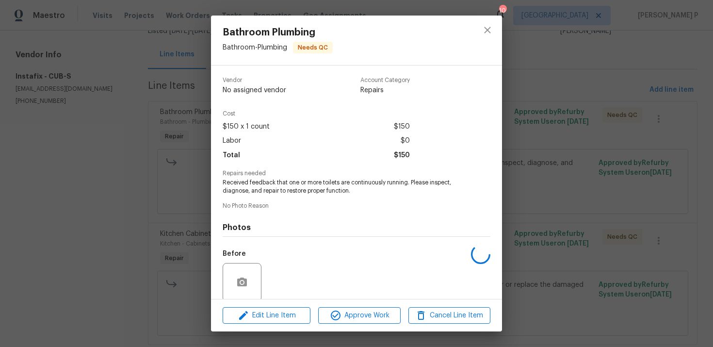
scroll to position [75, 0]
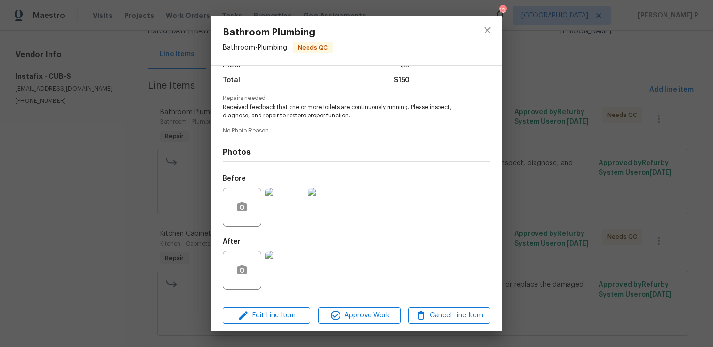
click at [282, 218] on img at bounding box center [284, 207] width 39 height 39
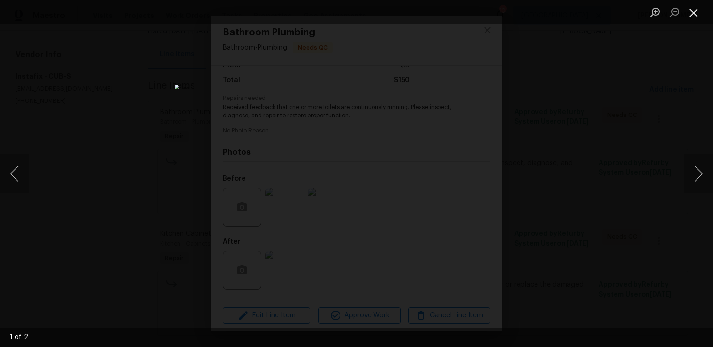
click at [688, 10] on button "Close lightbox" at bounding box center [693, 12] width 19 height 17
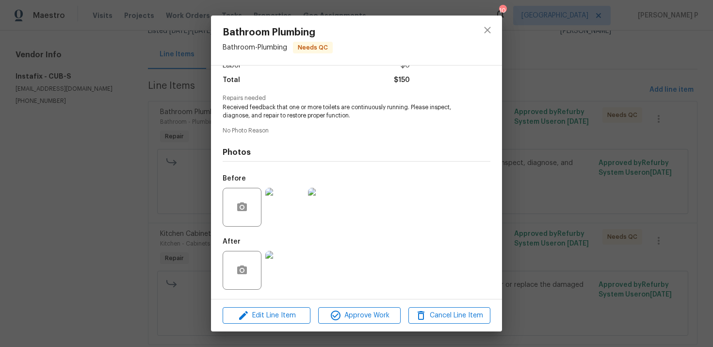
click at [293, 274] on img at bounding box center [284, 270] width 39 height 39
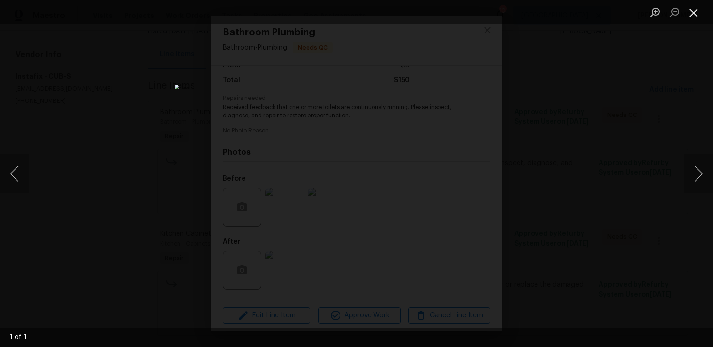
click at [695, 14] on button "Close lightbox" at bounding box center [693, 12] width 19 height 17
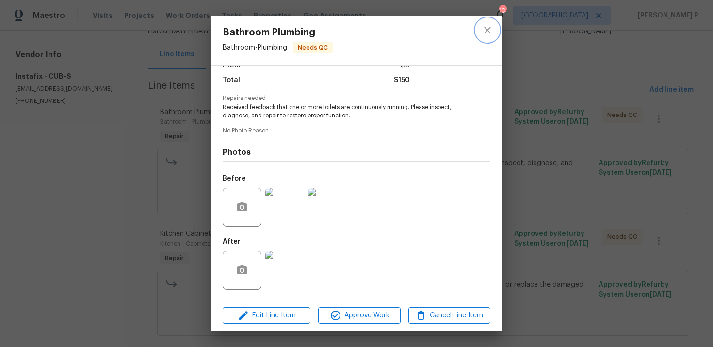
click at [489, 30] on icon "close" at bounding box center [488, 30] width 12 height 12
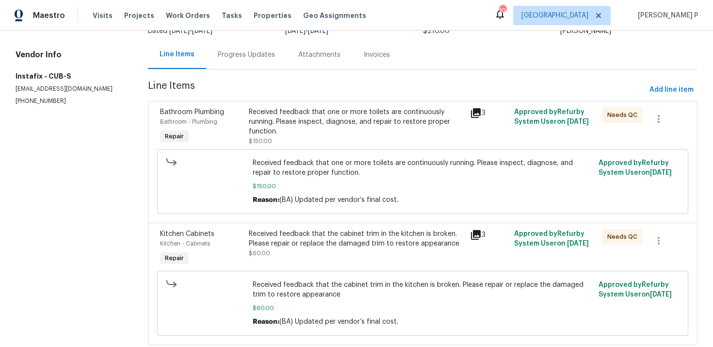
click at [354, 243] on div "Received feedback that the cabinet trim in the kitchen is broken. Please repair…" at bounding box center [356, 238] width 215 height 19
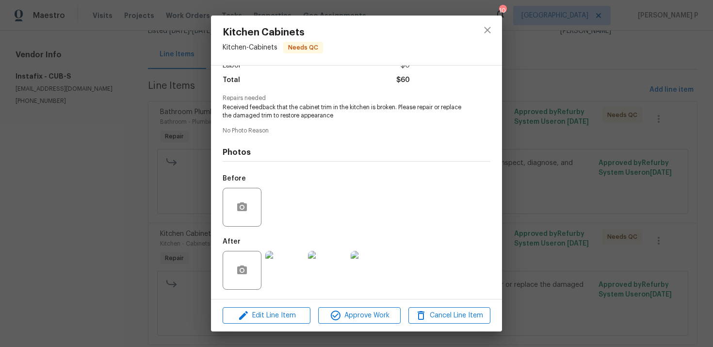
click at [284, 273] on img at bounding box center [284, 270] width 39 height 39
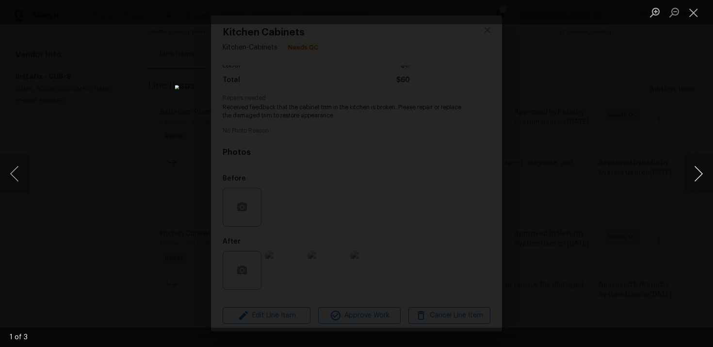
click at [699, 173] on button "Next image" at bounding box center [698, 173] width 29 height 39
click at [693, 7] on button "Close lightbox" at bounding box center [693, 12] width 19 height 17
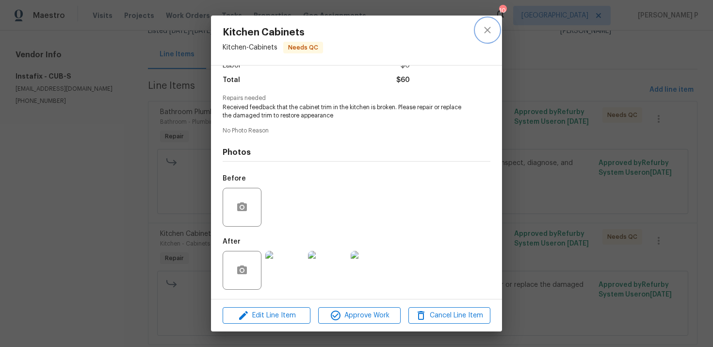
click at [486, 31] on icon "close" at bounding box center [487, 30] width 6 height 6
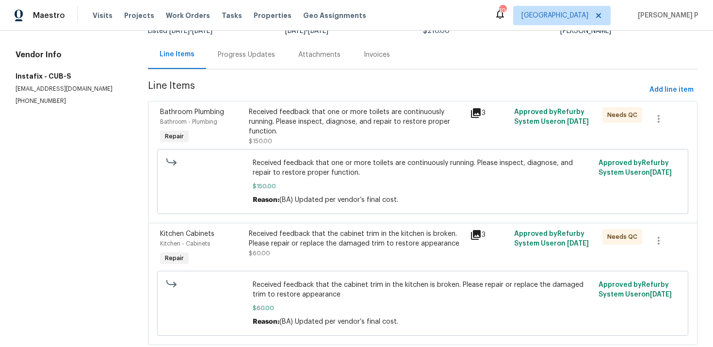
click at [288, 143] on div "Received feedback that one or more toilets are continuously running. Please ins…" at bounding box center [356, 126] width 215 height 39
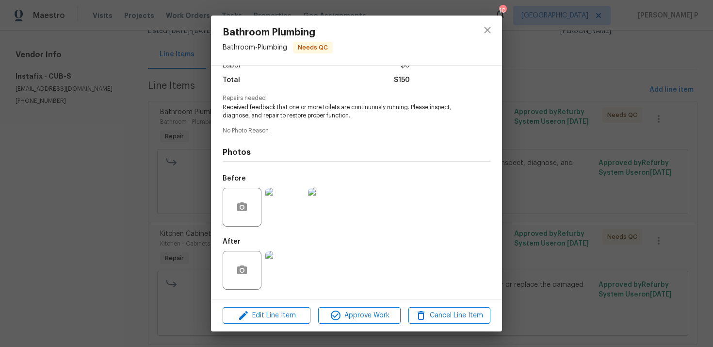
click at [285, 274] on img at bounding box center [284, 270] width 39 height 39
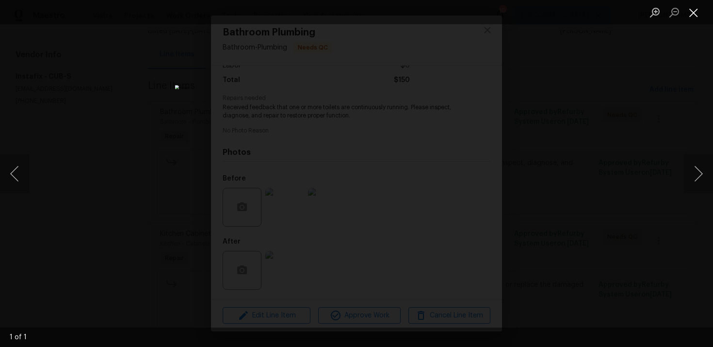
click at [696, 6] on button "Close lightbox" at bounding box center [693, 12] width 19 height 17
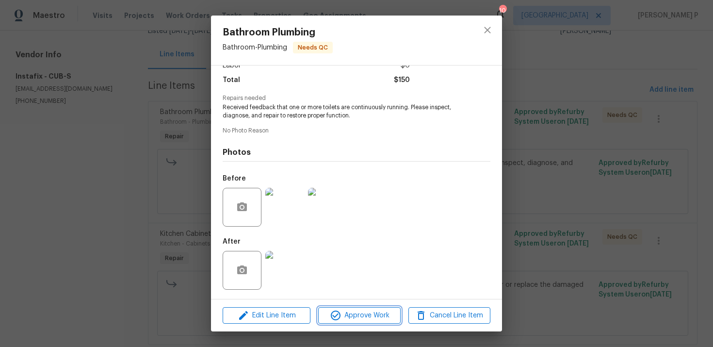
click at [375, 312] on span "Approve Work" at bounding box center [359, 315] width 76 height 12
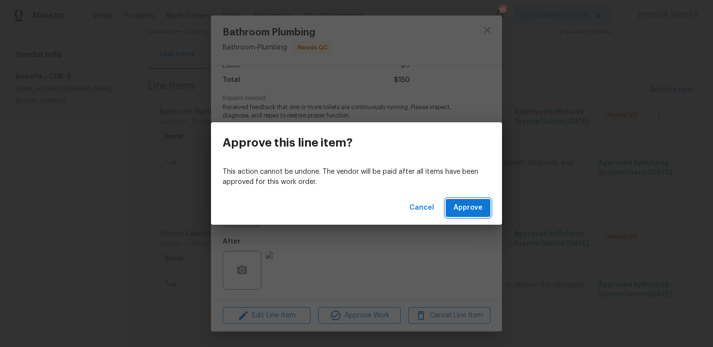
click at [470, 205] on span "Approve" at bounding box center [467, 208] width 29 height 12
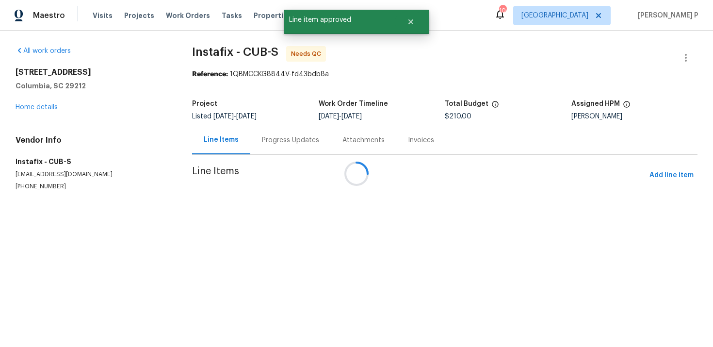
scroll to position [0, 0]
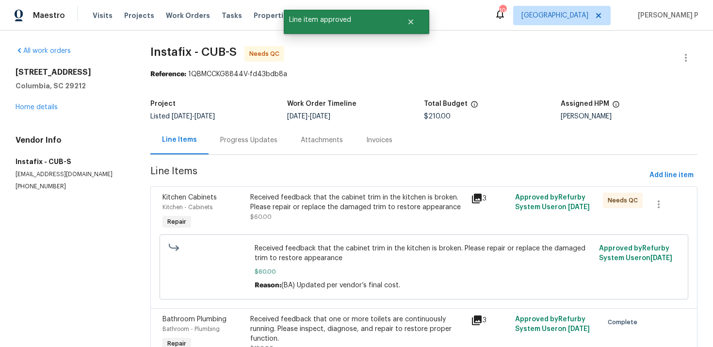
click at [361, 191] on div "Received feedback that the cabinet trim in the kitchen is broken. Please repair…" at bounding box center [357, 212] width 220 height 45
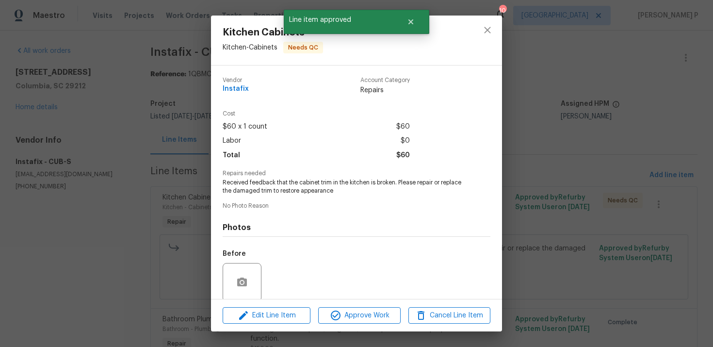
scroll to position [75, 0]
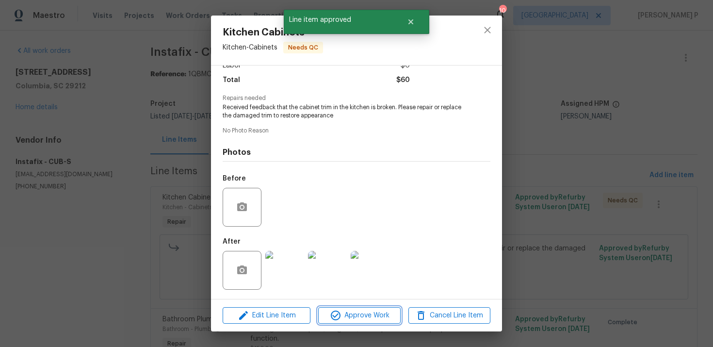
click at [367, 319] on span "Approve Work" at bounding box center [359, 315] width 76 height 12
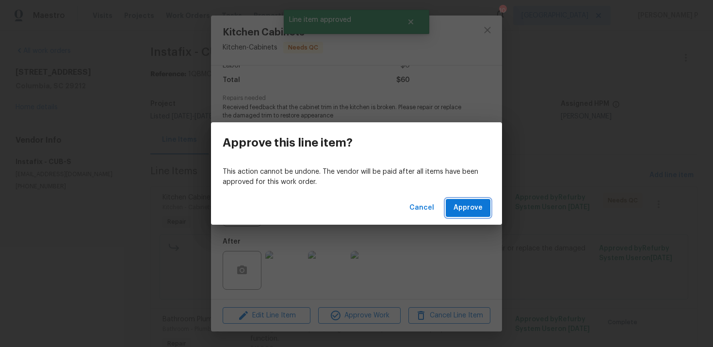
click at [472, 211] on span "Approve" at bounding box center [467, 208] width 29 height 12
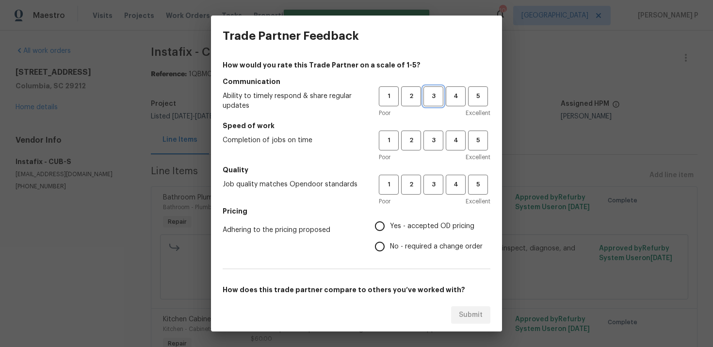
click at [433, 105] on button "3" at bounding box center [433, 96] width 20 height 20
click at [435, 136] on span "3" at bounding box center [433, 140] width 18 height 11
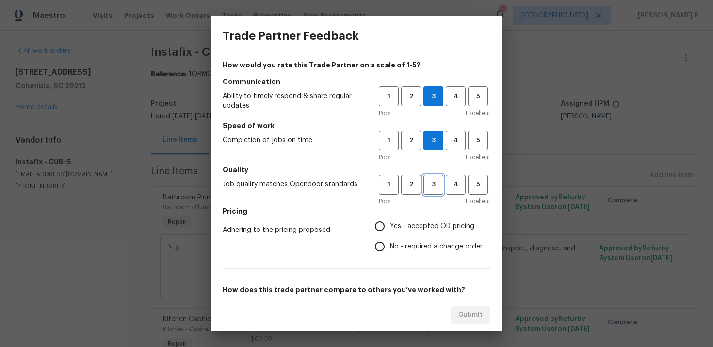
click at [432, 186] on span "3" at bounding box center [433, 184] width 18 height 11
click at [388, 249] on input "No - required a change order" at bounding box center [380, 246] width 20 height 20
radio input "true"
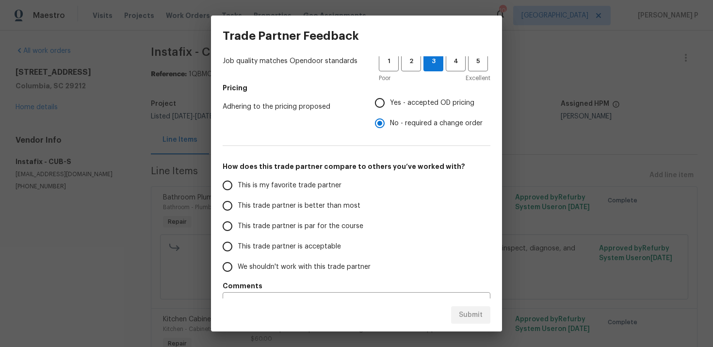
scroll to position [142, 0]
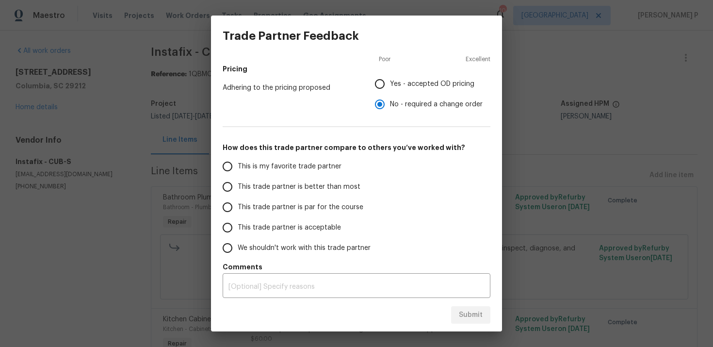
click at [304, 210] on span "This trade partner is par for the course" at bounding box center [301, 207] width 126 height 10
click at [238, 210] on input "This trade partner is par for the course" at bounding box center [227, 207] width 20 height 20
click at [469, 309] on span "Submit" at bounding box center [471, 315] width 24 height 12
radio input "true"
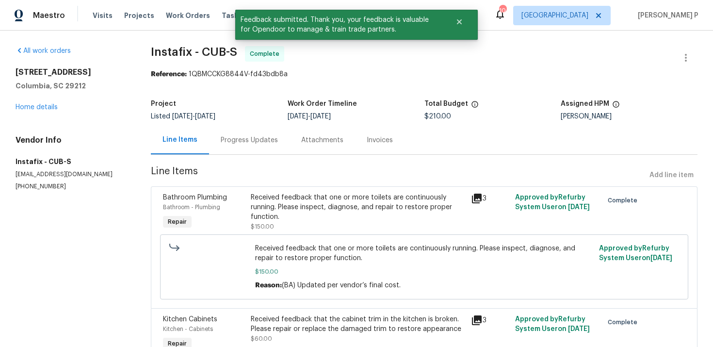
click at [236, 146] on div "Progress Updates" at bounding box center [249, 140] width 81 height 29
